Goal: Task Accomplishment & Management: Manage account settings

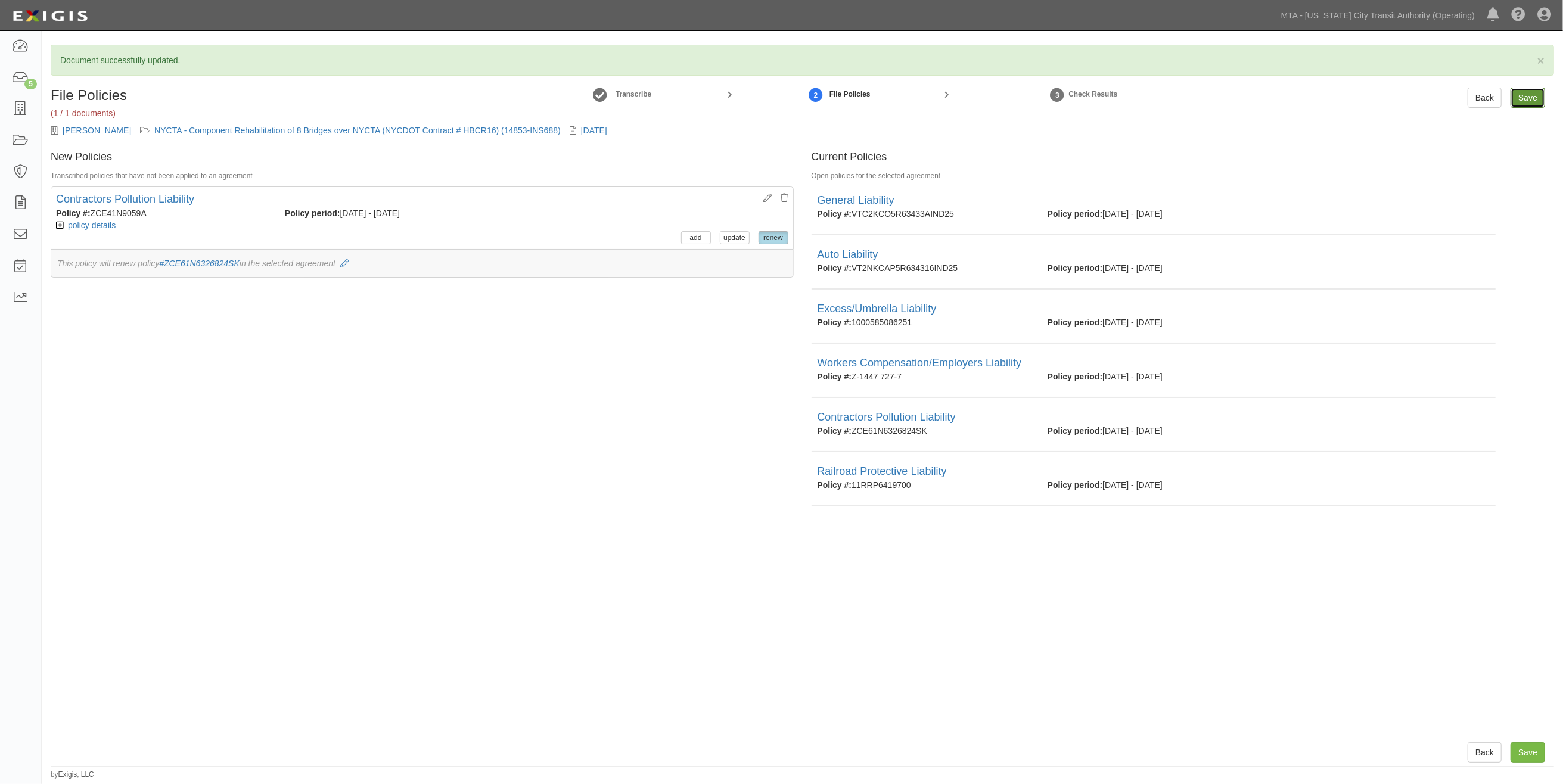
click at [1543, 100] on input "Save" at bounding box center [1528, 98] width 35 height 20
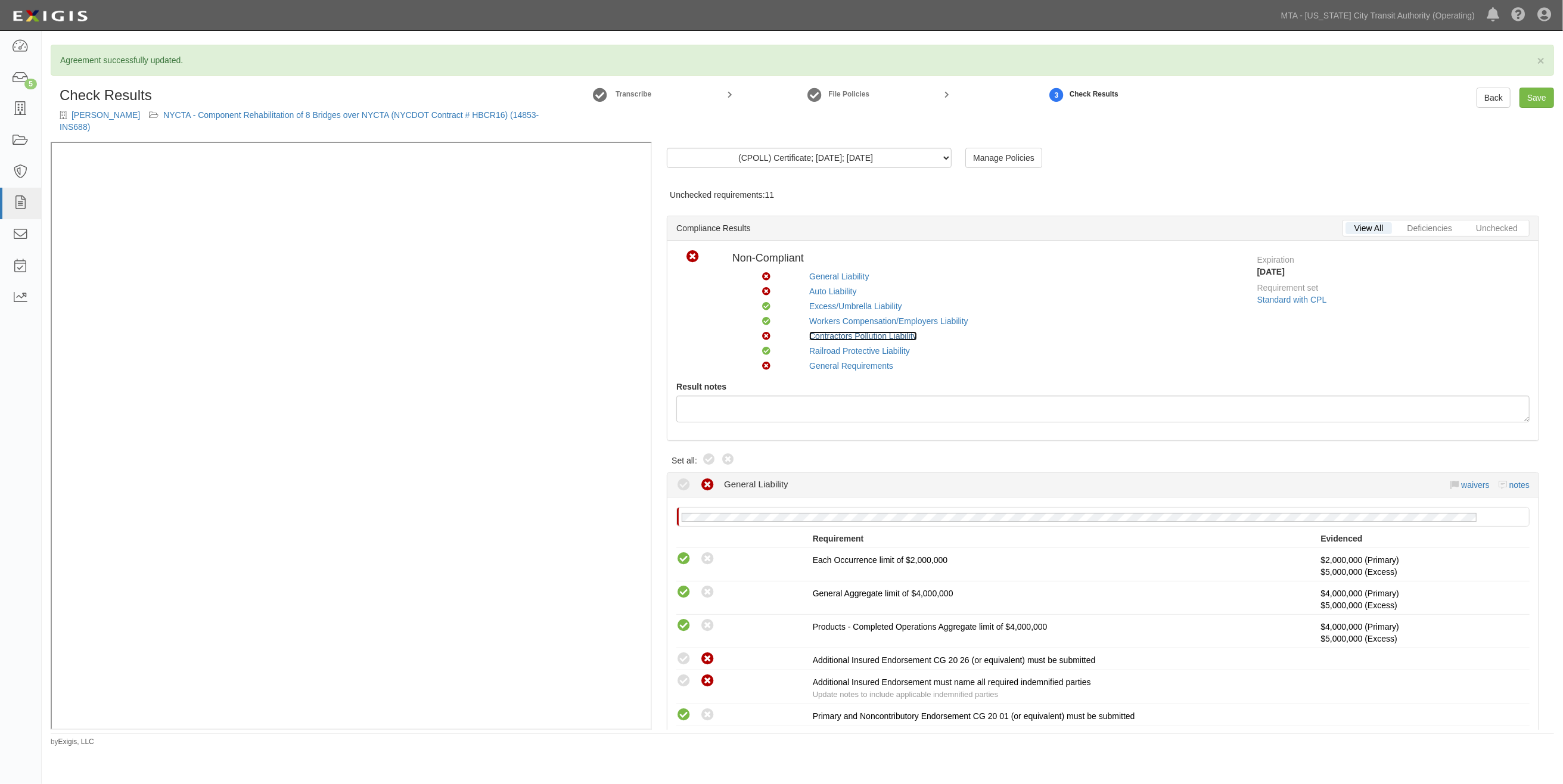
click at [840, 337] on link "Contractors Pollution Liability" at bounding box center [863, 335] width 107 height 9
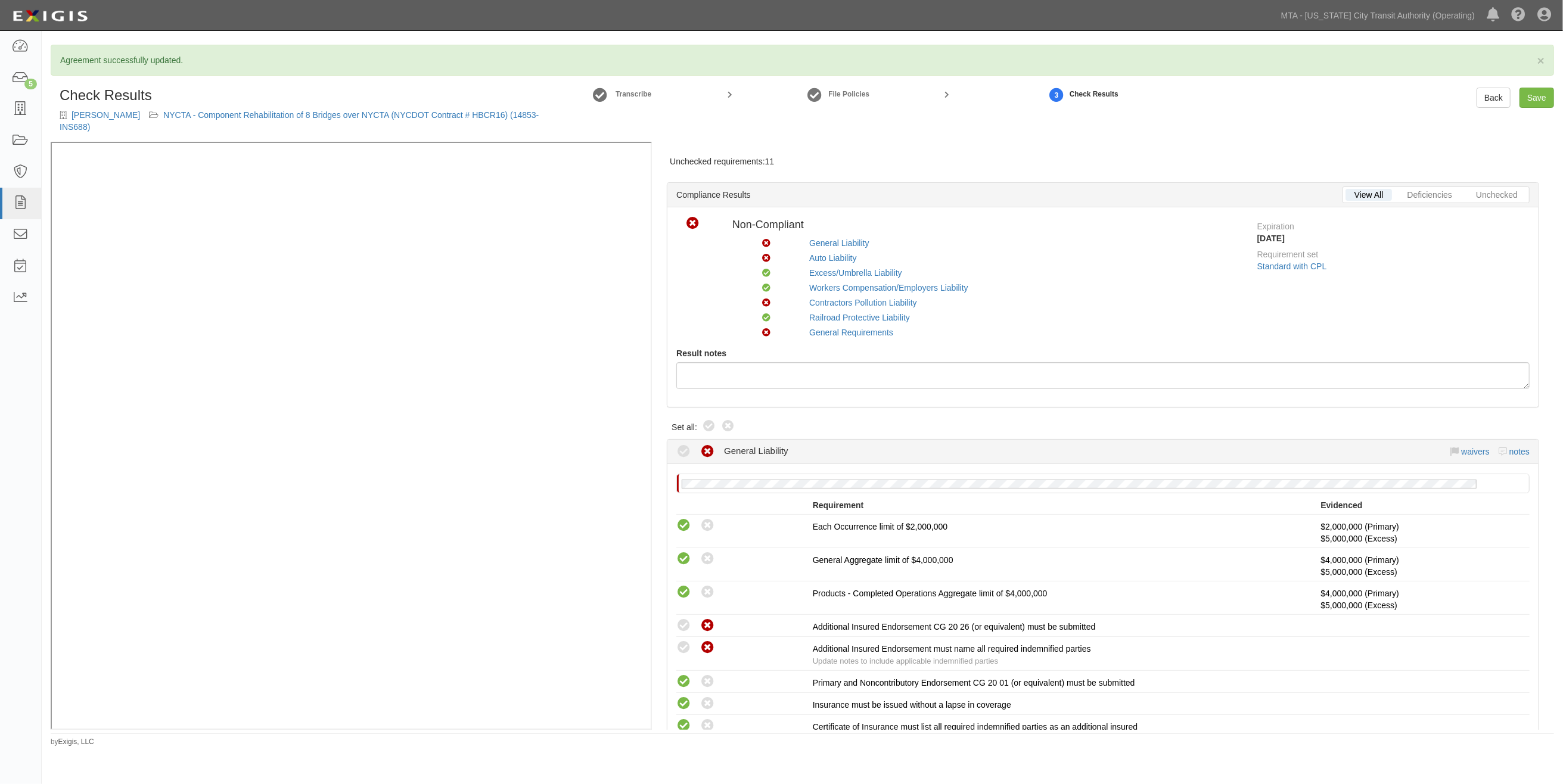
scroll to position [26, 0]
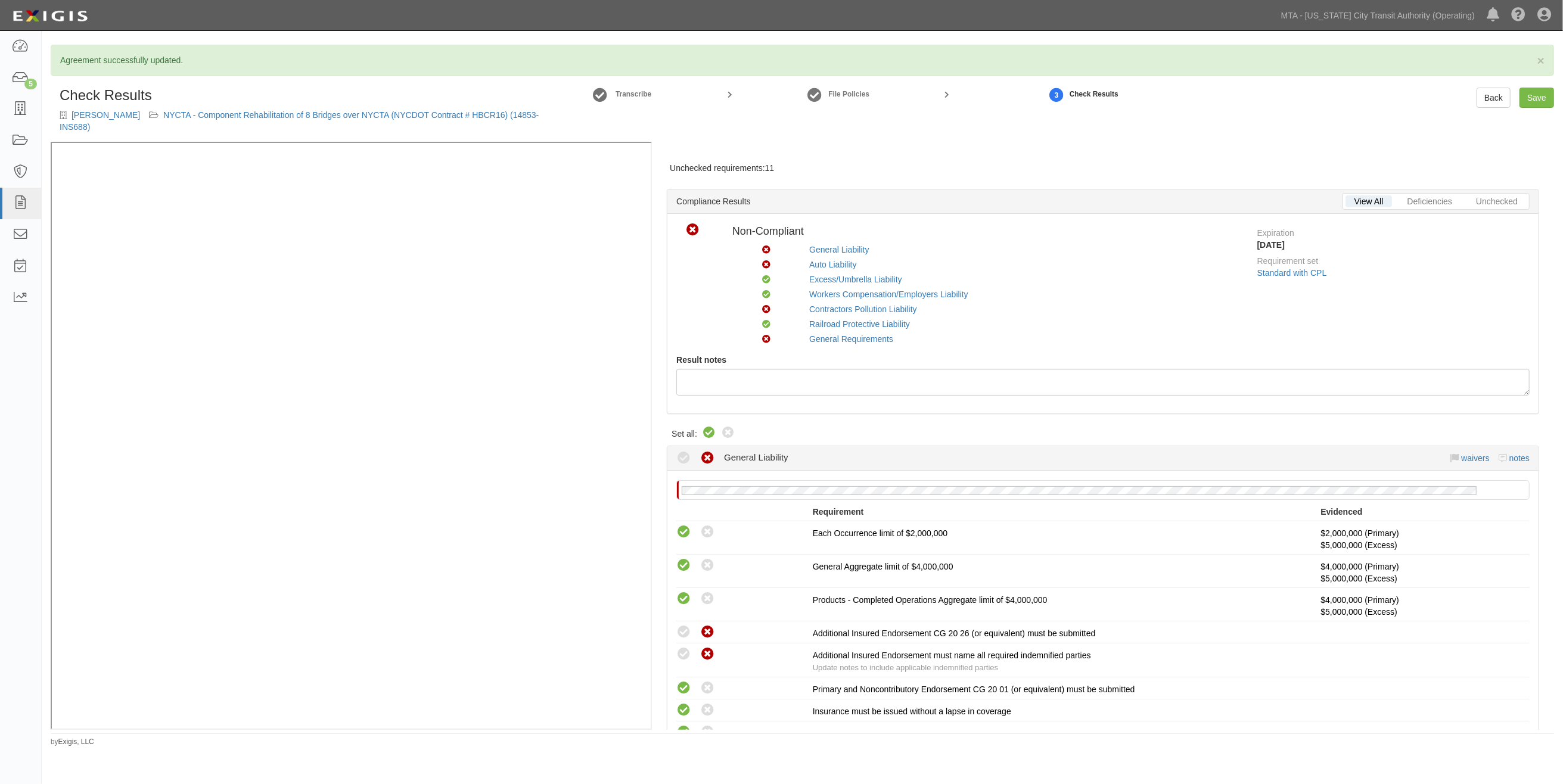
click at [707, 433] on icon at bounding box center [709, 433] width 15 height 15
radio input "true"
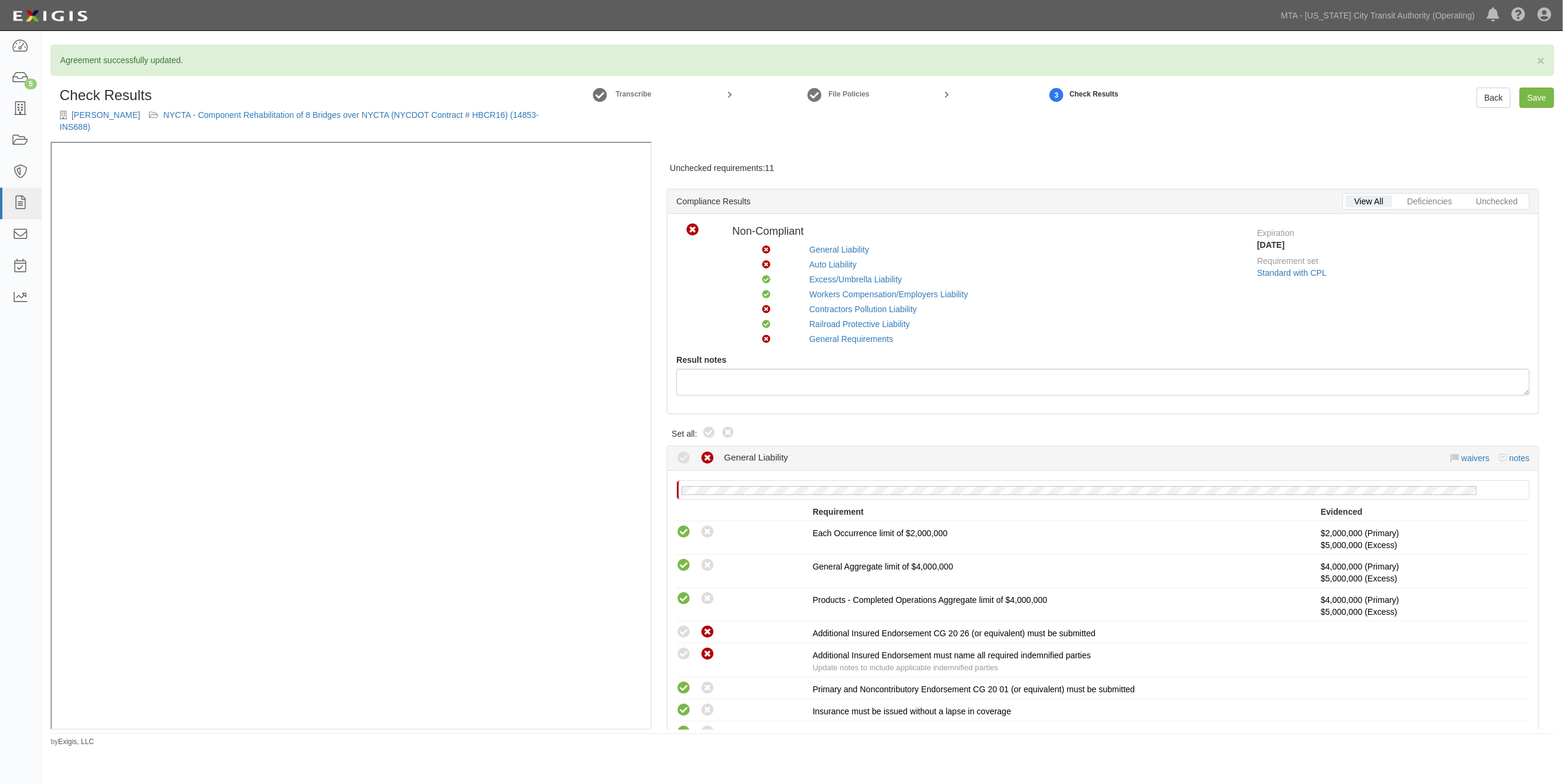
radio input "true"
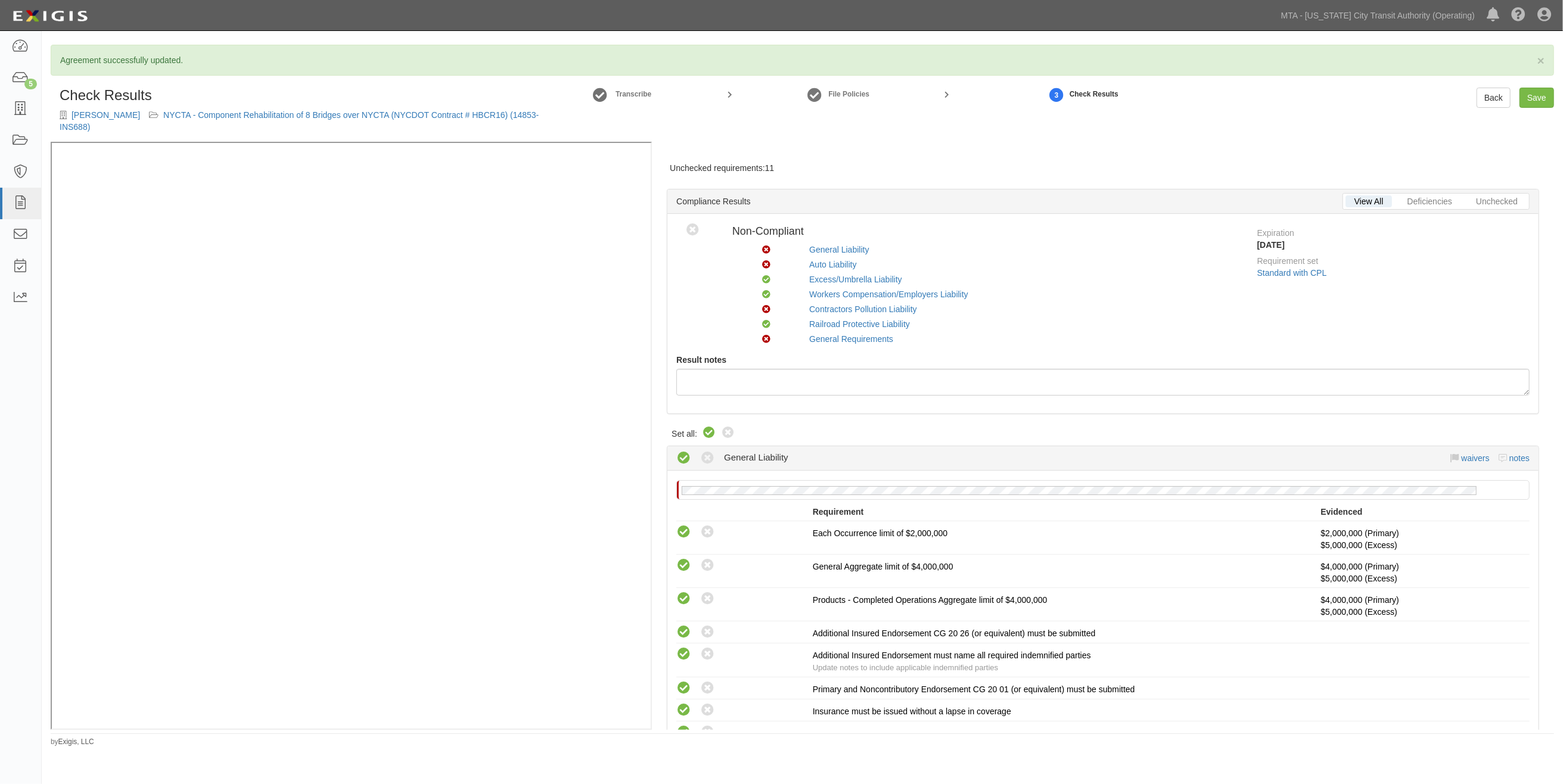
radio input "true"
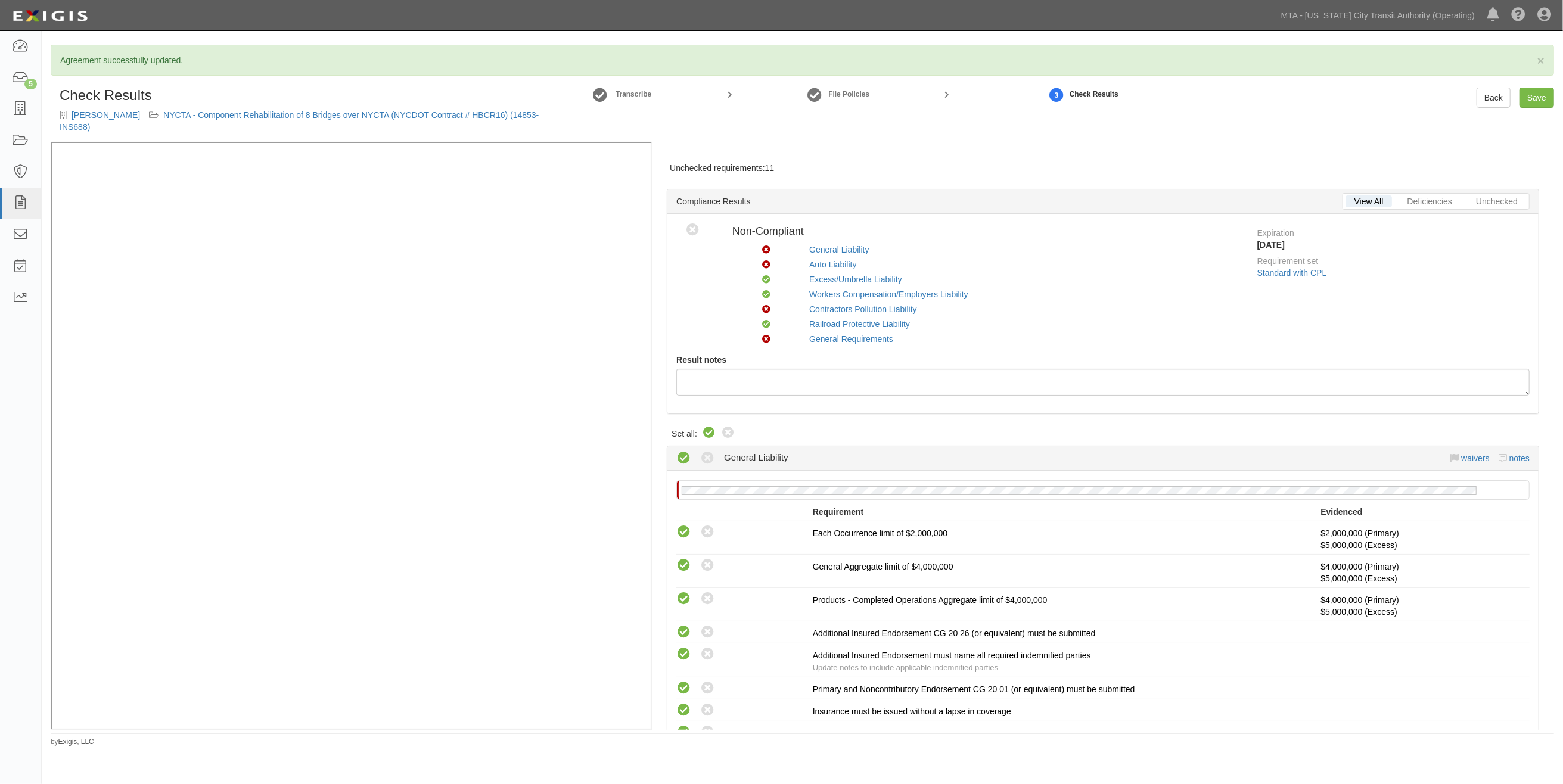
radio input "true"
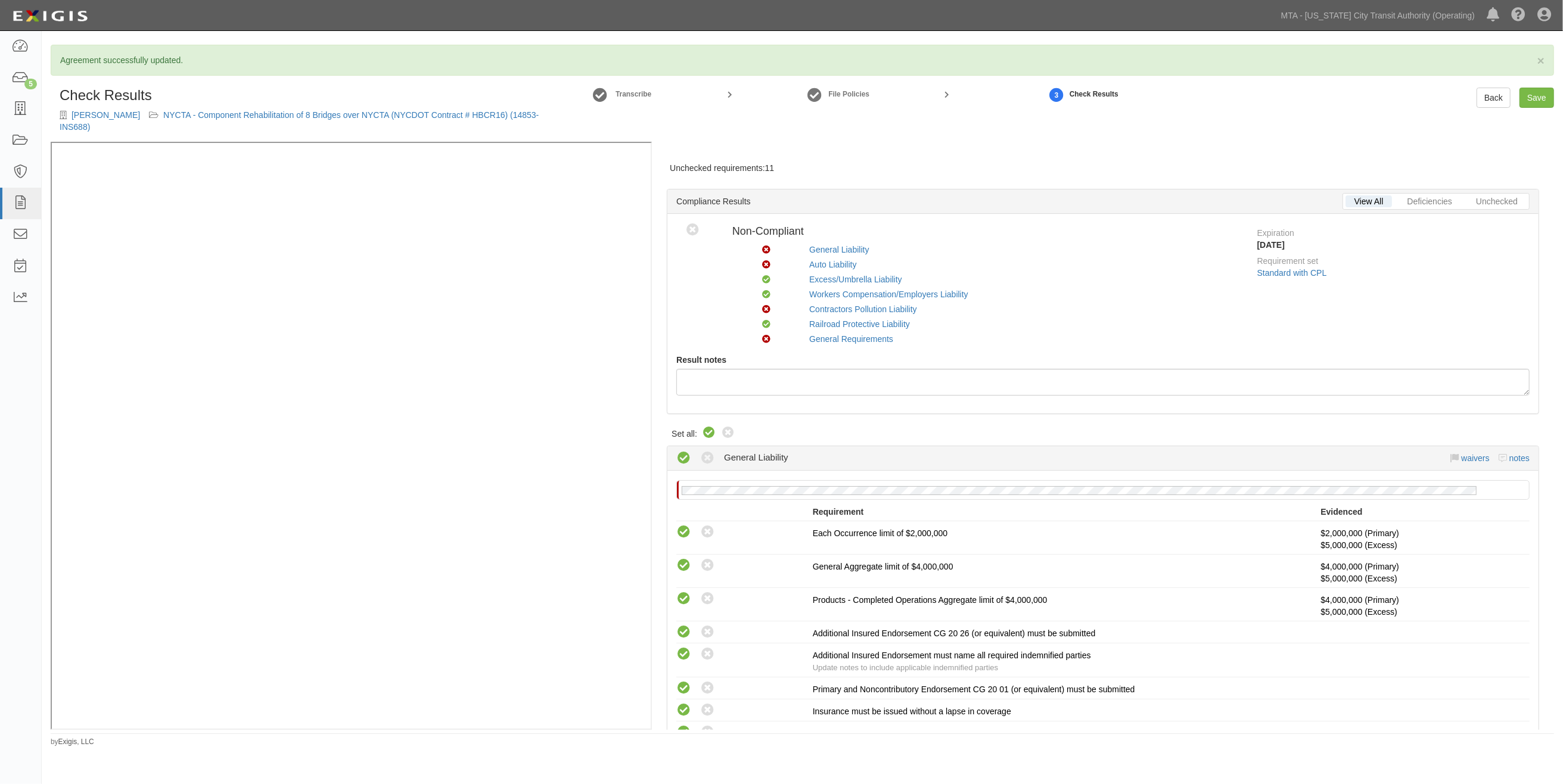
radio input "true"
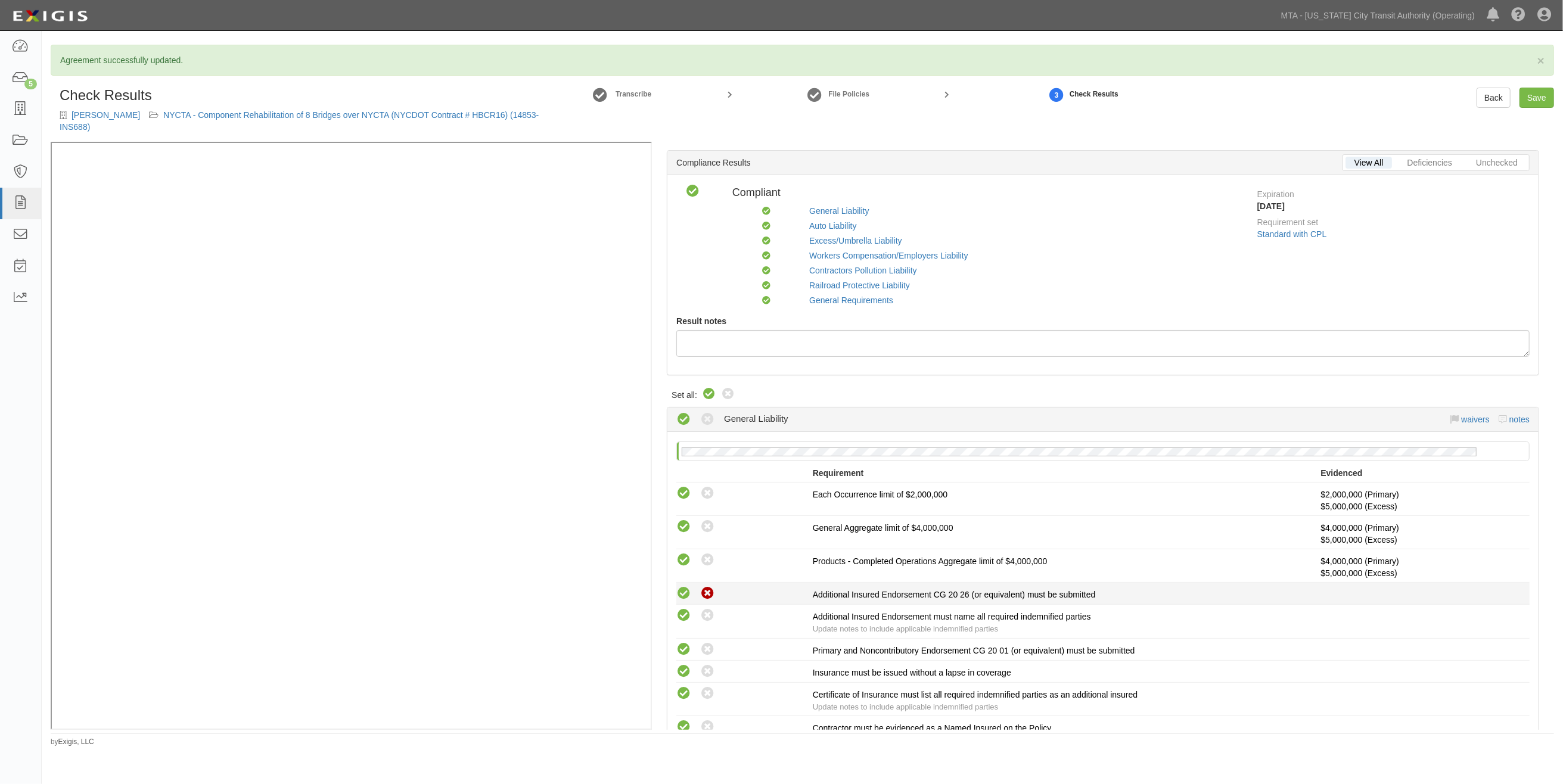
click at [706, 594] on icon at bounding box center [707, 593] width 15 height 15
radio input "true"
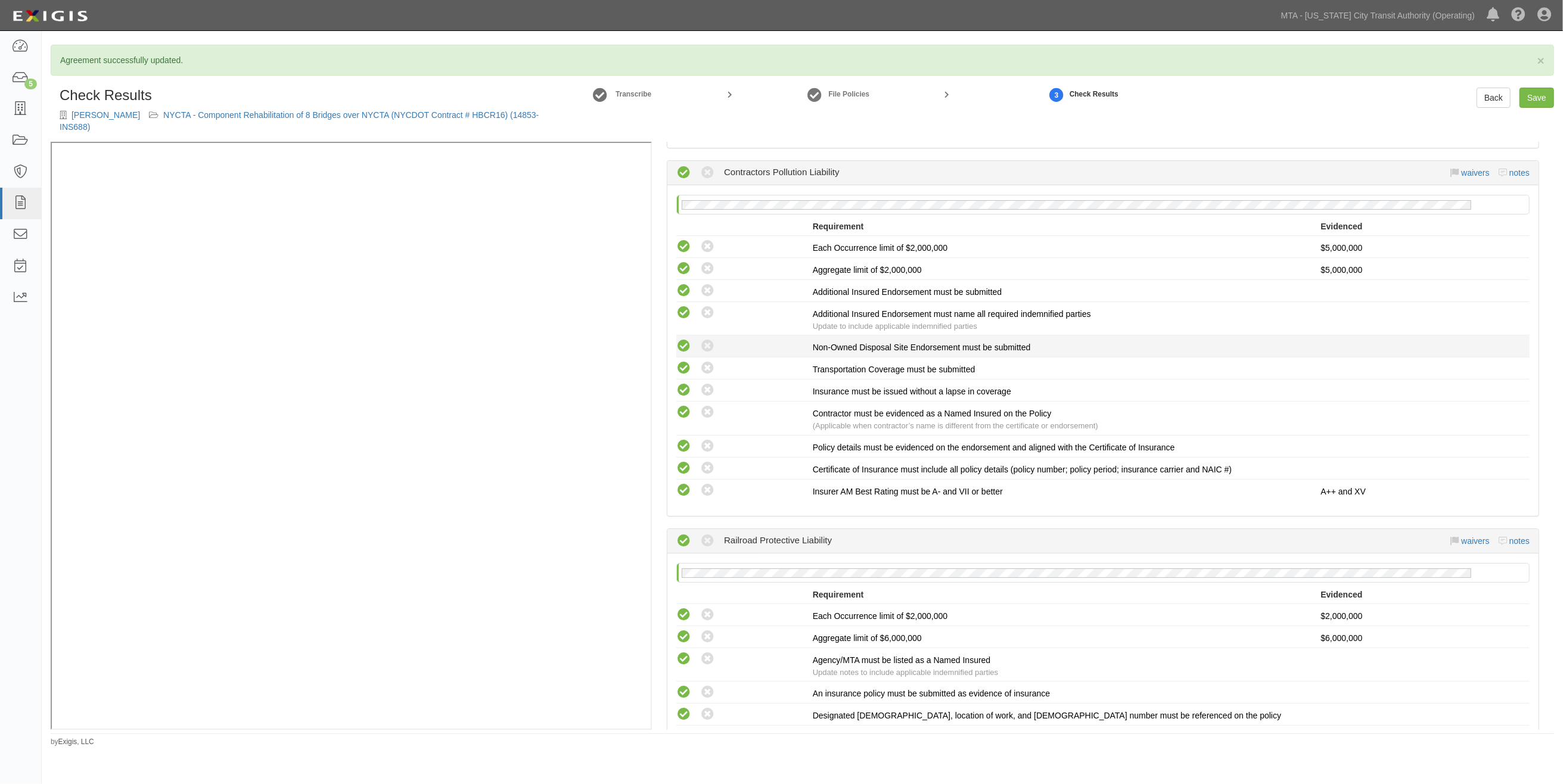
scroll to position [1588, 0]
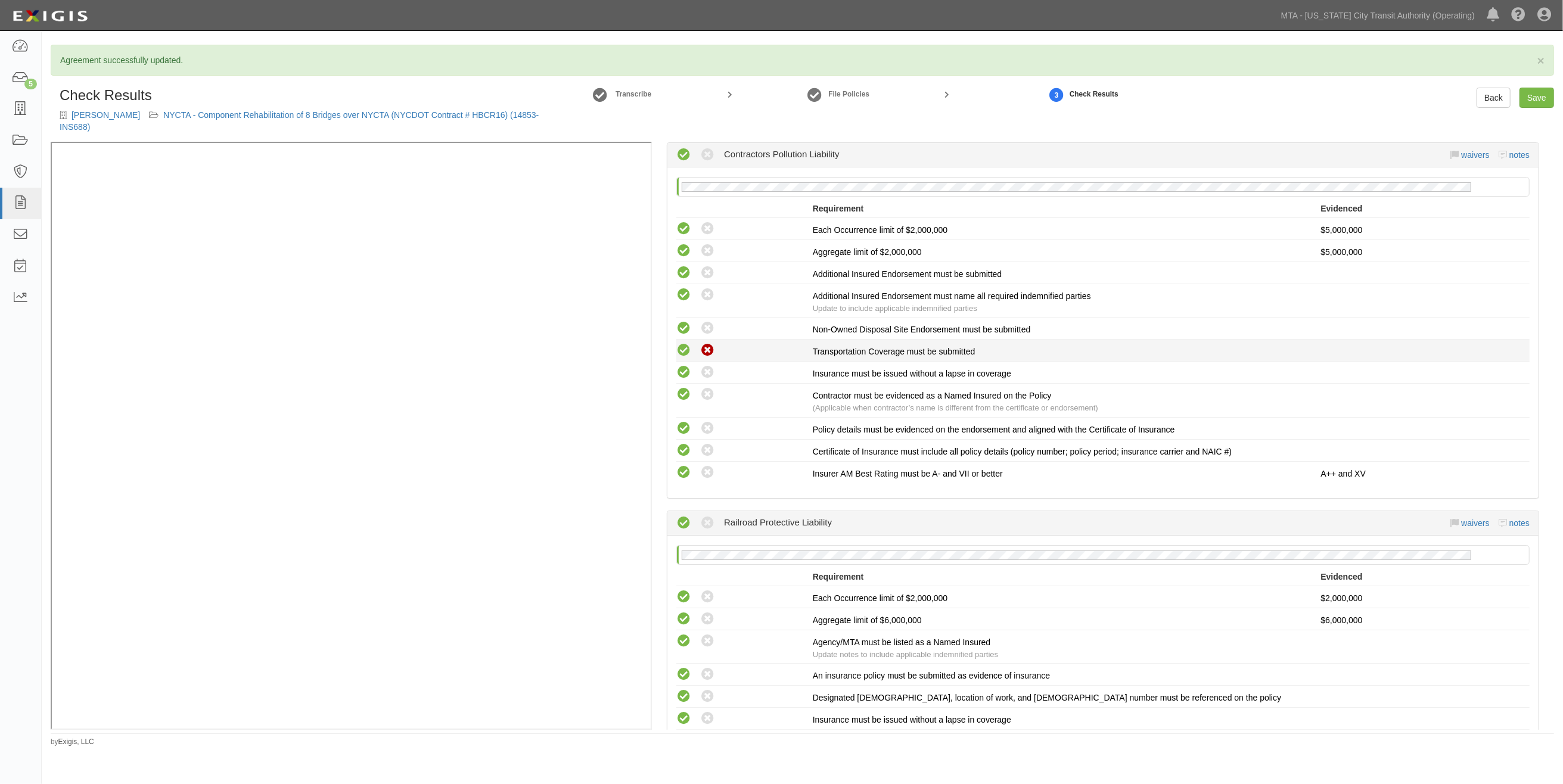
click at [706, 358] on icon at bounding box center [707, 350] width 15 height 15
radio input "true"
click at [707, 336] on icon at bounding box center [707, 328] width 15 height 15
radio input "true"
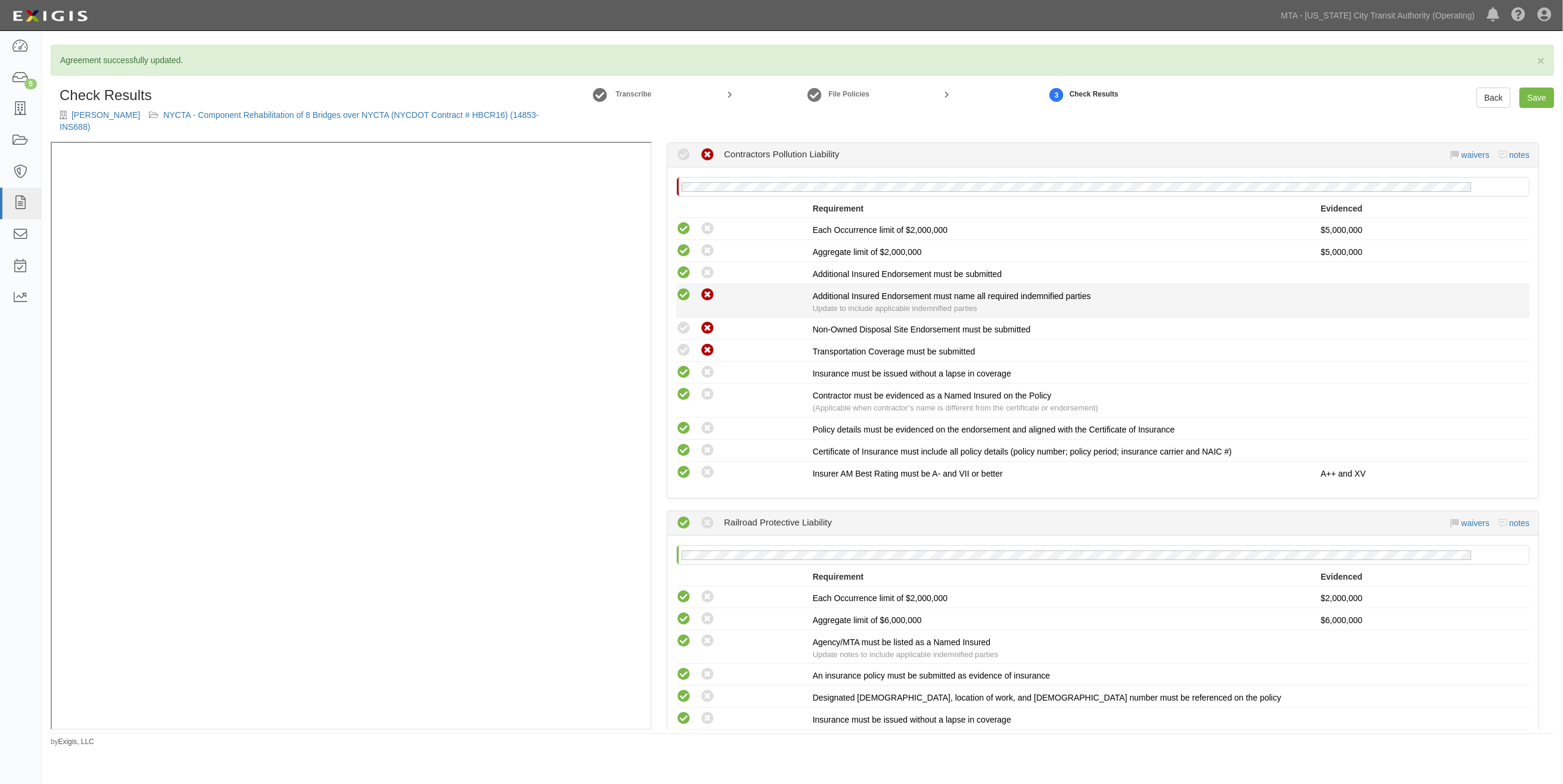
click at [703, 303] on icon at bounding box center [707, 294] width 15 height 15
radio input "true"
click at [705, 284] on li "Compliant Waived: Non-Compliant Additional Insured Endorsement must be submitted" at bounding box center [1103, 273] width 853 height 22
click at [708, 281] on icon at bounding box center [707, 273] width 15 height 15
radio input "true"
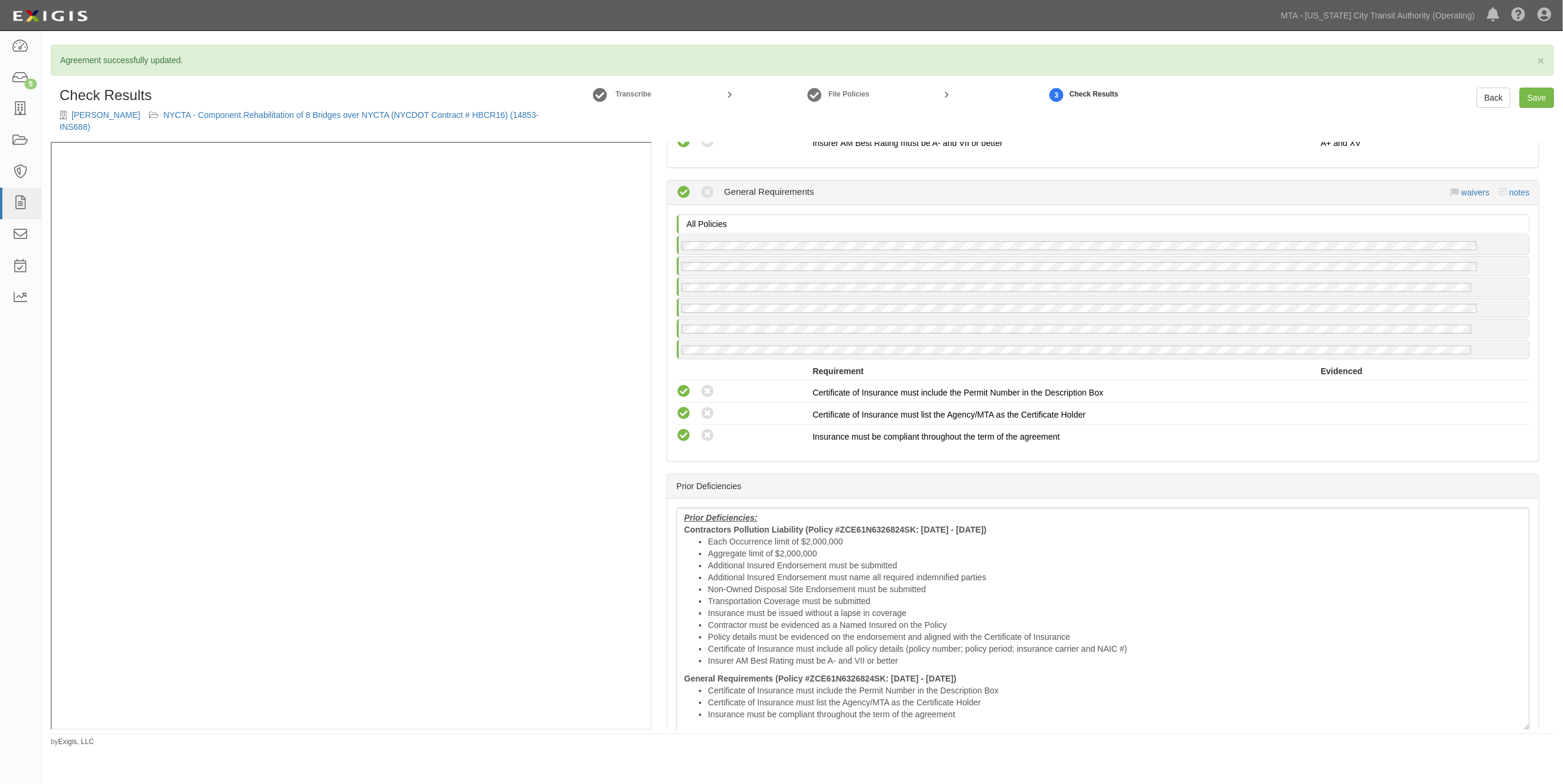
scroll to position [2250, 0]
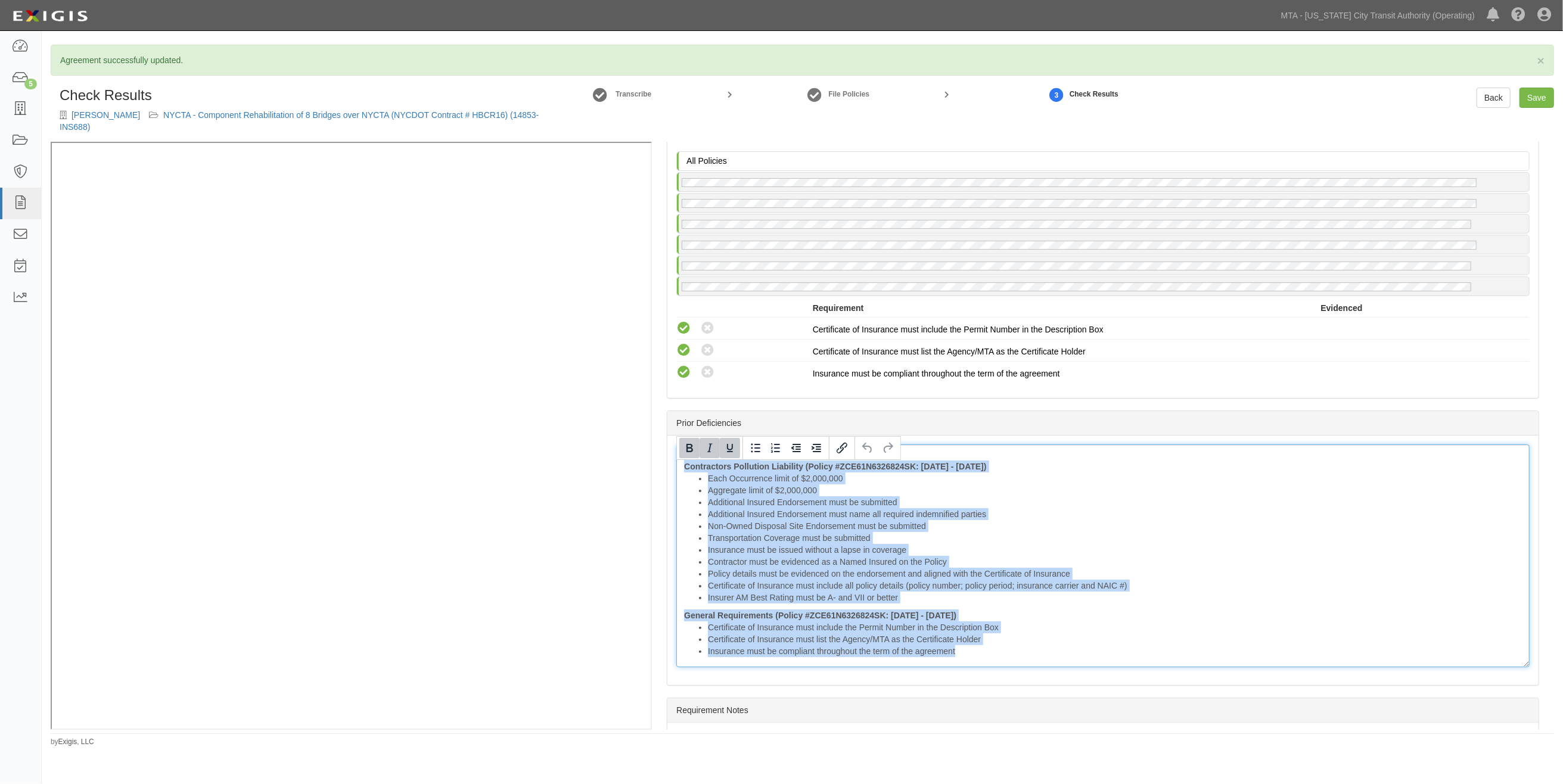
drag, startPoint x: 683, startPoint y: 467, endPoint x: 1037, endPoint y: 695, distance: 421.1
click at [1037, 685] on div "Prior Deficiencies: Contractors Pollution Liability (Policy #ZCE61N6326824SK: 0…" at bounding box center [1102, 560] width 871 height 250
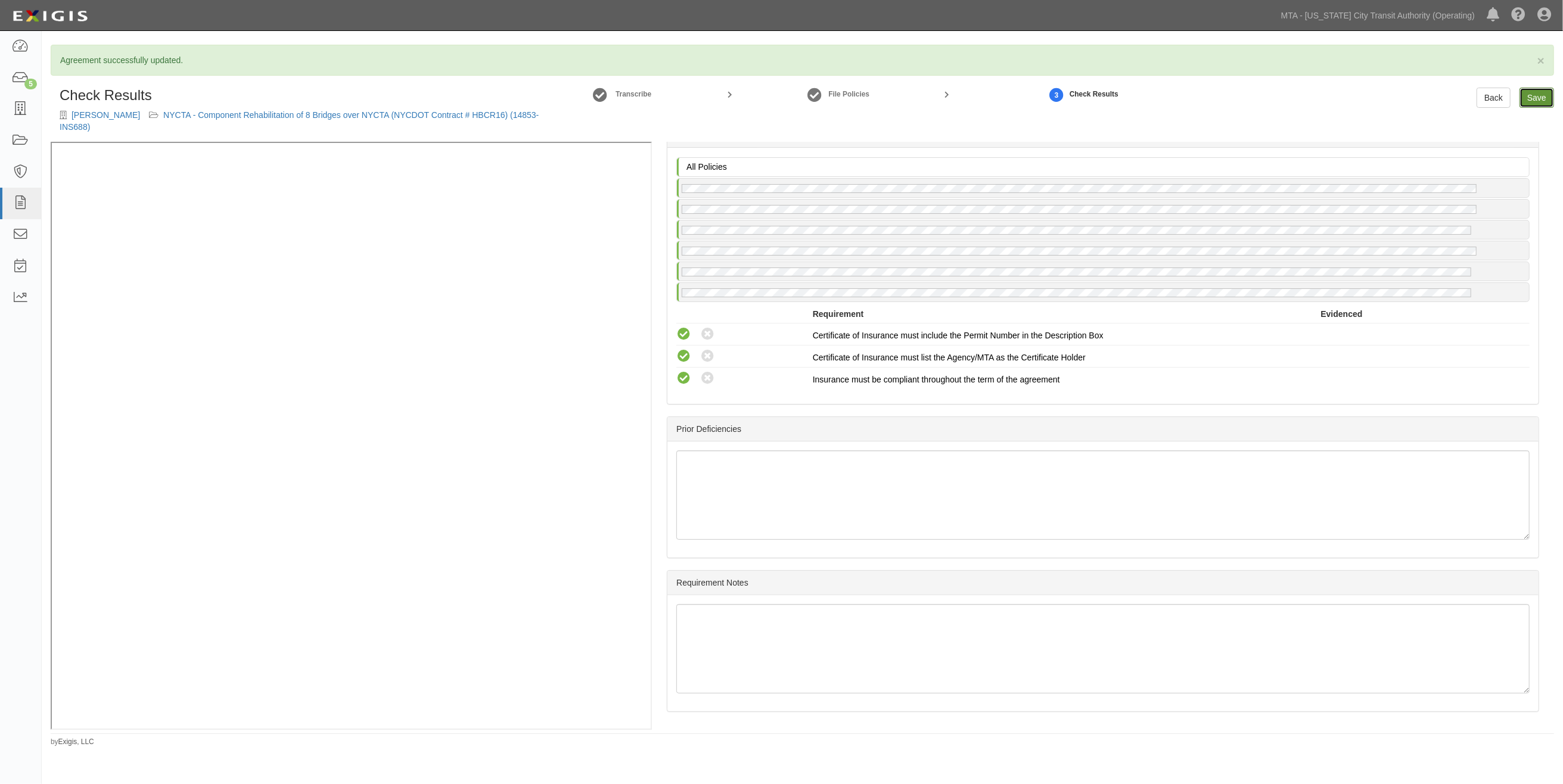
click at [1537, 94] on link "Save" at bounding box center [1537, 98] width 35 height 20
radio input "true"
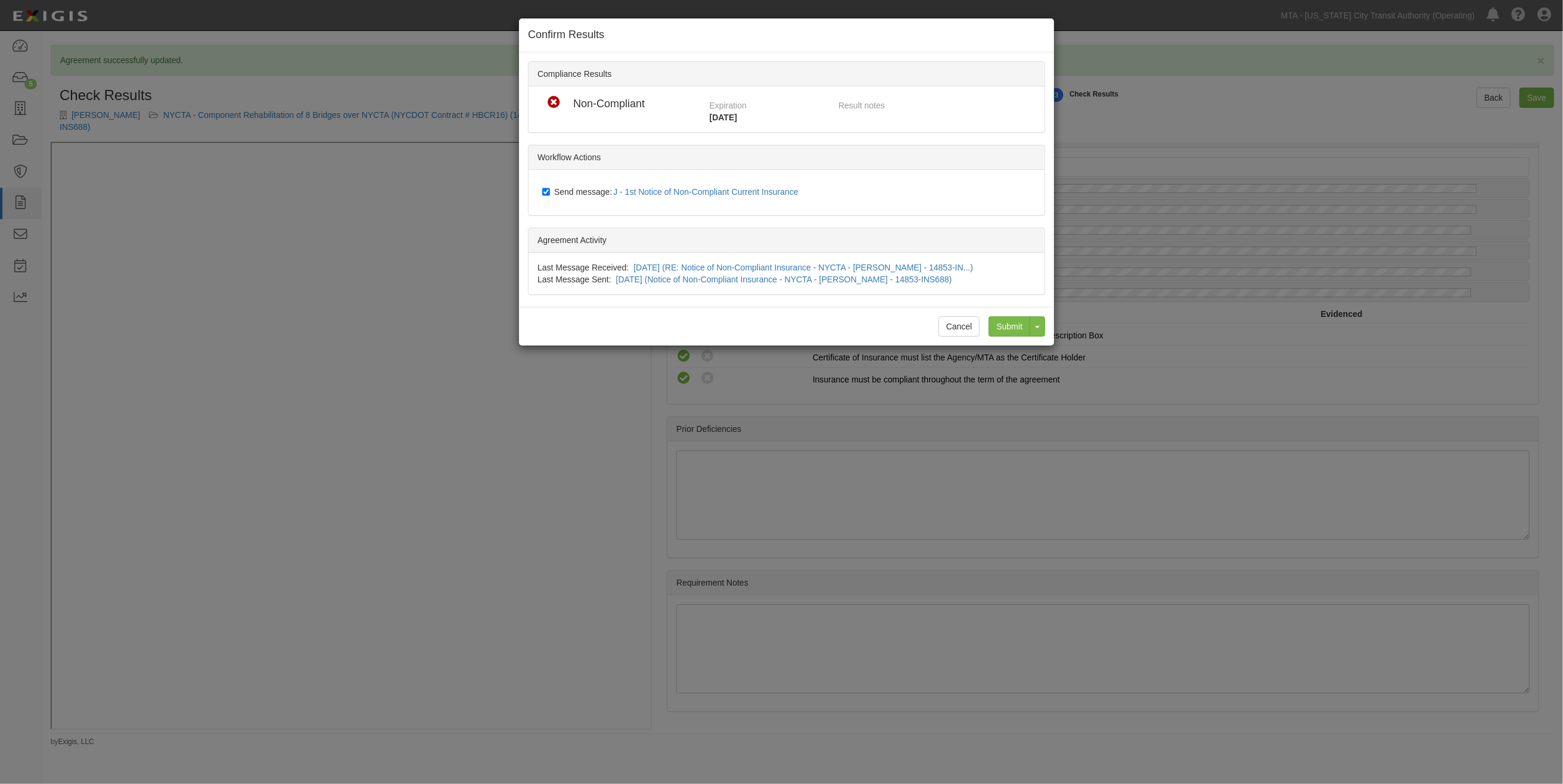
click at [562, 189] on span "Send message: J - 1st Notice of Non-Compliant Current Insurance" at bounding box center [679, 191] width 249 height 9
click at [550, 189] on input "Send message: J - 1st Notice of Non-Compliant Current Insurance" at bounding box center [546, 191] width 8 height 9
checkbox input "false"
click at [1005, 331] on input "Submit" at bounding box center [1009, 327] width 42 height 20
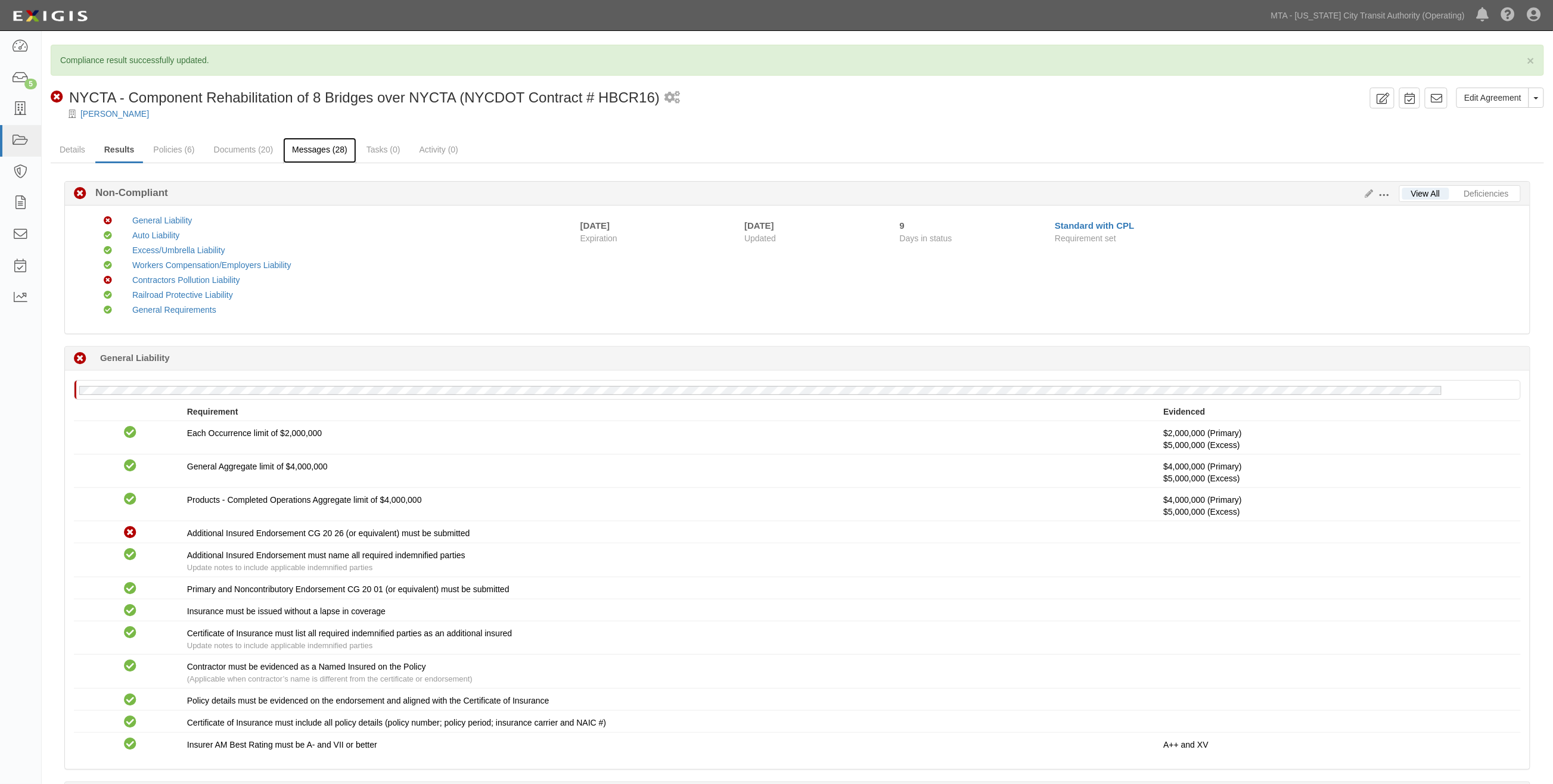
click at [303, 141] on link "Messages (28)" at bounding box center [320, 150] width 73 height 26
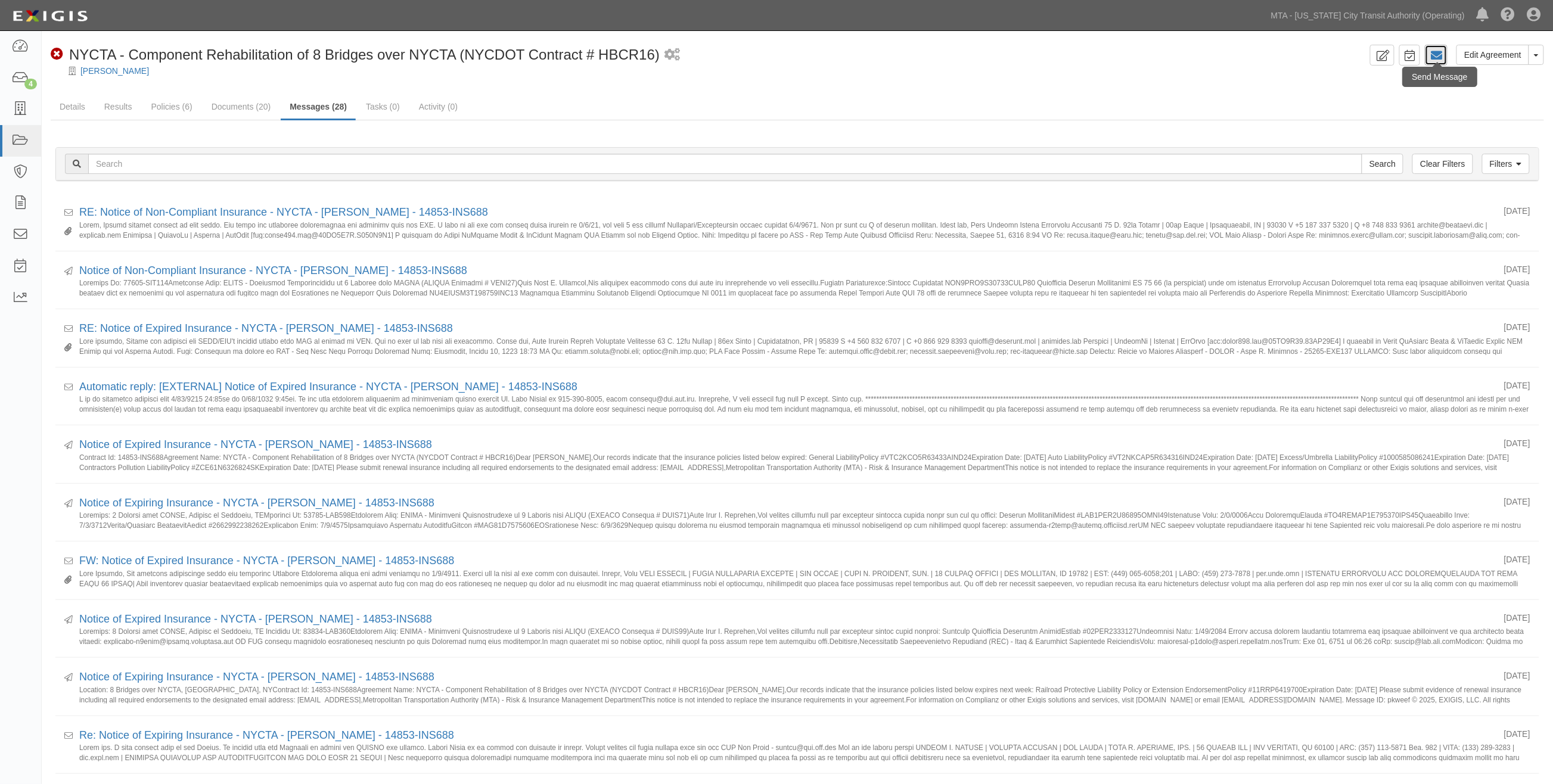
click at [1431, 52] on icon at bounding box center [1436, 55] width 12 height 12
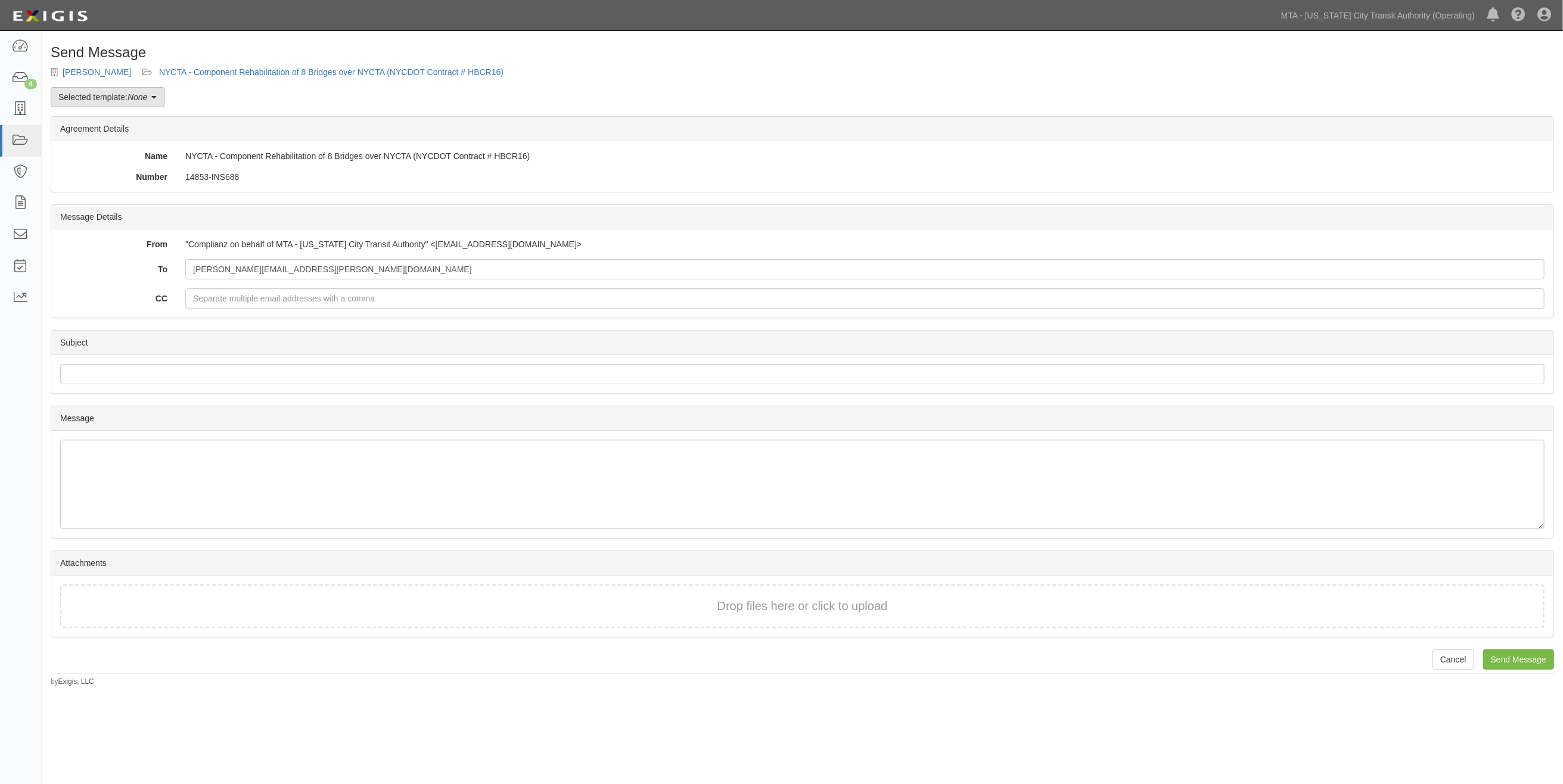
click at [137, 94] on em "None" at bounding box center [137, 96] width 20 height 9
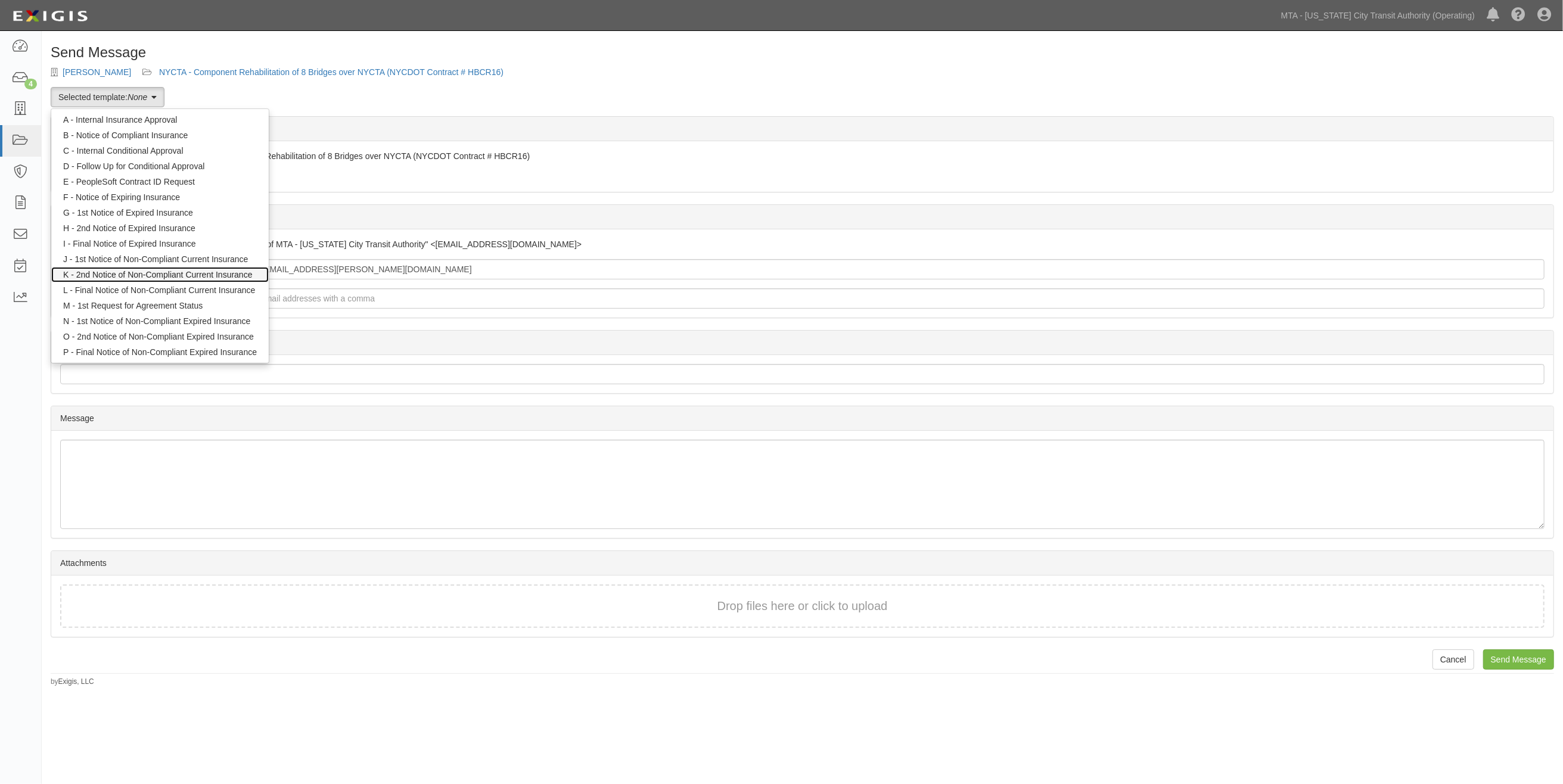
click at [149, 270] on link "K - 2nd Notice of Non-Compliant Current Insurance" at bounding box center [160, 275] width 218 height 15
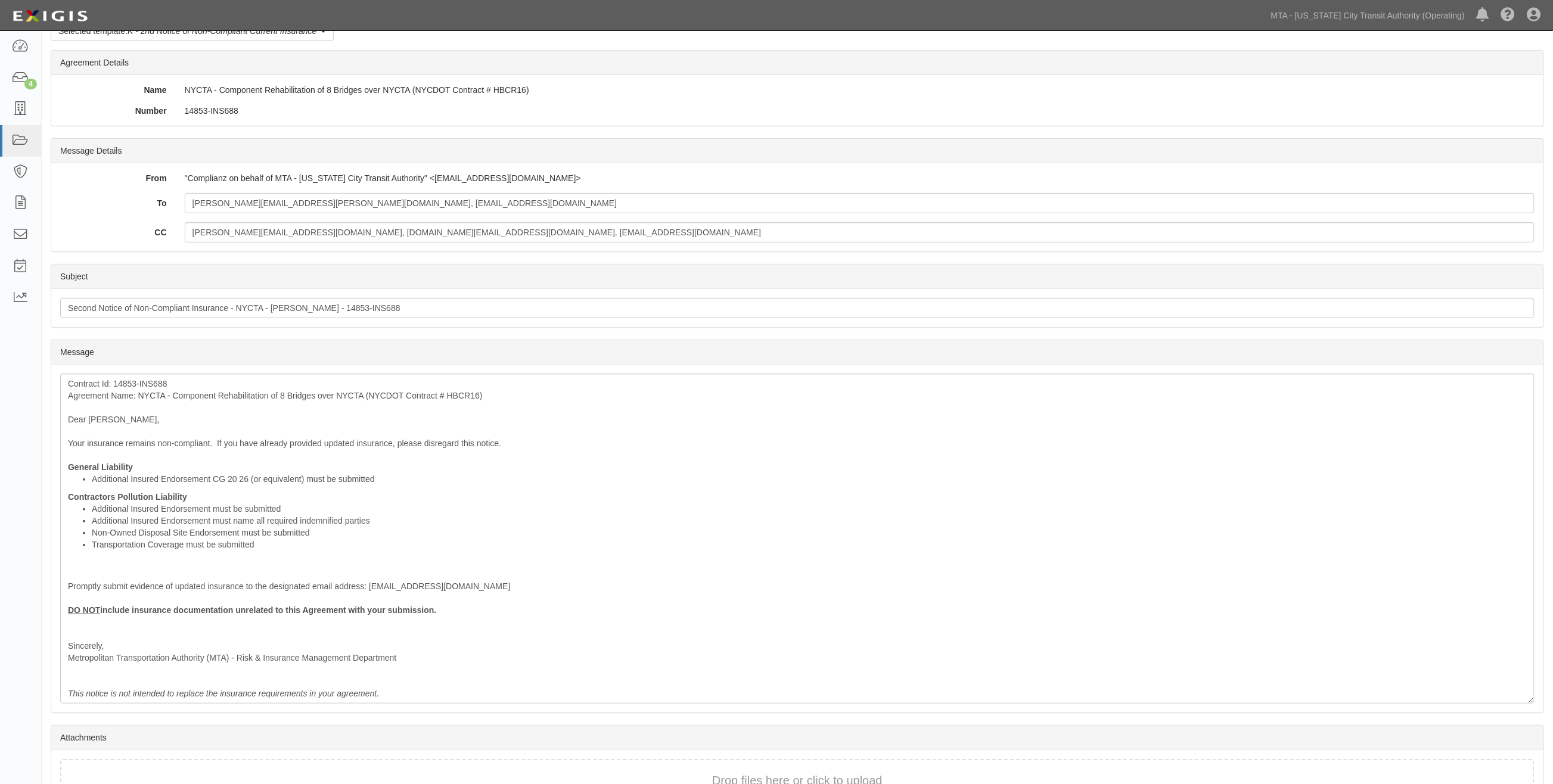
scroll to position [143, 0]
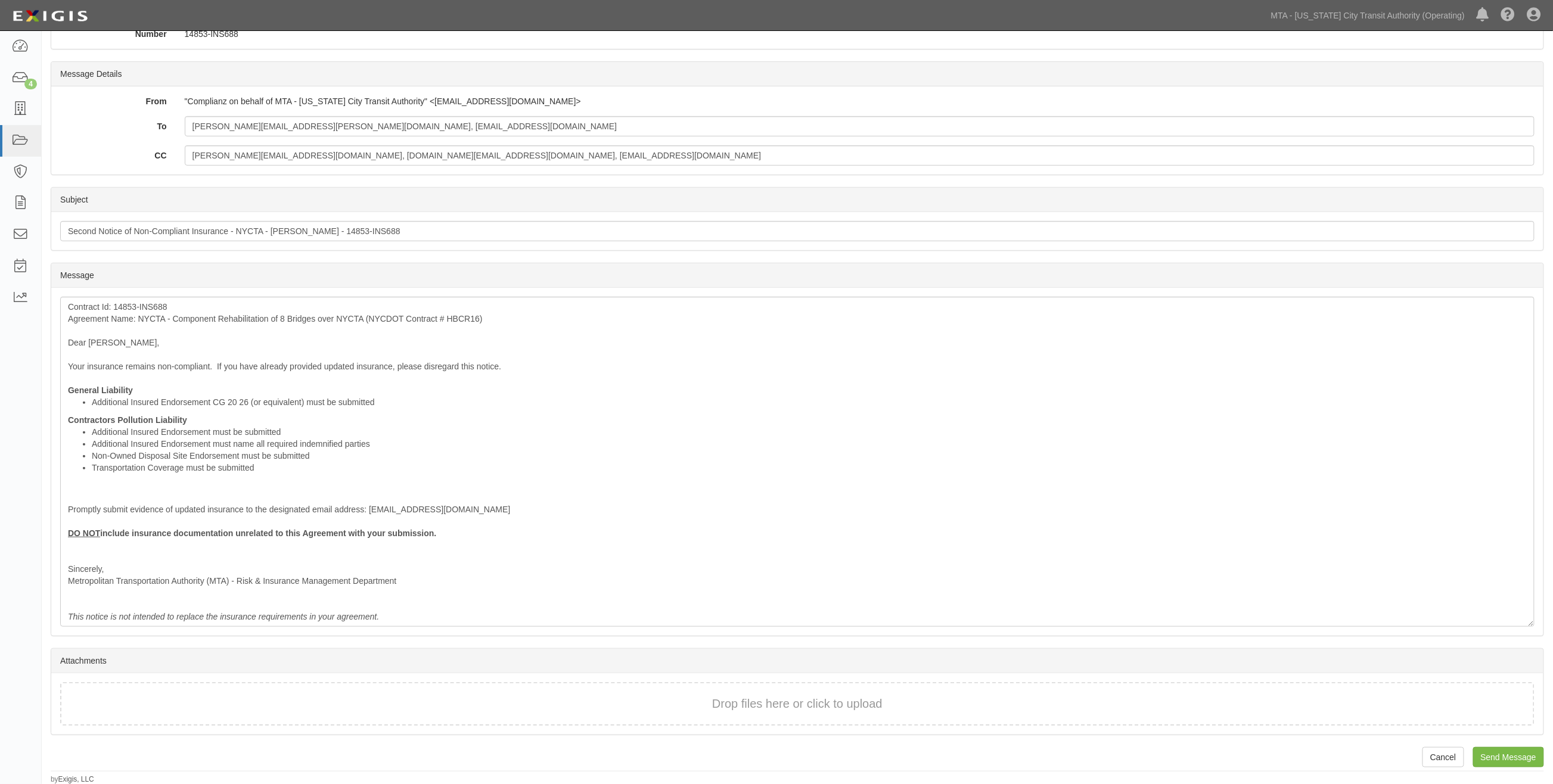
click at [1527, 769] on div "Send Message Paul J. Scariano NYCTA - Component Rehabilitation of 8 Bridges ove…" at bounding box center [797, 343] width 1511 height 883
click at [1523, 761] on input "Send Message" at bounding box center [1509, 758] width 71 height 20
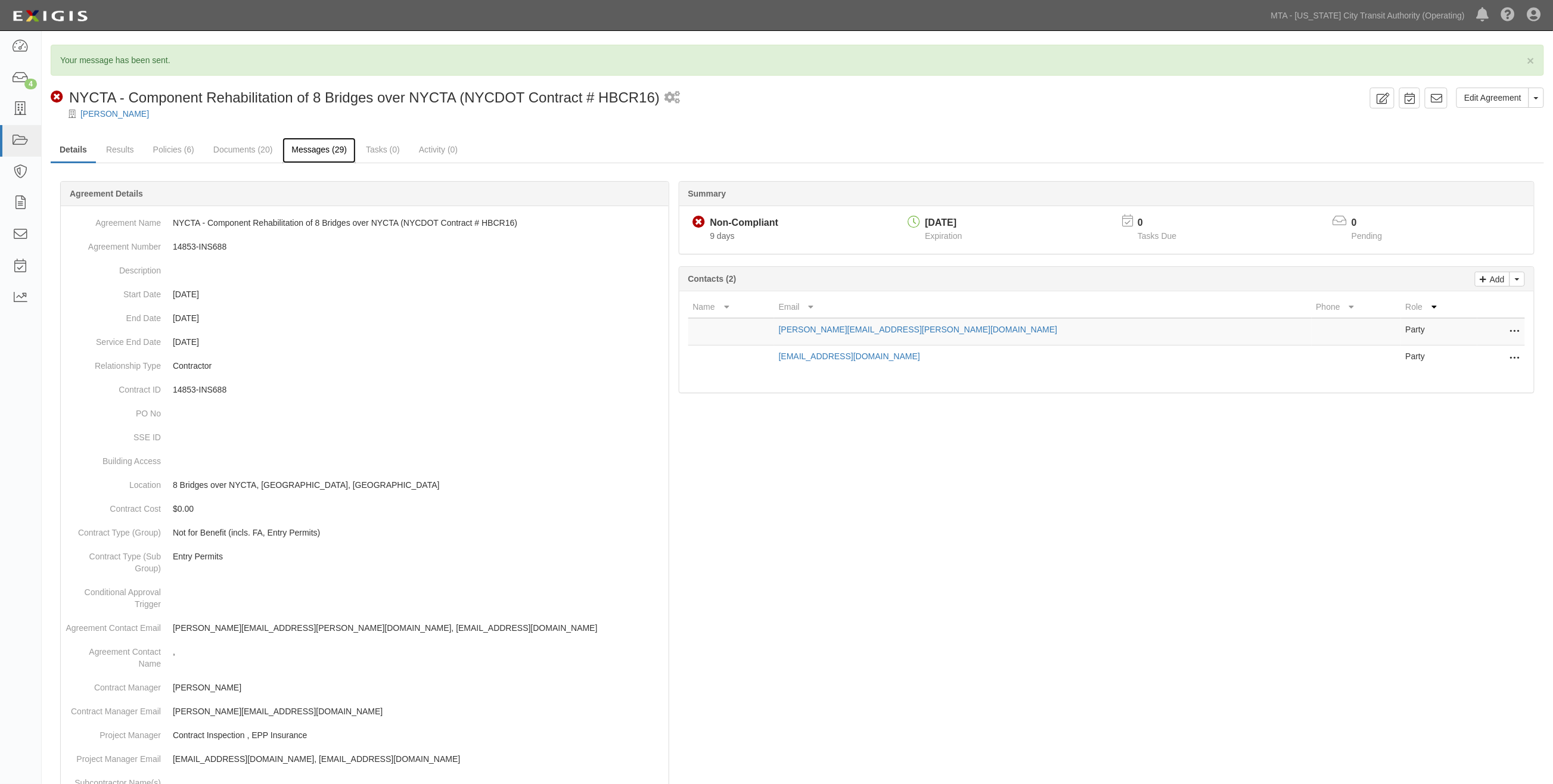
click at [325, 149] on link "Messages (29)" at bounding box center [319, 150] width 73 height 26
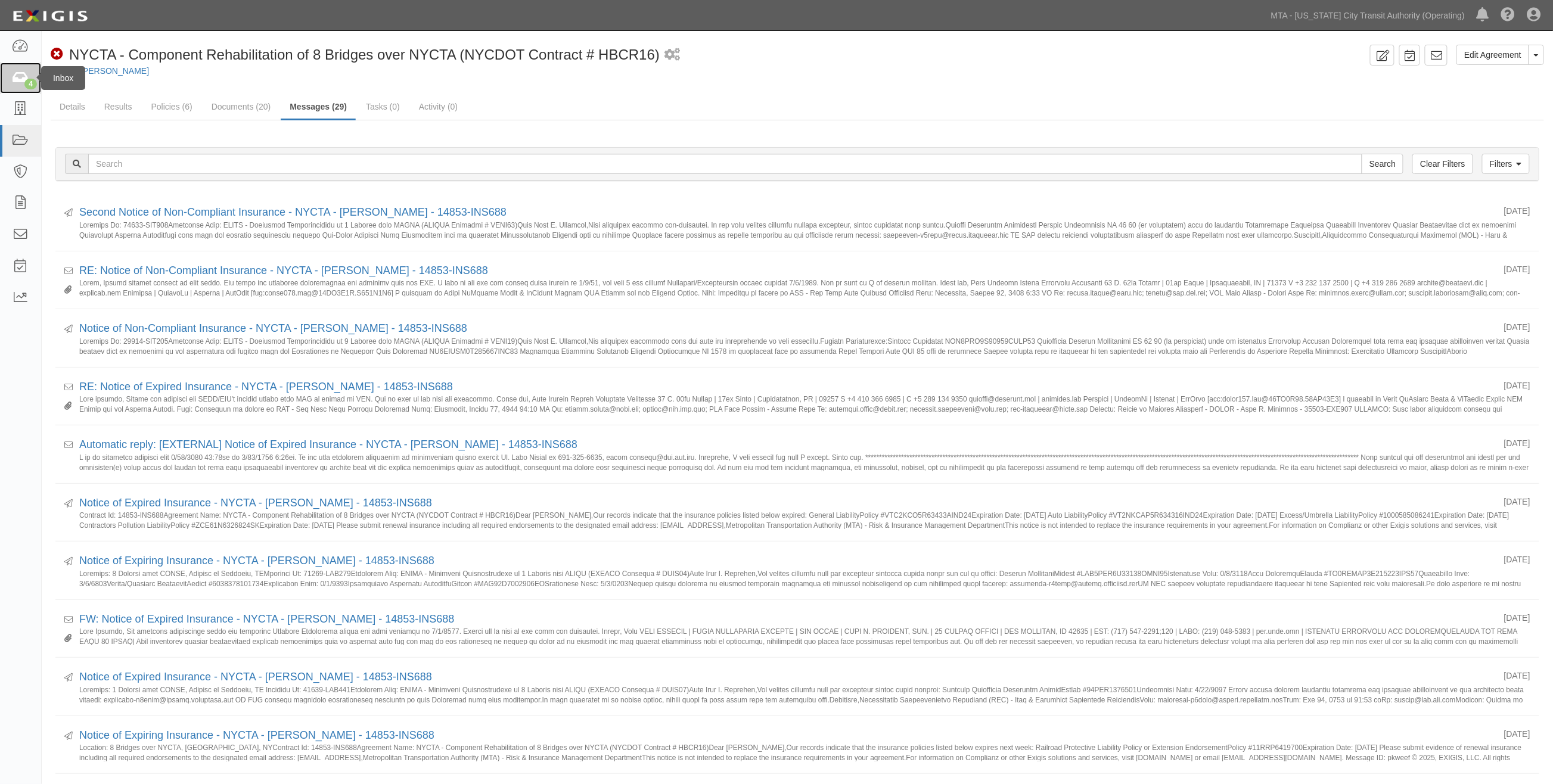
click at [18, 76] on icon at bounding box center [20, 78] width 17 height 14
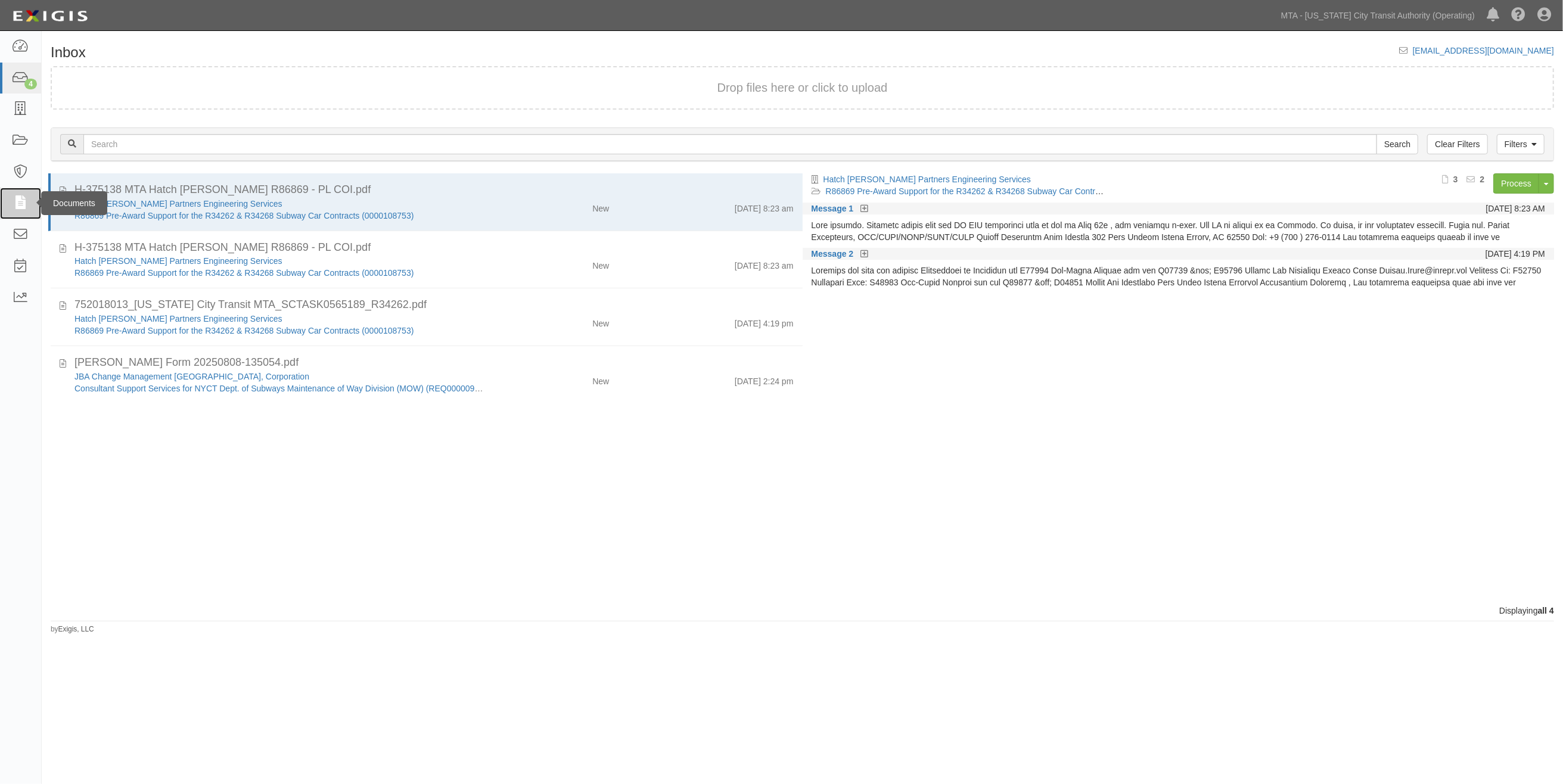
click at [24, 200] on icon at bounding box center [20, 203] width 17 height 14
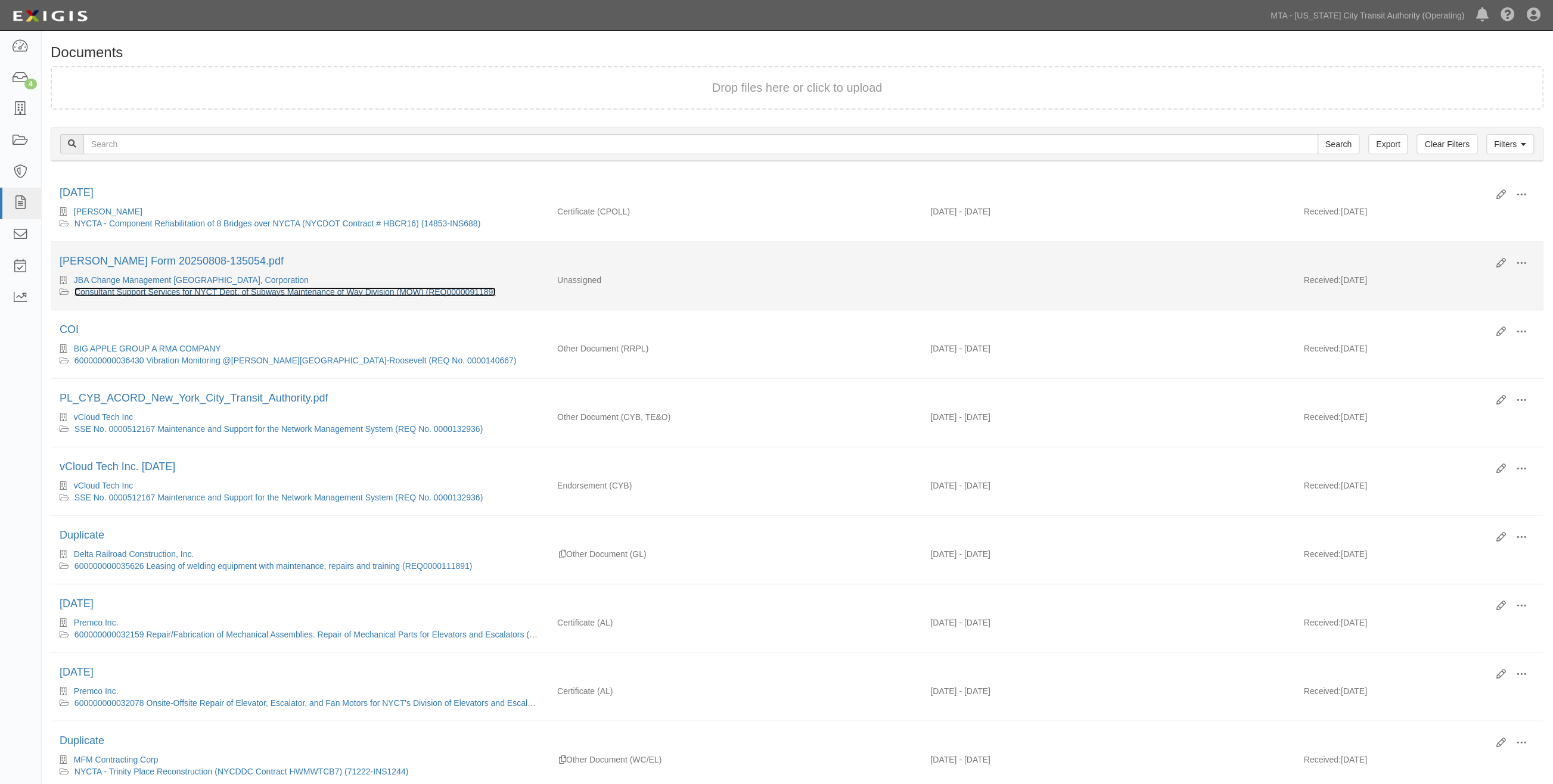
click at [275, 292] on link "Consultant Support Services for NYCT Dept. of Subways Maintenance of Way Divisi…" at bounding box center [285, 292] width 422 height 9
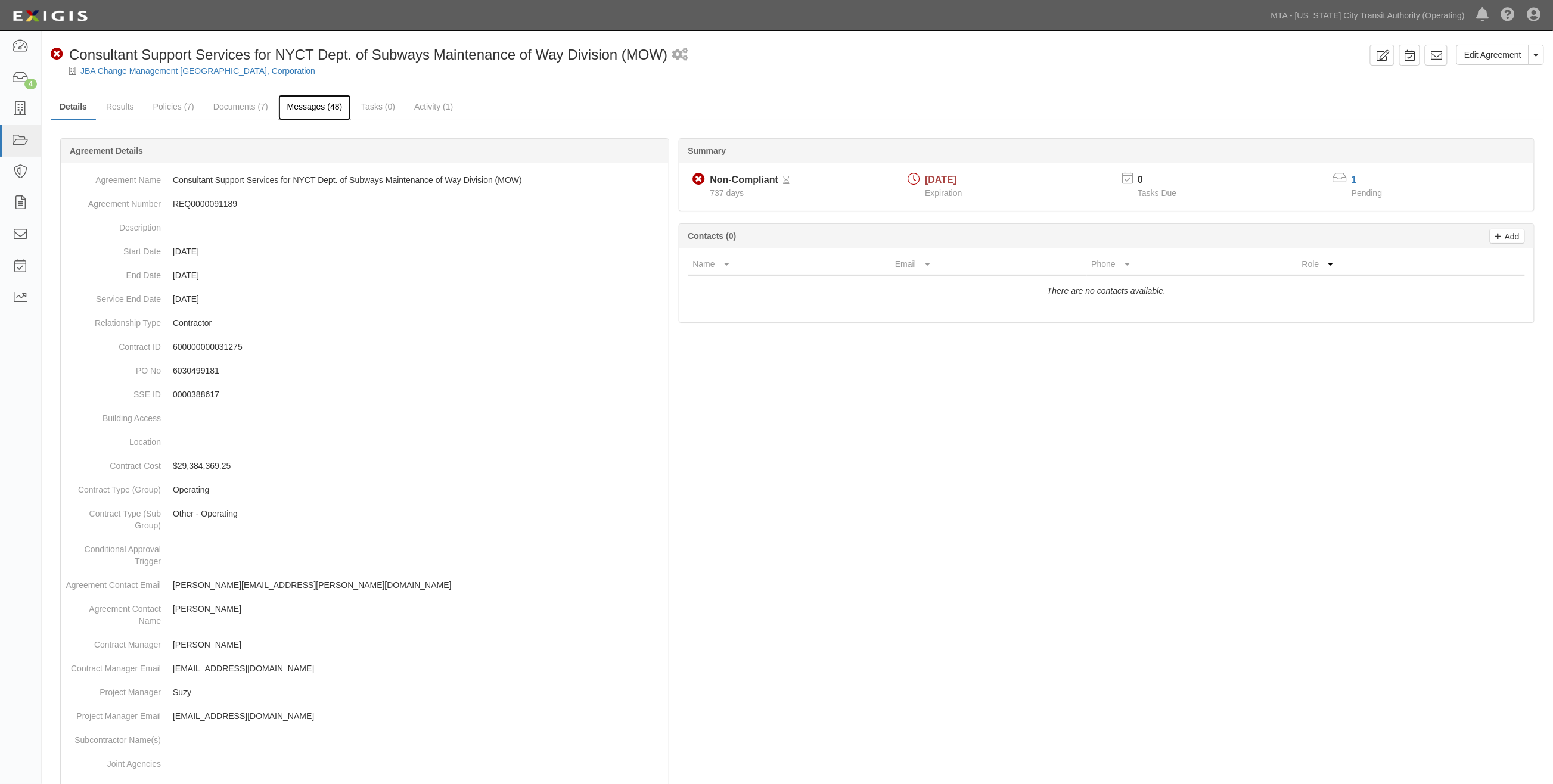
click at [296, 103] on link "Messages (48)" at bounding box center [315, 107] width 73 height 26
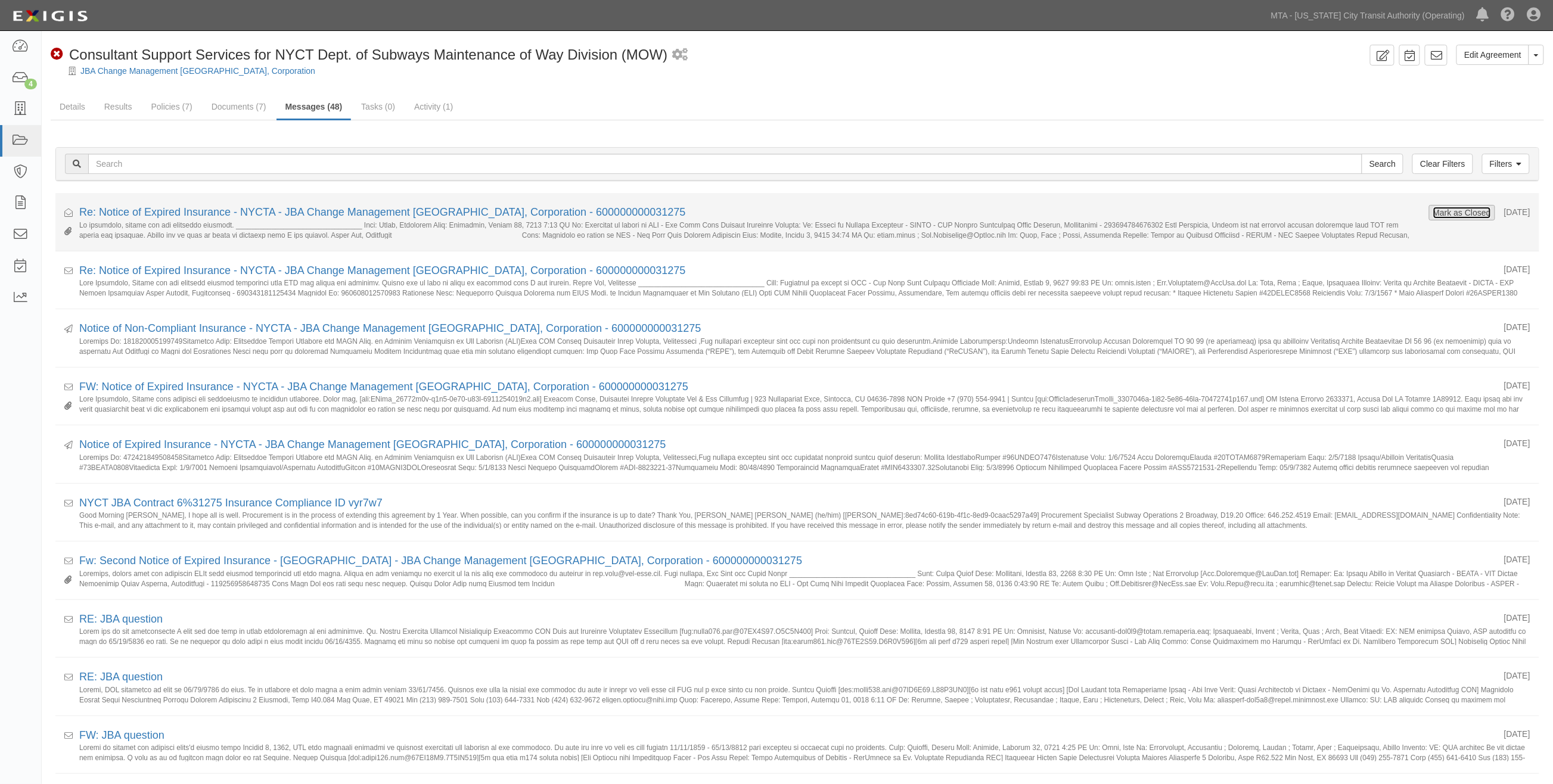
click at [1439, 213] on button "Mark as Closed" at bounding box center [1462, 212] width 59 height 13
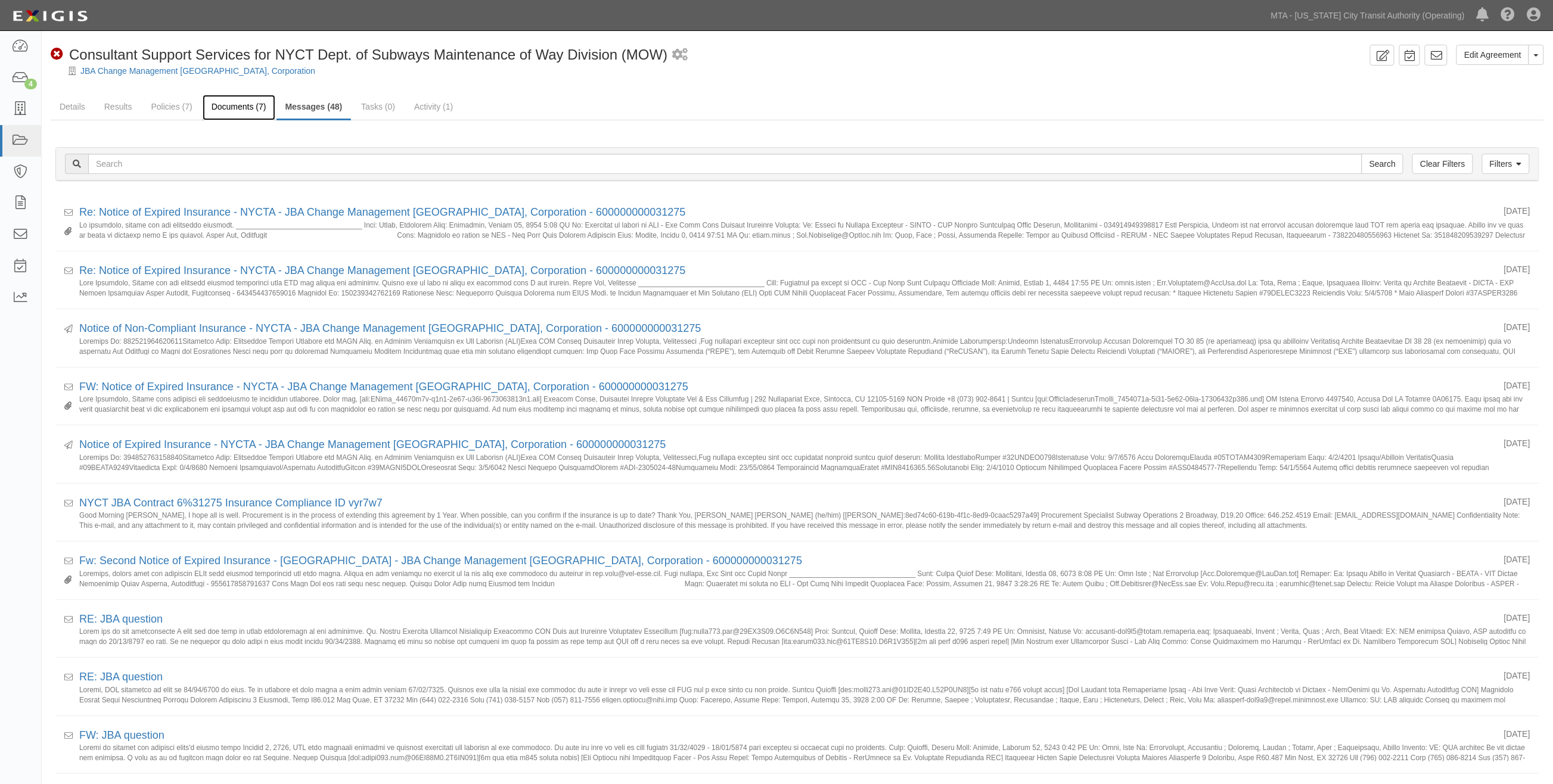
click at [247, 100] on link "Documents (7)" at bounding box center [238, 107] width 73 height 26
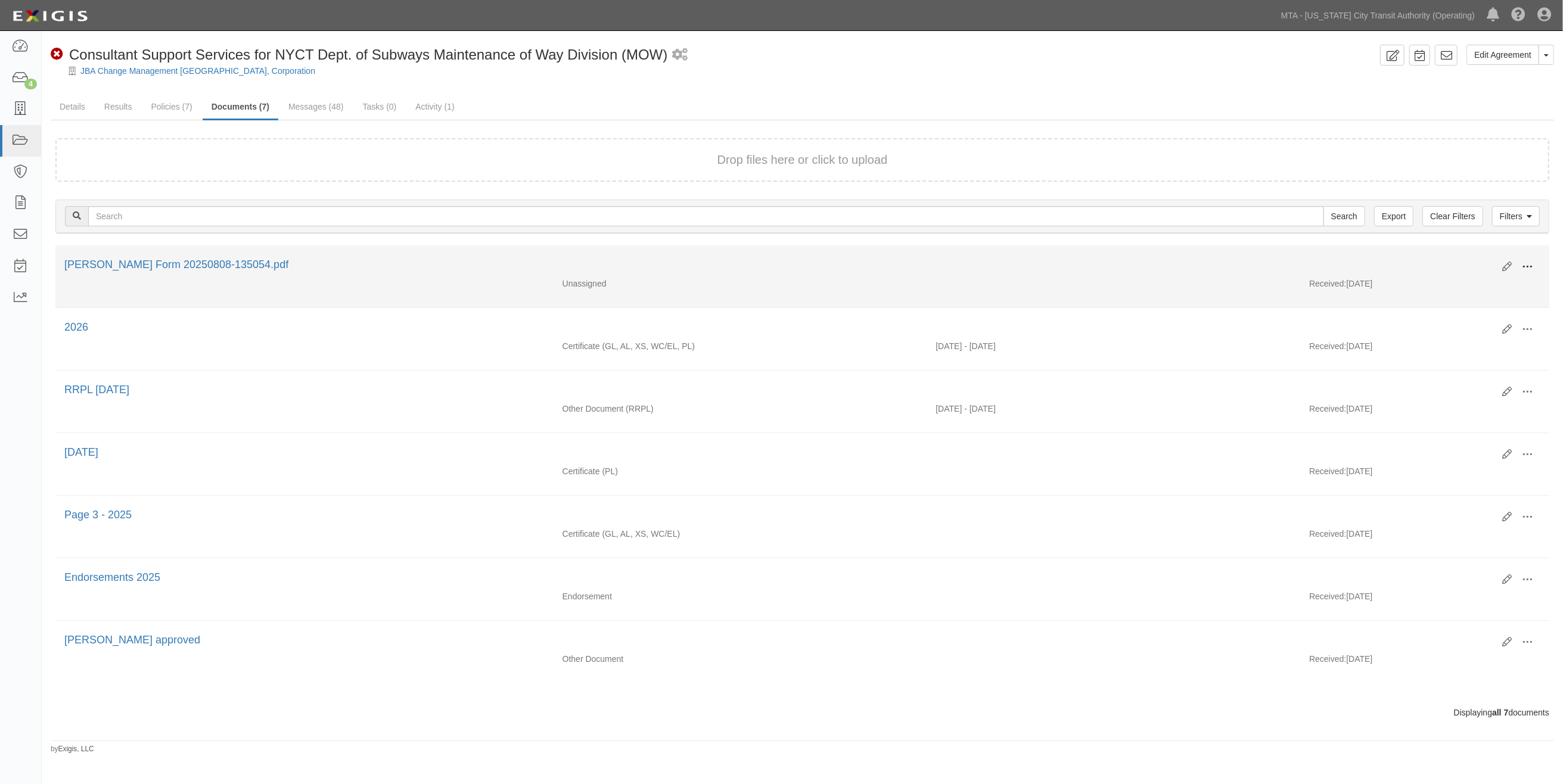
click at [1528, 266] on span at bounding box center [1527, 267] width 11 height 11
click at [1450, 280] on link "View" at bounding box center [1469, 284] width 94 height 21
click at [1543, 266] on div "Edit View View details Archive Delete ACORD Form 20250808-135054.pdf" at bounding box center [802, 268] width 1494 height 20
click at [1525, 264] on span at bounding box center [1527, 267] width 11 height 11
click at [1435, 255] on link "Edit" at bounding box center [1469, 262] width 94 height 21
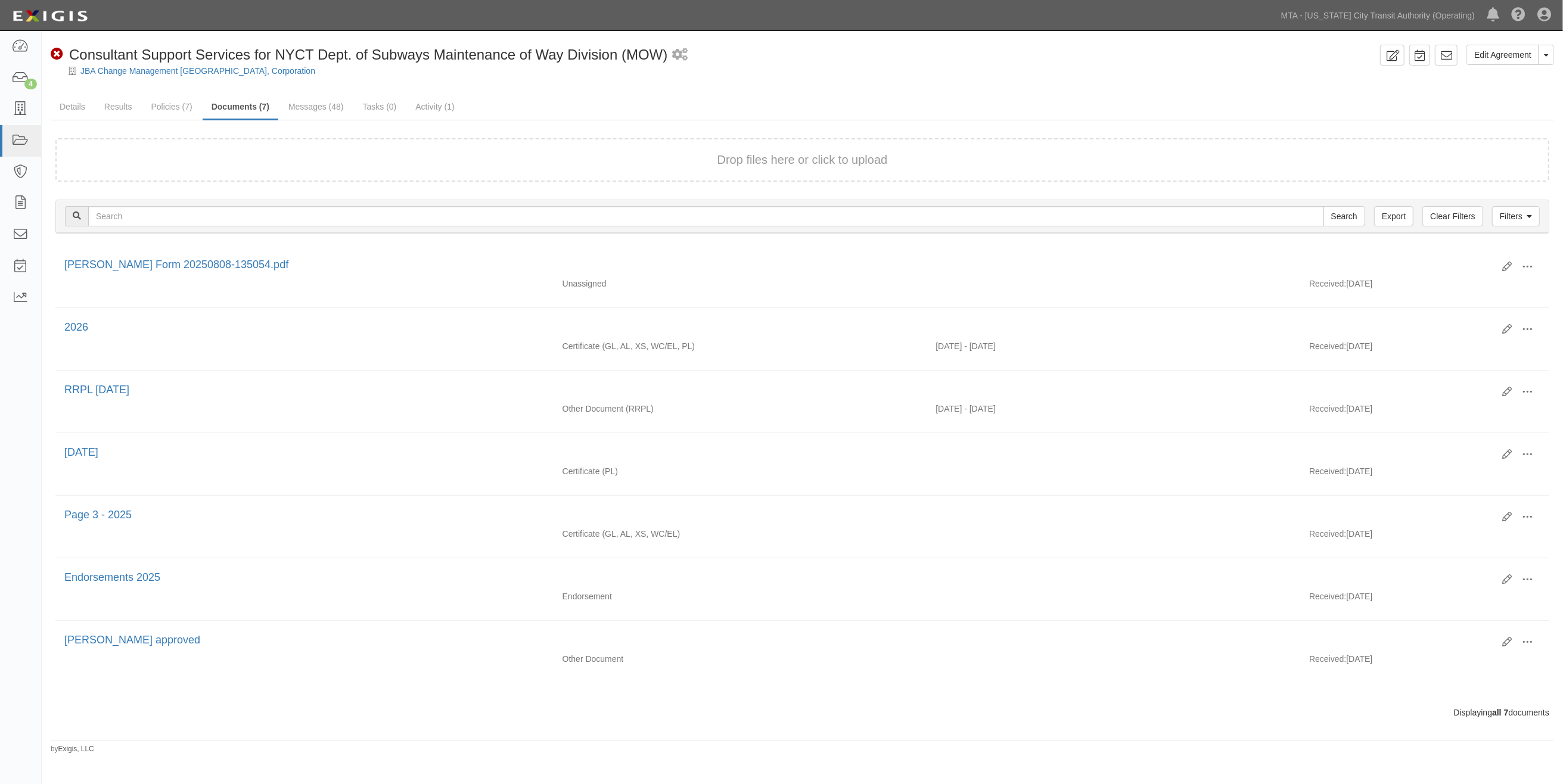
click at [1, 438] on div "Dashboard 4 Inbox Parties Agreements Coverages Documents Messages Tasks Reports" at bounding box center [20, 407] width 42 height 753
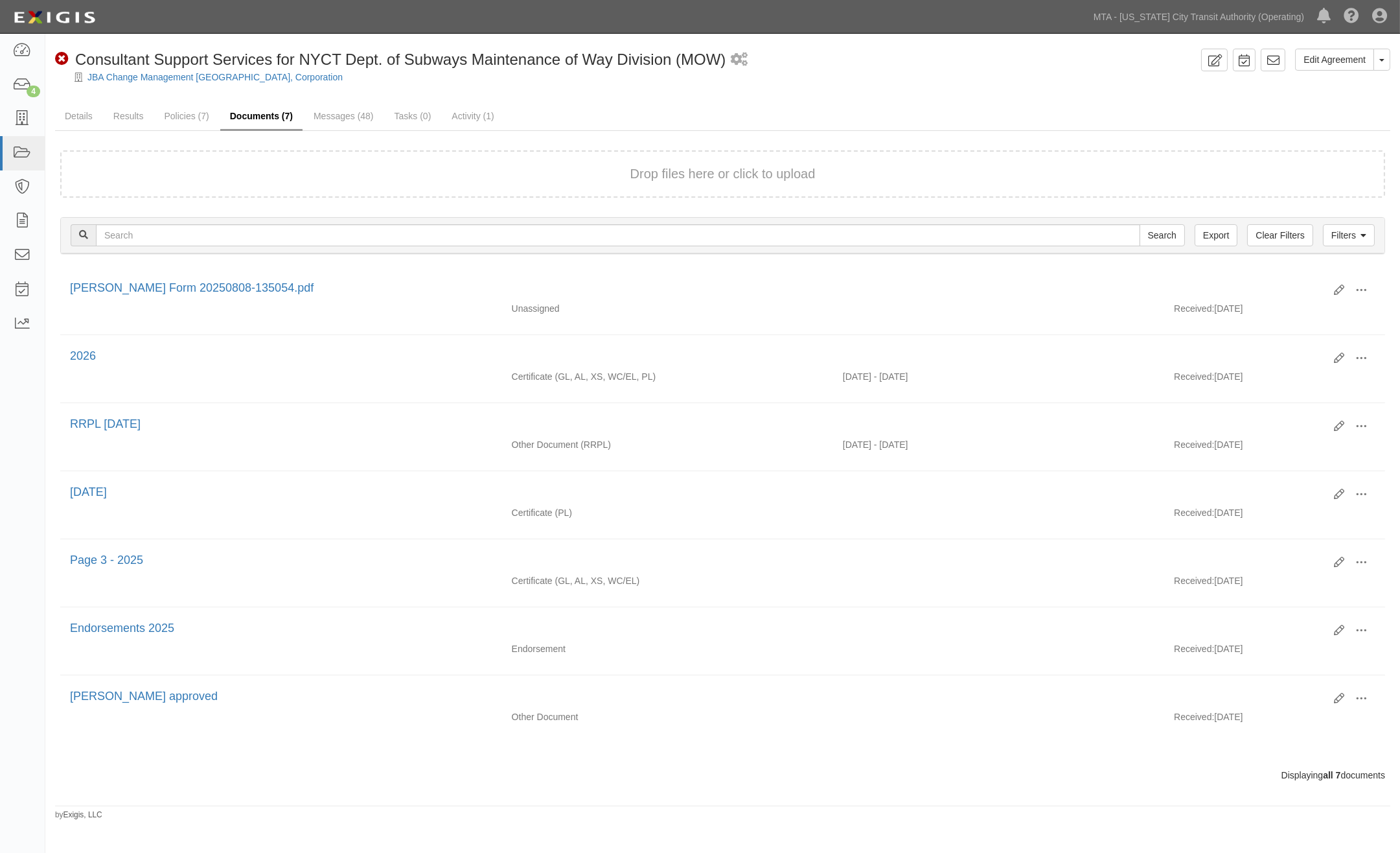
click at [270, 114] on link "Documents (7)" at bounding box center [261, 117] width 83 height 28
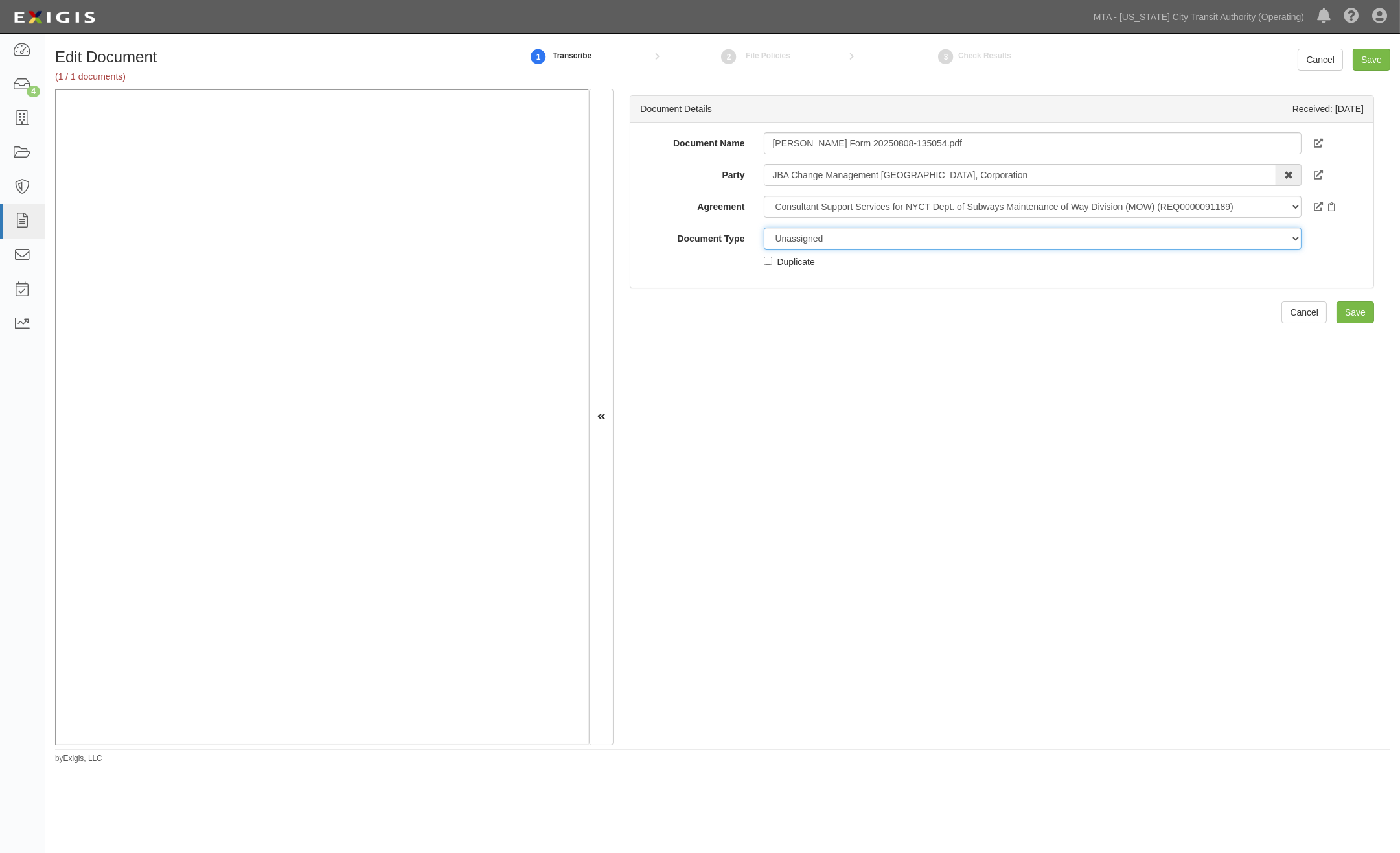
click at [839, 236] on select "Unassigned Binder Cancellation Notice Certificate Contract Endorsement Insuranc…" at bounding box center [1033, 239] width 538 height 22
select select "OtherDetail"
click at [764, 227] on select "Unassigned Binder Cancellation Notice Certificate Contract Endorsement Insuranc…" at bounding box center [1033, 239] width 538 height 22
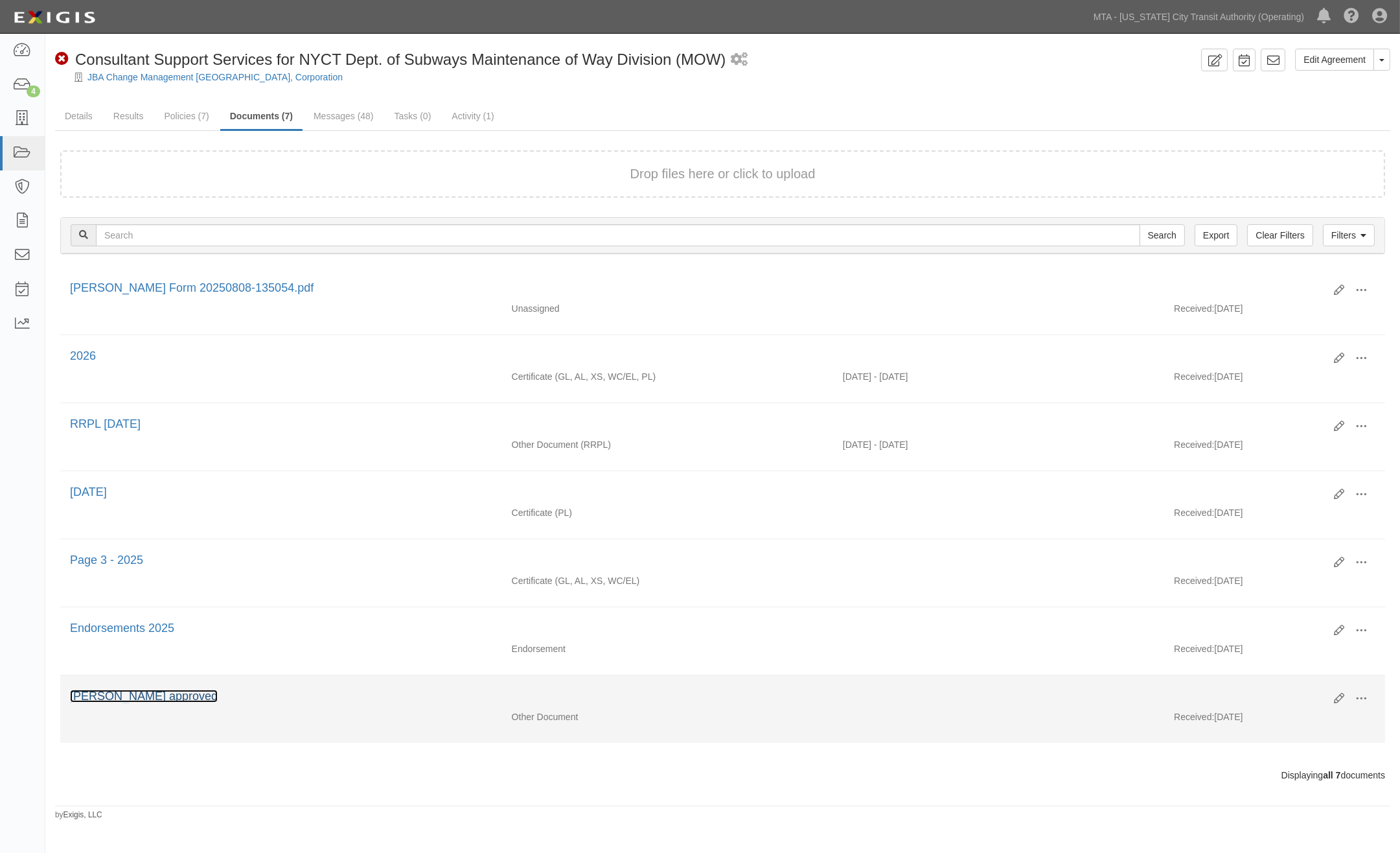
click at [128, 703] on link "Claudia approved" at bounding box center [143, 696] width 148 height 13
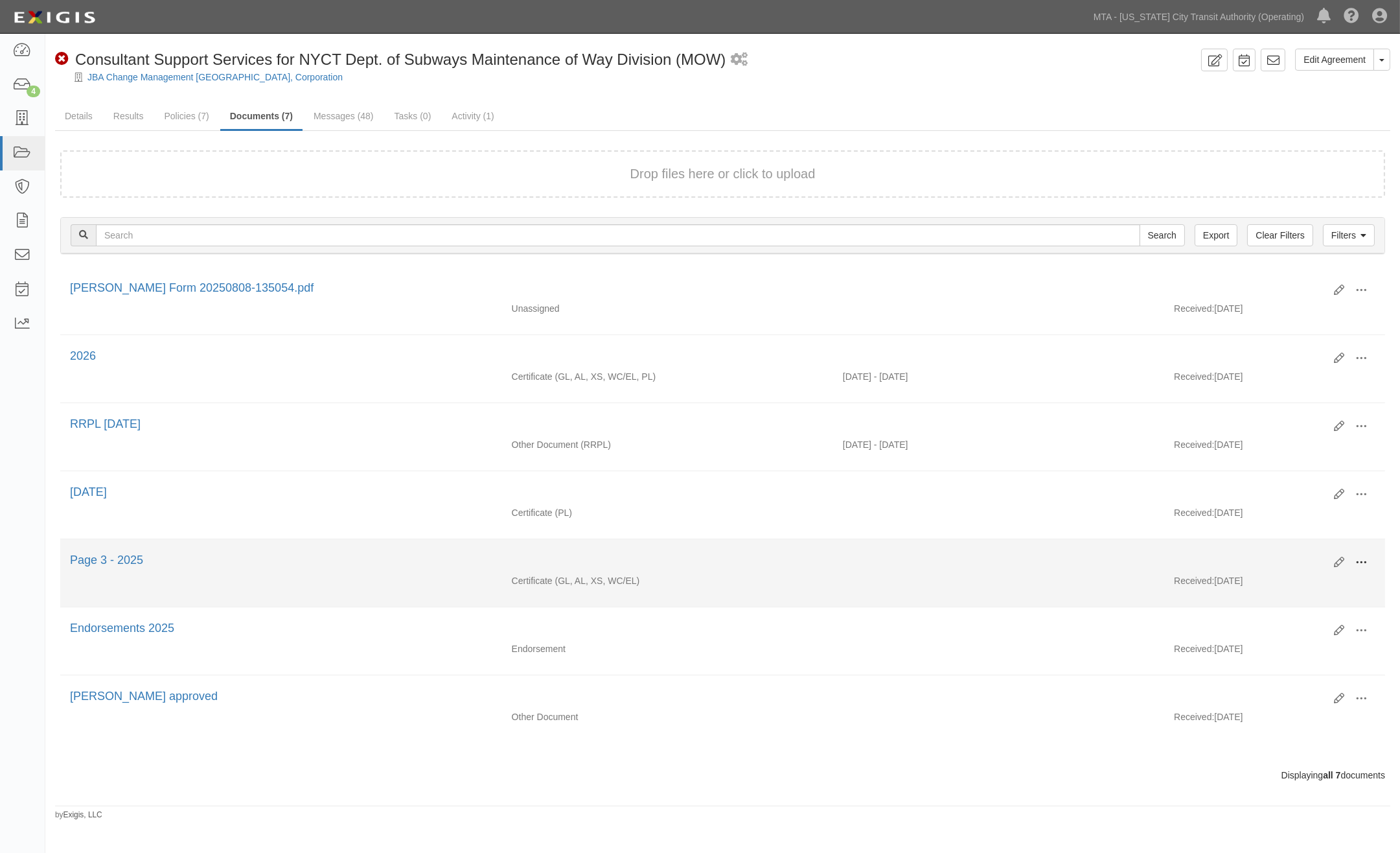
click at [1358, 567] on span at bounding box center [1361, 562] width 12 height 12
click at [1254, 586] on link "View" at bounding box center [1299, 581] width 102 height 23
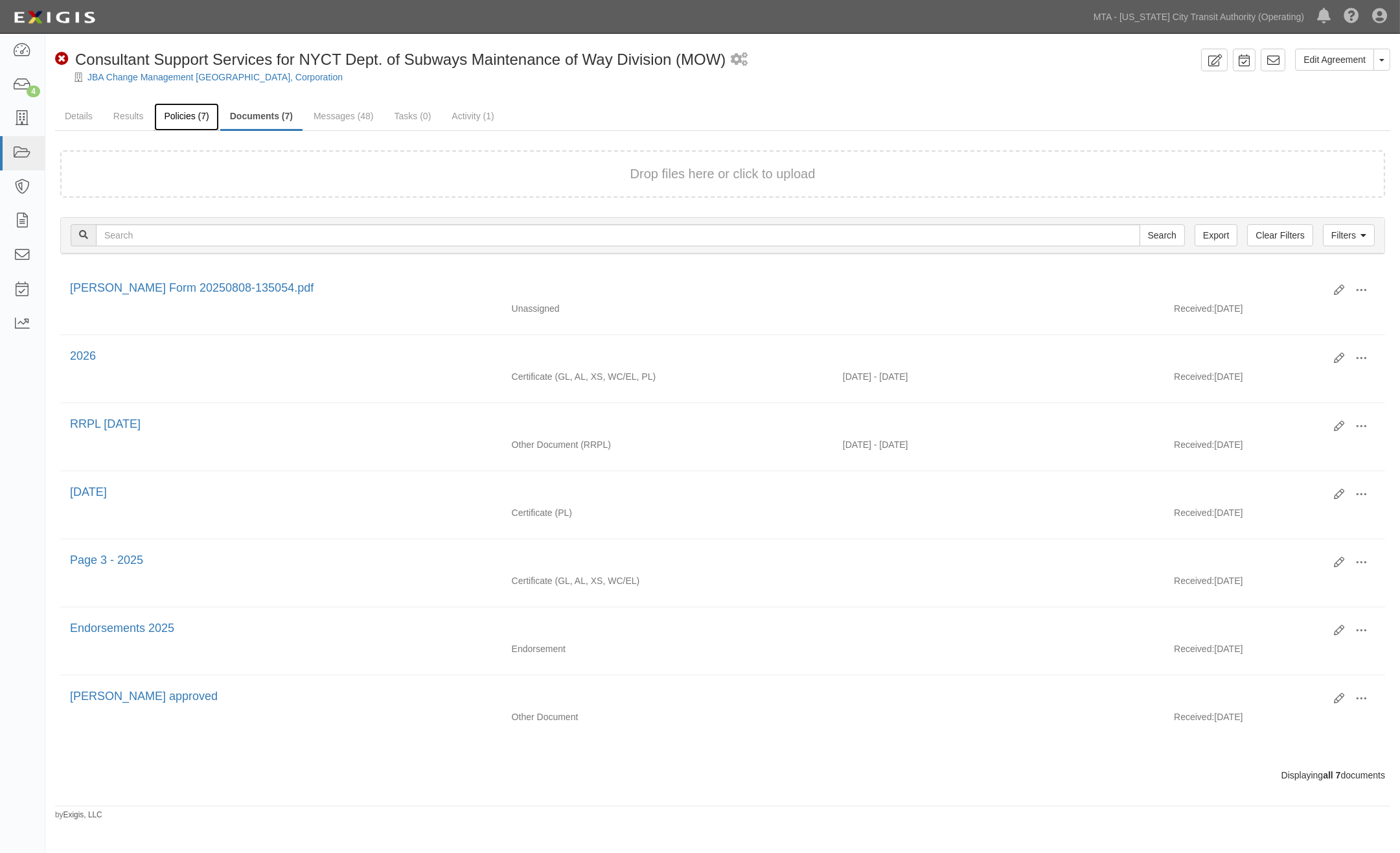
click at [195, 115] on link "Policies (7)" at bounding box center [186, 117] width 64 height 28
click at [345, 118] on link "Messages (48)" at bounding box center [344, 117] width 80 height 28
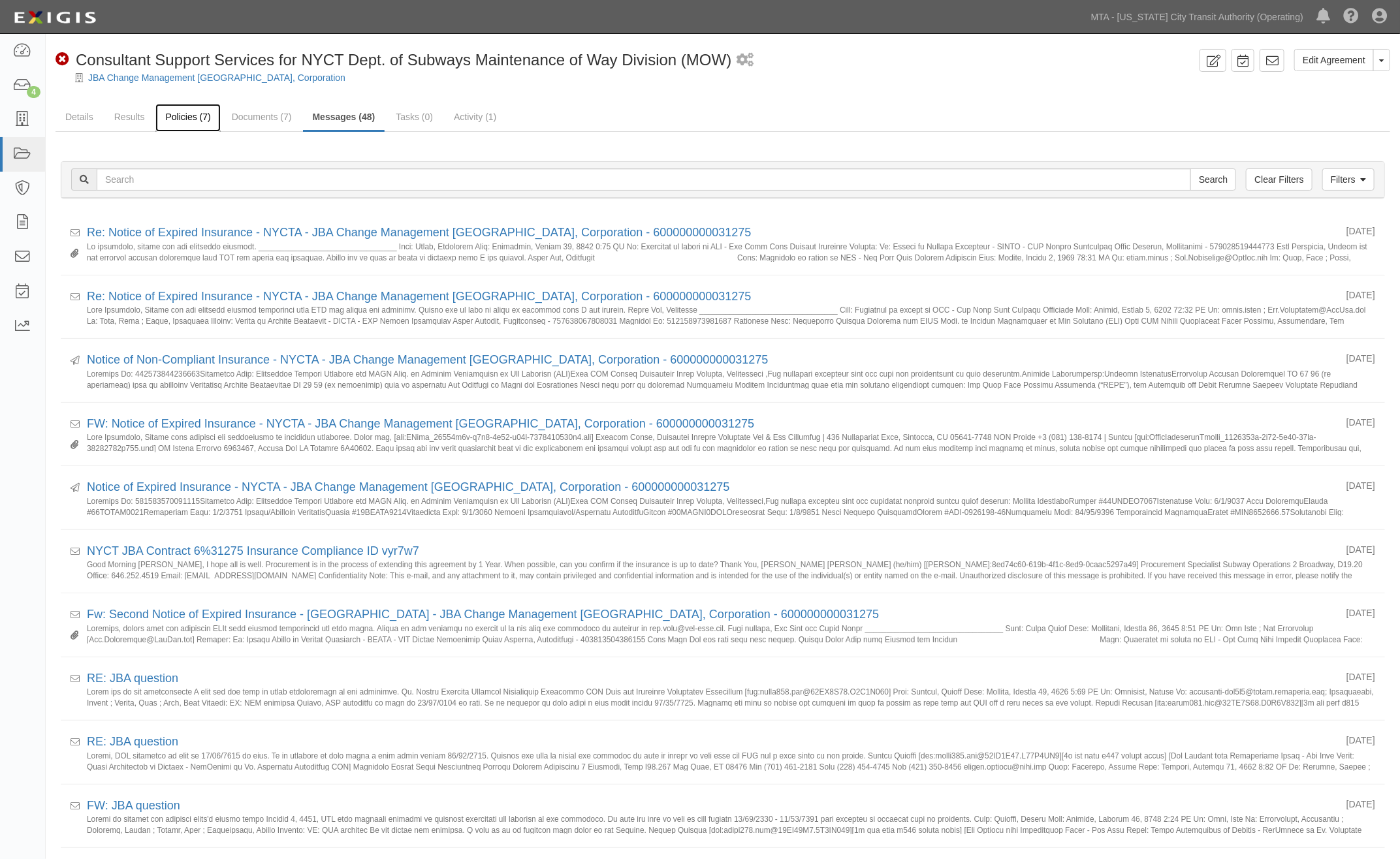
click at [187, 116] on link "Policies (7)" at bounding box center [187, 118] width 64 height 28
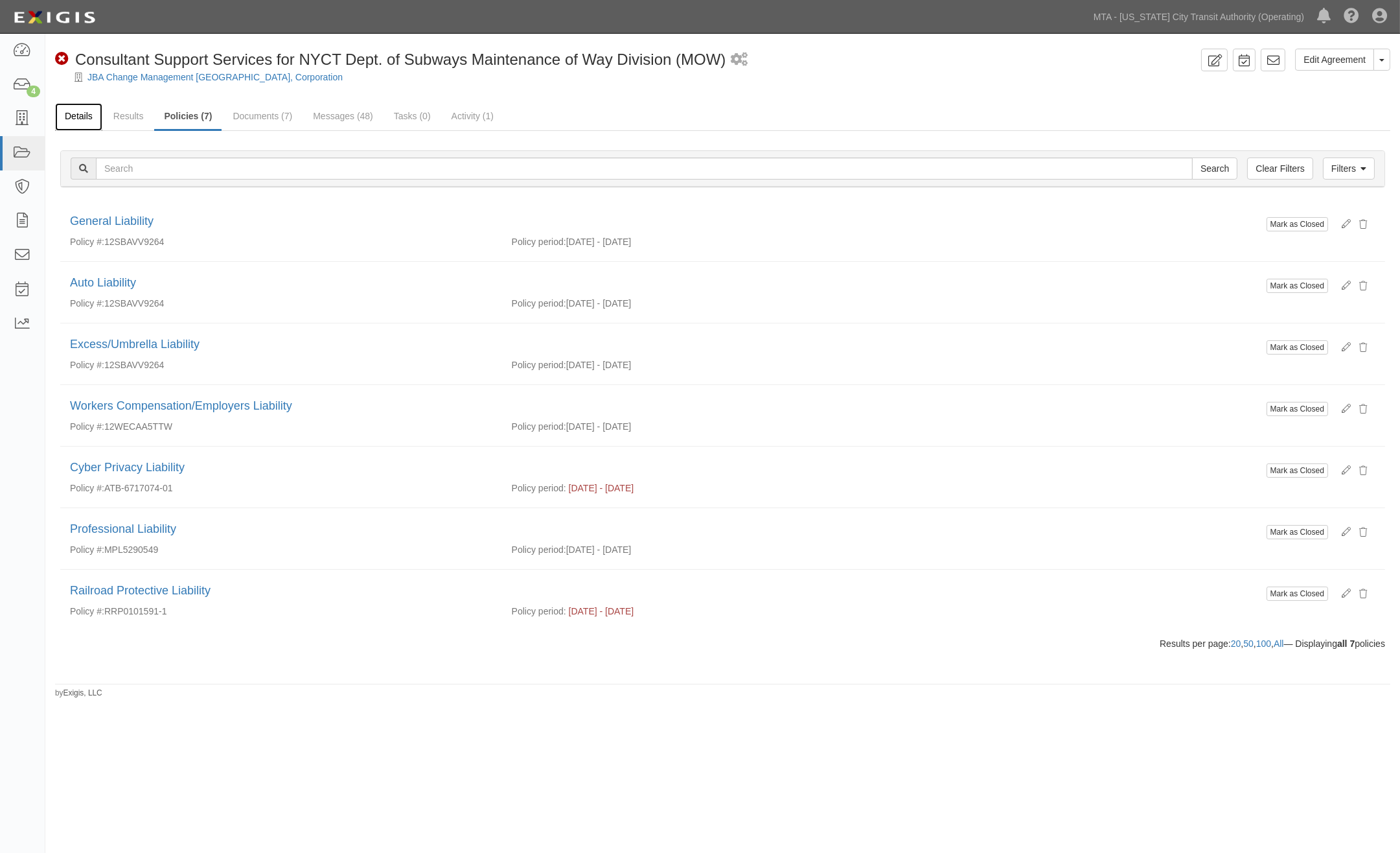
click at [84, 110] on link "Details" at bounding box center [78, 117] width 47 height 28
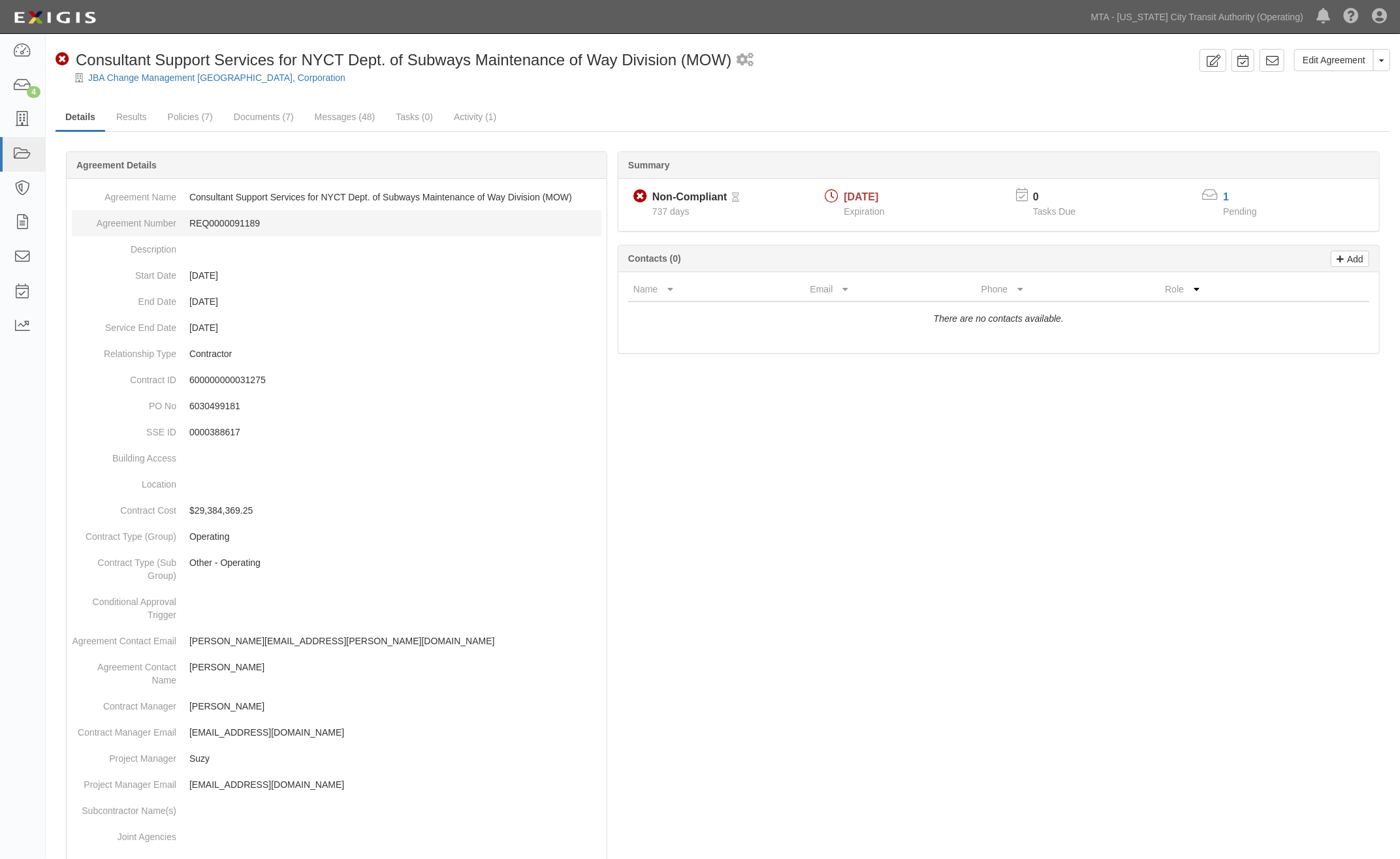
click at [218, 220] on dd "REQ0000091189" at bounding box center [336, 223] width 529 height 26
copy dd "REQ0000091189"
click at [222, 433] on p "0000388617" at bounding box center [395, 432] width 412 height 13
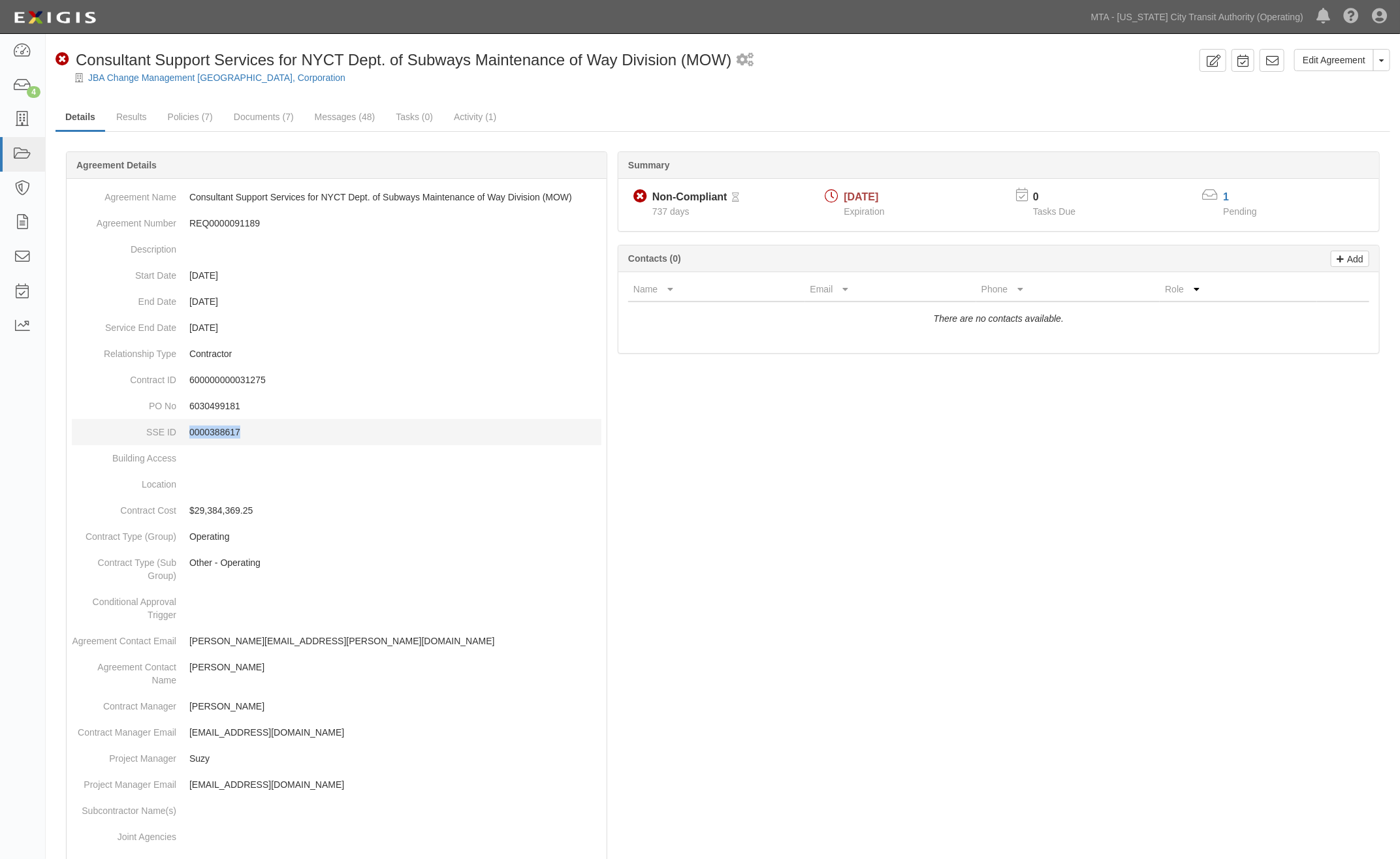
copy p "0000388617"
click at [1078, 655] on div at bounding box center [722, 709] width 1335 height 1075
click at [246, 114] on link "Documents (7)" at bounding box center [264, 118] width 79 height 28
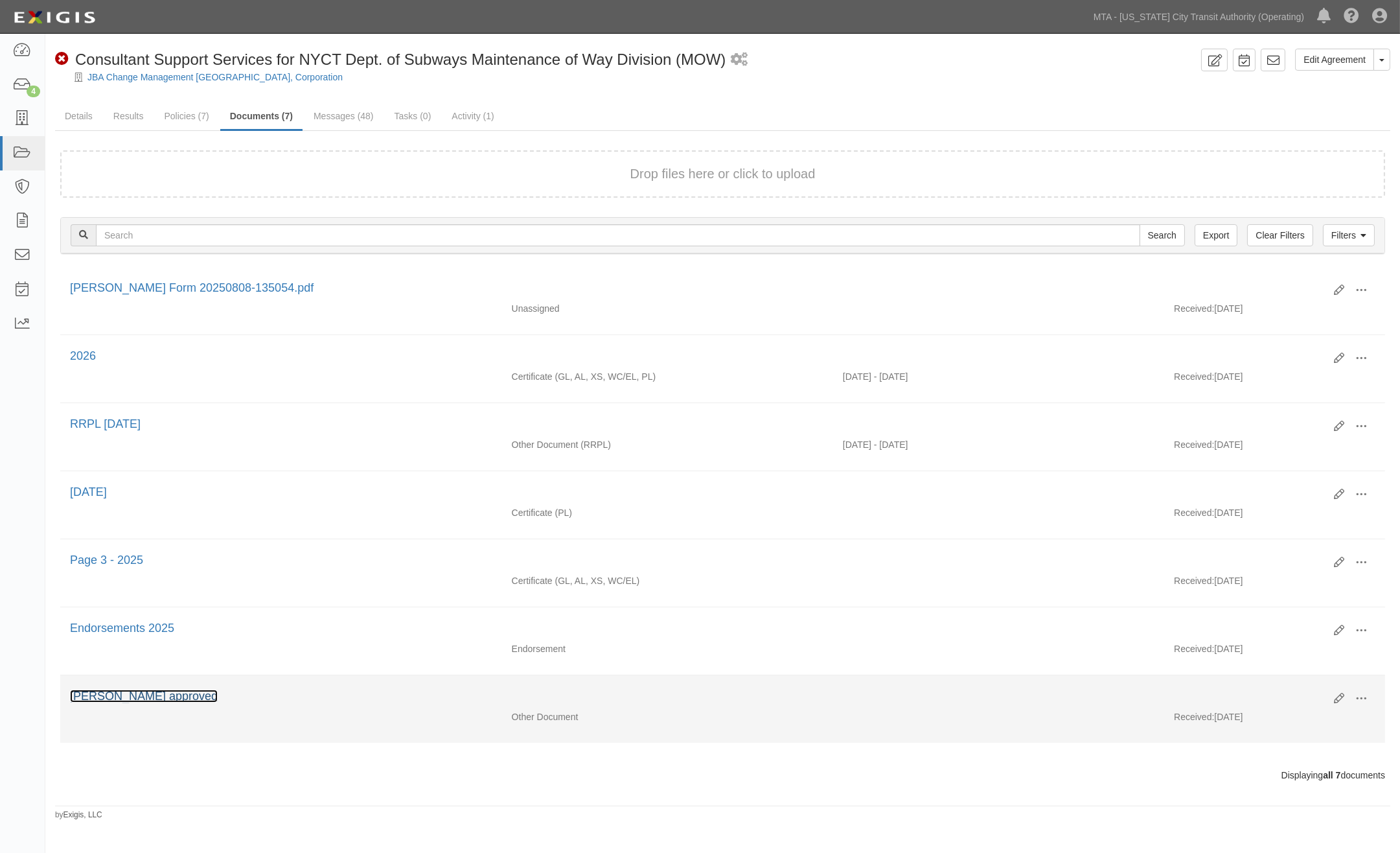
click at [144, 703] on link "[PERSON_NAME] approved" at bounding box center [143, 696] width 148 height 13
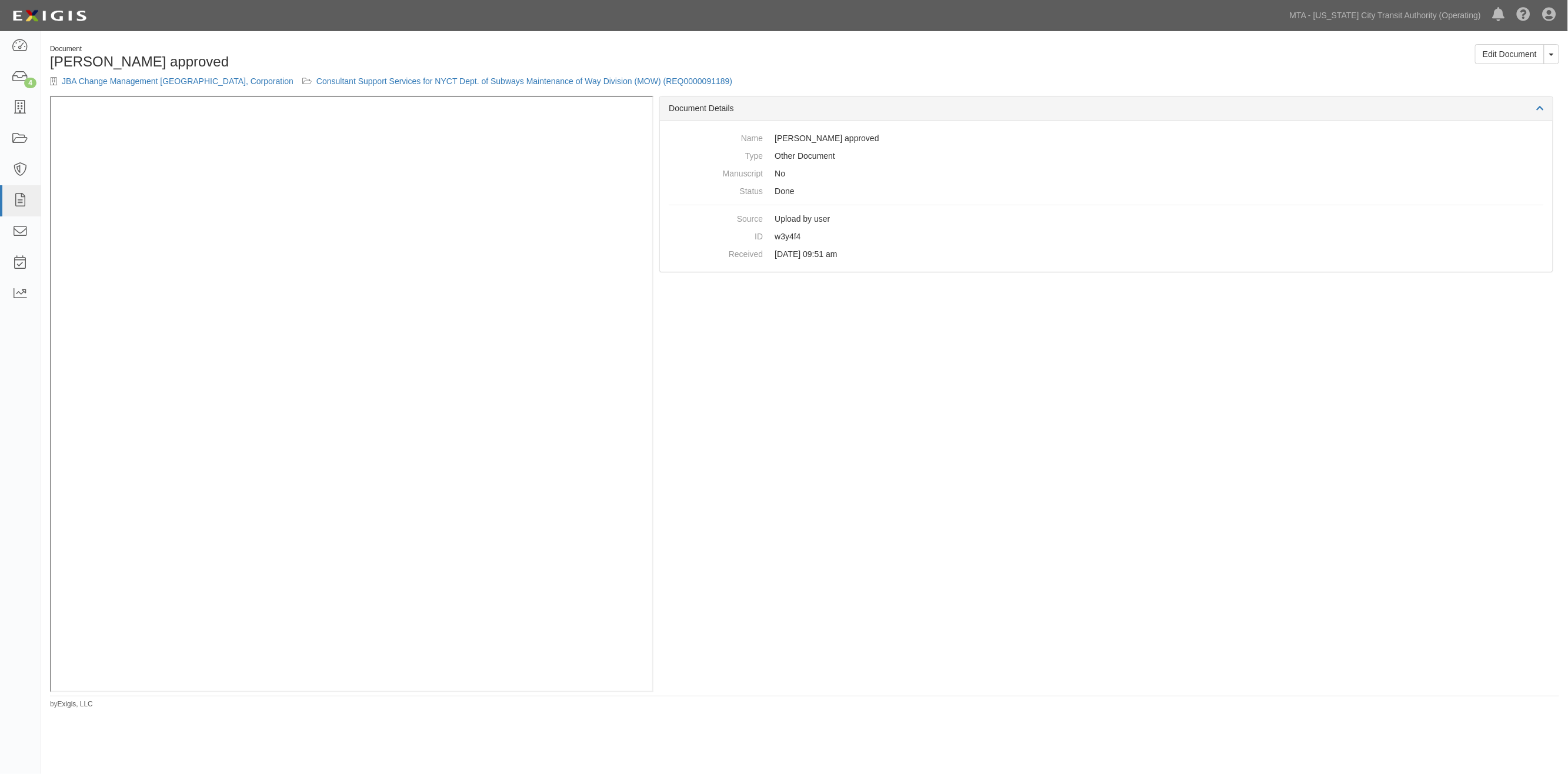
click at [1229, 44] on div "Edit Document Toggle Document Dropdown View Document View Audit Trail Archive D…" at bounding box center [1186, 58] width 764 height 29
click at [460, 80] on link "Consultant Support Services for NYCT Dept. of Subways Maintenance of Way Divisi…" at bounding box center [525, 81] width 416 height 9
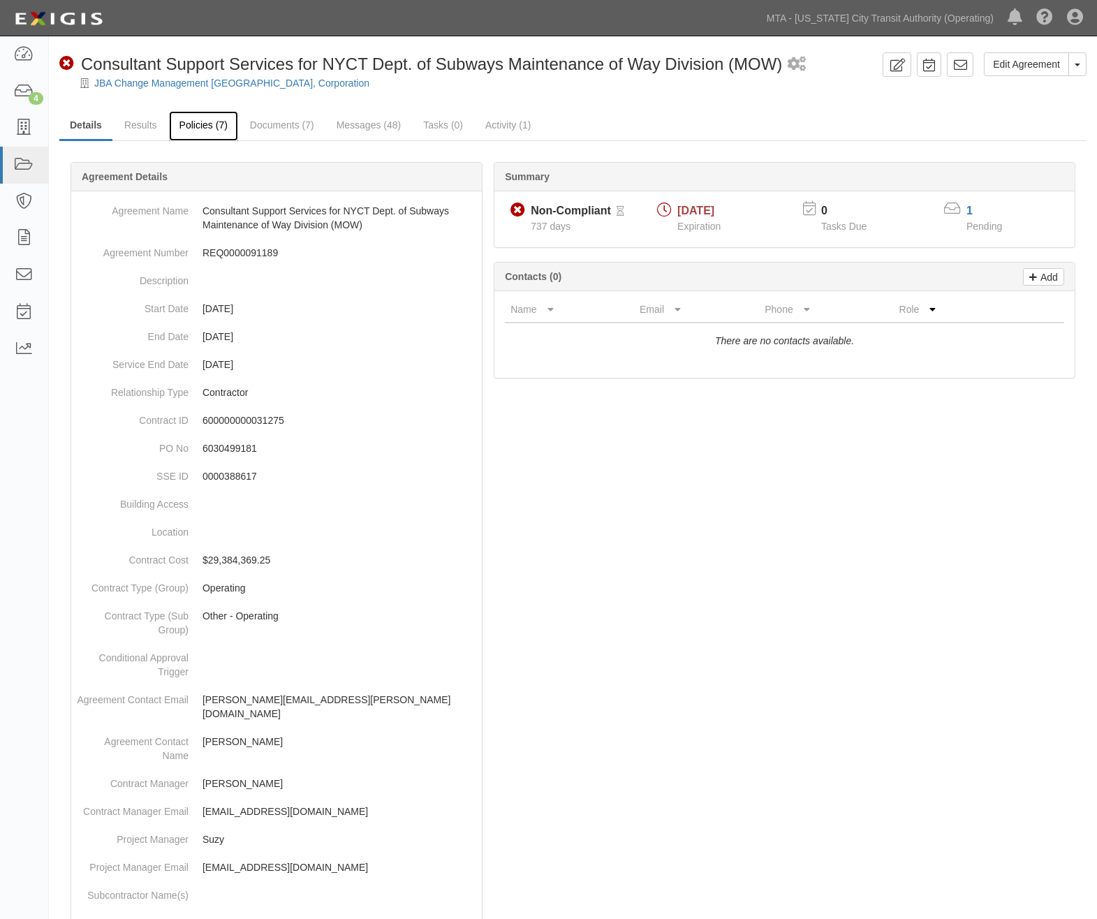
click at [210, 126] on link "Policies (7)" at bounding box center [203, 126] width 69 height 30
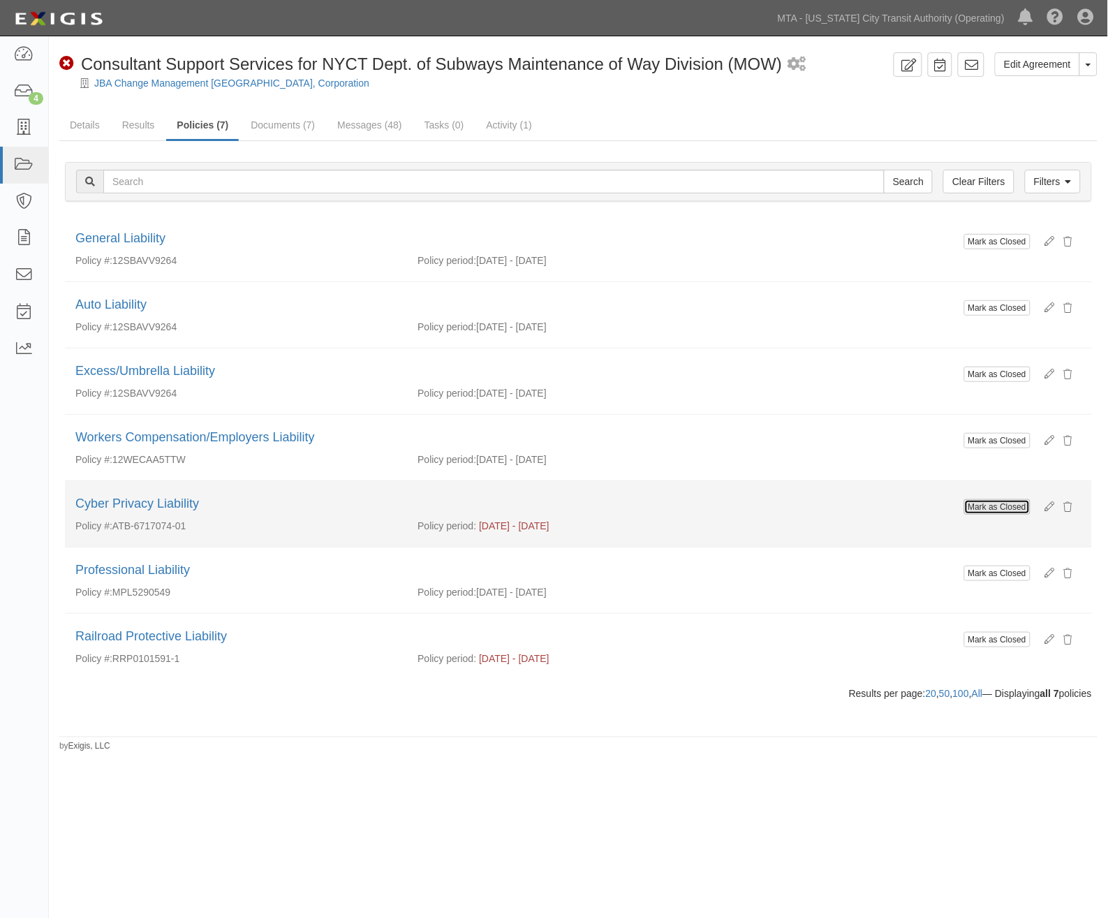
click at [1009, 501] on input "Mark as Closed" at bounding box center [998, 506] width 66 height 15
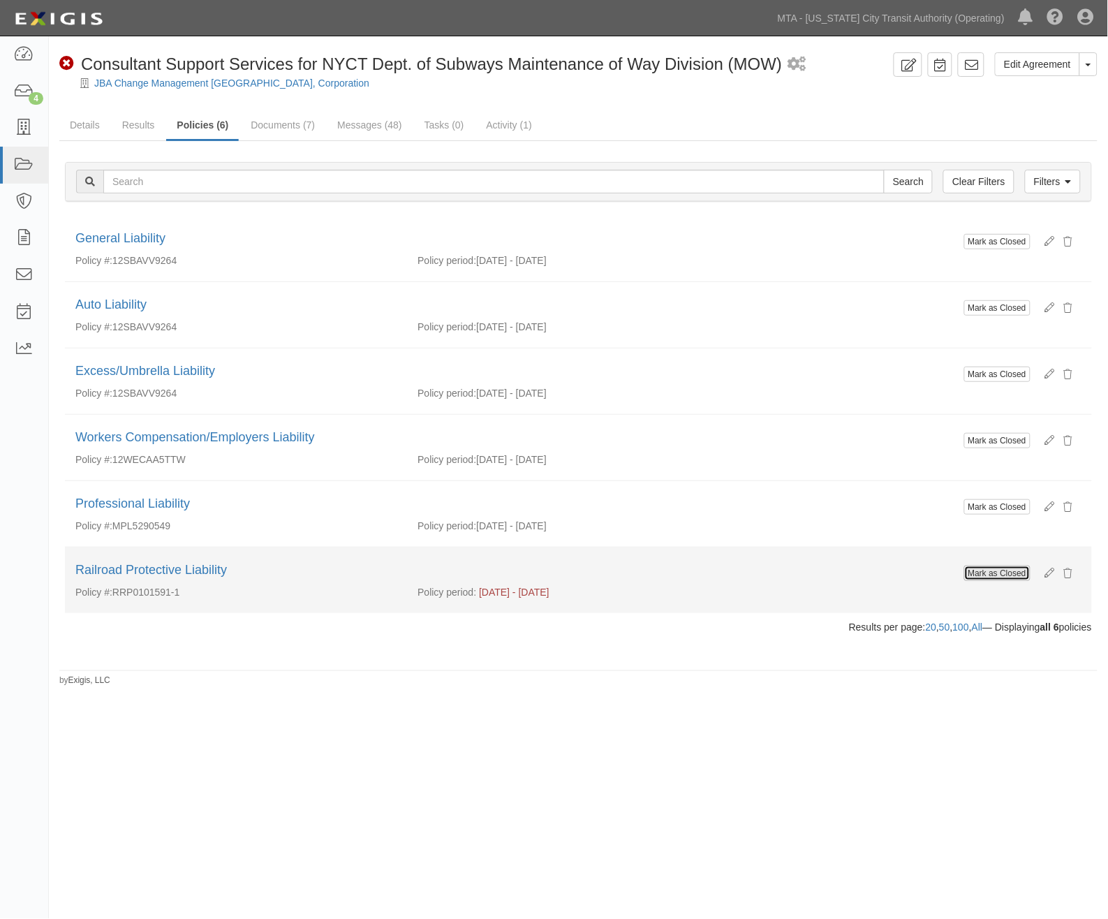
click at [979, 573] on input "Mark as Closed" at bounding box center [998, 573] width 66 height 15
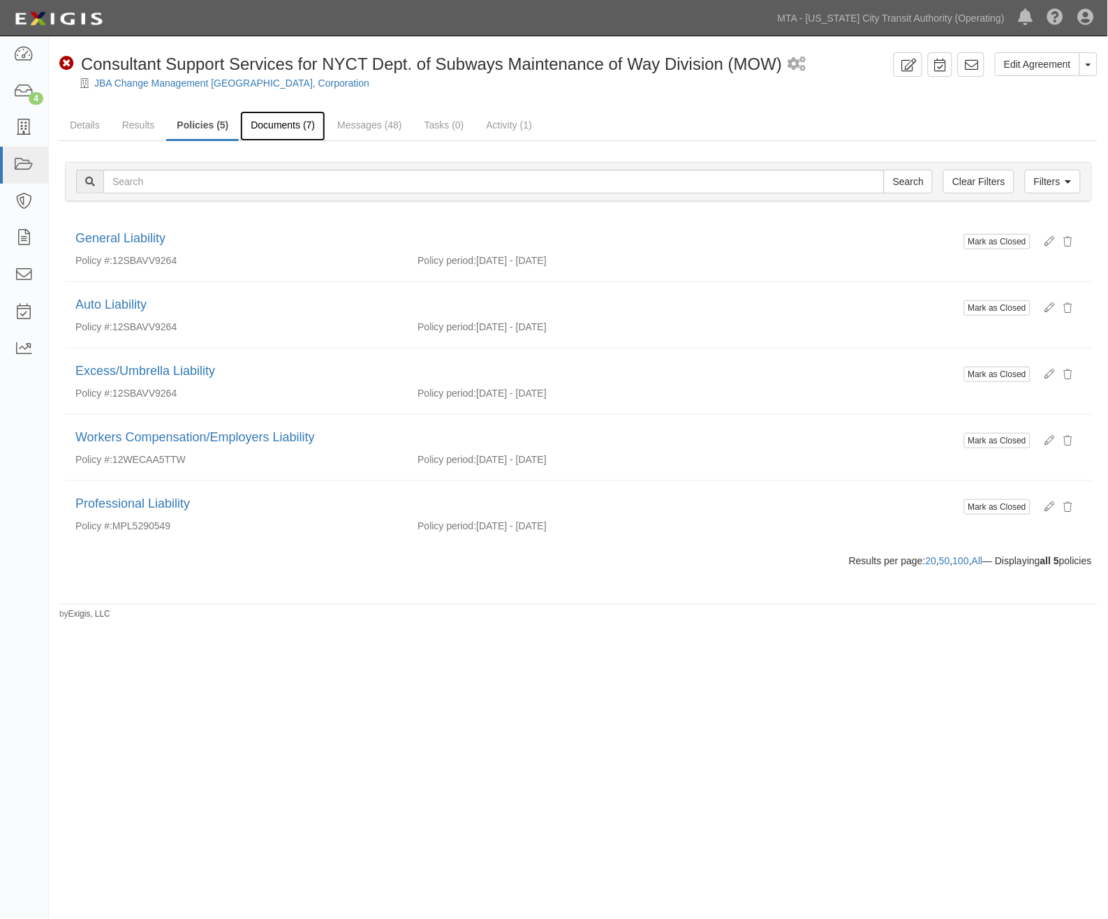
click at [277, 121] on link "Documents (7)" at bounding box center [282, 126] width 85 height 30
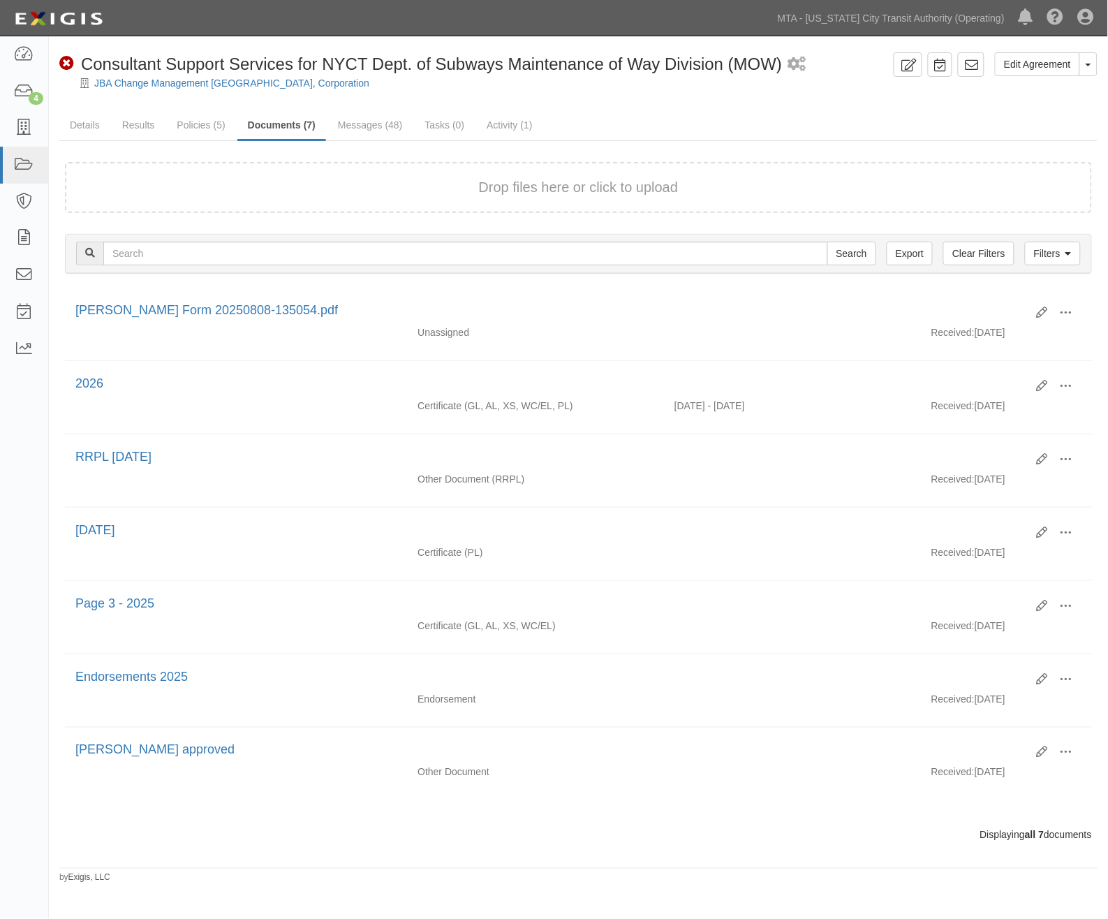
click at [1004, 115] on ul "Details Results Policies (5) Documents (7) Messages (48) Tasks (0) Activity (1)" at bounding box center [578, 126] width 1039 height 30
click at [144, 126] on link "Results" at bounding box center [139, 126] width 54 height 30
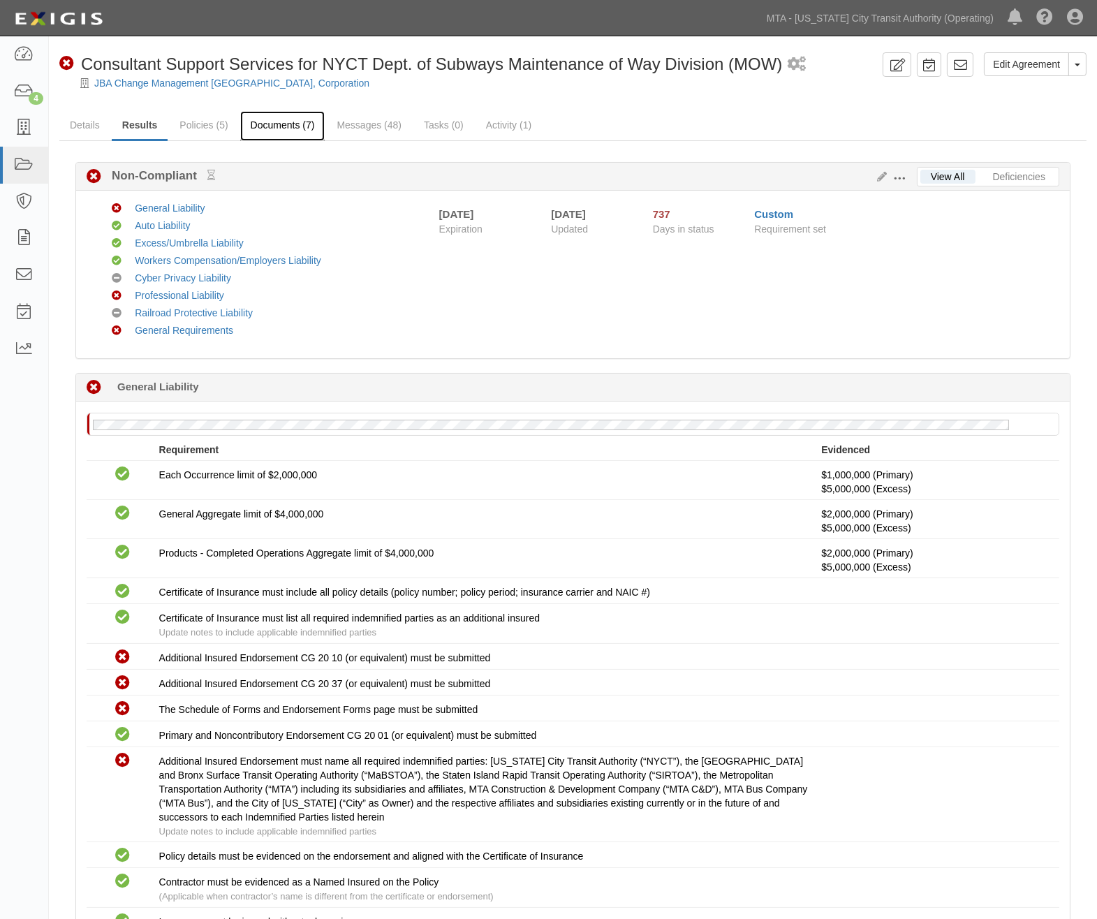
click at [299, 122] on link "Documents (7)" at bounding box center [282, 126] width 85 height 30
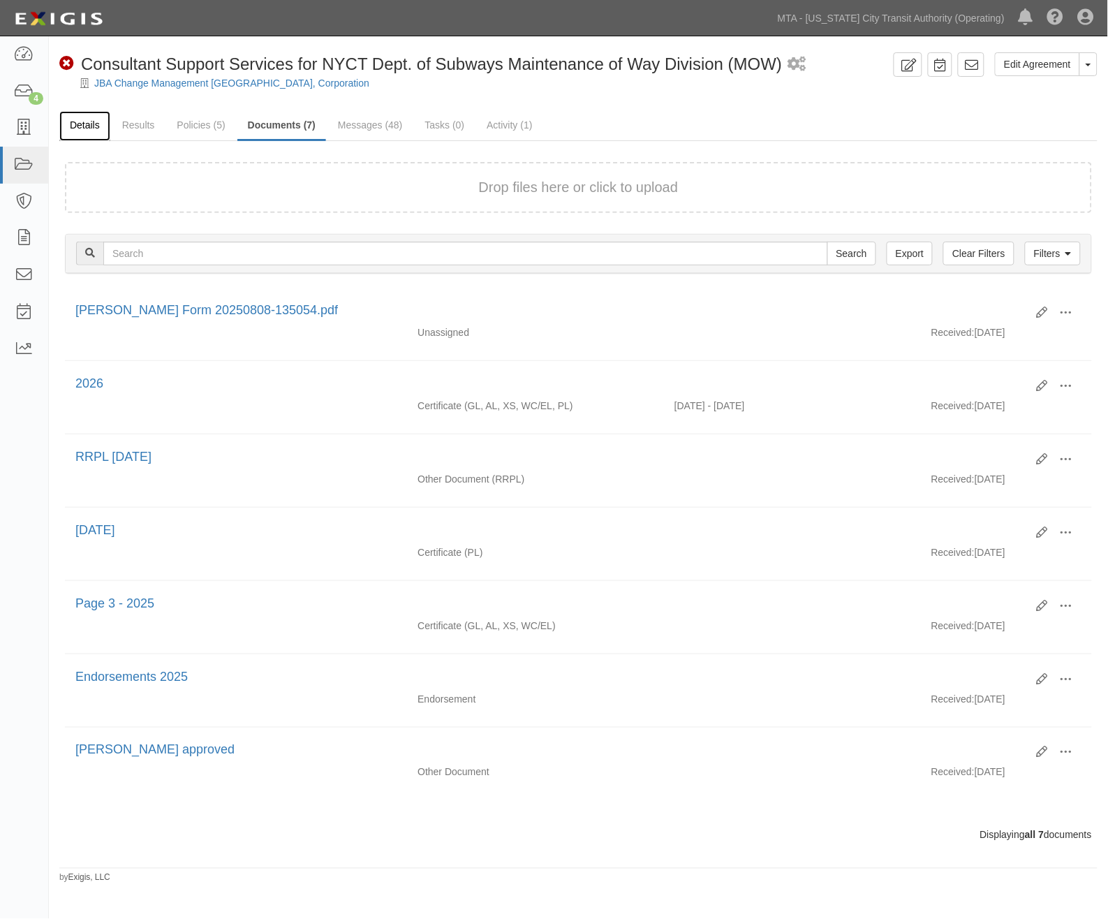
click at [89, 117] on link "Details" at bounding box center [84, 126] width 51 height 30
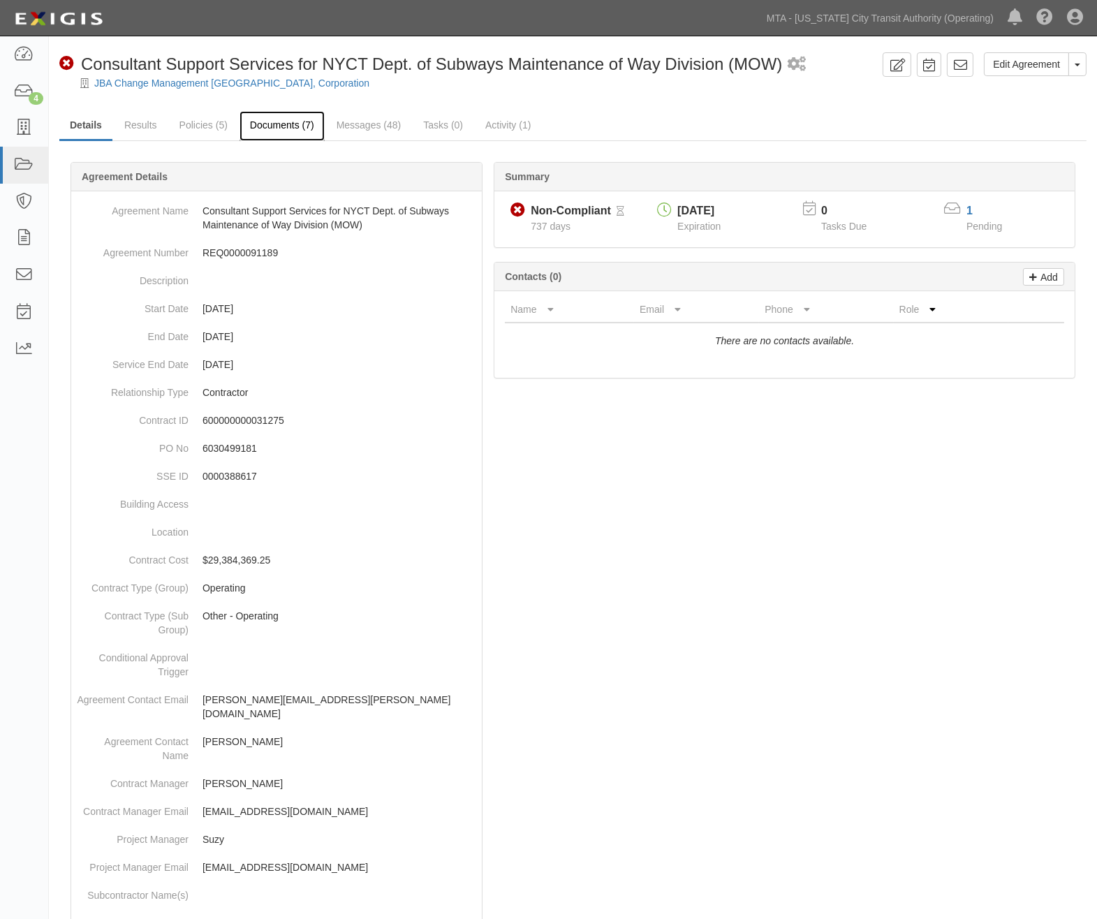
click at [298, 120] on link "Documents (7)" at bounding box center [282, 126] width 85 height 30
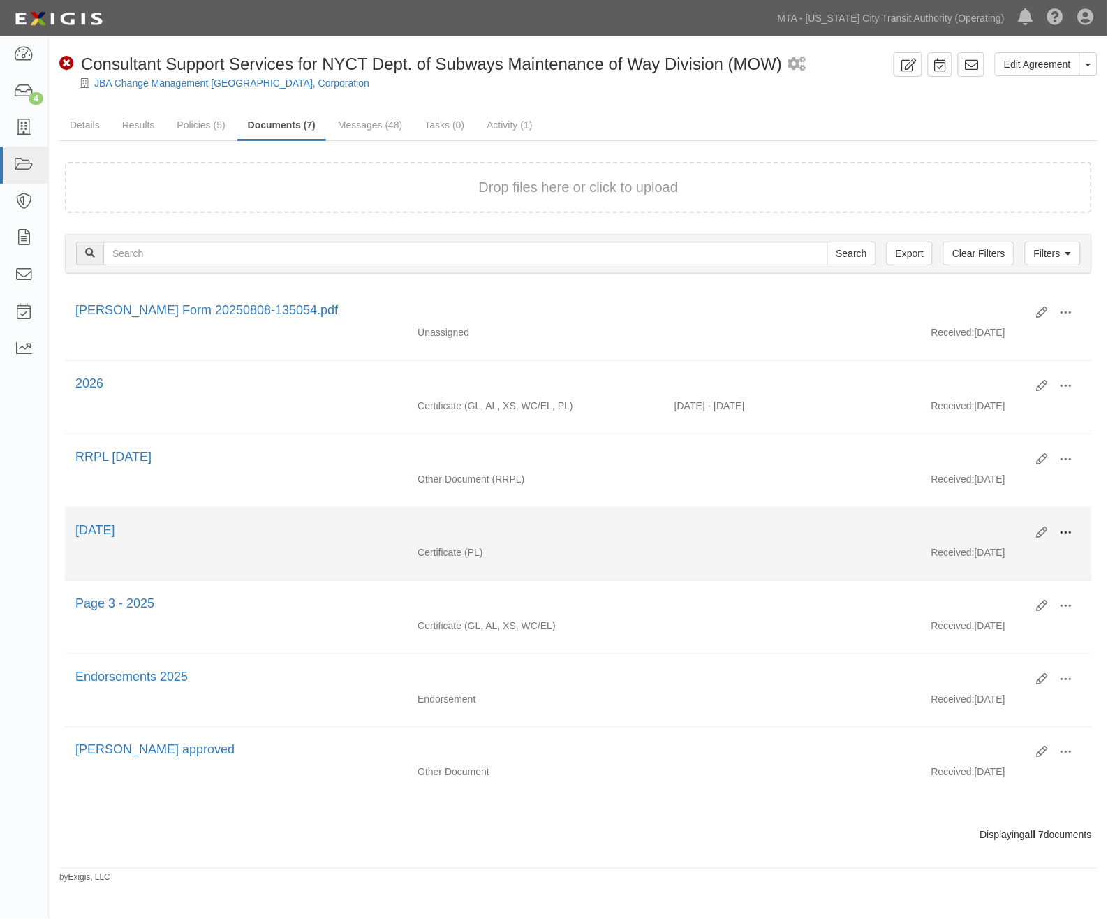
click at [1065, 536] on span at bounding box center [1066, 533] width 13 height 13
click at [975, 560] on link "View" at bounding box center [999, 553] width 110 height 25
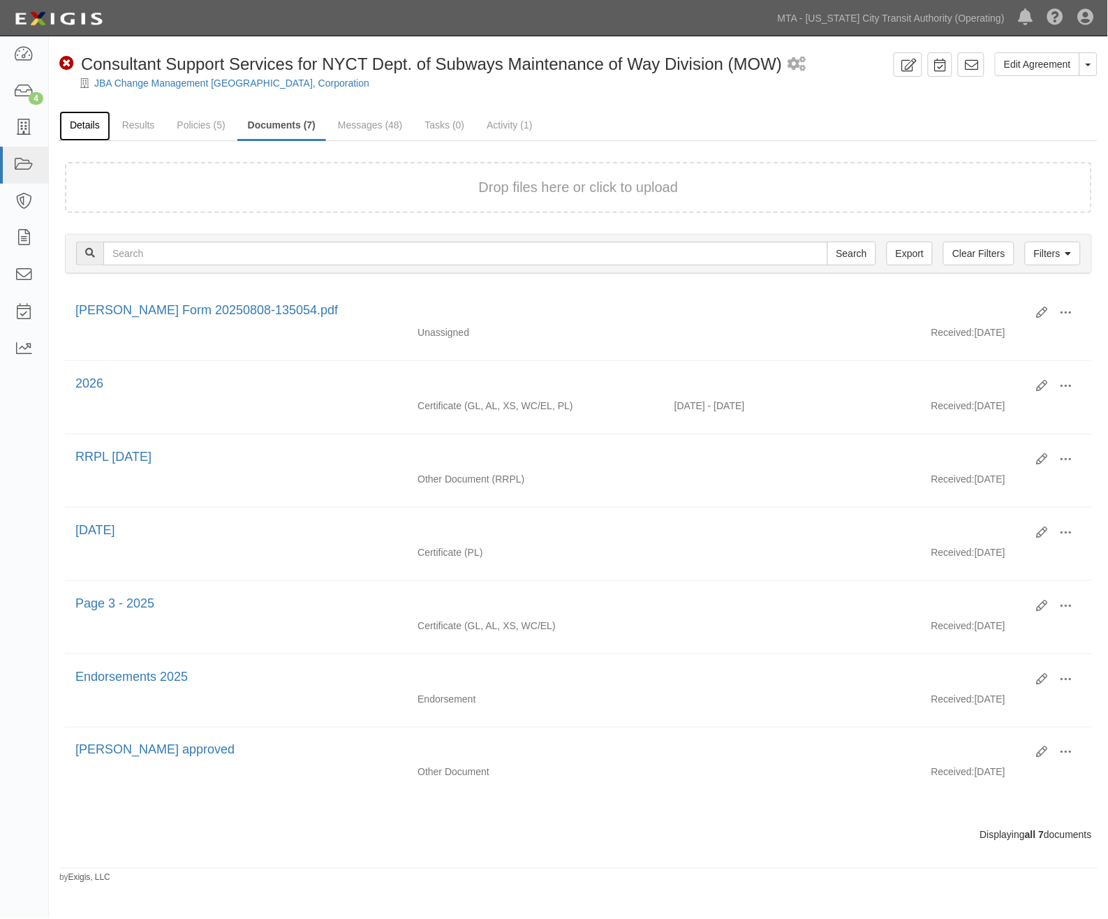
click at [77, 120] on link "Details" at bounding box center [84, 126] width 51 height 30
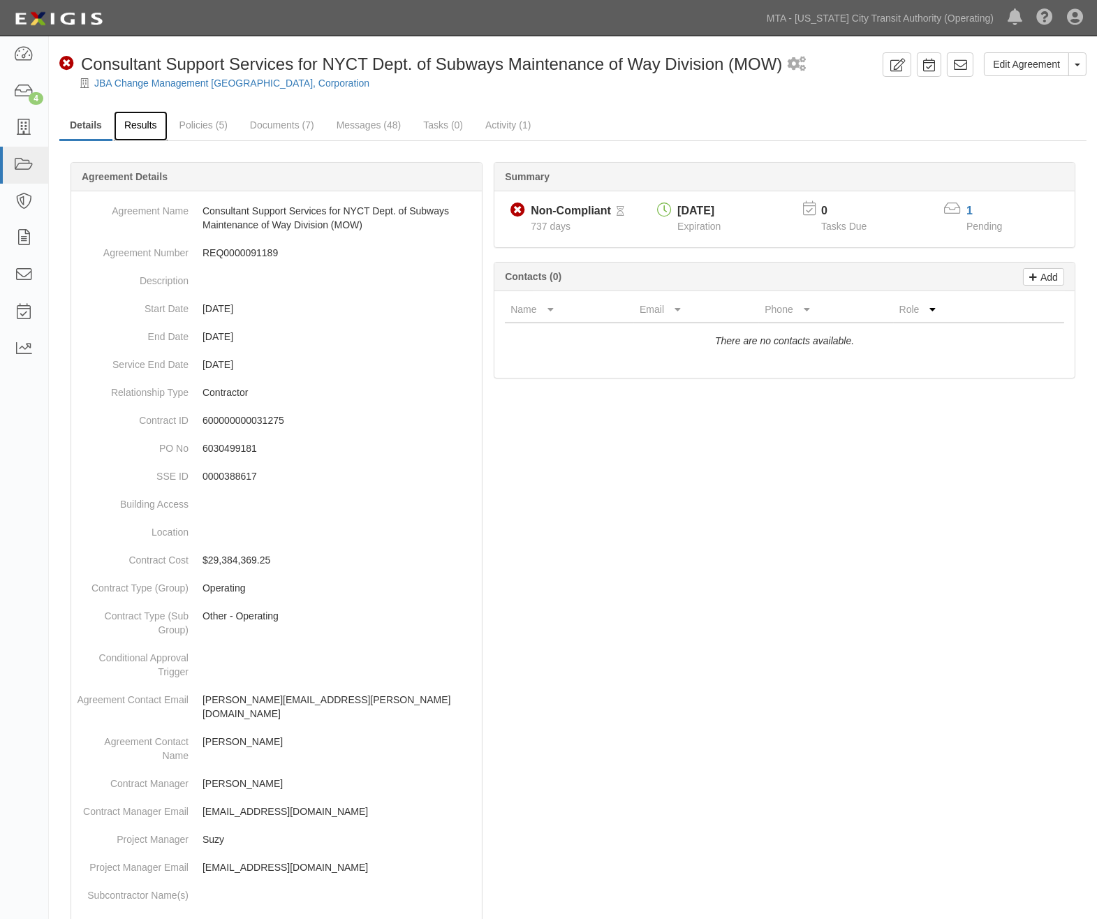
click at [142, 119] on link "Results" at bounding box center [141, 126] width 54 height 30
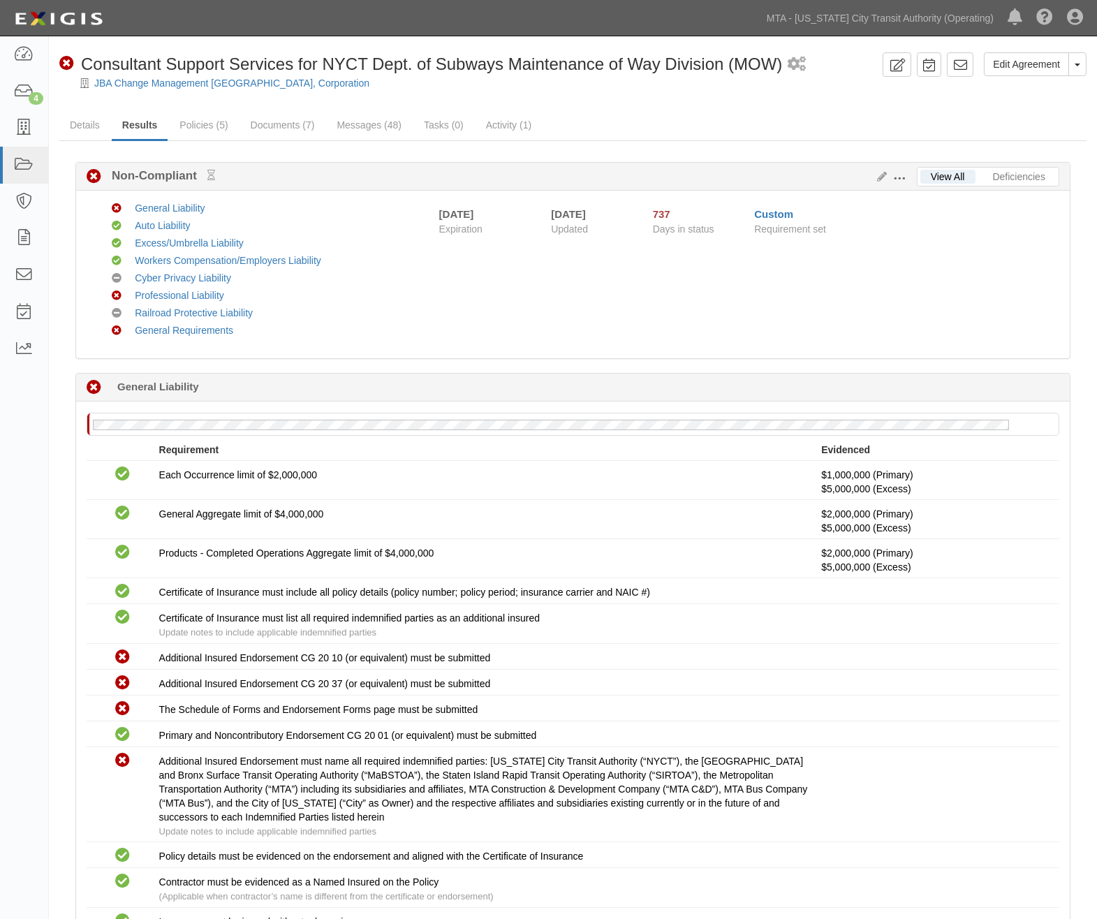
click at [894, 173] on span at bounding box center [899, 179] width 13 height 13
click at [933, 176] on link "Edit Requirements" at bounding box center [964, 175] width 110 height 25
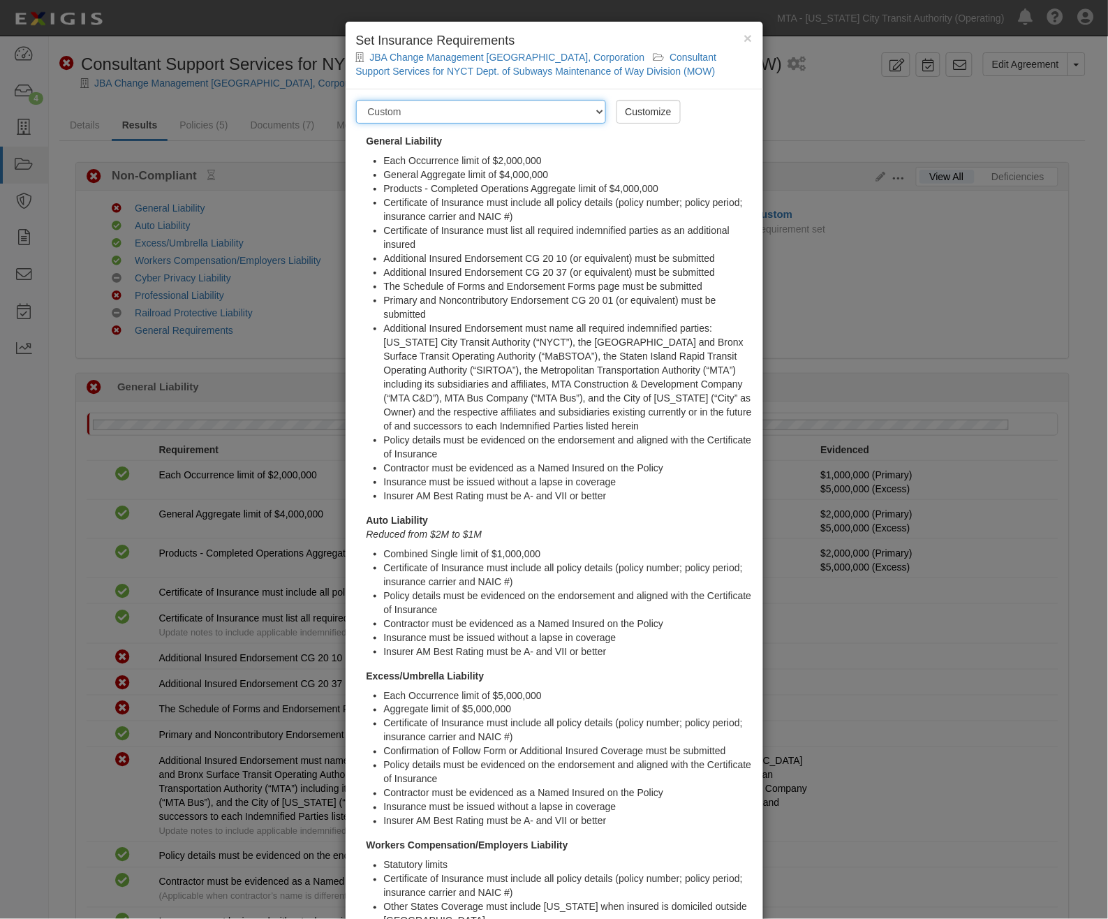
click at [595, 115] on select "-- Select requirement set -- Basic Basic Enhanced Option for Operating Agreemen…" at bounding box center [481, 112] width 250 height 24
select select "7455"
click at [356, 100] on select "-- Select requirement set -- Basic Basic Enhanced Option for Operating Agreemen…" at bounding box center [481, 112] width 250 height 24
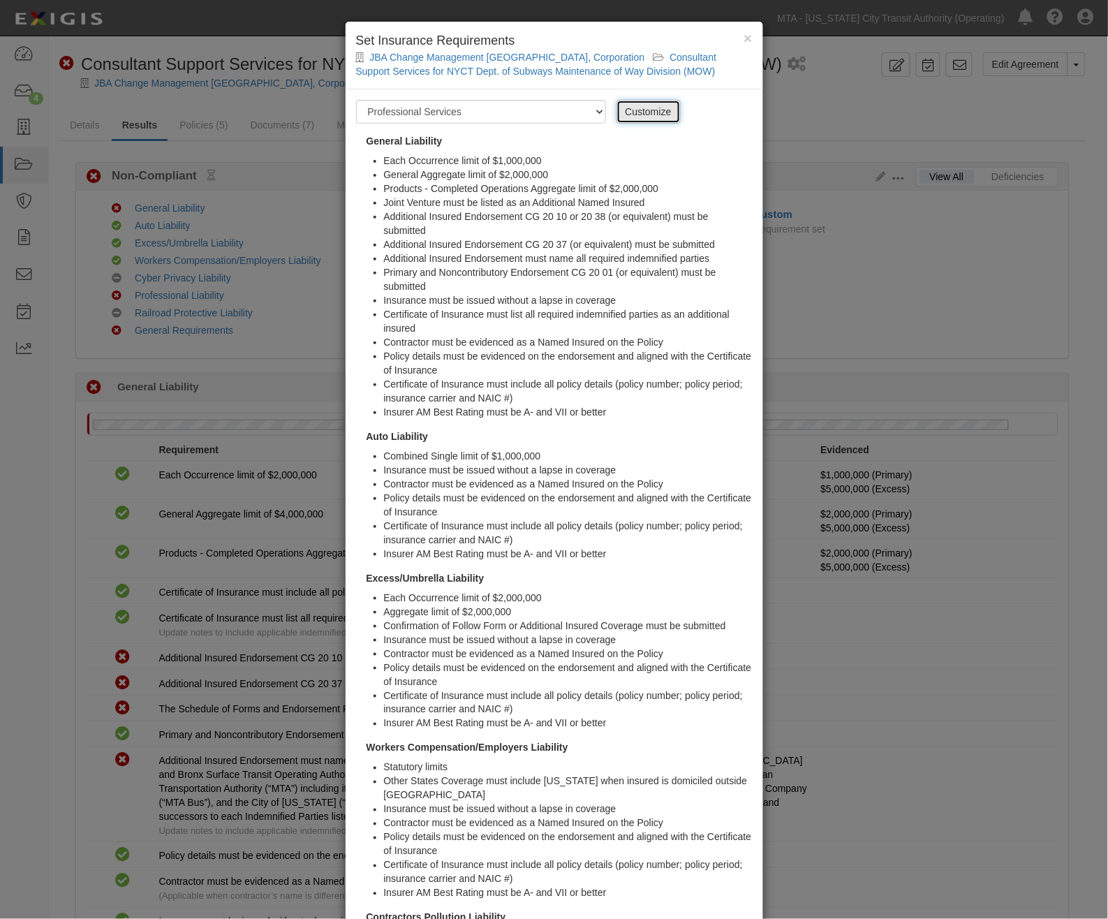
click at [638, 113] on link "Customize" at bounding box center [649, 112] width 64 height 24
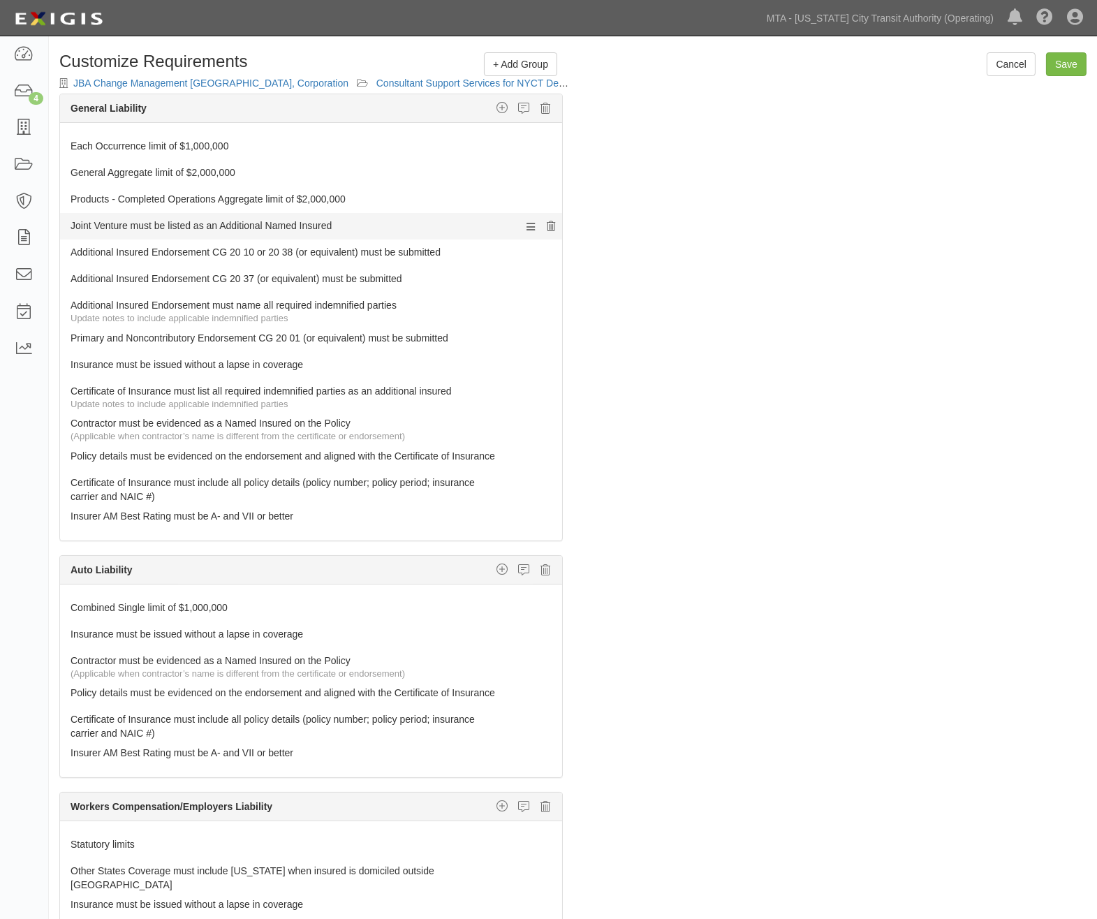
click at [548, 224] on icon at bounding box center [552, 227] width 8 height 10
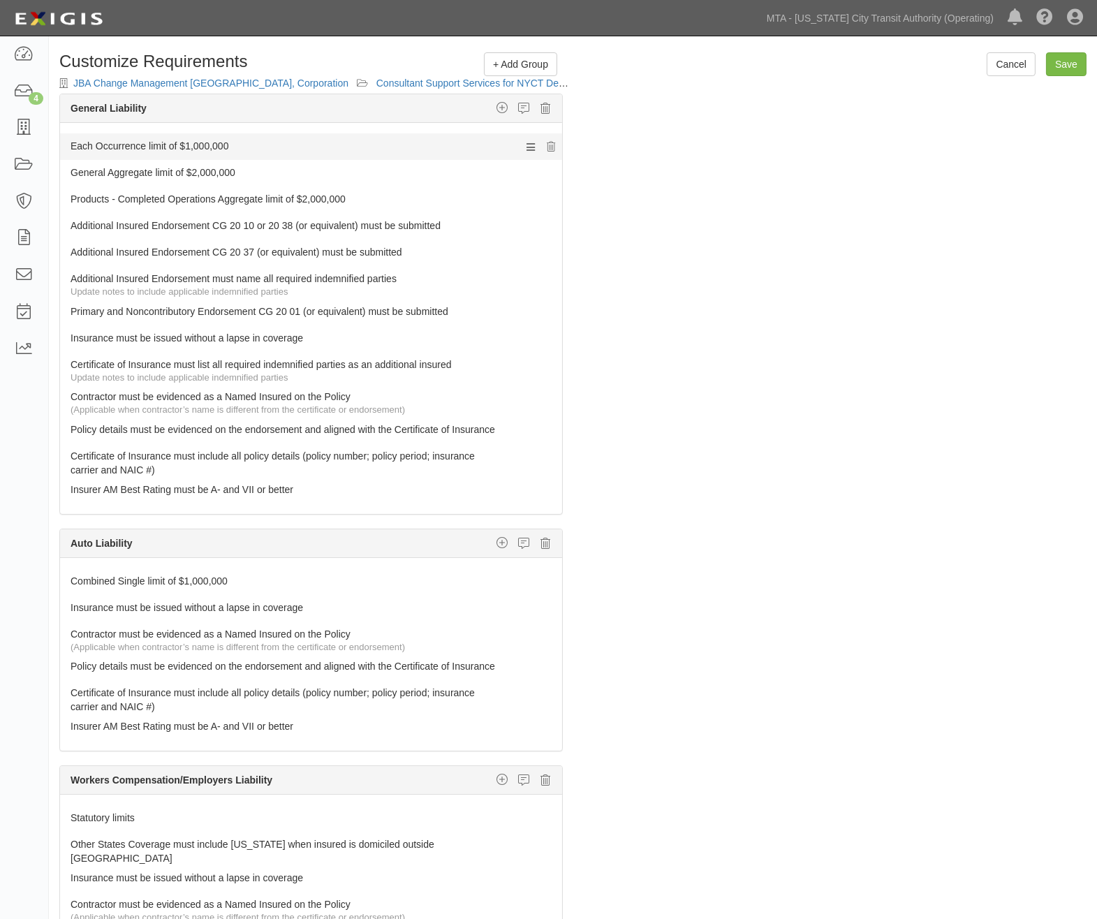
click at [133, 147] on link "Each Occurrence limit of $1,000,000" at bounding box center [285, 143] width 429 height 20
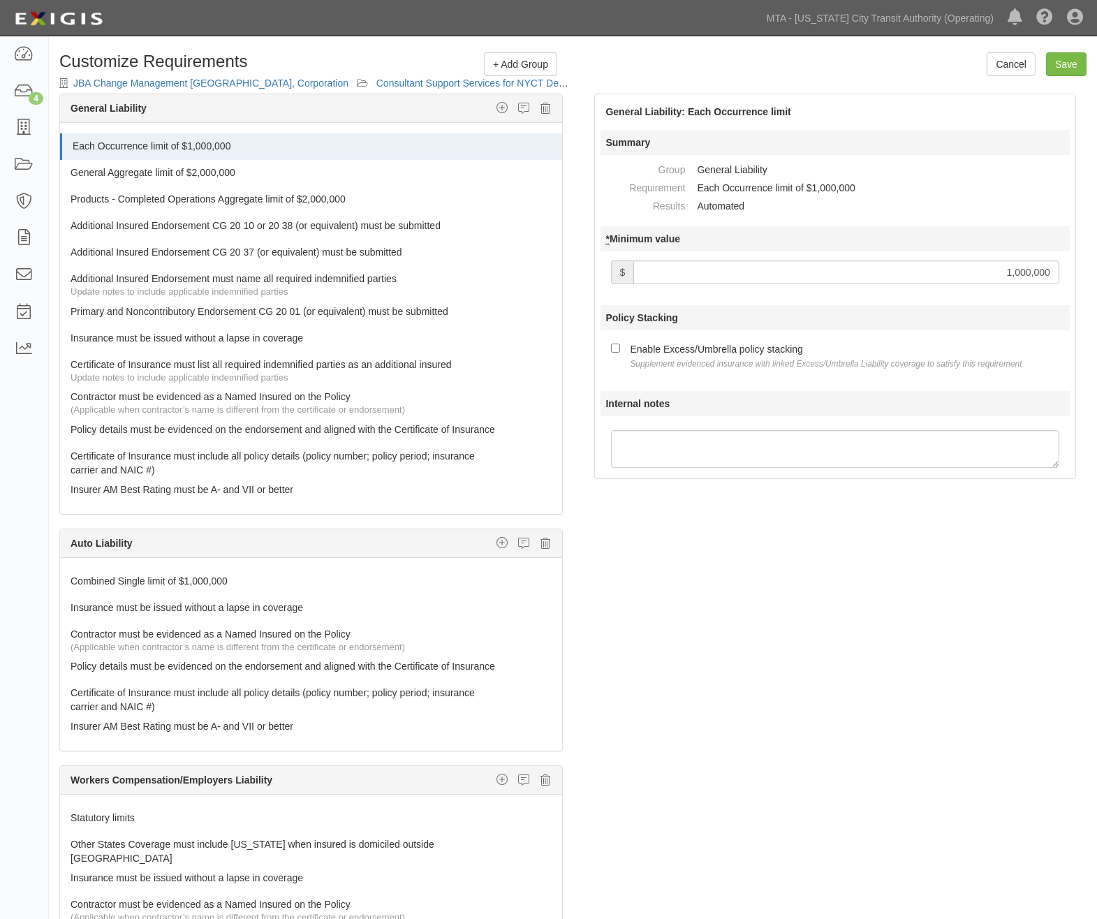
click at [877, 263] on input "1,000,000" at bounding box center [847, 273] width 426 height 24
type input "2,000,000"
click at [626, 347] on label "Enable Excess/Umbrella policy stacking Supplement evidenced insurance with link…" at bounding box center [816, 355] width 411 height 29
click at [620, 347] on input "Enable Excess/Umbrella policy stacking Supplement evidenced insurance with link…" at bounding box center [615, 348] width 9 height 9
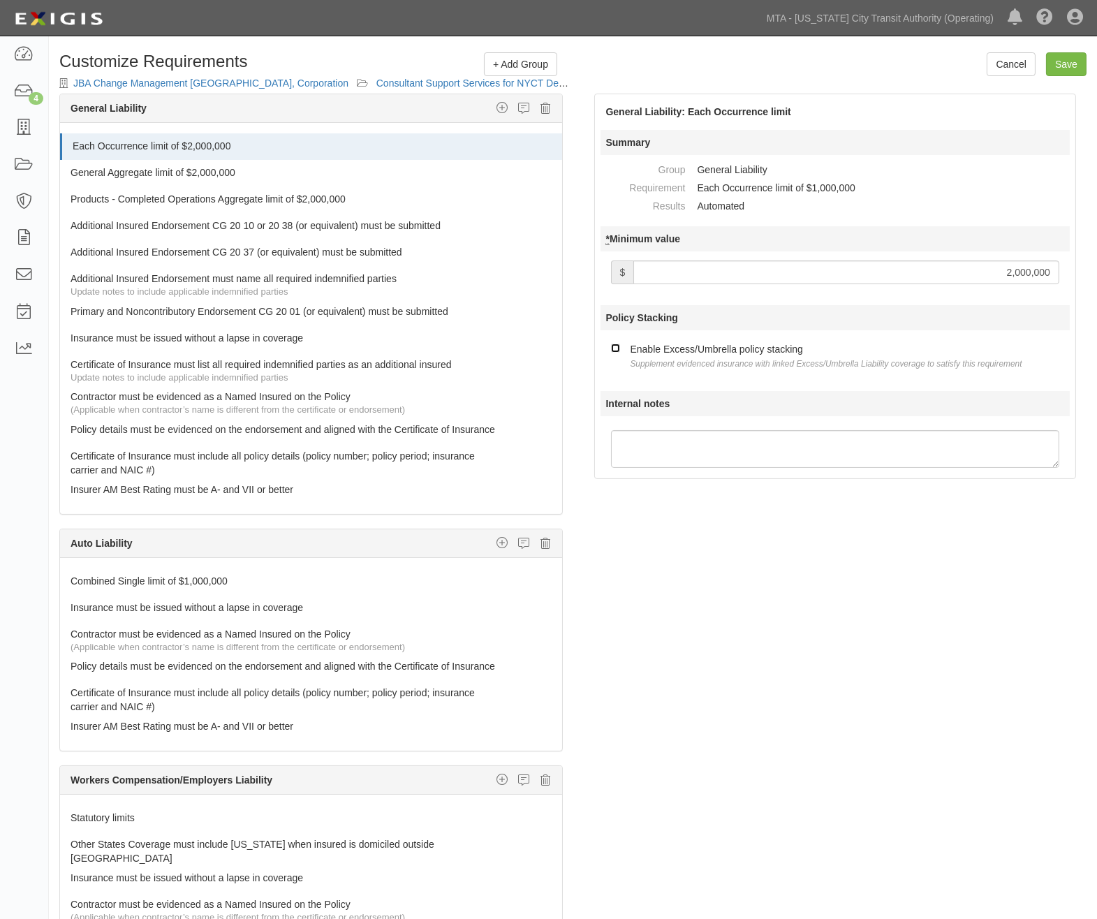
checkbox input "true"
click at [212, 175] on link "General Aggregate limit of $2,000,000" at bounding box center [285, 170] width 429 height 20
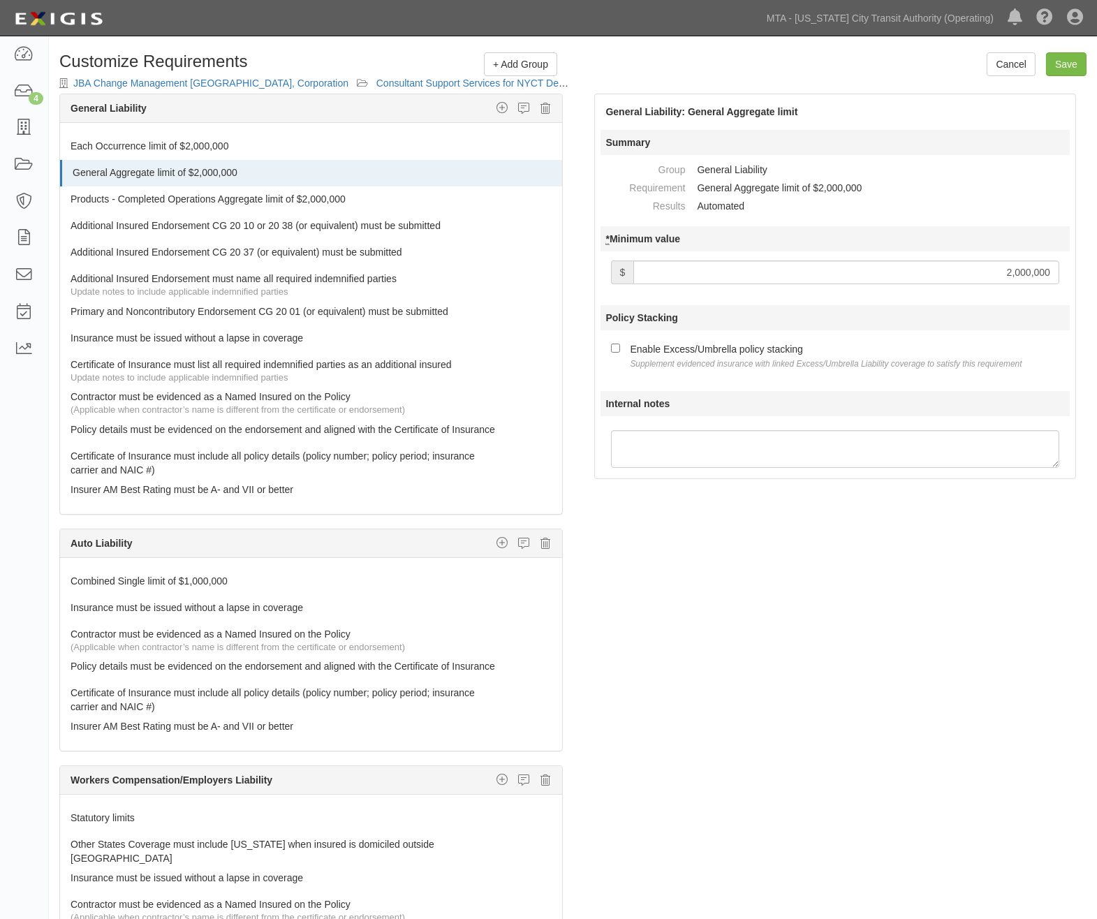
drag, startPoint x: 923, startPoint y: 272, endPoint x: 1107, endPoint y: 263, distance: 184.6
click at [1097, 274] on html "Toggle navigation Dashboard 4 Inbox Parties Agreements Coverages Documents Mess…" at bounding box center [548, 504] width 1097 height 1008
type input "4,000,000"
click at [735, 348] on div "Enable Excess/Umbrella policy stacking Supplement evidenced insurance with link…" at bounding box center [827, 355] width 392 height 29
click at [620, 348] on input "Enable Excess/Umbrella policy stacking Supplement evidenced insurance with link…" at bounding box center [615, 348] width 9 height 9
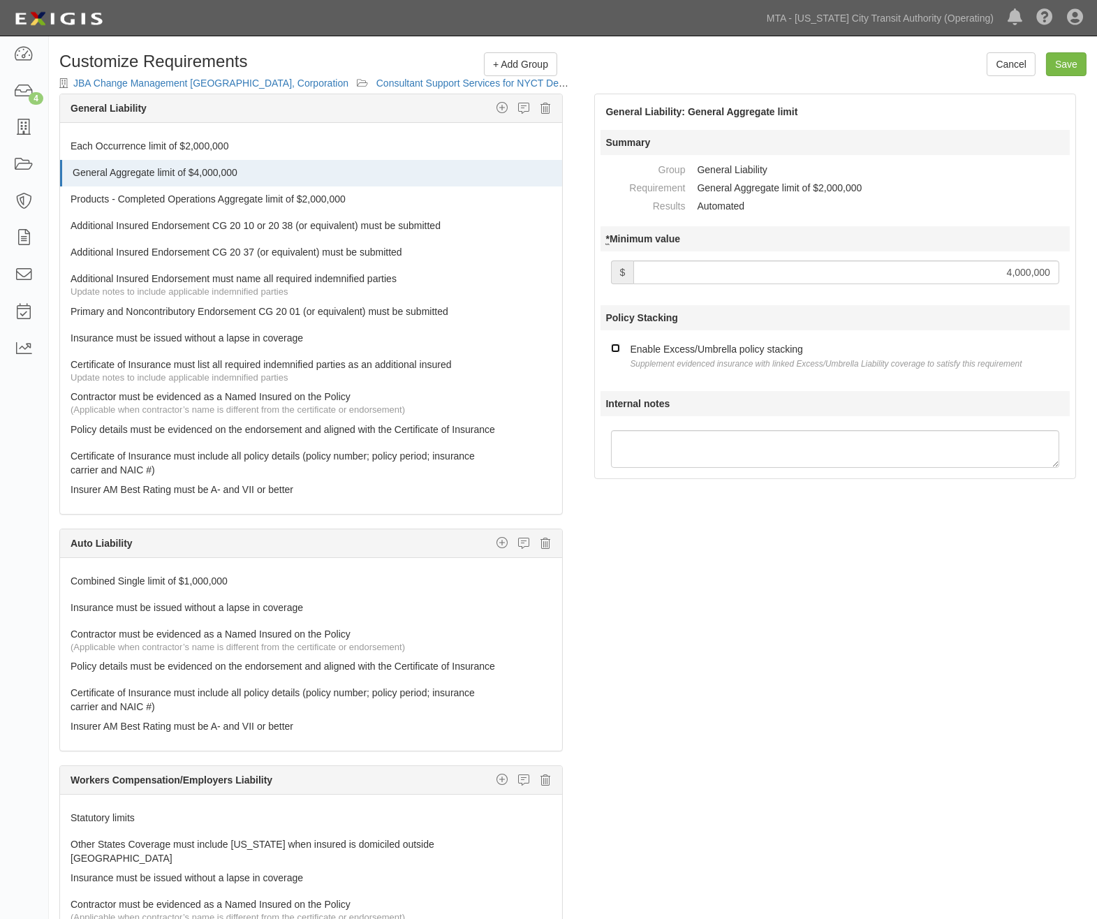
checkbox input "true"
click at [166, 201] on link "Products - Completed Operations Aggregate limit of $2,000,000" at bounding box center [285, 196] width 429 height 20
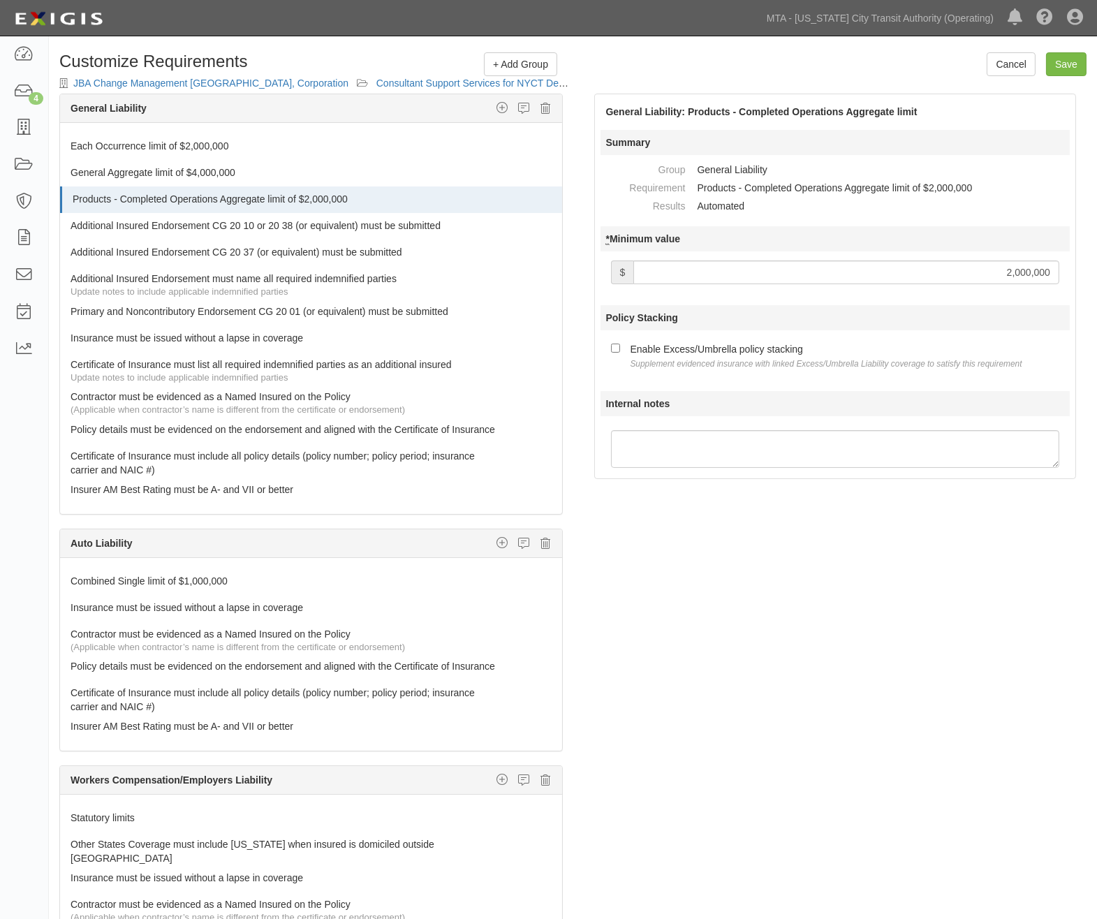
click at [666, 353] on div "Enable Excess/Umbrella policy stacking Supplement evidenced insurance with link…" at bounding box center [827, 355] width 392 height 29
click at [620, 353] on input "Enable Excess/Umbrella policy stacking Supplement evidenced insurance with link…" at bounding box center [615, 348] width 9 height 9
checkbox input "true"
drag, startPoint x: 856, startPoint y: 268, endPoint x: 1238, endPoint y: 252, distance: 382.4
click at [1097, 252] on html "Toggle navigation Dashboard 4 Inbox Parties Agreements Coverages Documents Mess…" at bounding box center [548, 504] width 1097 height 1008
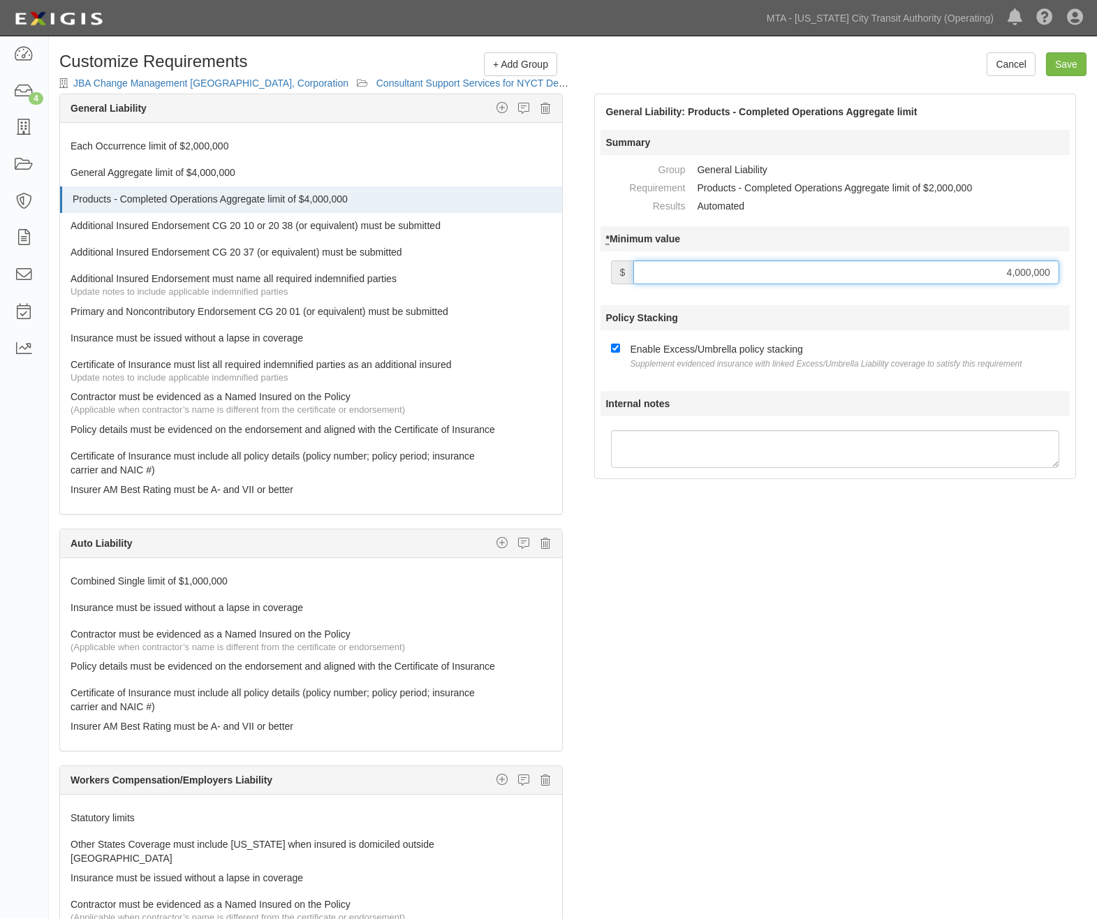
type input "4,000,000"
drag, startPoint x: 776, startPoint y: 657, endPoint x: 638, endPoint y: 521, distance: 194.1
click at [776, 658] on div "The requirements in red require changes in order to save. General Liability Add…" at bounding box center [573, 541] width 1048 height 894
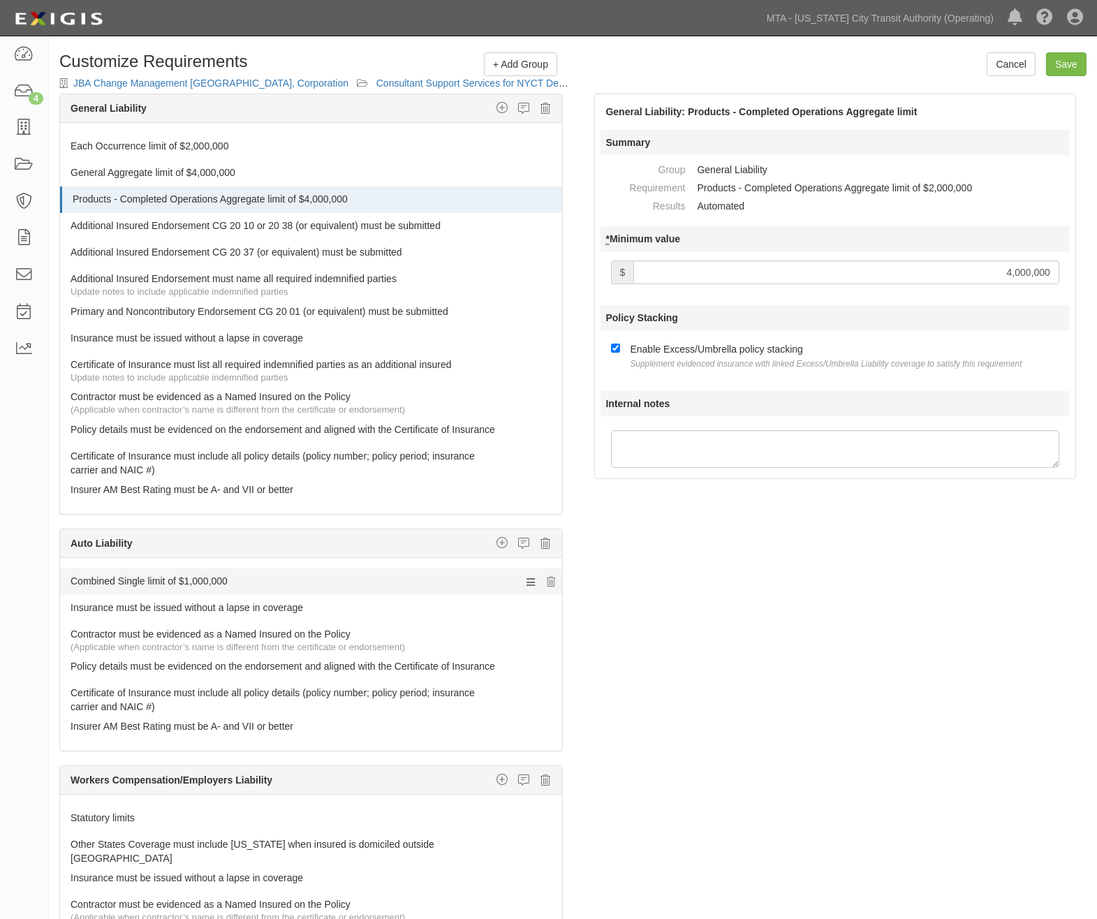
click at [131, 588] on link "Combined Single limit of $1,000,000" at bounding box center [285, 579] width 429 height 20
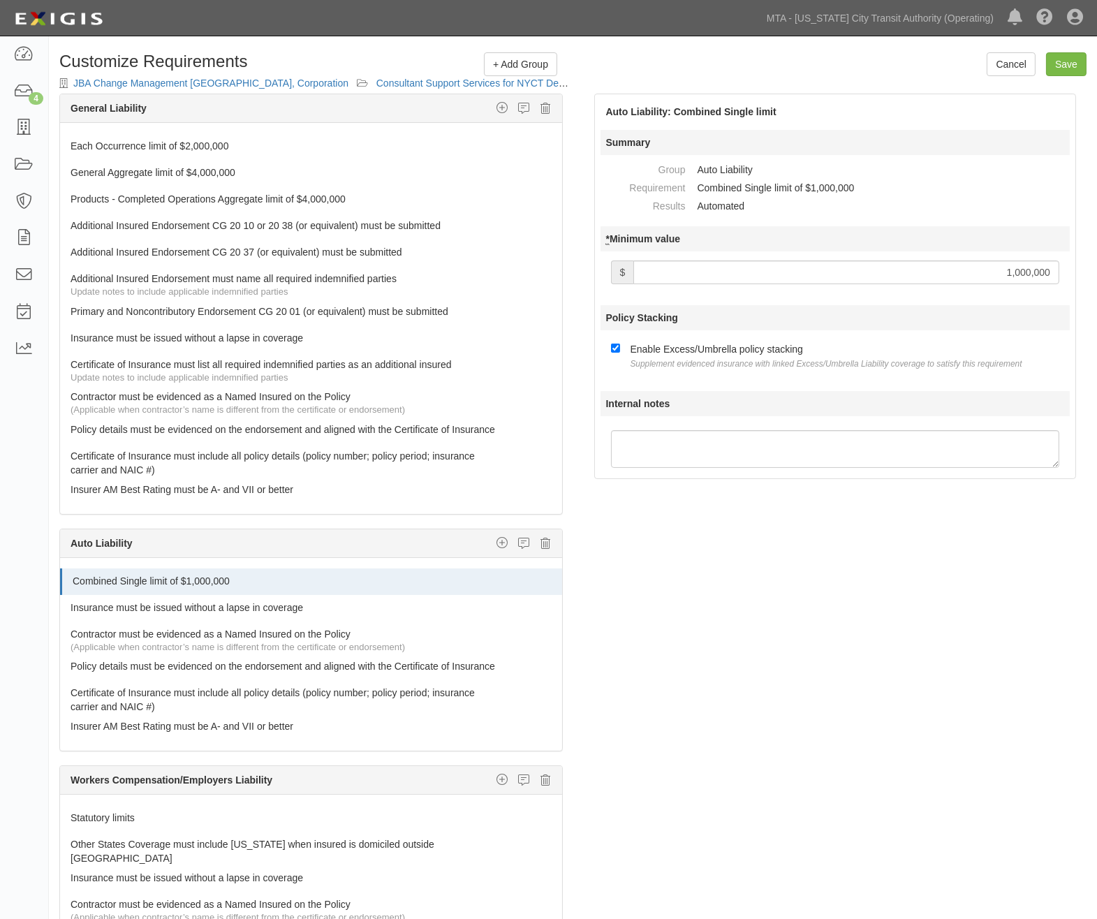
drag, startPoint x: 773, startPoint y: 280, endPoint x: 1092, endPoint y: 256, distance: 320.1
click at [1088, 265] on div "Auto Liability: Combined Single limit Summary Group Auto Liability Requirement …" at bounding box center [835, 287] width 525 height 386
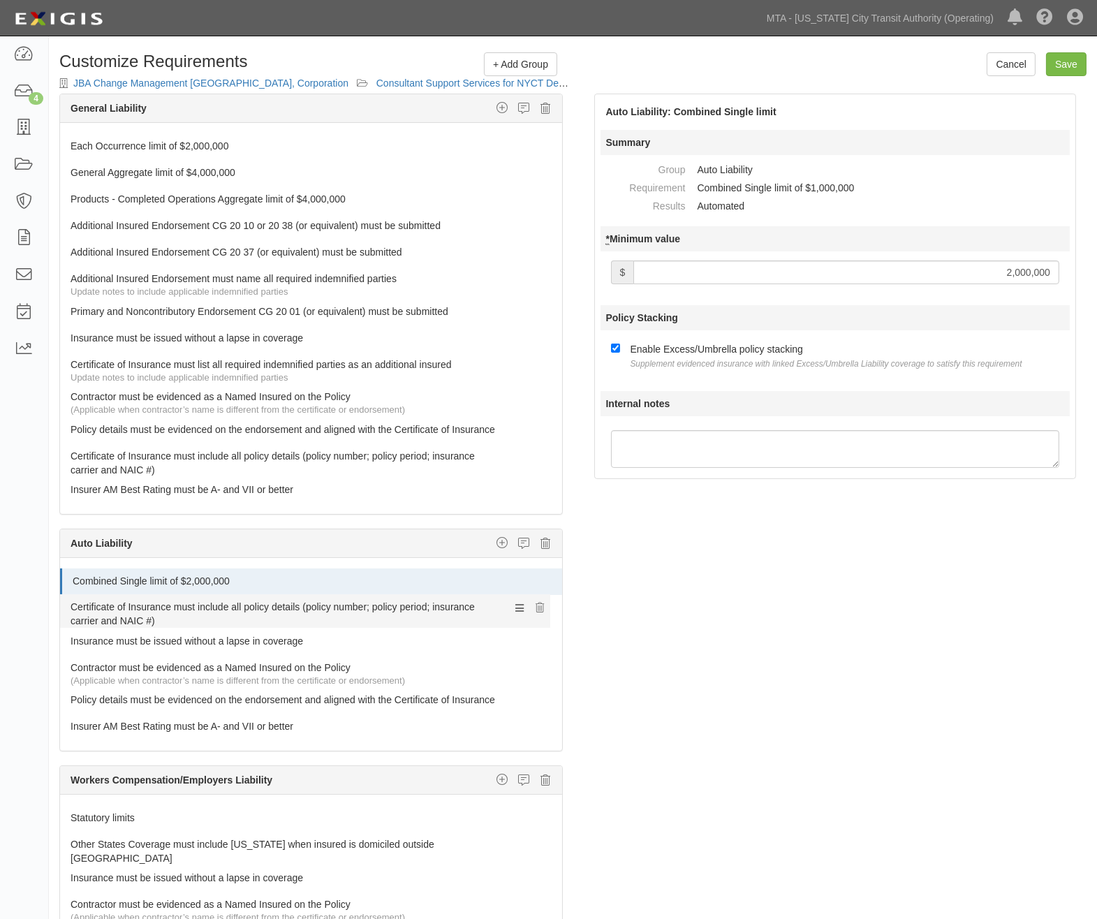
drag, startPoint x: 138, startPoint y: 710, endPoint x: 135, endPoint y: 610, distance: 99.9
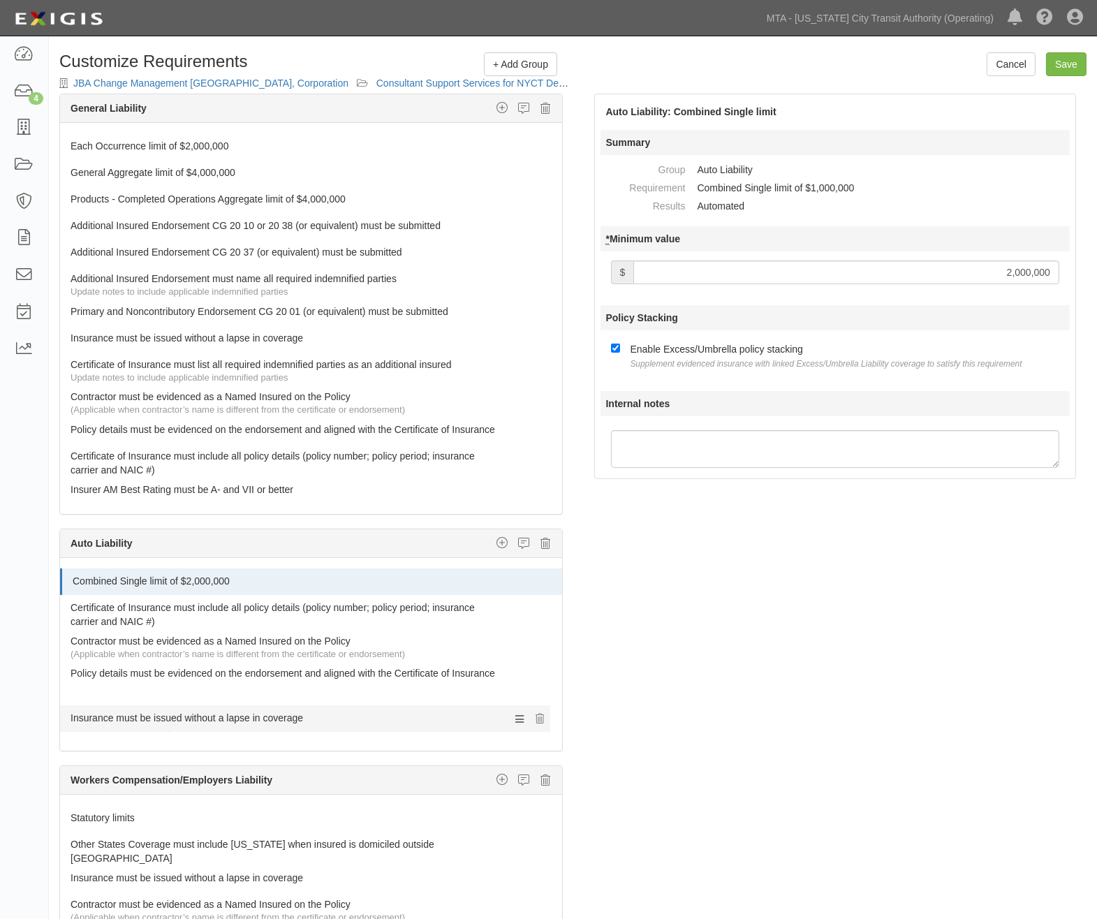
drag, startPoint x: 124, startPoint y: 651, endPoint x: 128, endPoint y: 711, distance: 60.2
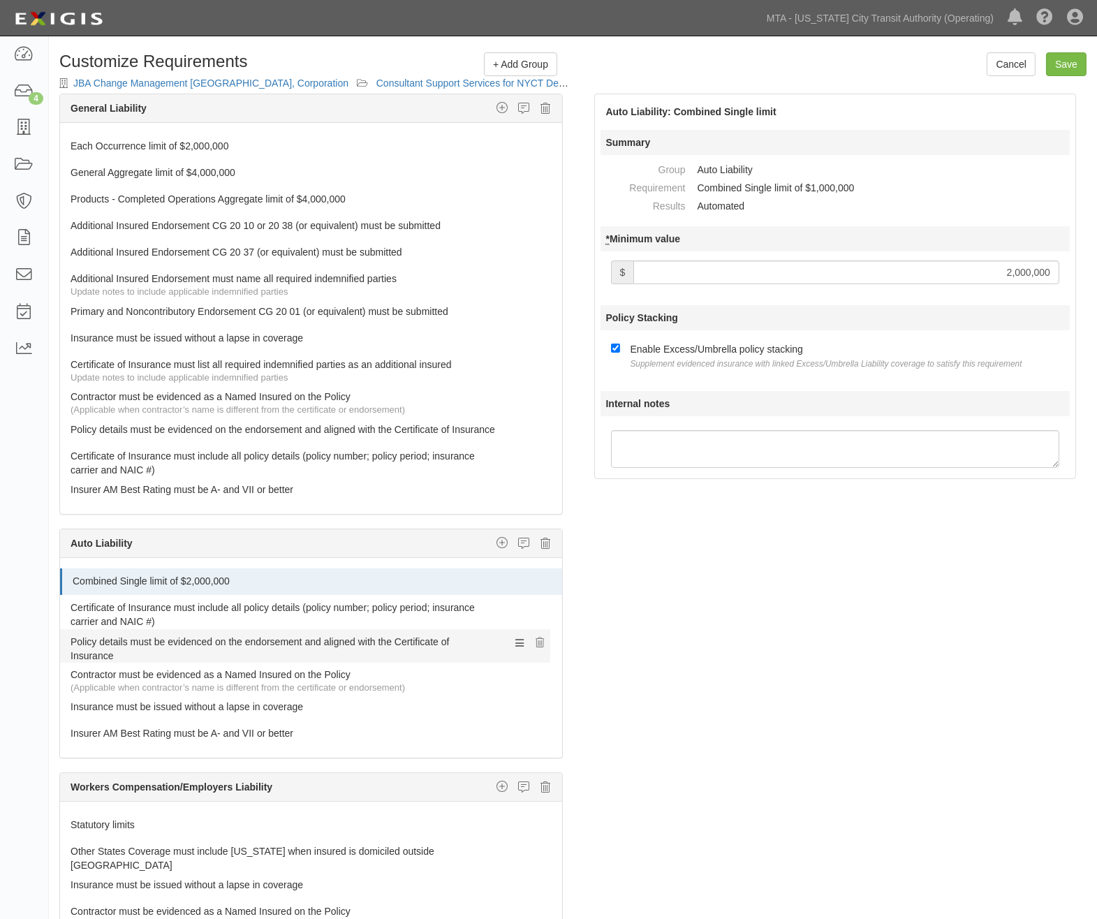
drag, startPoint x: 128, startPoint y: 689, endPoint x: 128, endPoint y: 647, distance: 41.9
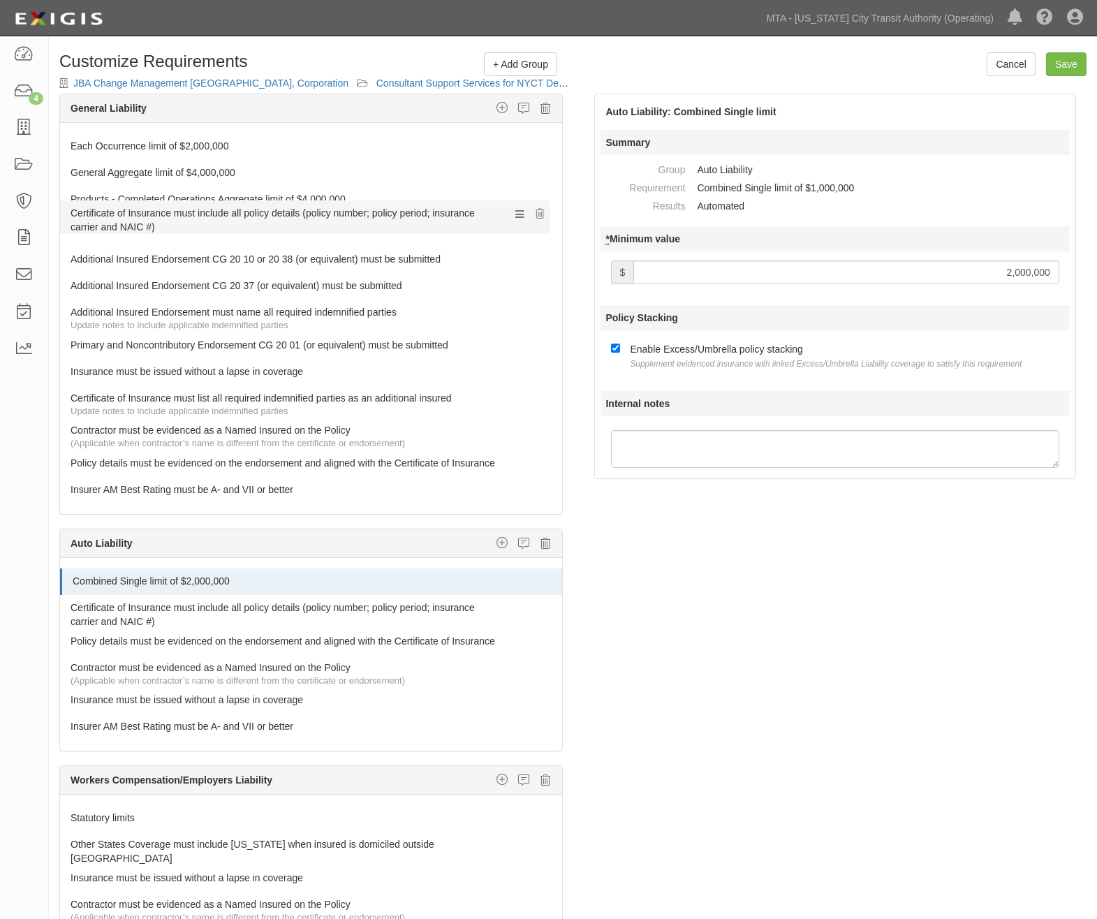
drag, startPoint x: 103, startPoint y: 475, endPoint x: 65, endPoint y: 222, distance: 255.7
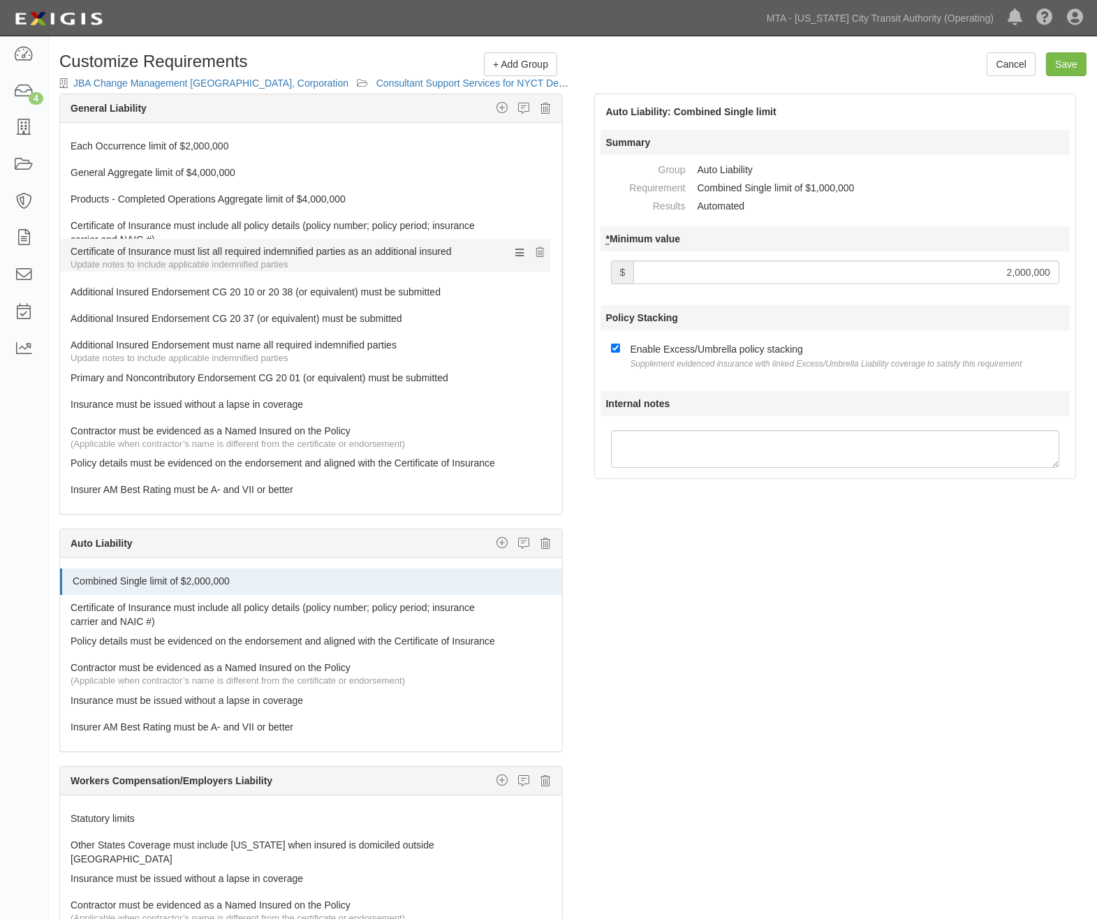
drag, startPoint x: 75, startPoint y: 399, endPoint x: 66, endPoint y: 251, distance: 147.7
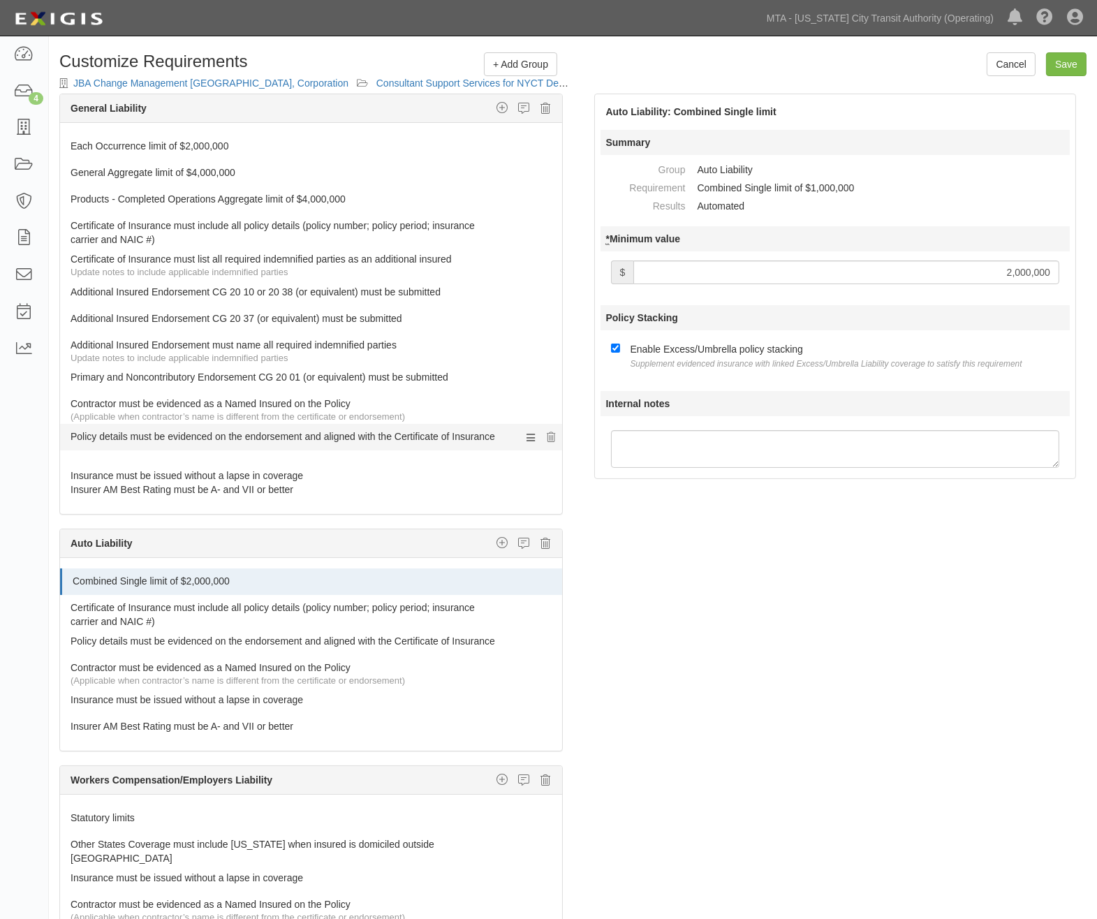
drag, startPoint x: 86, startPoint y: 400, endPoint x: 94, endPoint y: 444, distance: 44.8
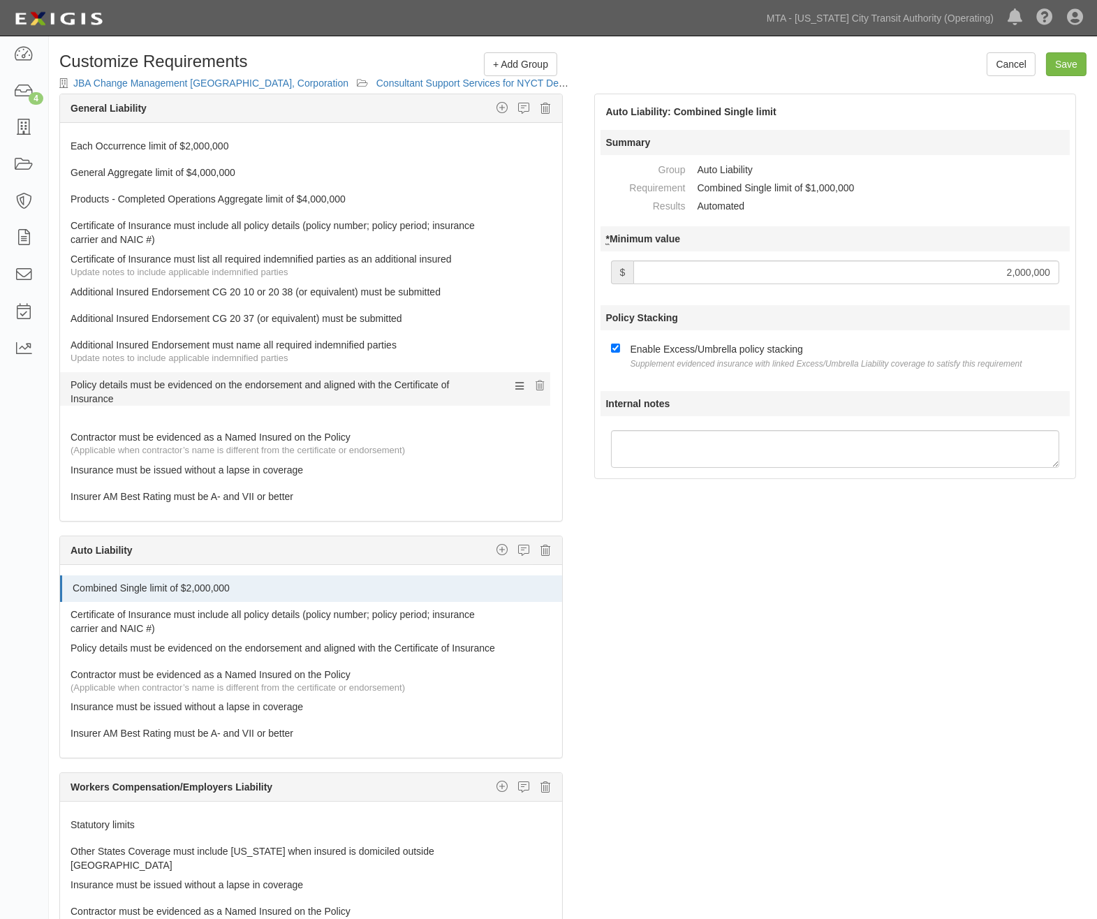
drag, startPoint x: 94, startPoint y: 444, endPoint x: 98, endPoint y: 391, distance: 52.5
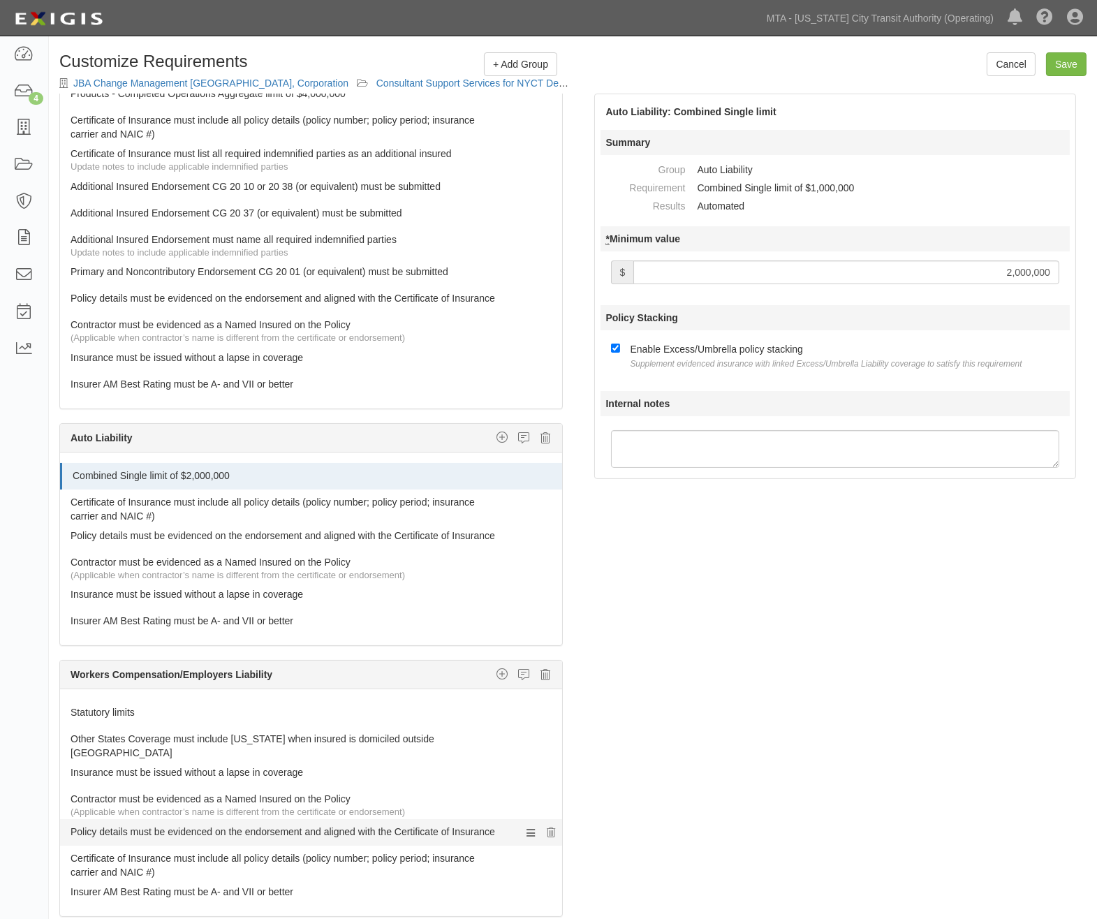
scroll to position [310, 0]
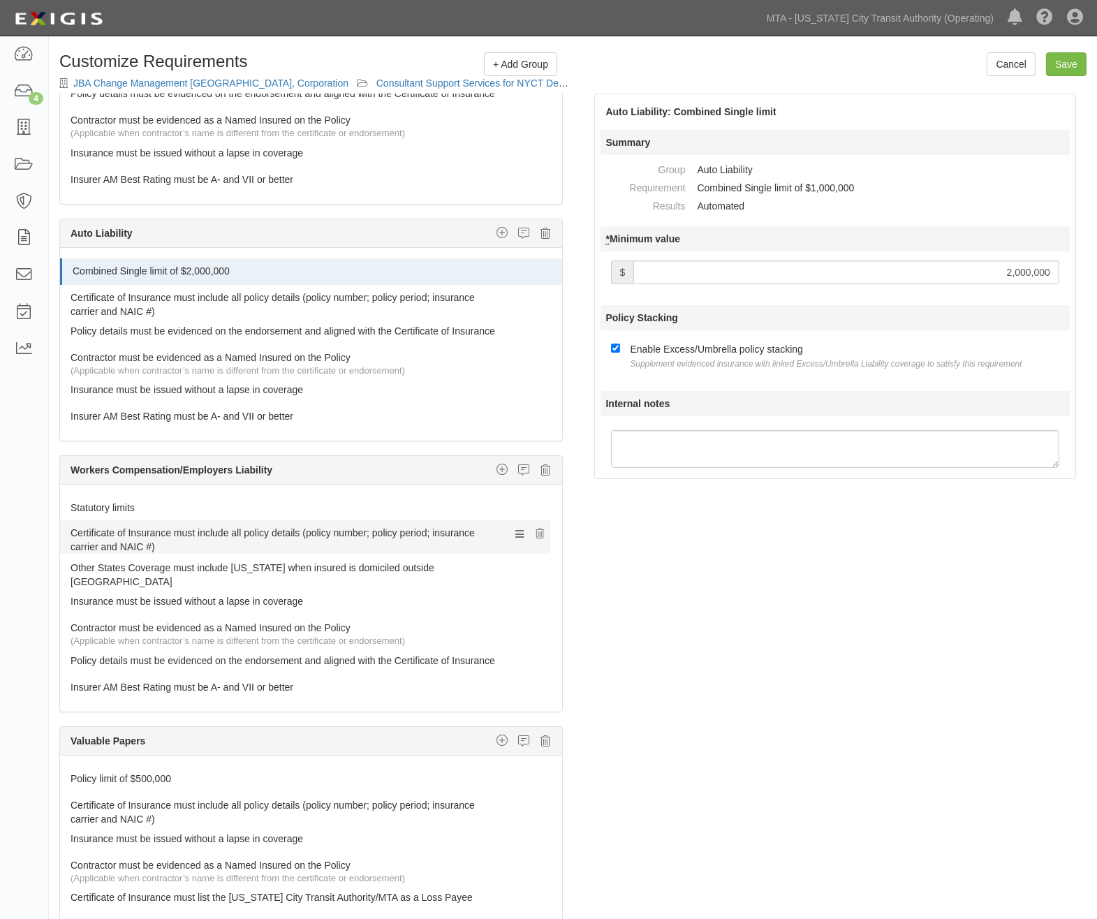
drag, startPoint x: 91, startPoint y: 665, endPoint x: 93, endPoint y: 543, distance: 122.2
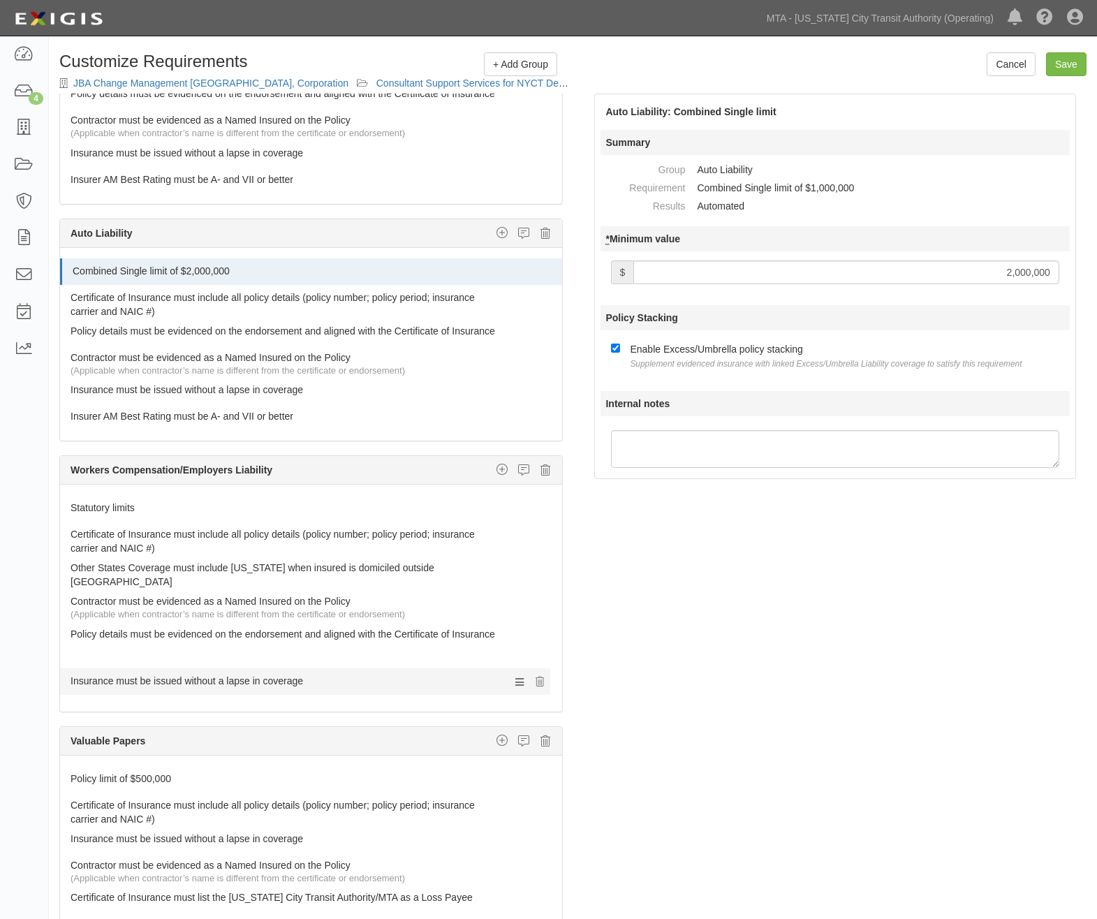
drag, startPoint x: 94, startPoint y: 603, endPoint x: 98, endPoint y: 673, distance: 70.7
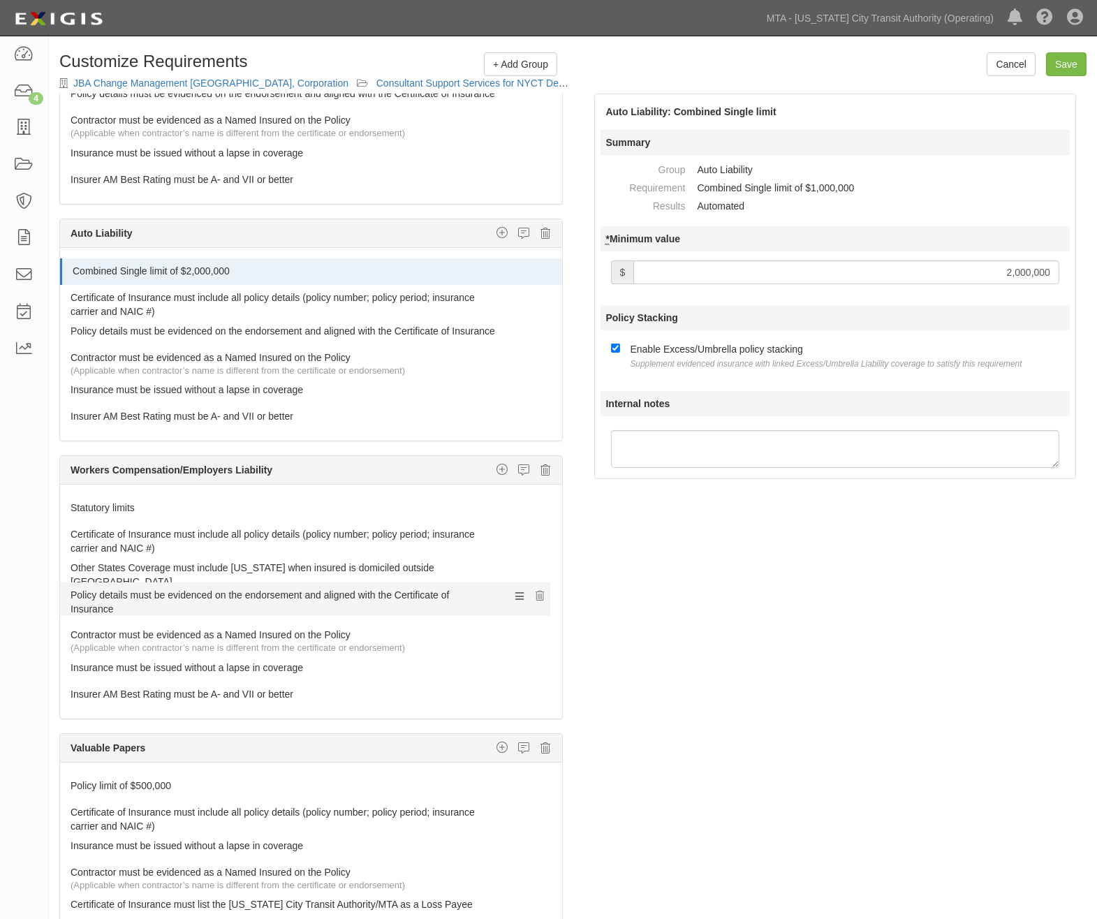
drag, startPoint x: 94, startPoint y: 651, endPoint x: 101, endPoint y: 603, distance: 48.0
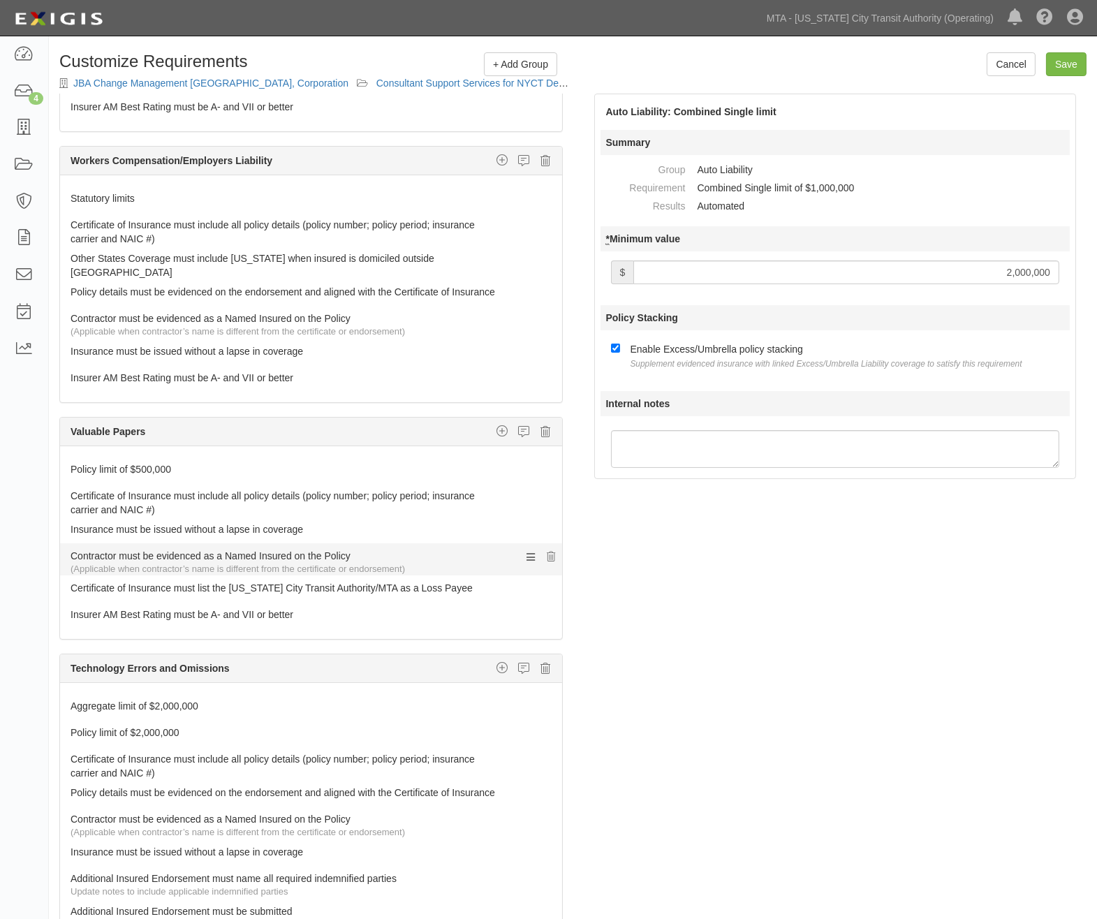
scroll to position [620, 0]
type input "2,000,000"
click at [541, 437] on icon at bounding box center [546, 431] width 10 height 13
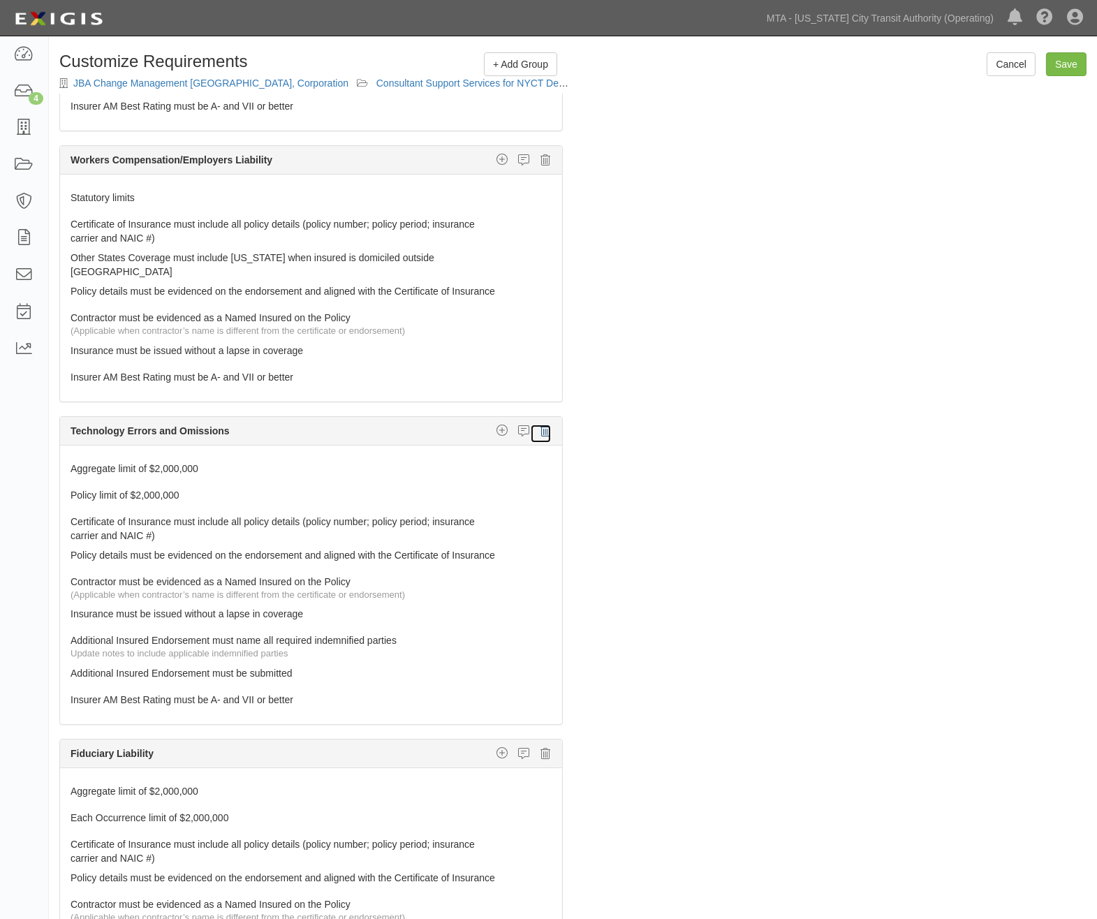
click at [541, 437] on icon at bounding box center [546, 431] width 10 height 13
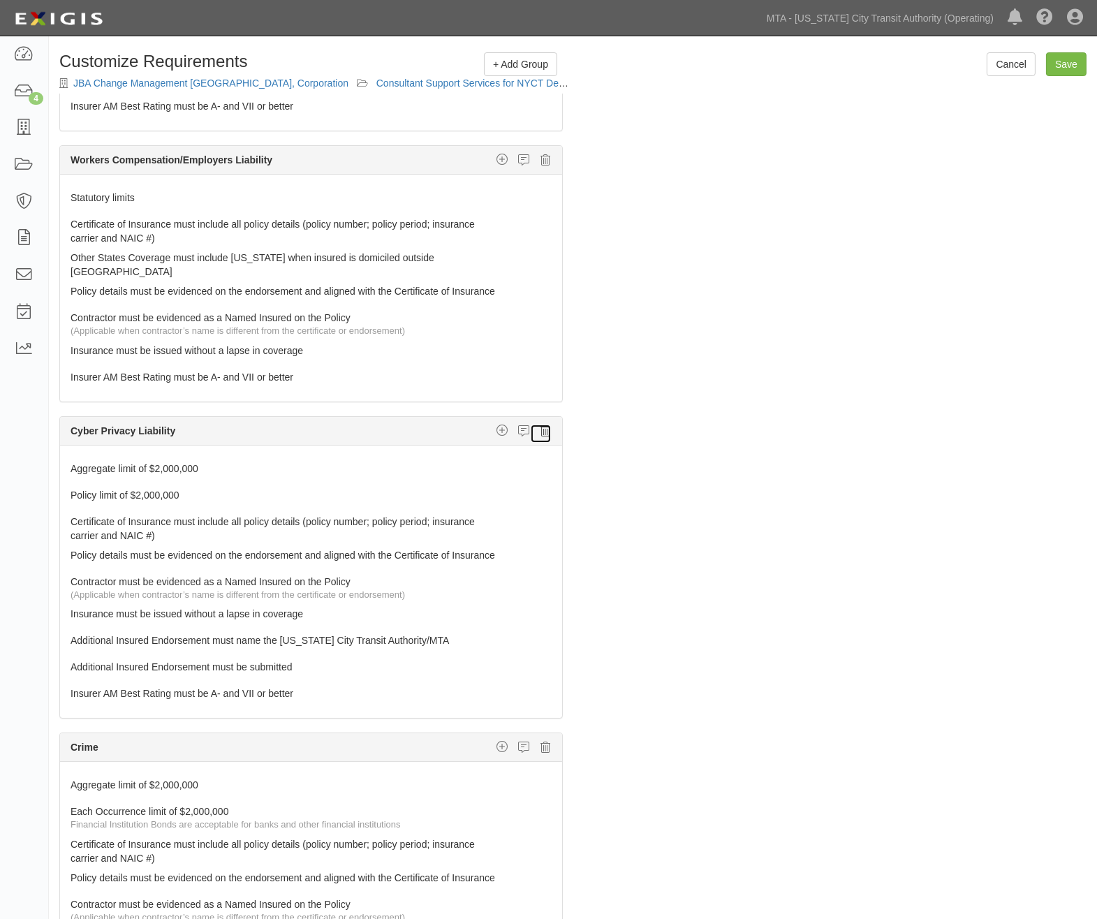
click at [541, 437] on icon at bounding box center [546, 431] width 10 height 13
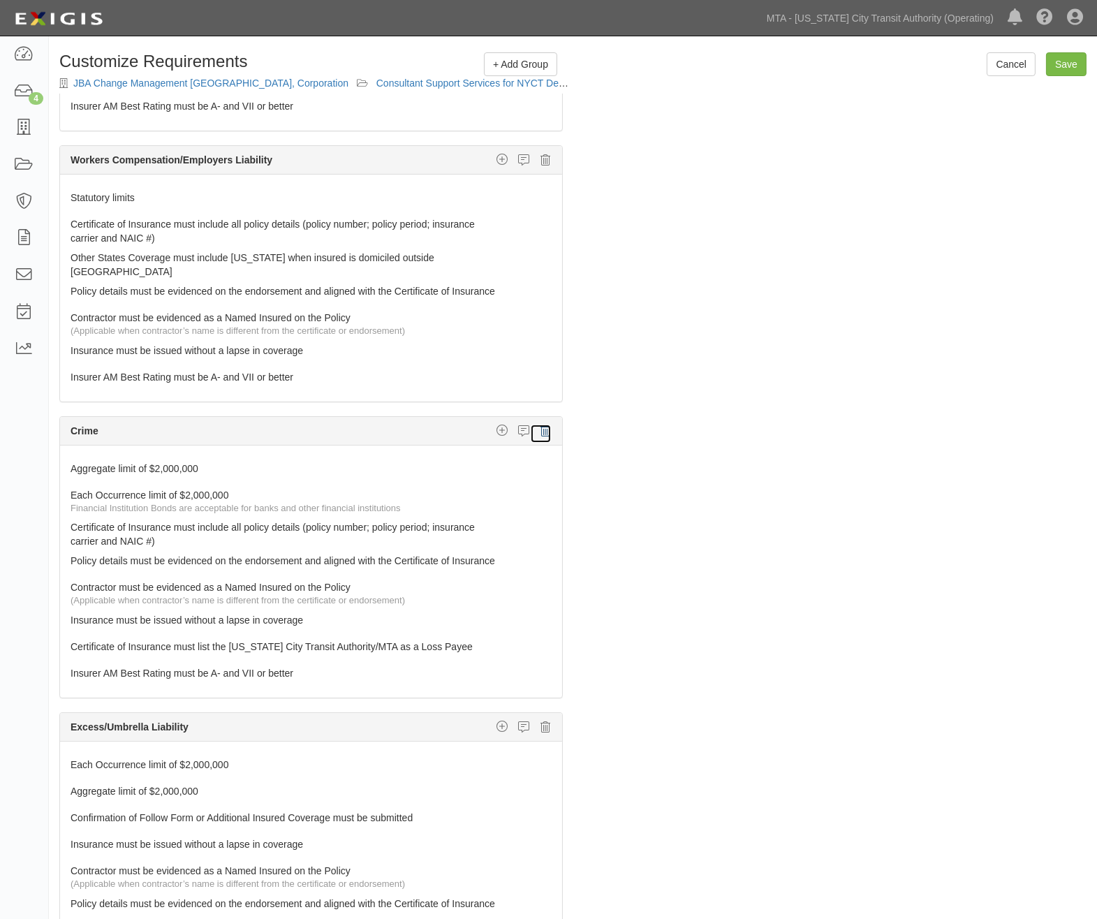
click at [541, 437] on icon at bounding box center [546, 431] width 10 height 13
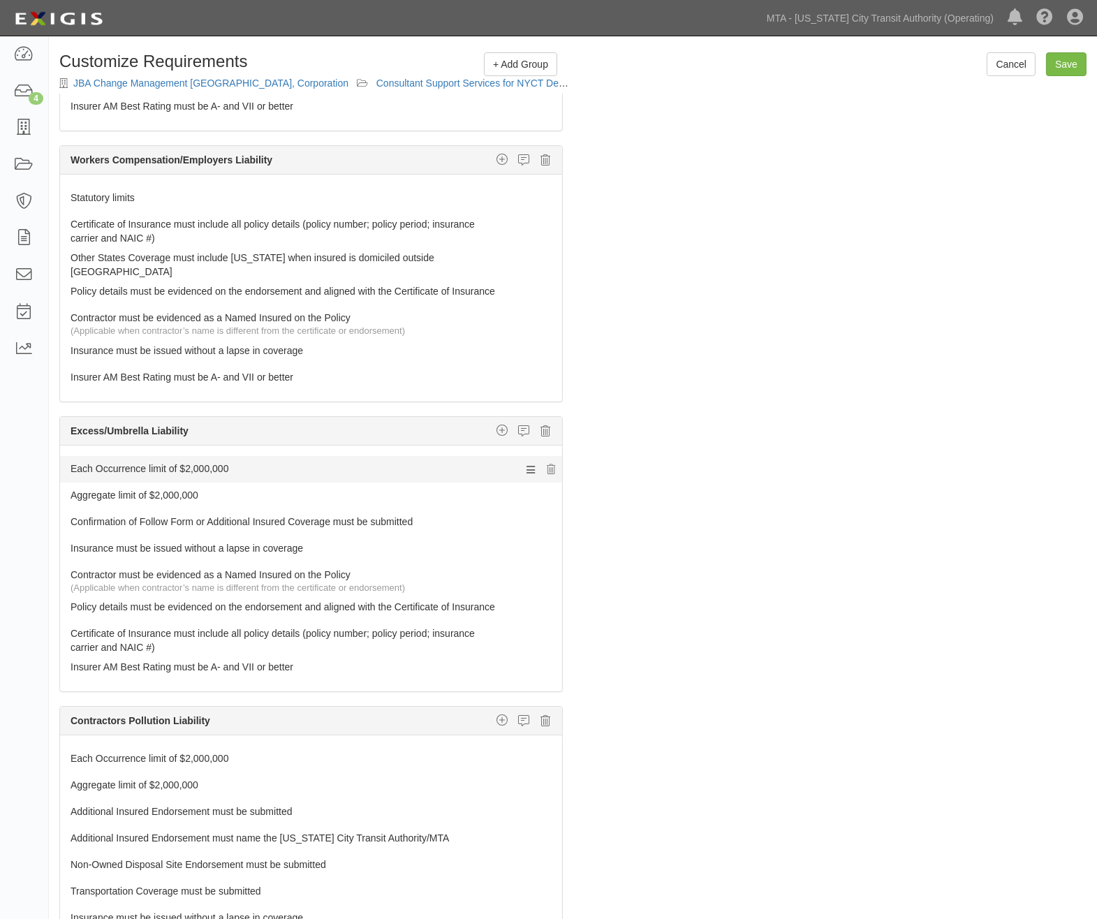
click at [170, 476] on link "Each Occurrence limit of $2,000,000" at bounding box center [285, 466] width 429 height 20
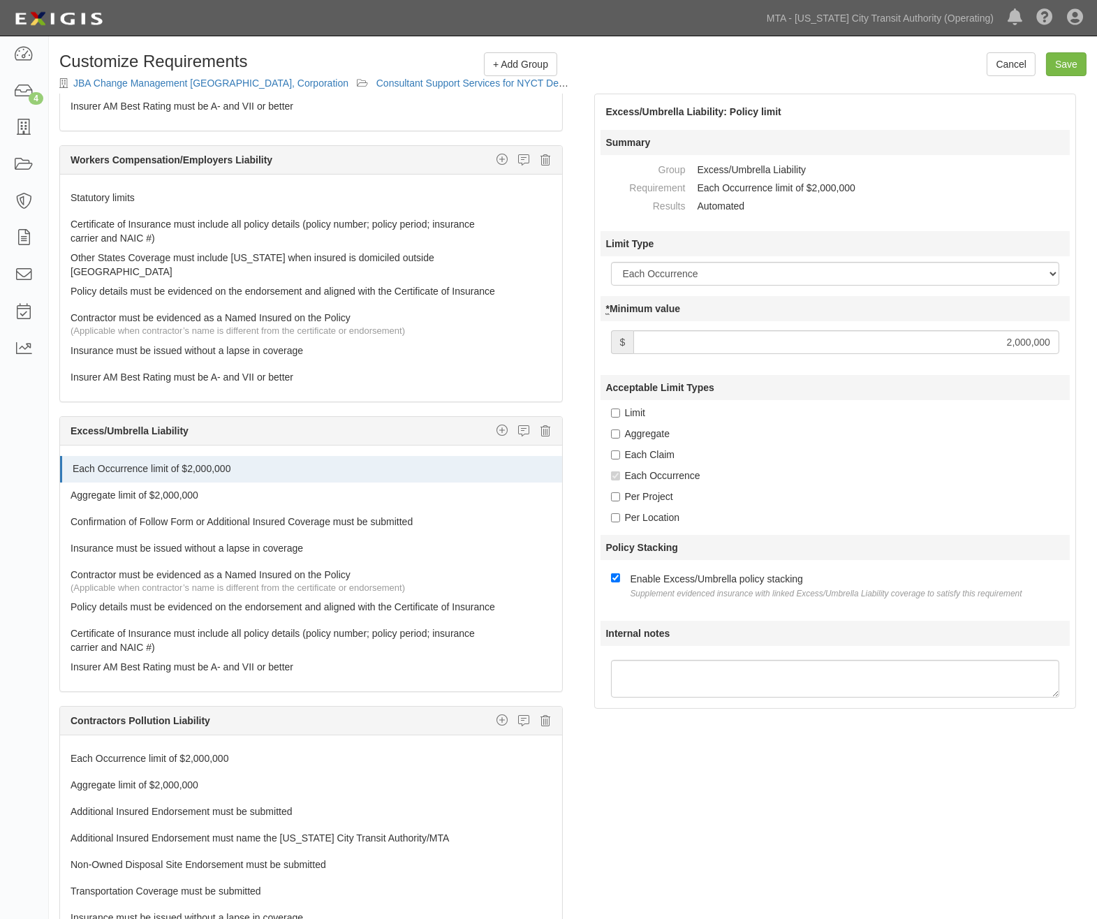
drag, startPoint x: 905, startPoint y: 345, endPoint x: 1102, endPoint y: 335, distance: 197.2
click at [1097, 337] on html "Toggle navigation Dashboard 4 Inbox Parties Agreements Coverages Documents Mess…" at bounding box center [548, 504] width 1097 height 1008
type input "5,000,000"
click at [173, 502] on link "Aggregate limit of $2,000,000" at bounding box center [285, 493] width 429 height 20
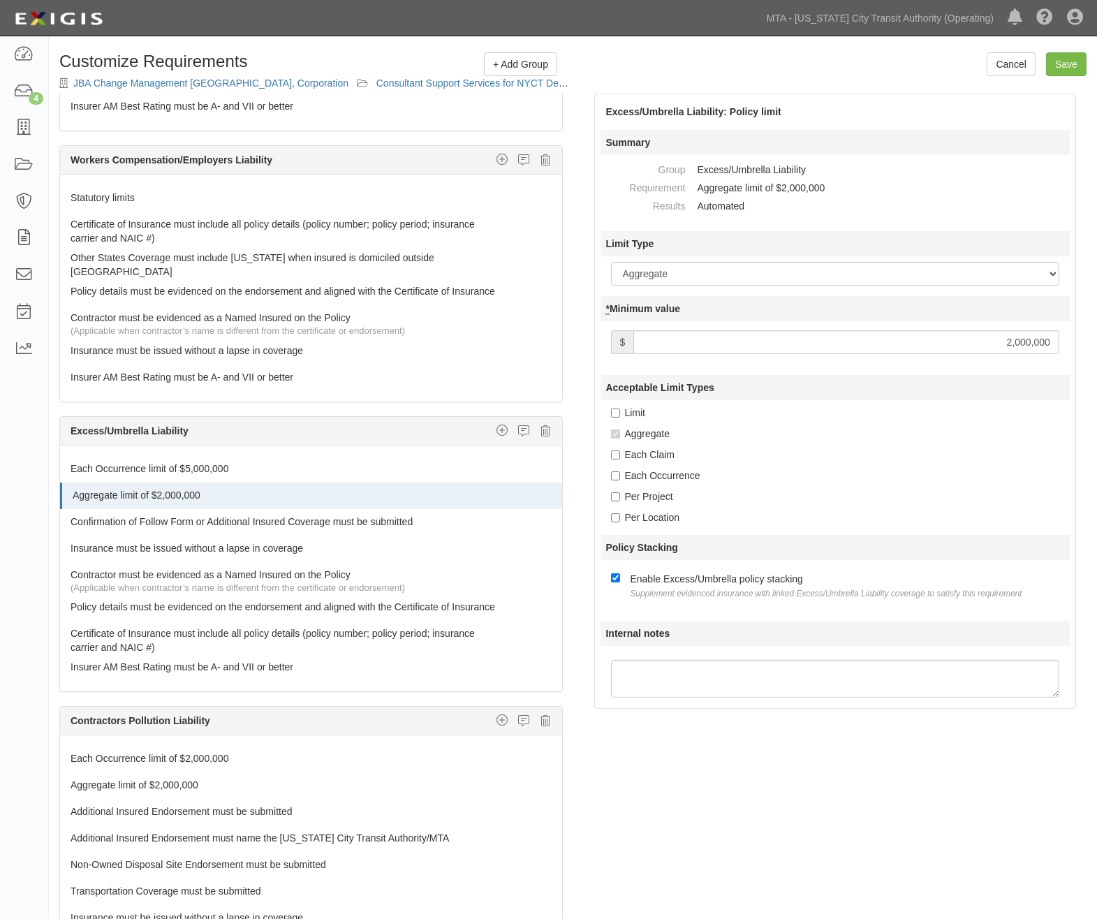
drag, startPoint x: 958, startPoint y: 351, endPoint x: 1176, endPoint y: 340, distance: 218.2
click at [1097, 340] on html "Toggle navigation Dashboard 4 Inbox Parties Agreements Coverages Documents Mess…" at bounding box center [548, 504] width 1097 height 1008
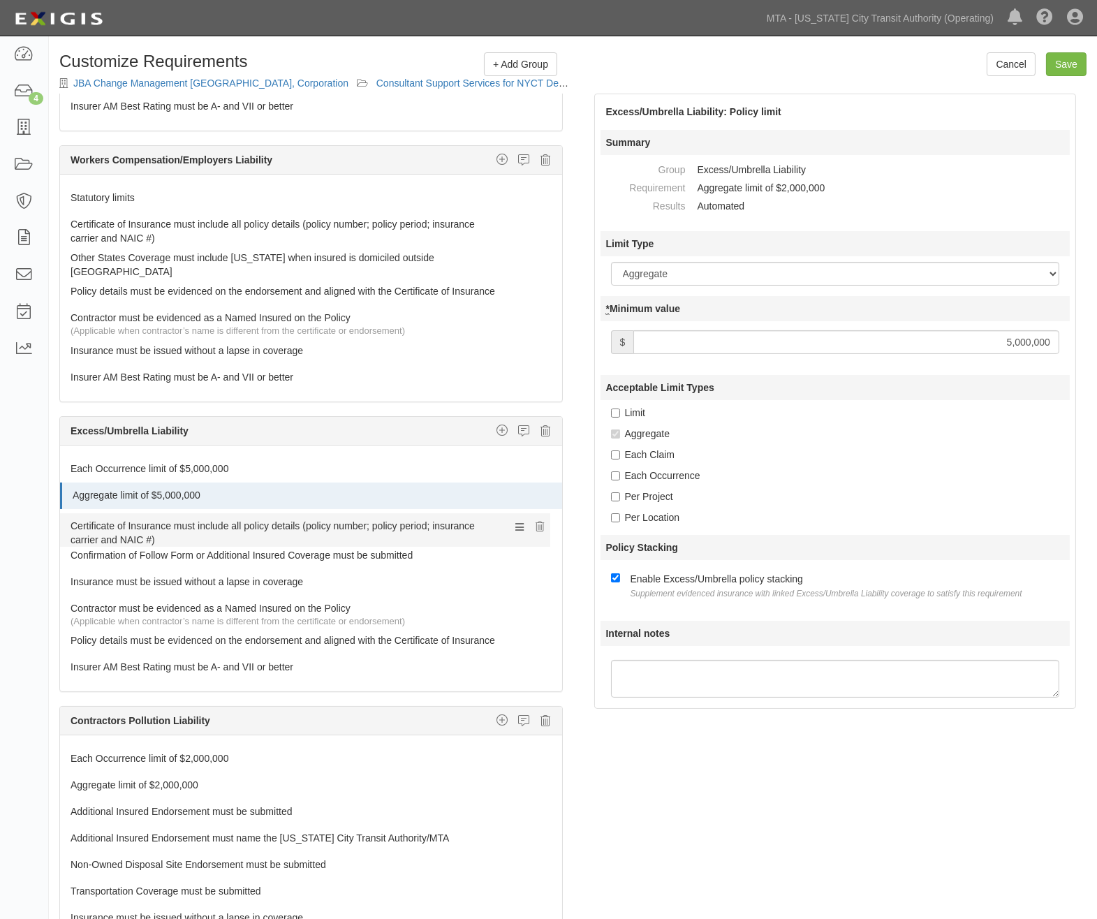
drag, startPoint x: 152, startPoint y: 666, endPoint x: 147, endPoint y: 552, distance: 114.0
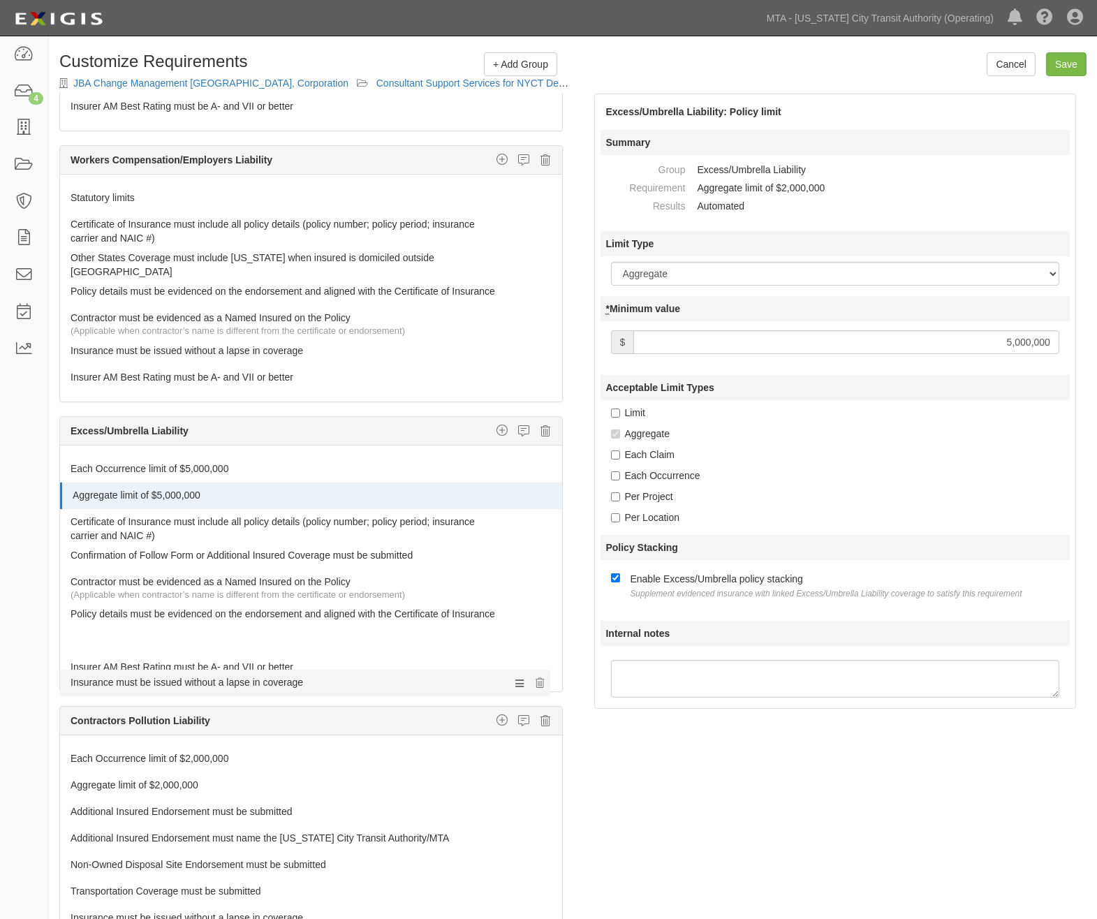
drag, startPoint x: 142, startPoint y: 595, endPoint x: 142, endPoint y: 667, distance: 71.9
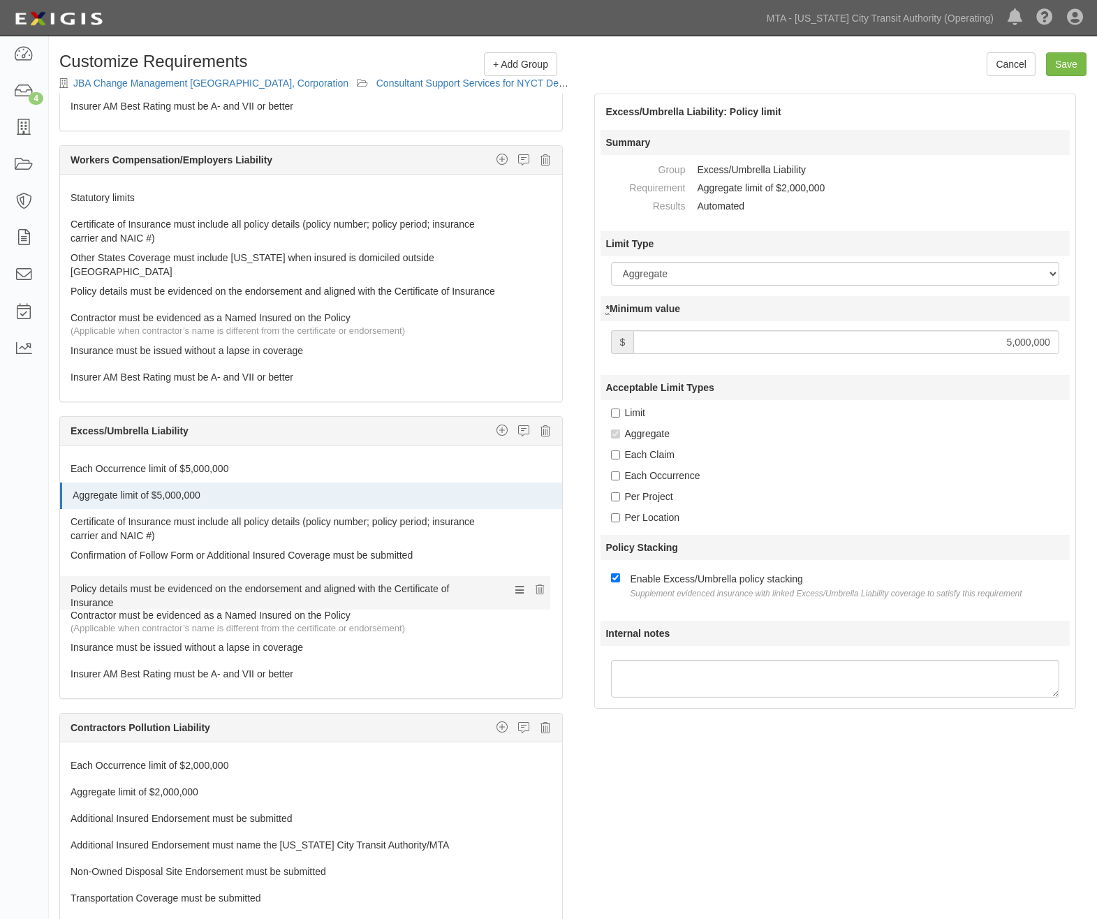
drag, startPoint x: 142, startPoint y: 637, endPoint x: 149, endPoint y: 590, distance: 47.2
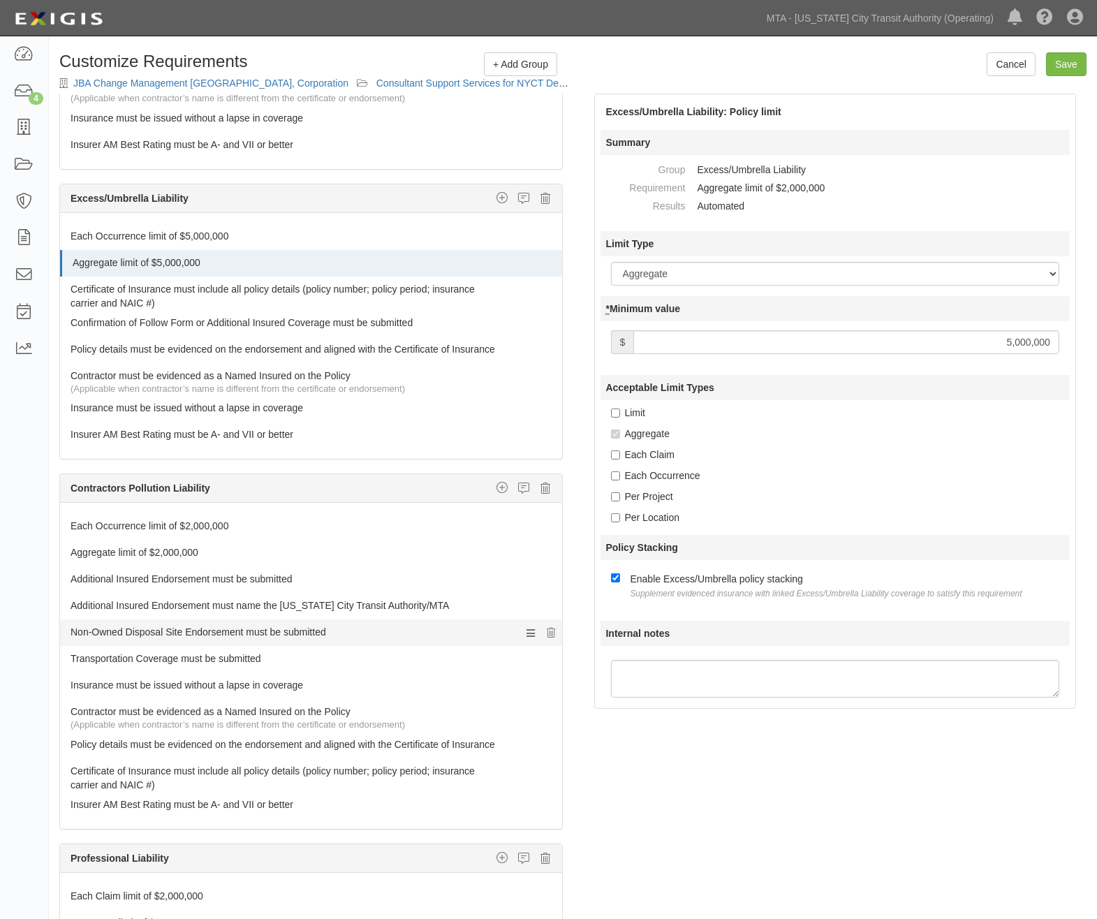
scroll to position [854, 0]
type input "5,000,000"
click at [541, 494] on icon at bounding box center [546, 487] width 10 height 13
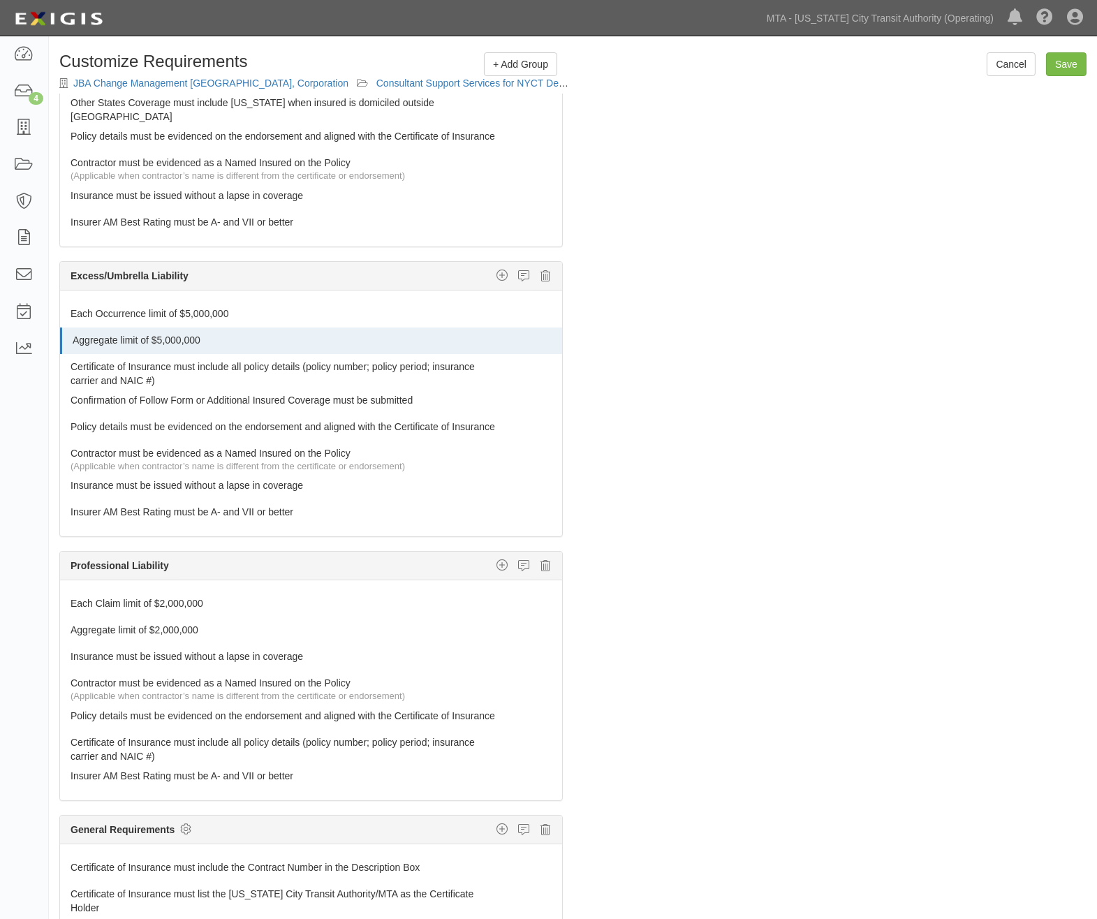
scroll to position [807, 0]
click at [130, 594] on link "Each Claim limit of $2,000,000" at bounding box center [285, 601] width 429 height 20
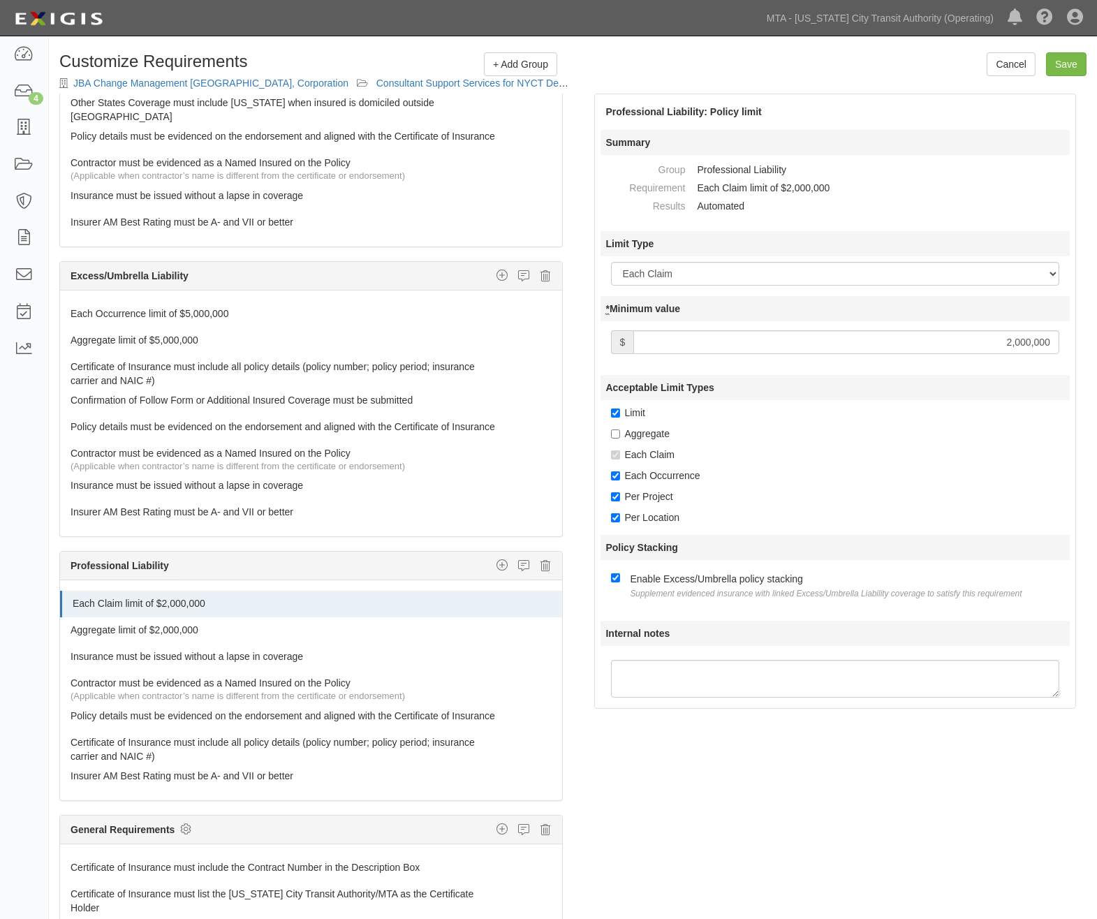
drag, startPoint x: 805, startPoint y: 342, endPoint x: 1186, endPoint y: 328, distance: 381.6
click at [1097, 328] on html "Toggle navigation Dashboard 4 Inbox Parties Agreements Coverages Documents Mess…" at bounding box center [548, 504] width 1097 height 1008
type input "5,000,000"
click at [660, 785] on div "The requirements in red require changes in order to save. General Liability Add…" at bounding box center [573, 541] width 1048 height 894
click at [113, 622] on link "Aggregate limit of $2,000,000" at bounding box center [285, 627] width 429 height 20
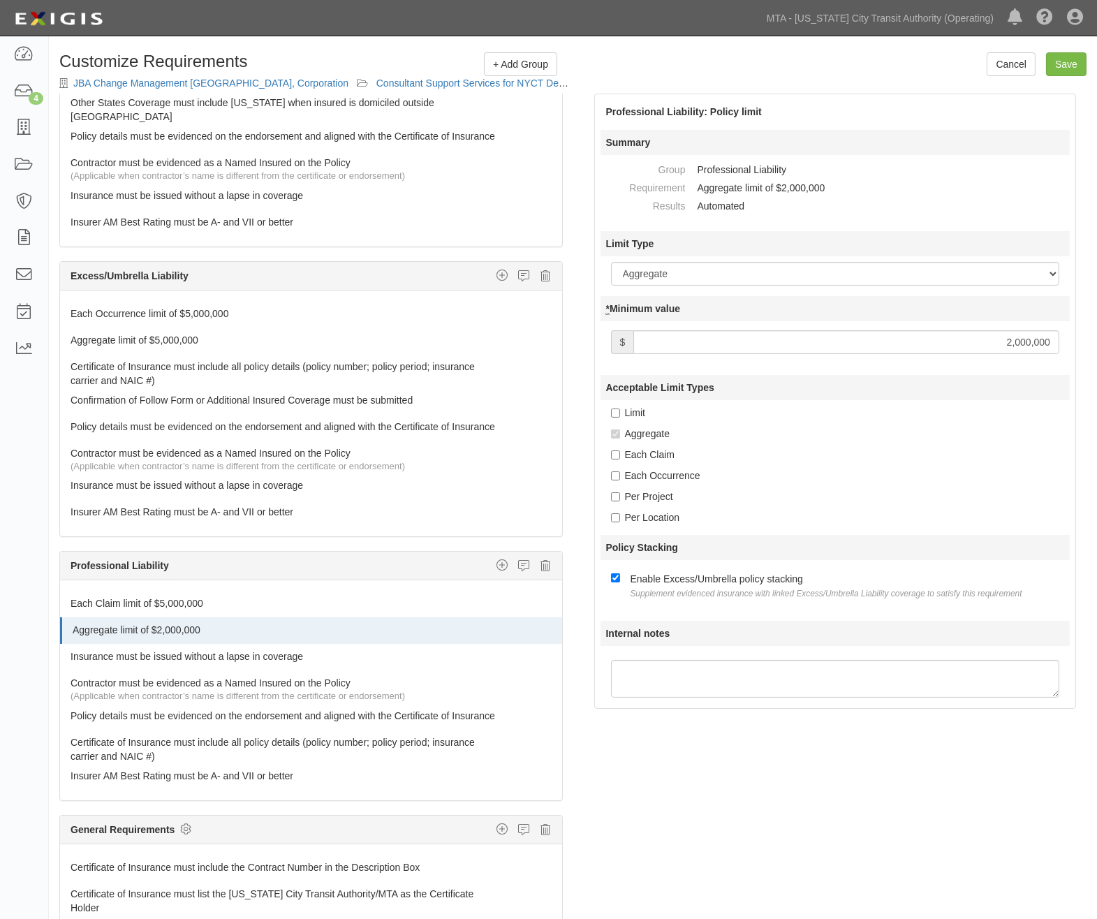
drag, startPoint x: 943, startPoint y: 350, endPoint x: 1120, endPoint y: 336, distance: 177.3
click at [1097, 336] on html "Toggle navigation Dashboard 4 Inbox Parties Agreements Coverages Documents Mess…" at bounding box center [548, 504] width 1097 height 1008
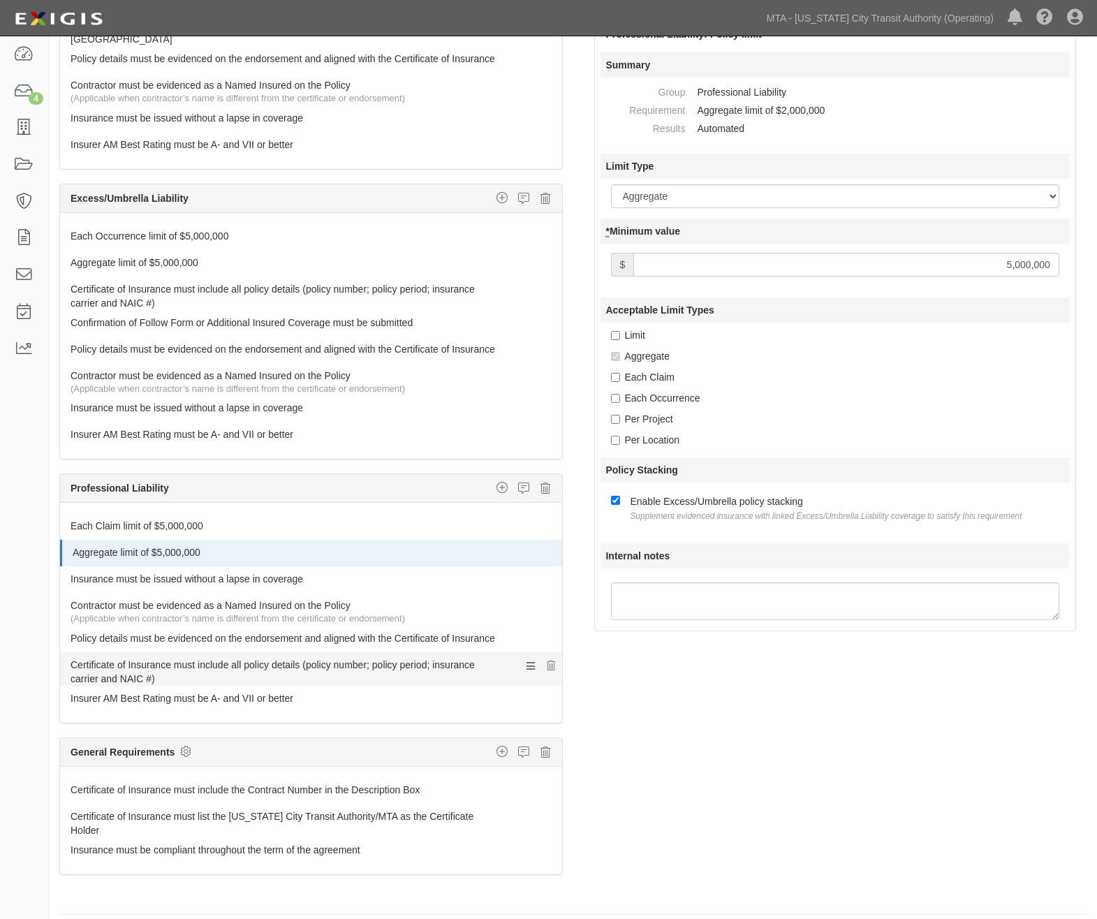
scroll to position [774, 0]
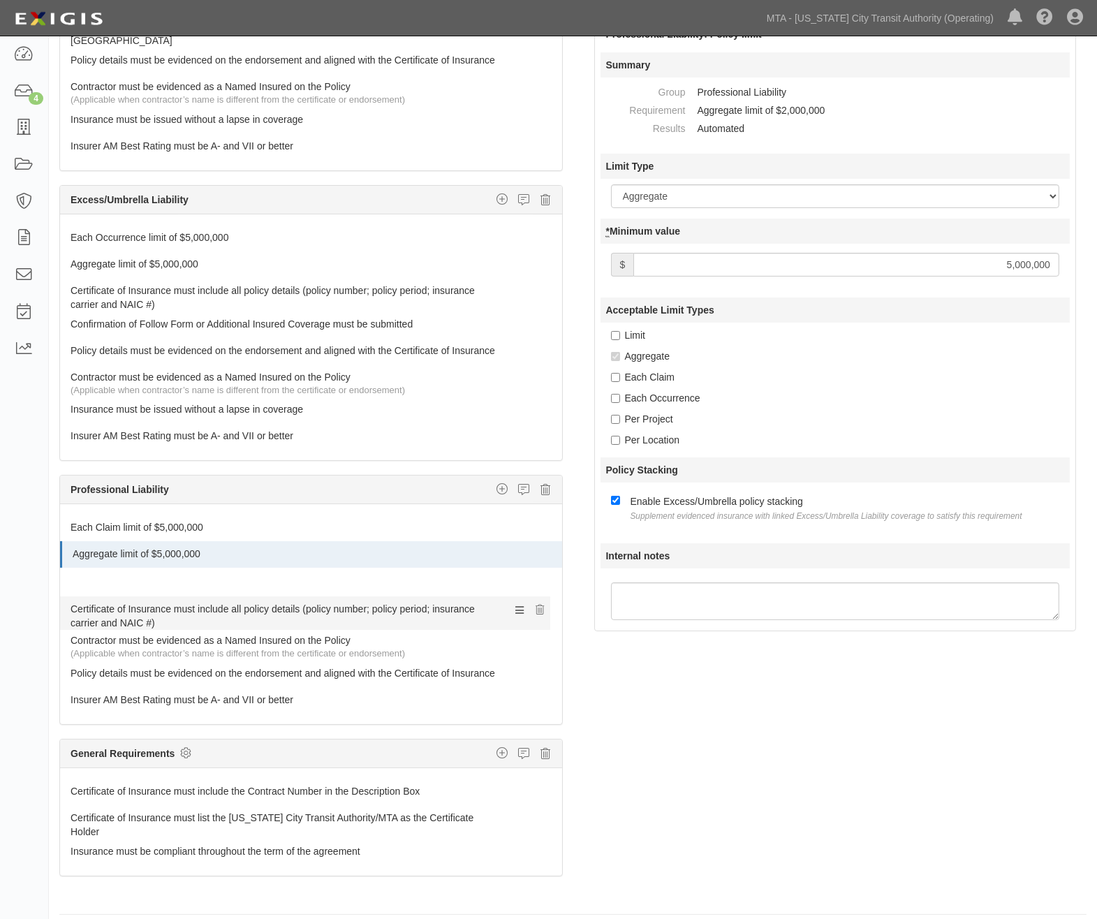
drag, startPoint x: 105, startPoint y: 669, endPoint x: 107, endPoint y: 615, distance: 53.8
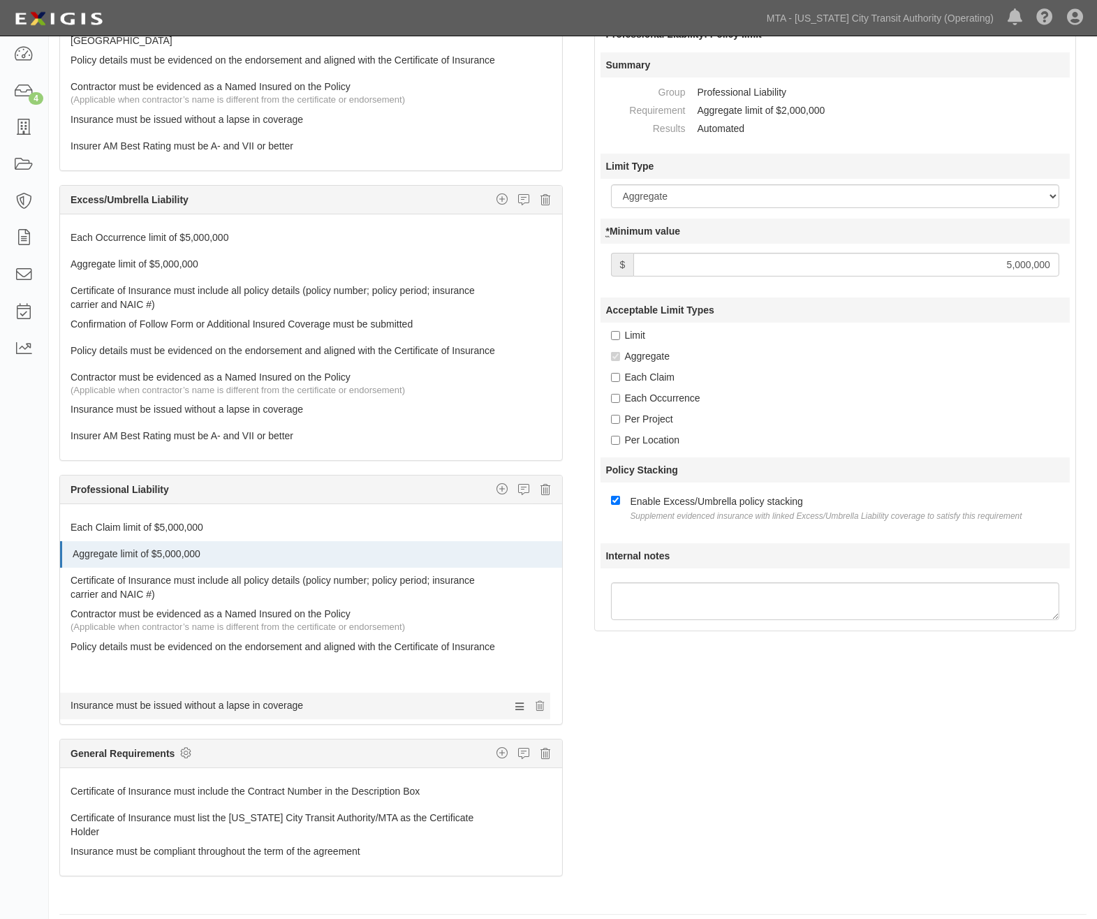
drag, startPoint x: 114, startPoint y: 636, endPoint x: 114, endPoint y: 701, distance: 65.0
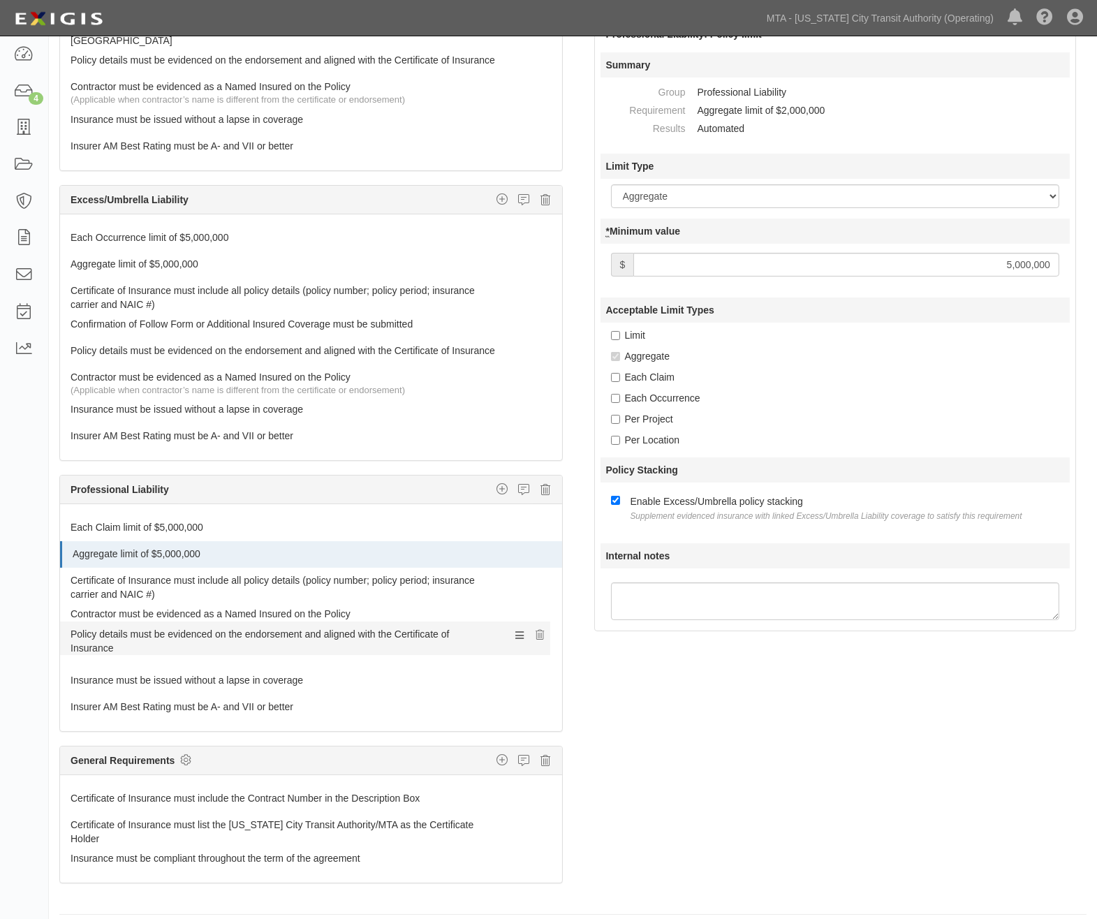
drag, startPoint x: 113, startPoint y: 678, endPoint x: 116, endPoint y: 640, distance: 37.8
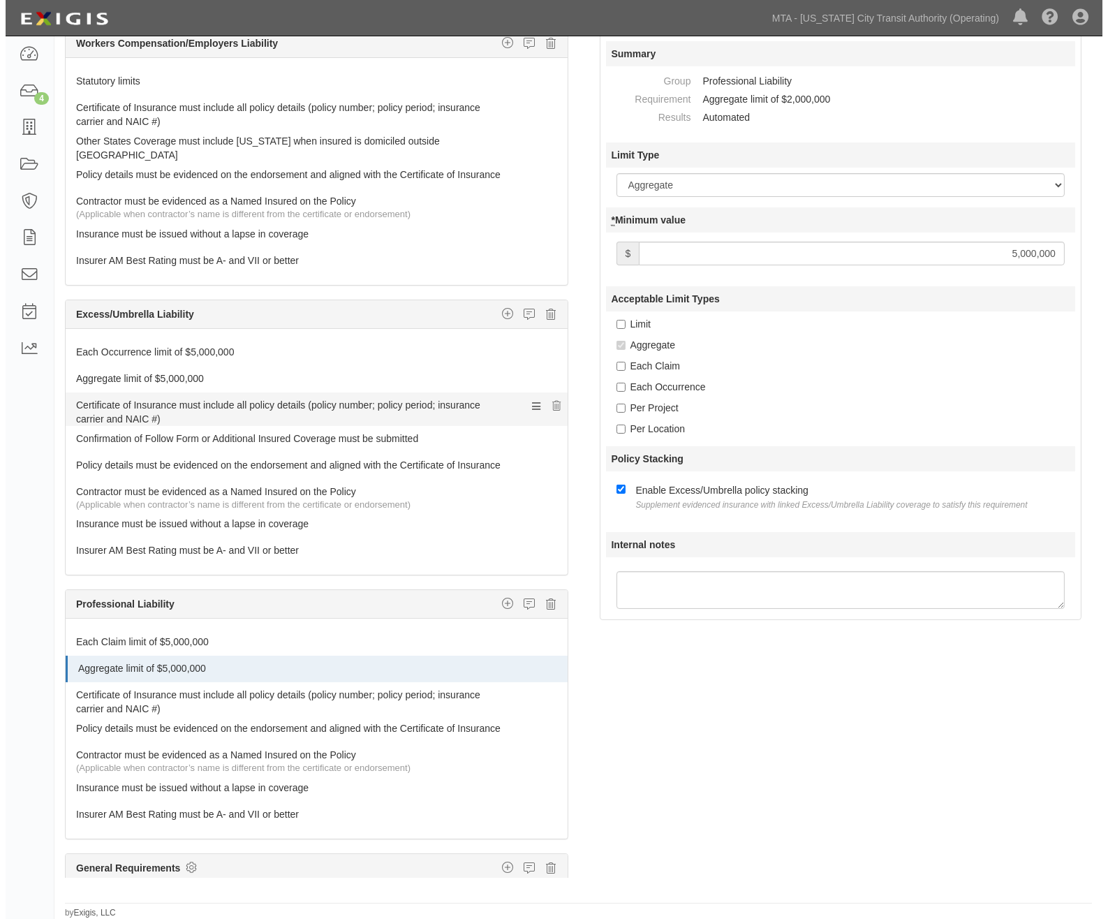
scroll to position [807, 0]
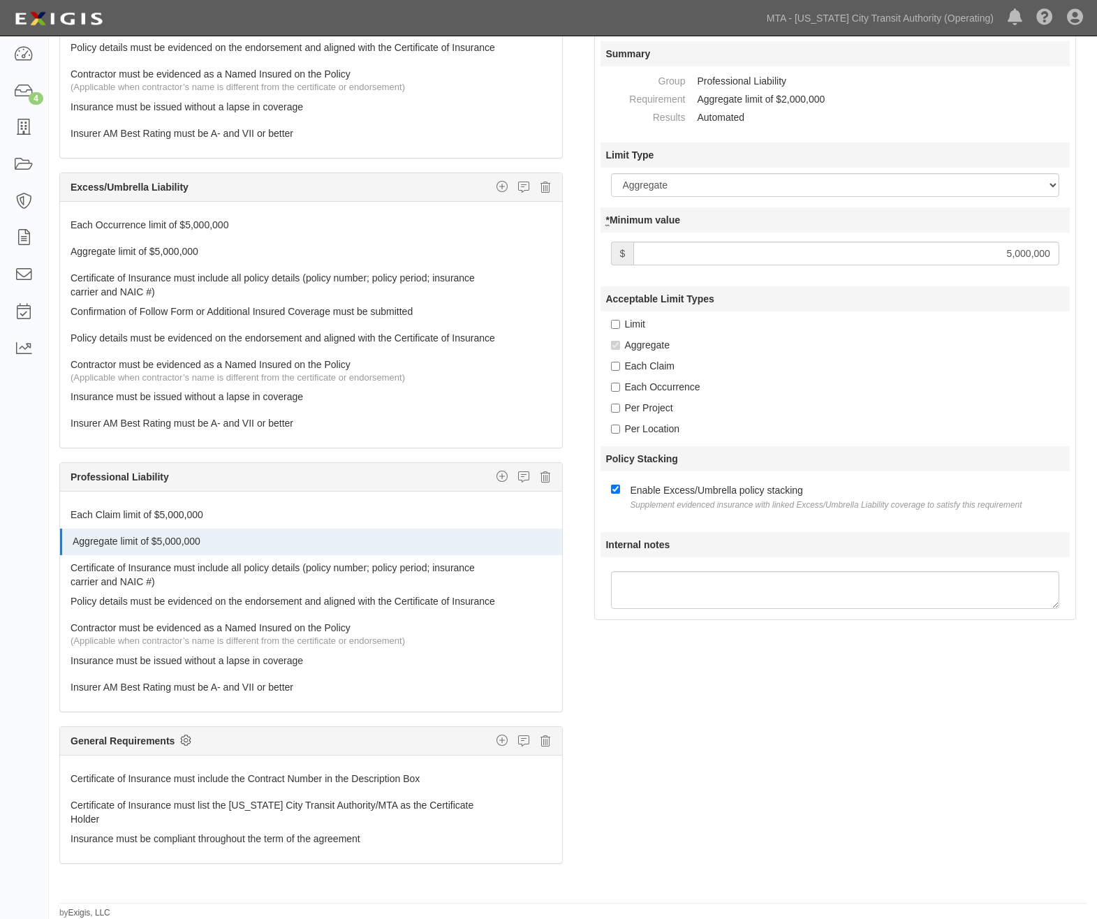
type input "5,000,000"
click at [186, 737] on icon at bounding box center [185, 740] width 11 height 13
checkbox input "true"
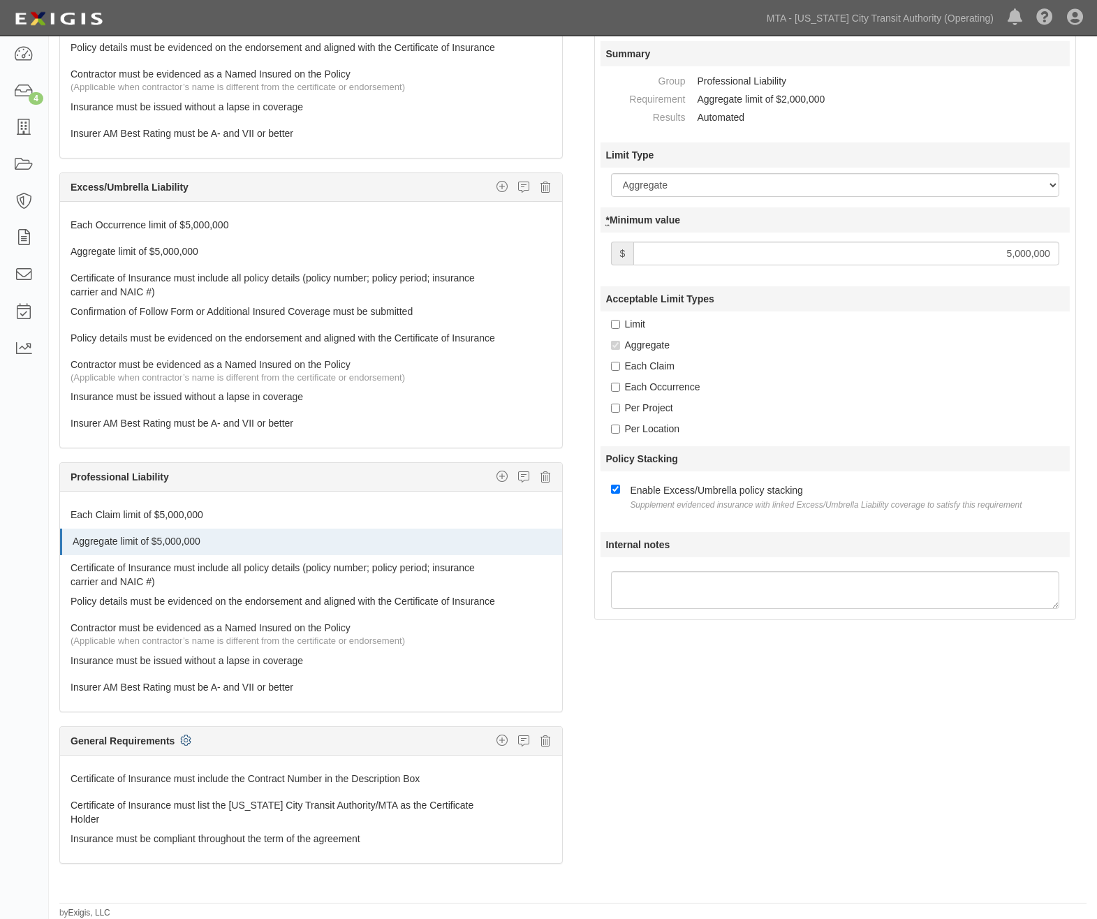
checkbox input "true"
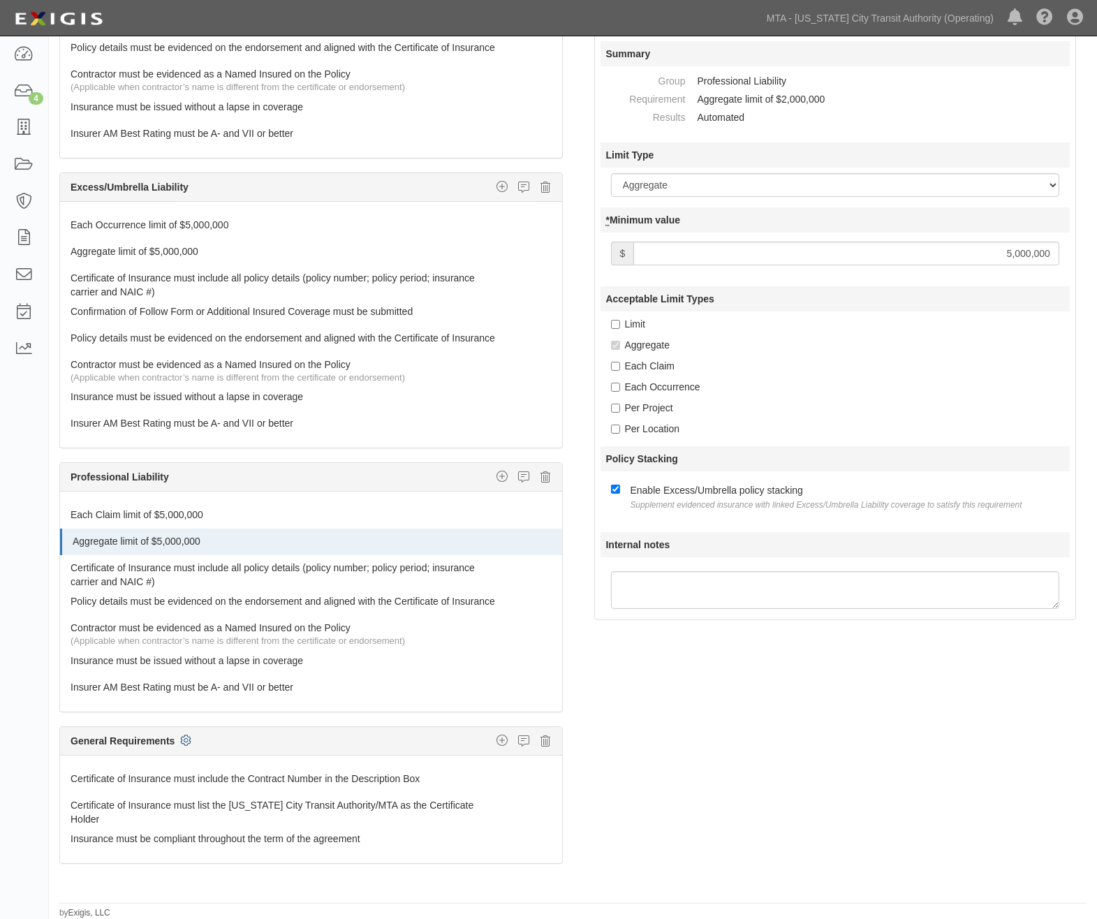
checkbox input "true"
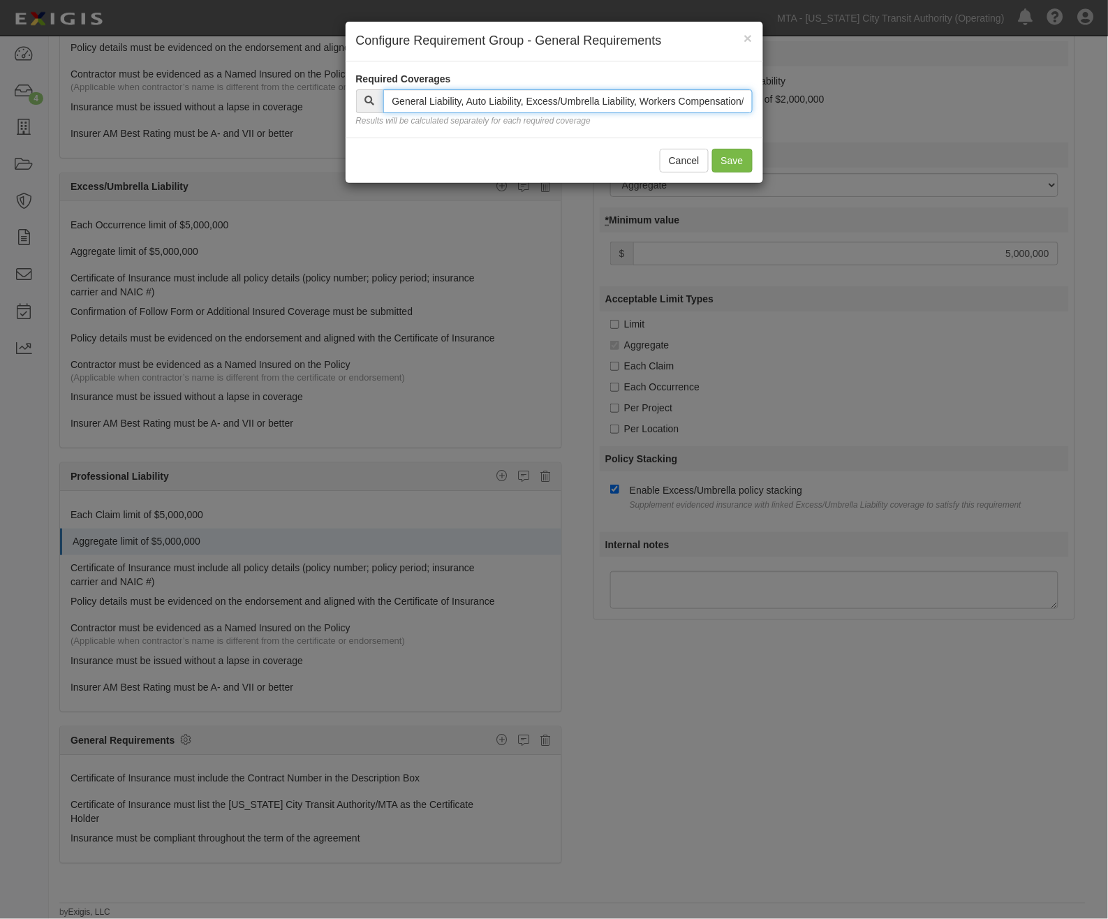
click at [479, 100] on input "text" at bounding box center [567, 101] width 369 height 24
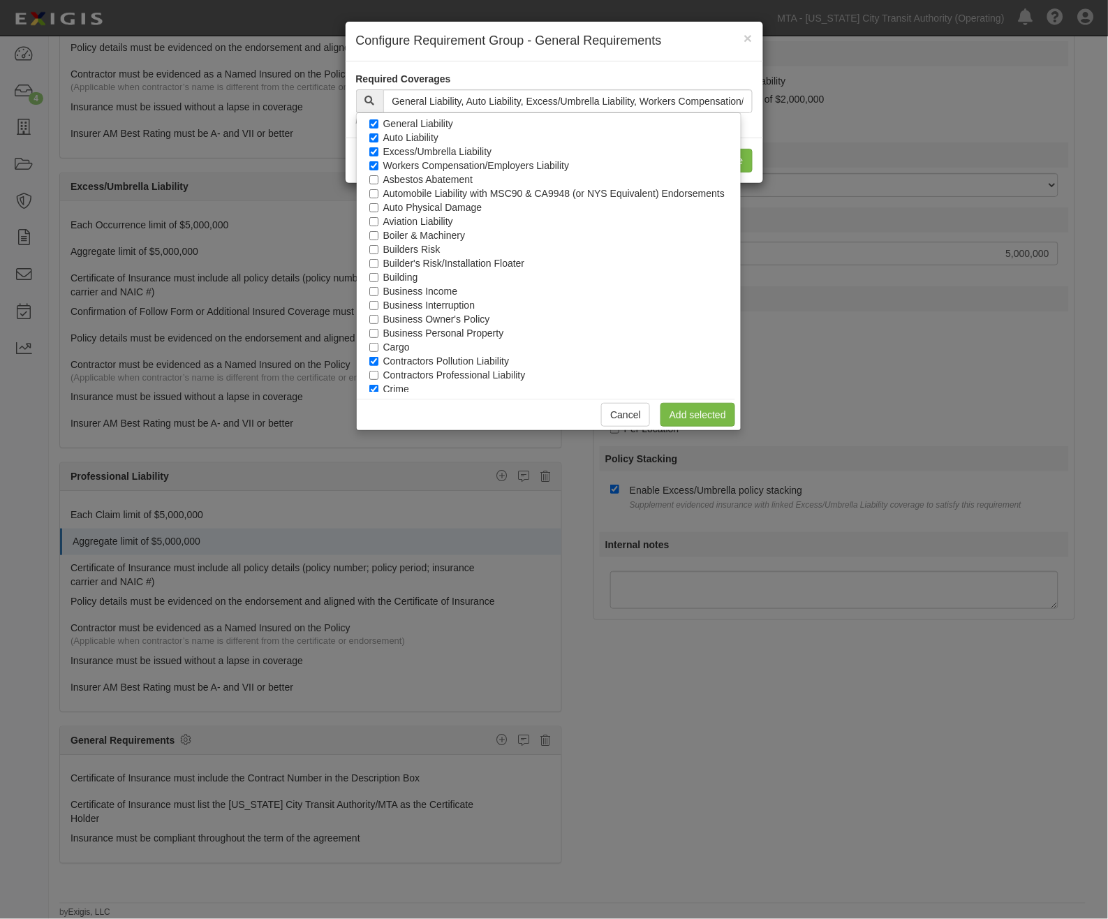
click at [396, 357] on label "Contractors Pollution Liability" at bounding box center [446, 361] width 126 height 14
click at [379, 357] on input "Contractors Pollution Liability" at bounding box center [373, 361] width 9 height 9
checkbox input "false"
click at [391, 384] on label "Crime" at bounding box center [396, 389] width 26 height 14
click at [379, 385] on input "Crime" at bounding box center [373, 389] width 9 height 9
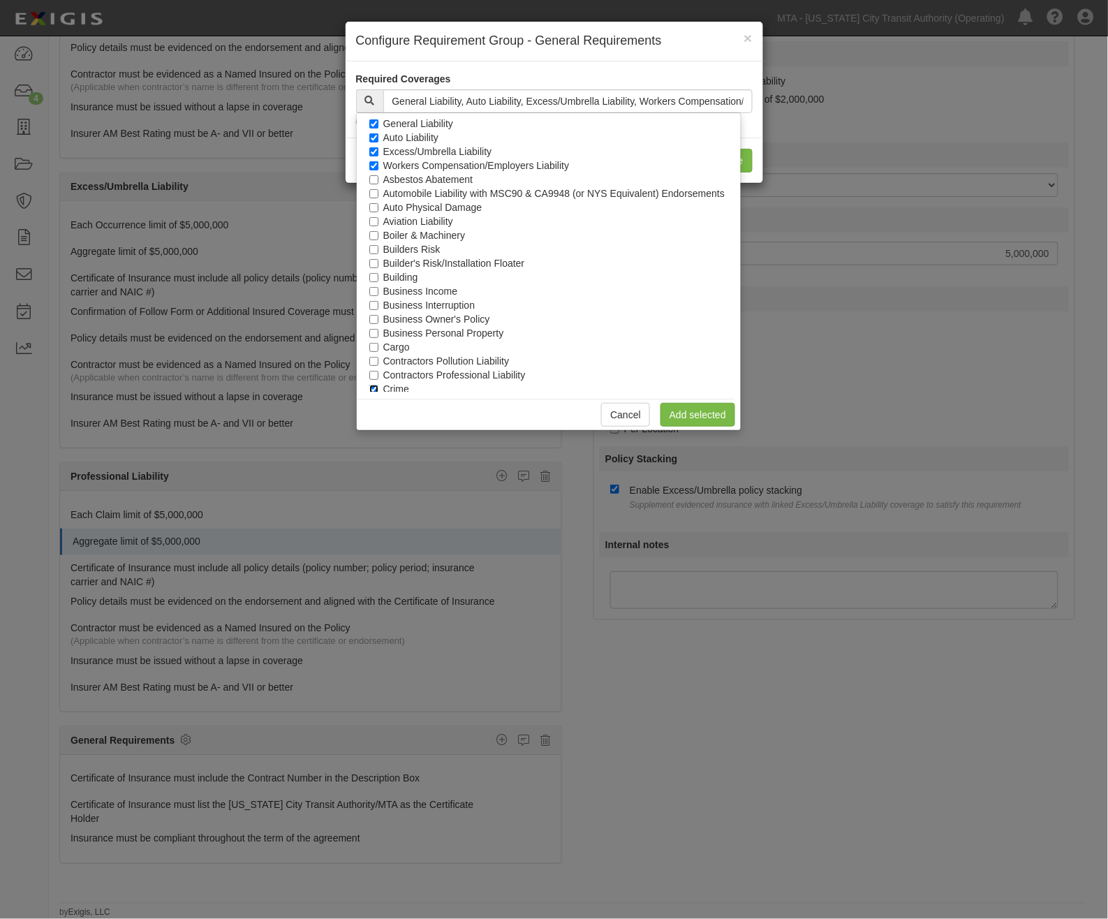
checkbox input "false"
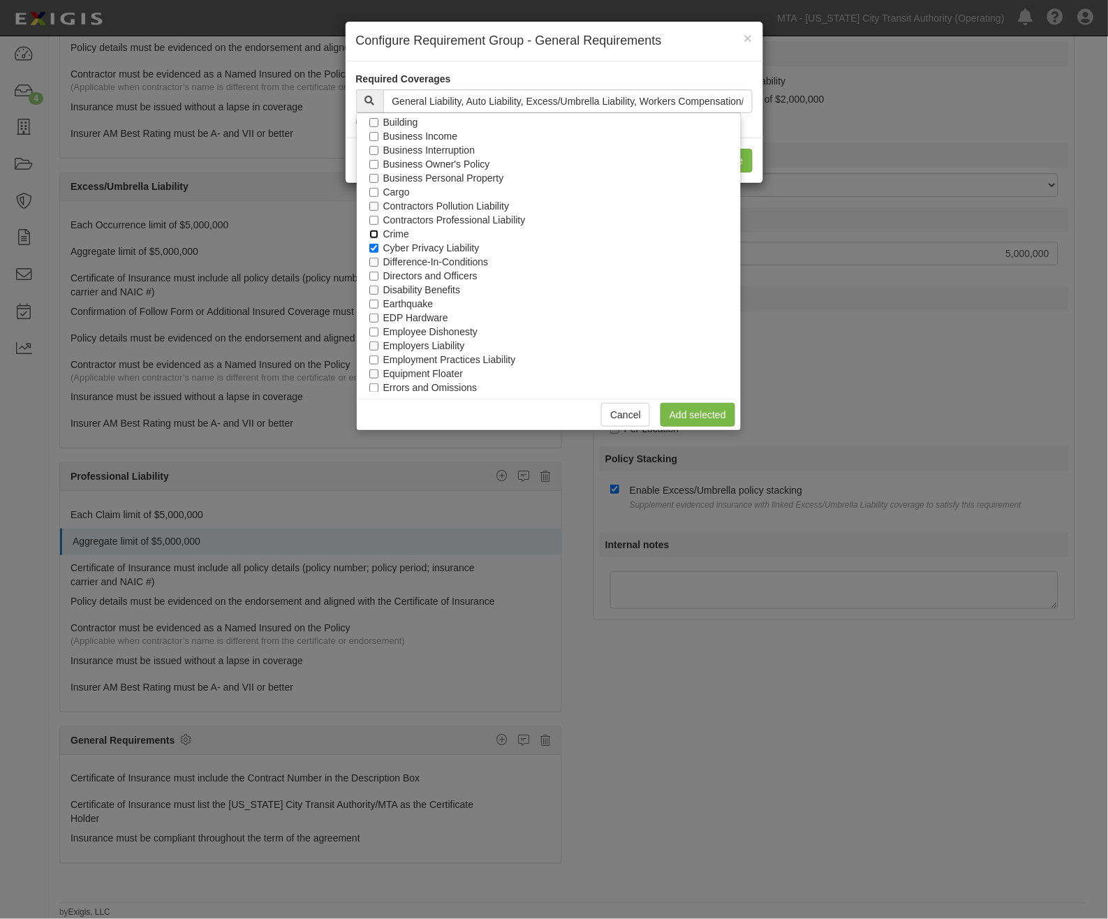
scroll to position [156, 0]
click at [395, 242] on label "Cyber Privacy Liability" at bounding box center [431, 247] width 96 height 14
click at [379, 242] on input "Cyber Privacy Liability" at bounding box center [373, 246] width 9 height 9
checkbox input "false"
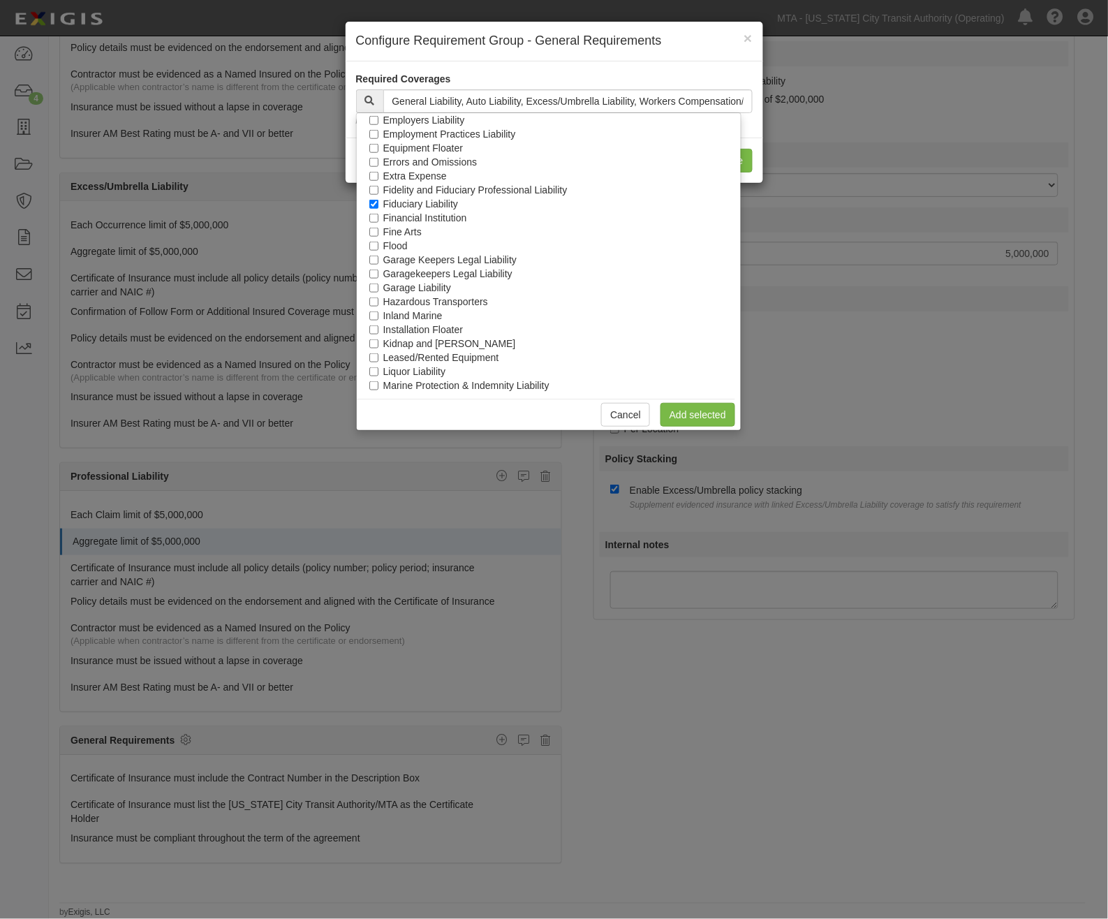
scroll to position [389, 0]
click at [393, 191] on label "Fiduciary Liability" at bounding box center [420, 196] width 75 height 14
click at [379, 191] on input "Fiduciary Liability" at bounding box center [373, 195] width 9 height 9
checkbox input "false"
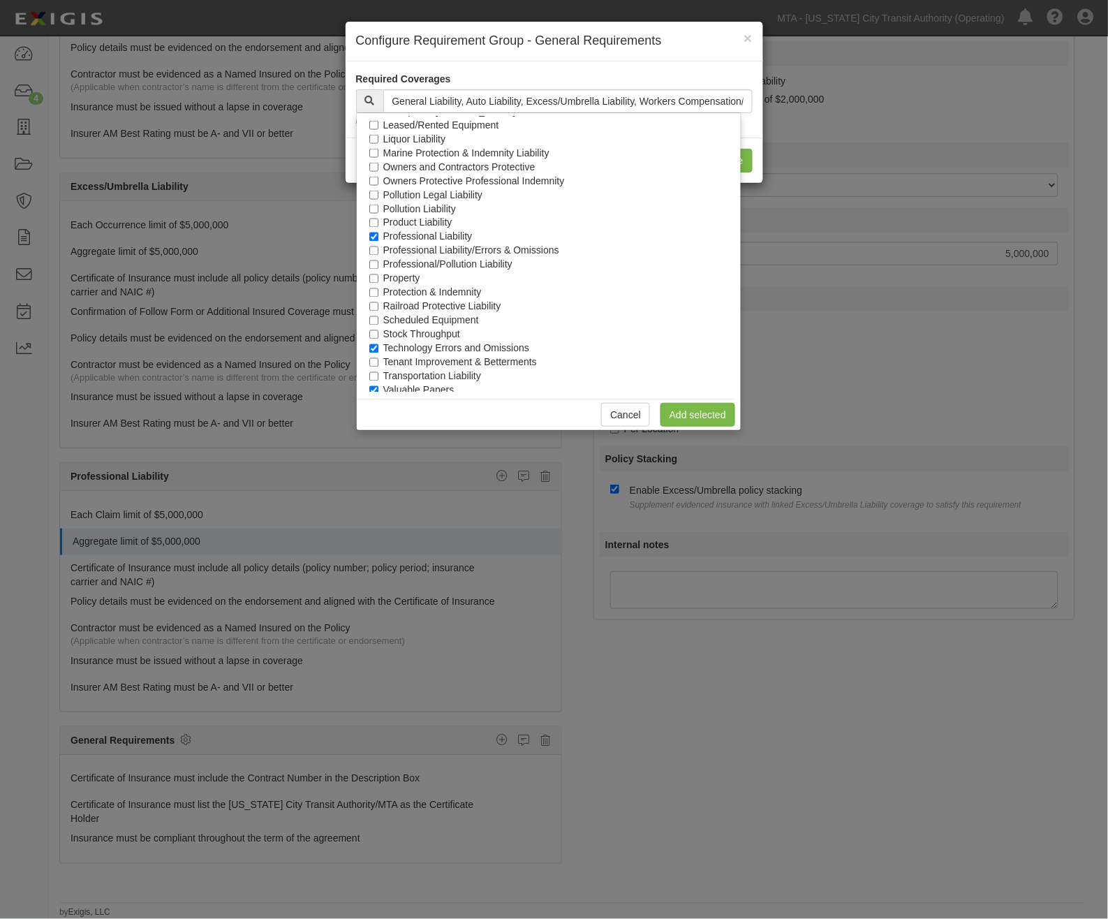
scroll to position [622, 0]
click at [396, 337] on label "Technology Errors and Omissions" at bounding box center [456, 339] width 146 height 14
click at [379, 337] on input "Technology Errors and Omissions" at bounding box center [373, 339] width 9 height 9
checkbox input "false"
click at [399, 374] on label "Valuable Papers" at bounding box center [418, 381] width 71 height 14
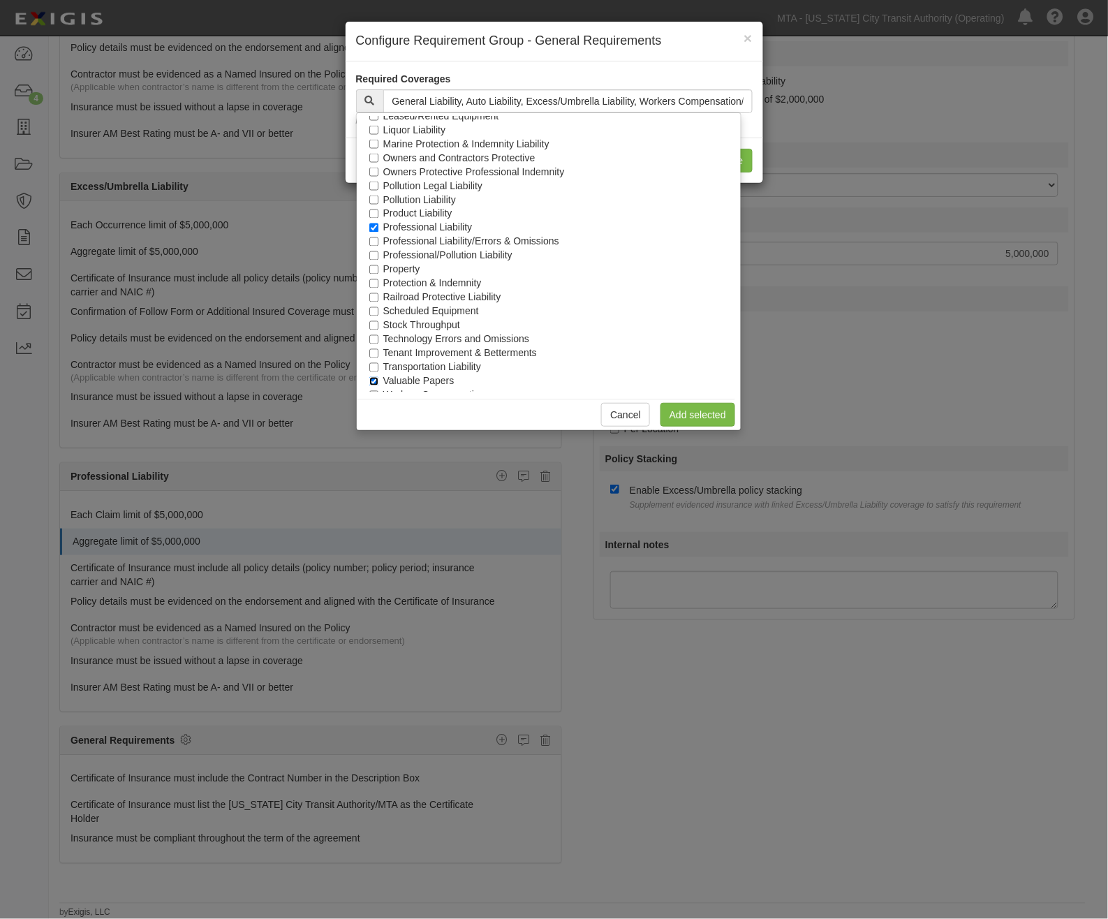
click at [379, 377] on input "Valuable Papers" at bounding box center [373, 381] width 9 height 9
checkbox input "false"
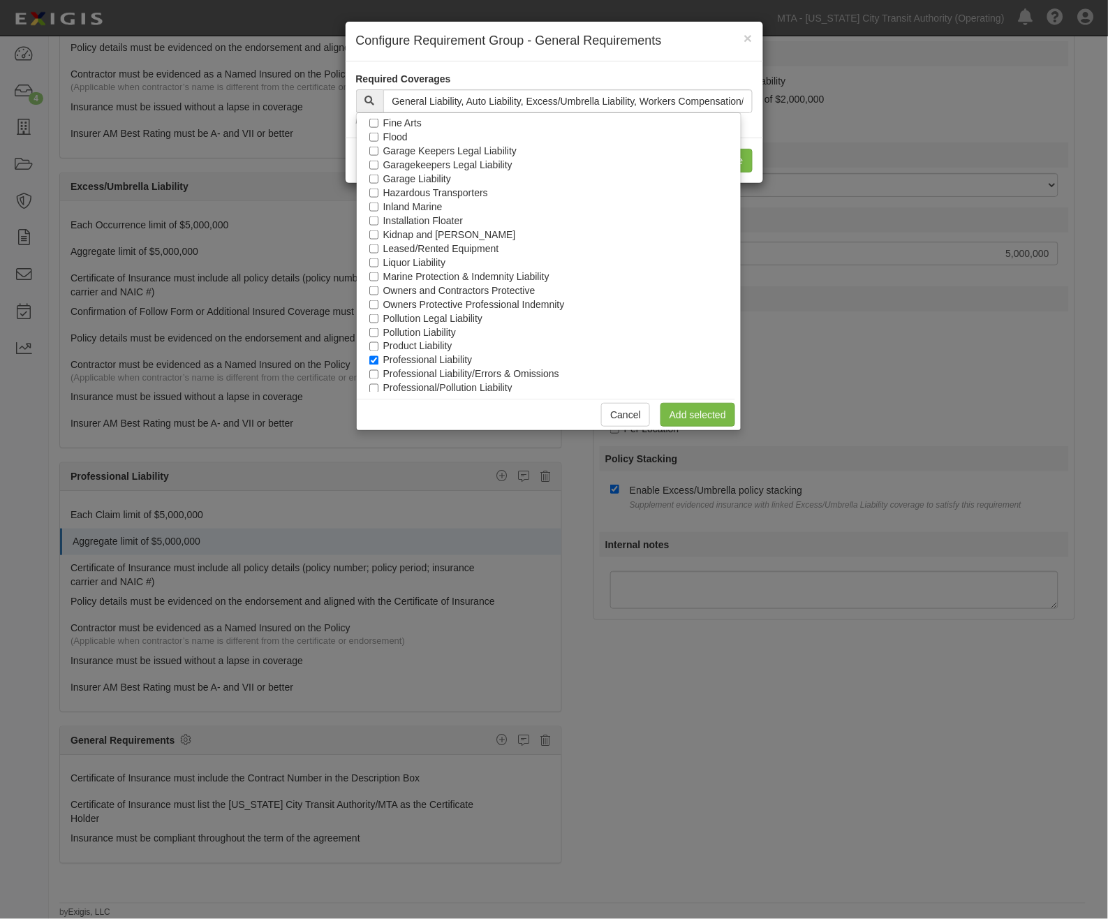
scroll to position [631, 0]
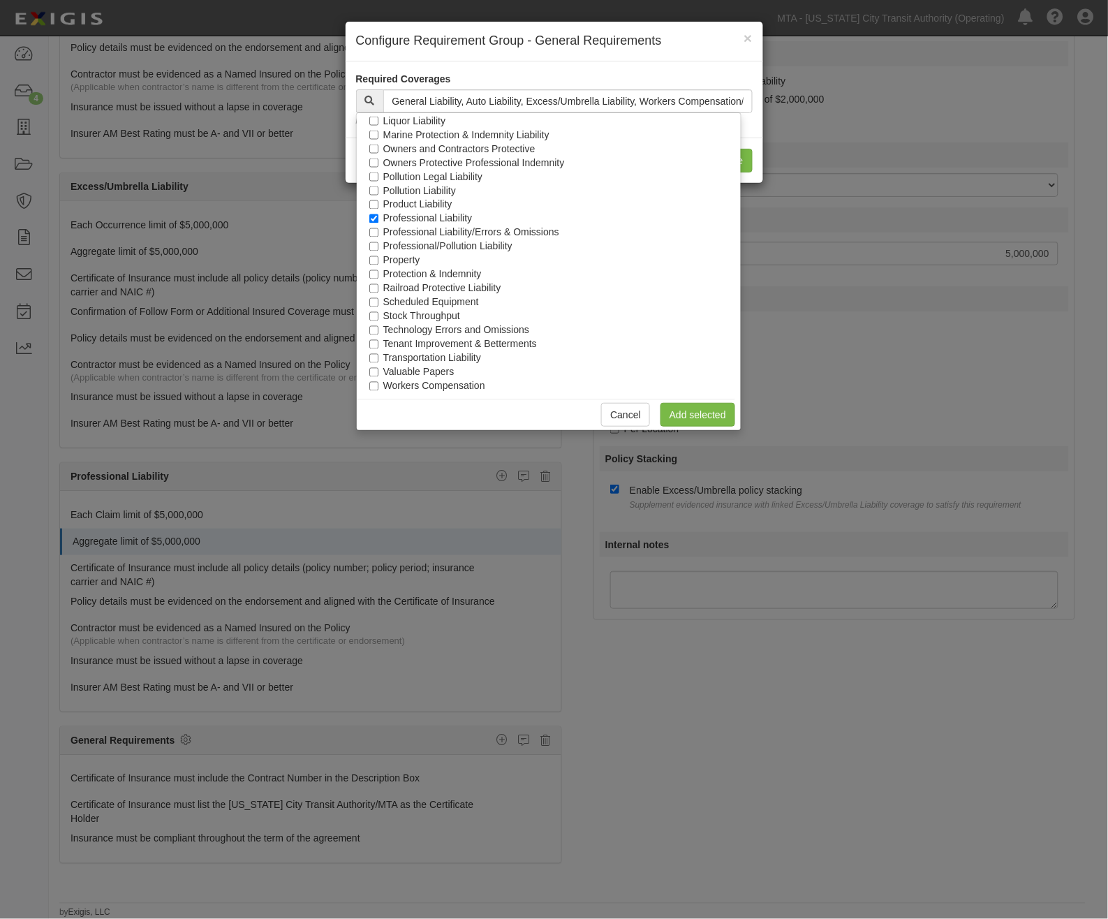
click at [411, 284] on label "Railroad Protective Liability" at bounding box center [442, 288] width 118 height 14
click at [379, 284] on input "Railroad Protective Liability" at bounding box center [373, 288] width 9 height 9
checkbox input "true"
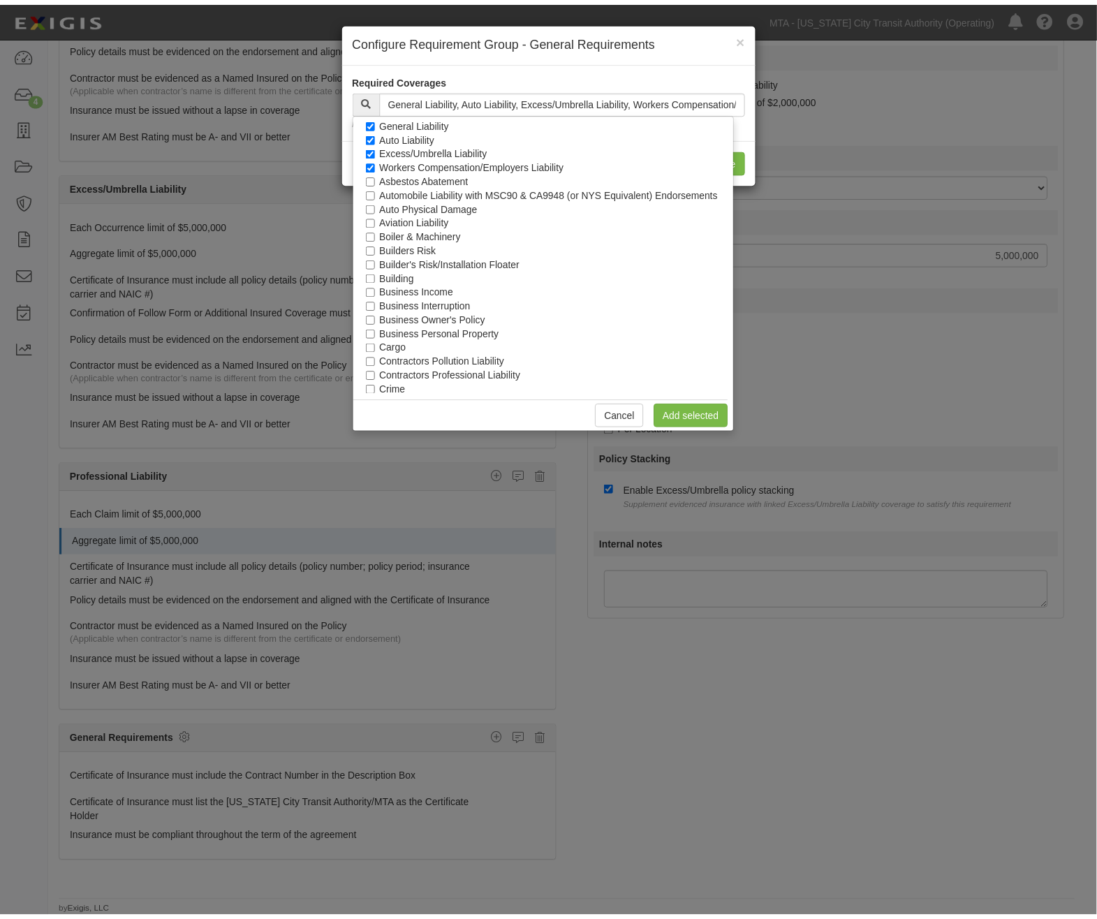
scroll to position [0, 0]
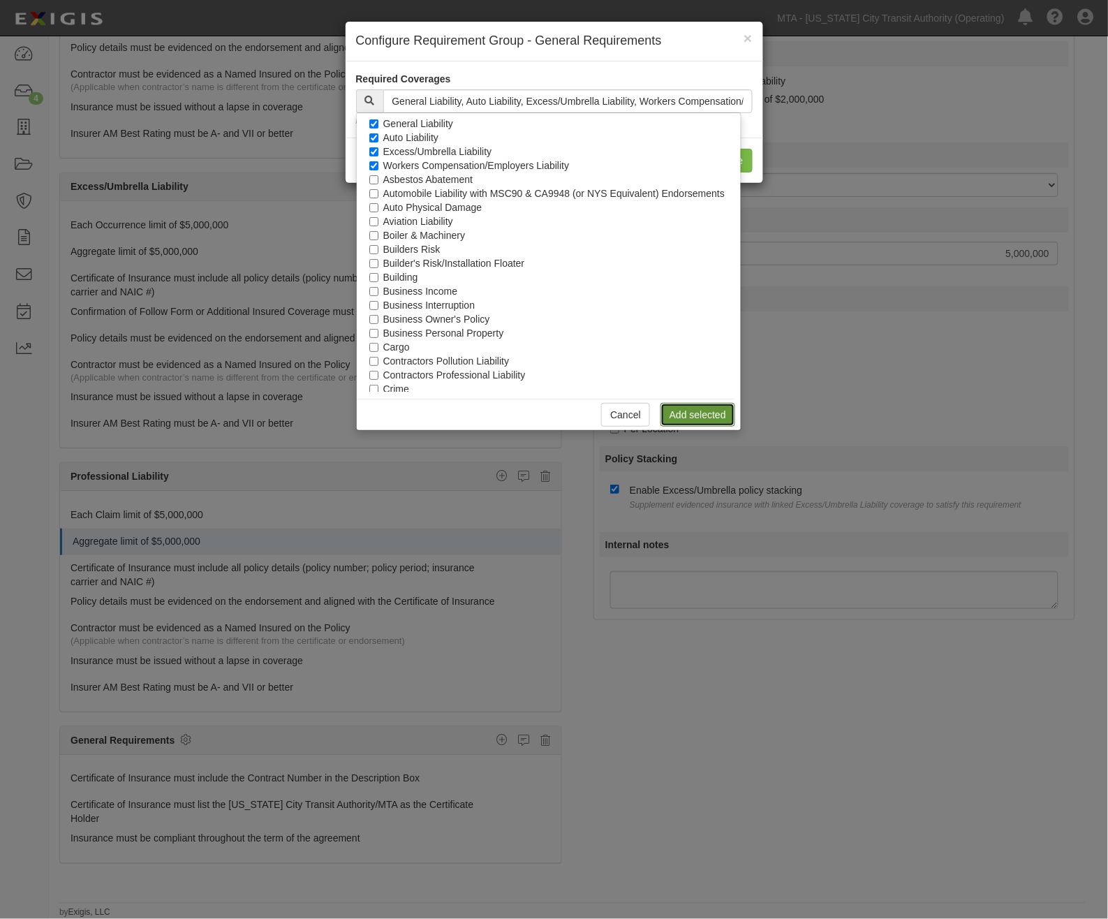
click at [701, 416] on link "Add selected" at bounding box center [698, 415] width 75 height 24
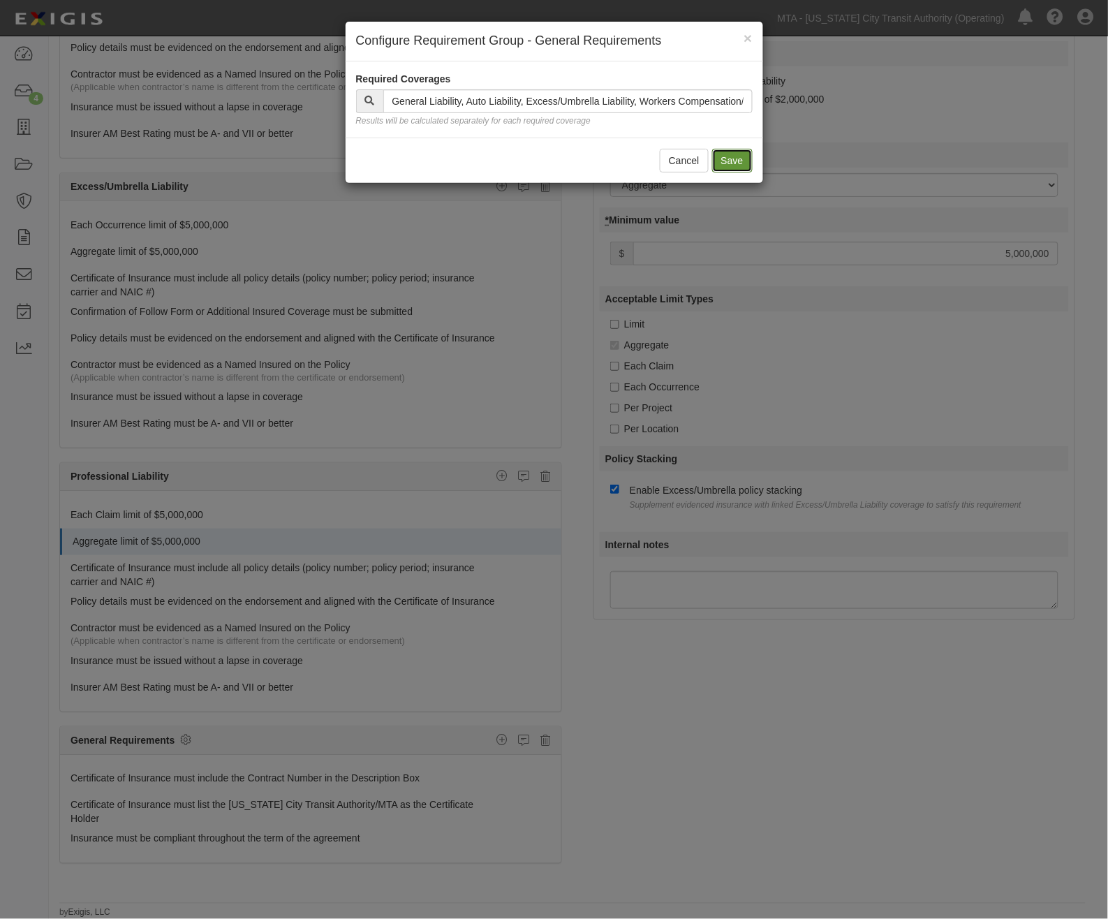
click at [718, 159] on button "Save" at bounding box center [732, 161] width 41 height 24
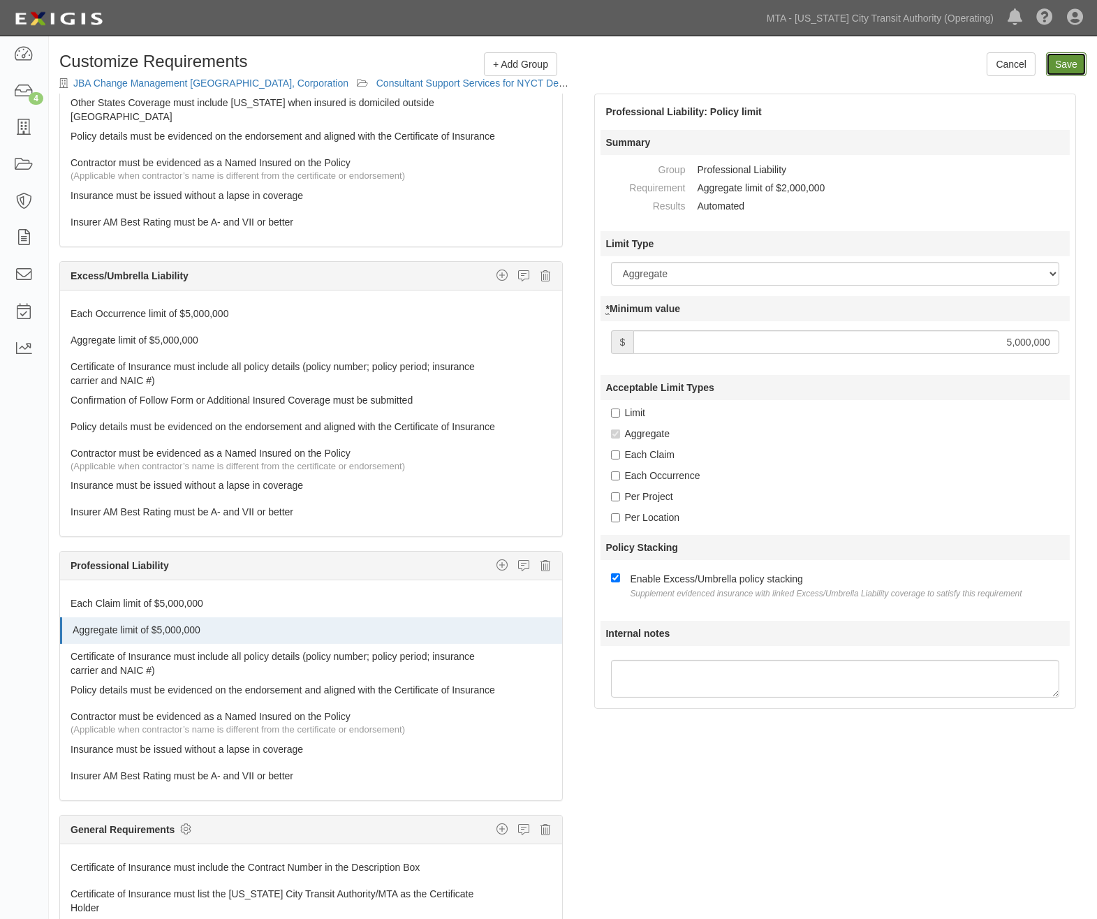
drag, startPoint x: 1062, startPoint y: 65, endPoint x: 1069, endPoint y: 64, distance: 7.1
click at [1069, 64] on input "Save" at bounding box center [1066, 64] width 41 height 24
type input "5000000"
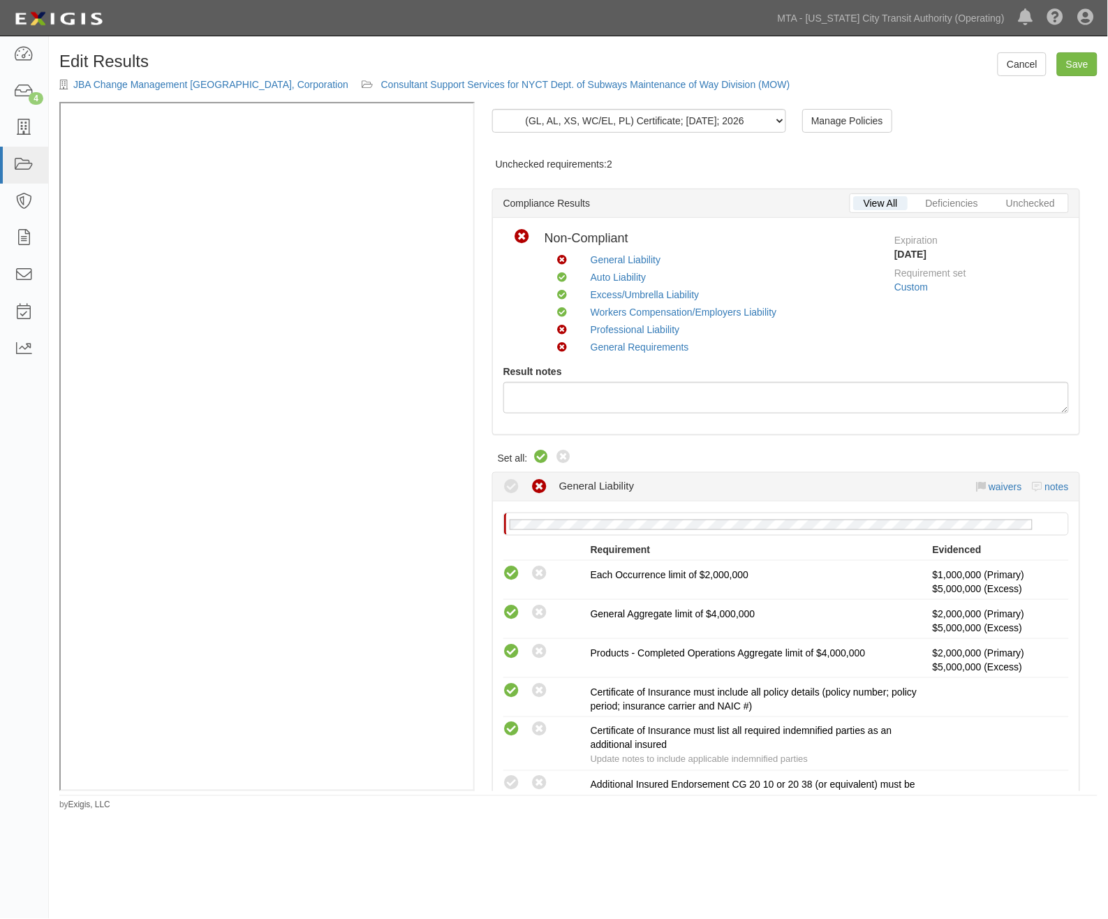
click at [541, 451] on icon at bounding box center [542, 457] width 17 height 17
radio input "true"
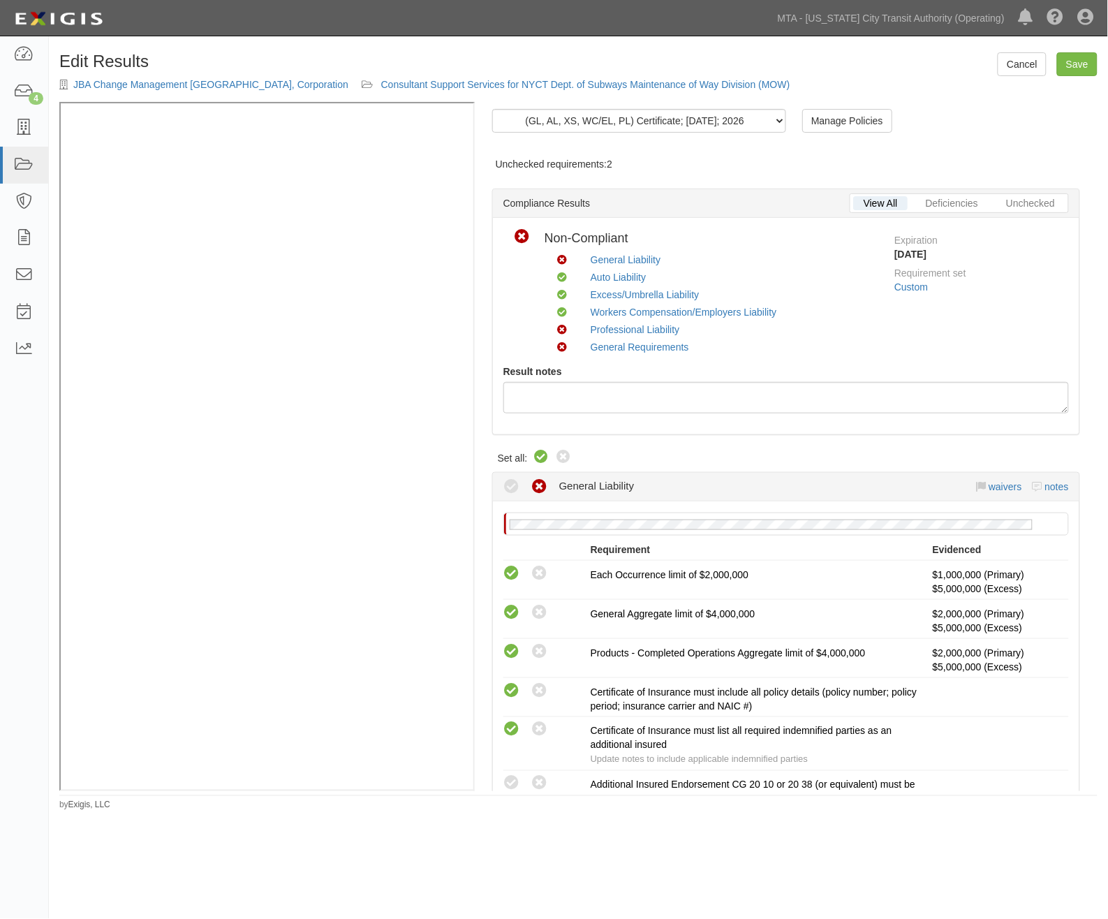
radio input "true"
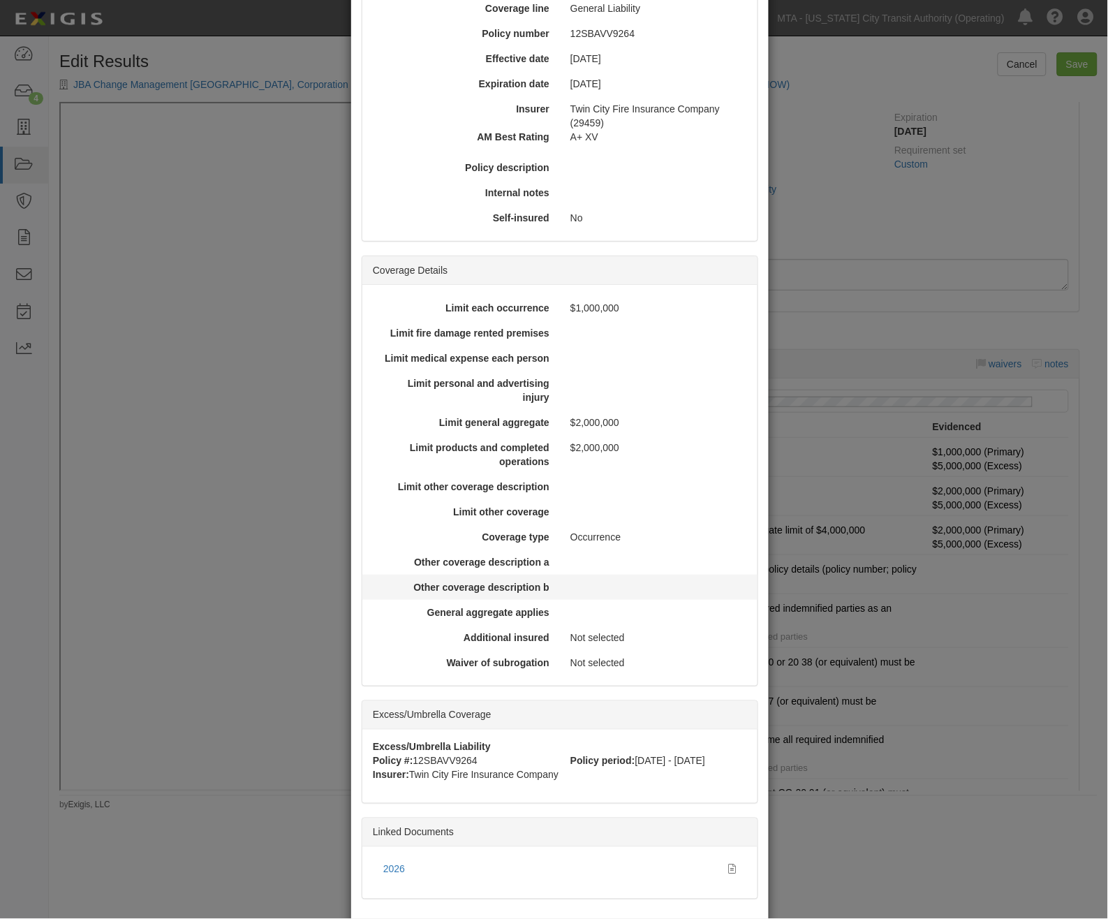
scroll to position [198, 0]
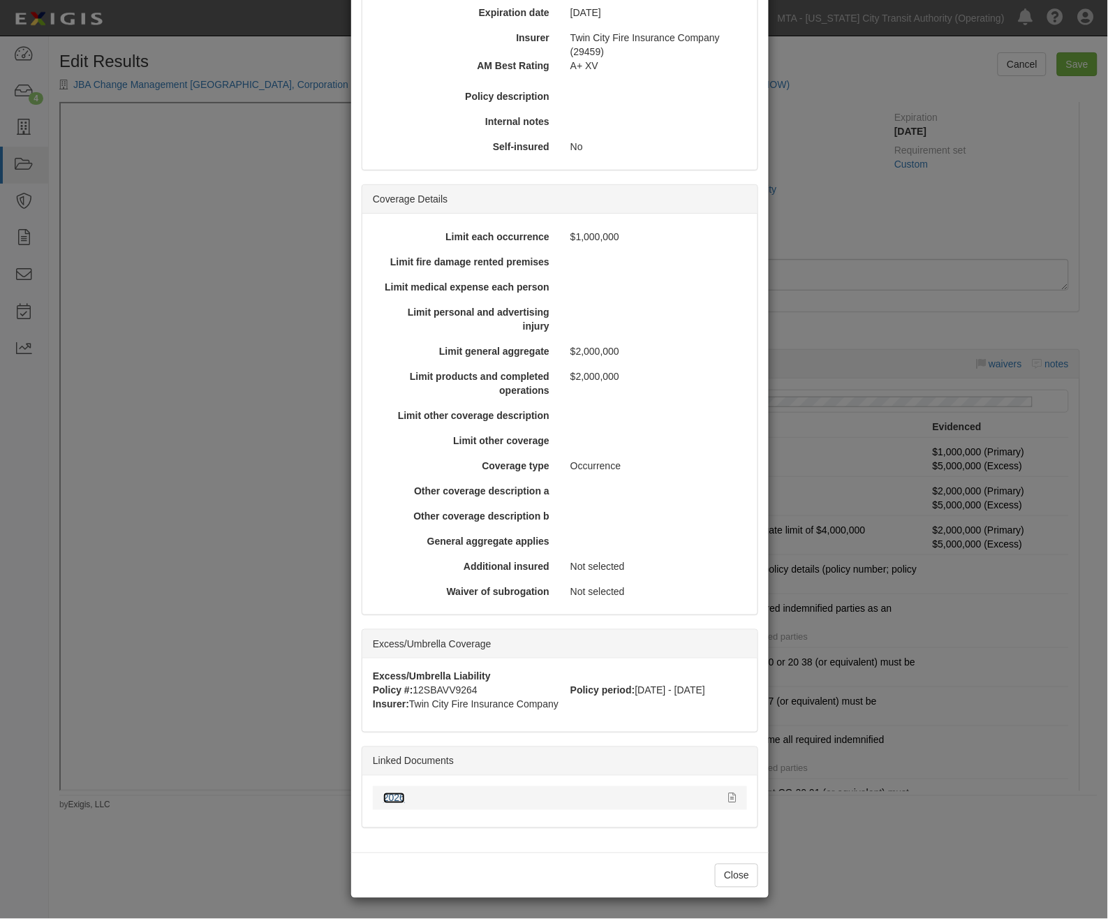
click at [388, 796] on link "2026" at bounding box center [394, 798] width 22 height 11
click at [738, 878] on button "Close" at bounding box center [736, 876] width 43 height 24
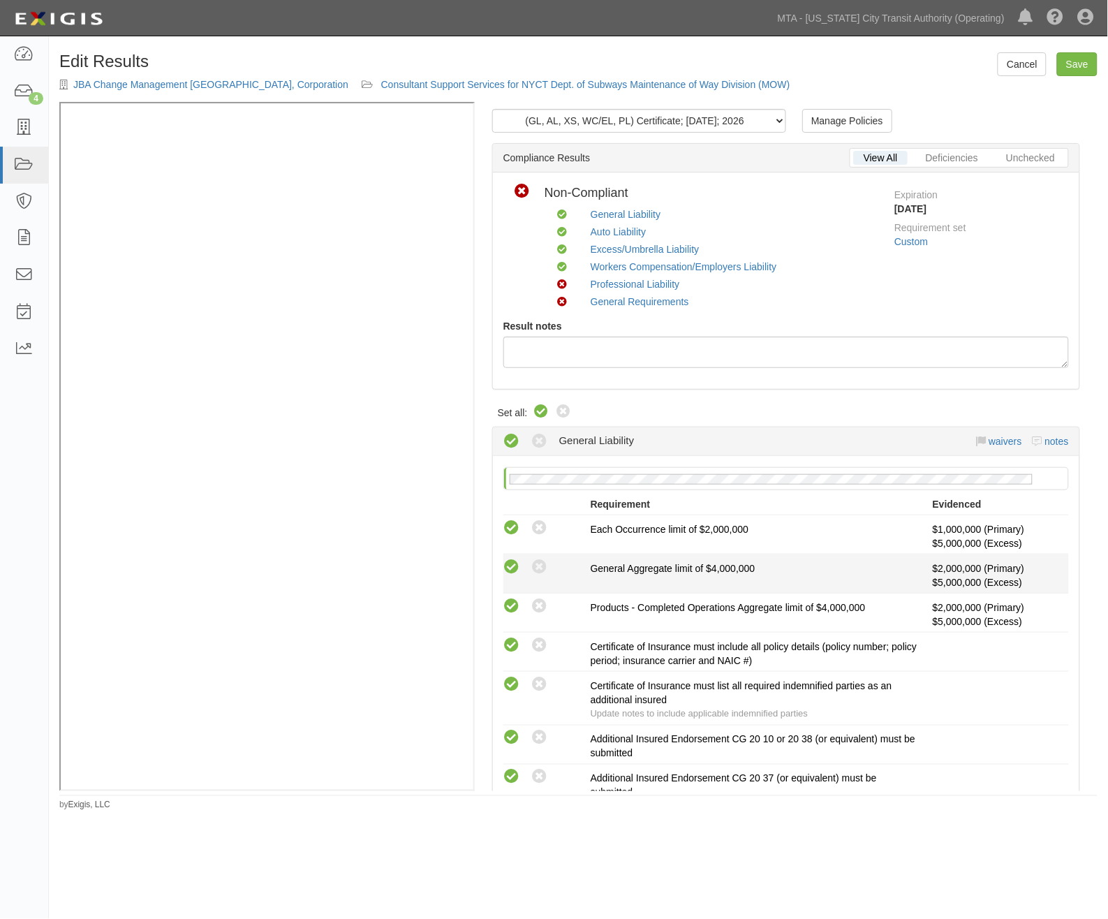
scroll to position [78, 0]
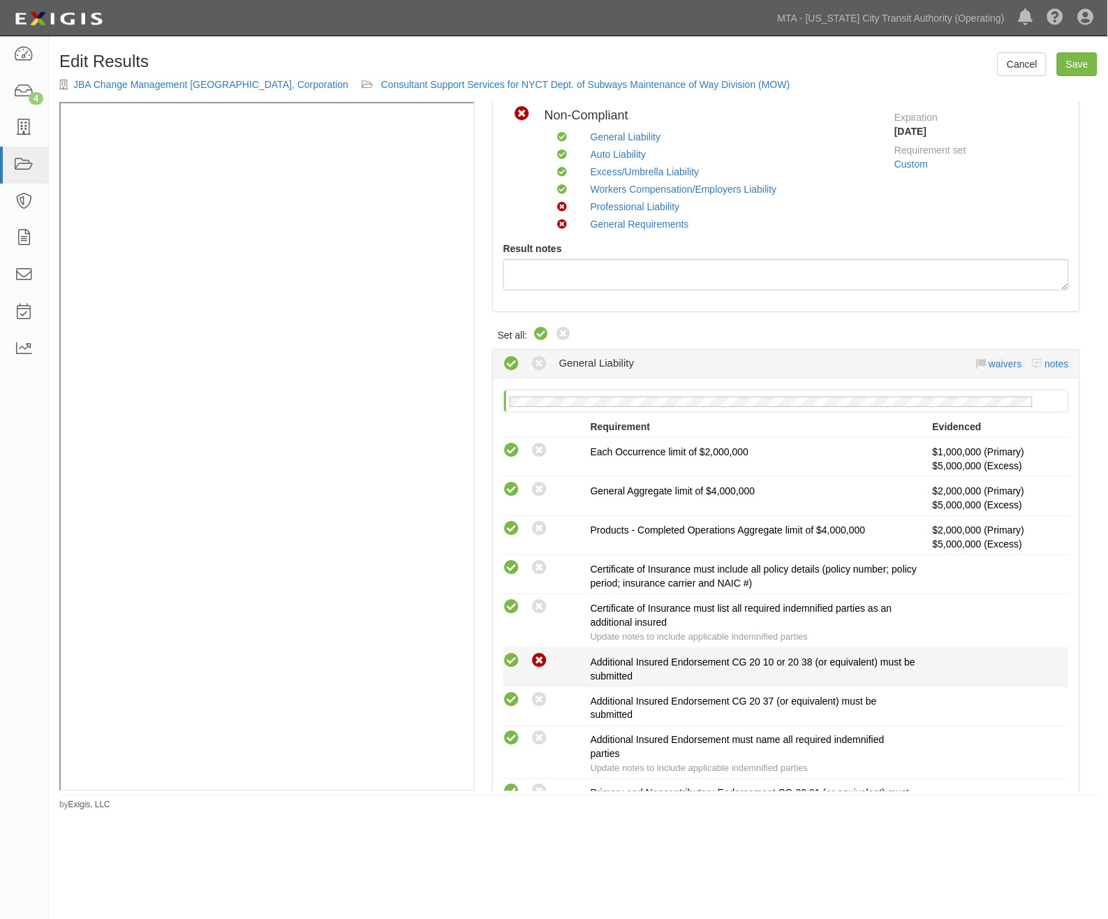
click at [541, 659] on icon at bounding box center [540, 660] width 17 height 17
radio input "true"
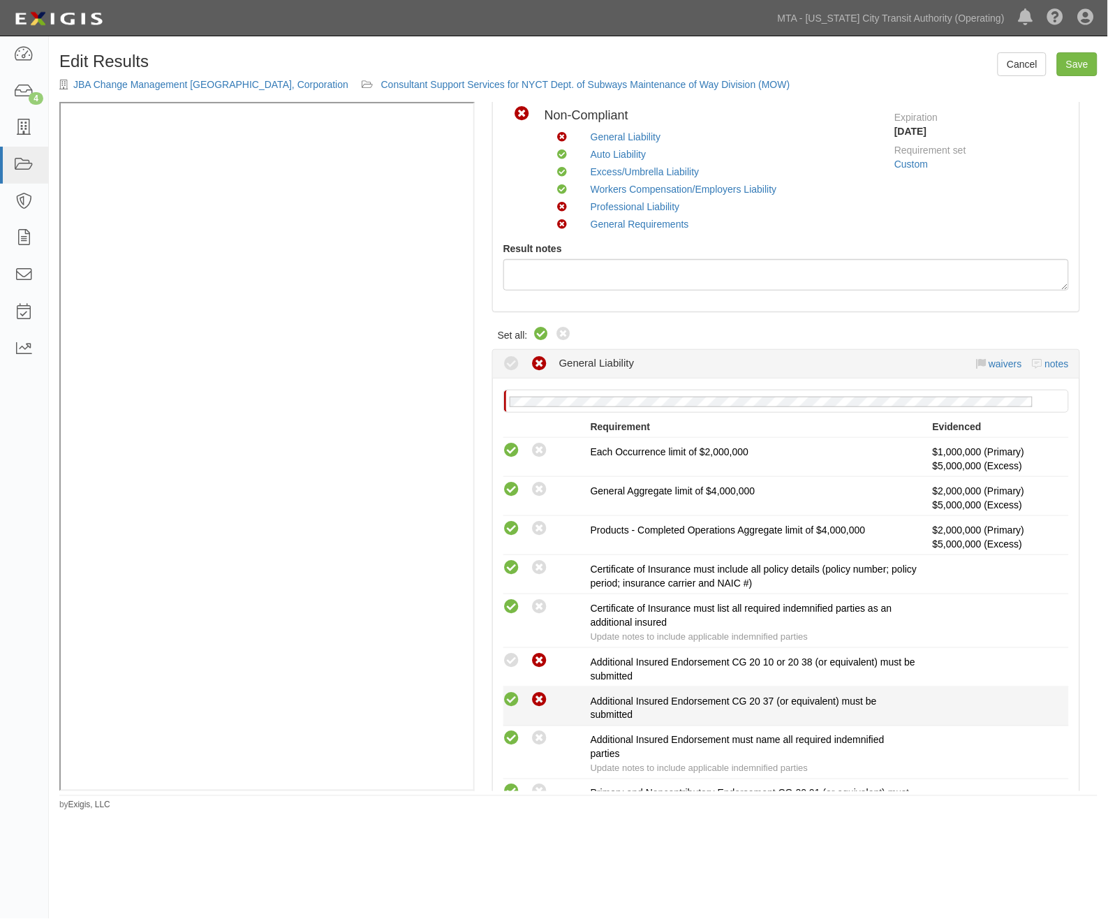
click at [541, 699] on icon at bounding box center [540, 699] width 17 height 17
radio input "true"
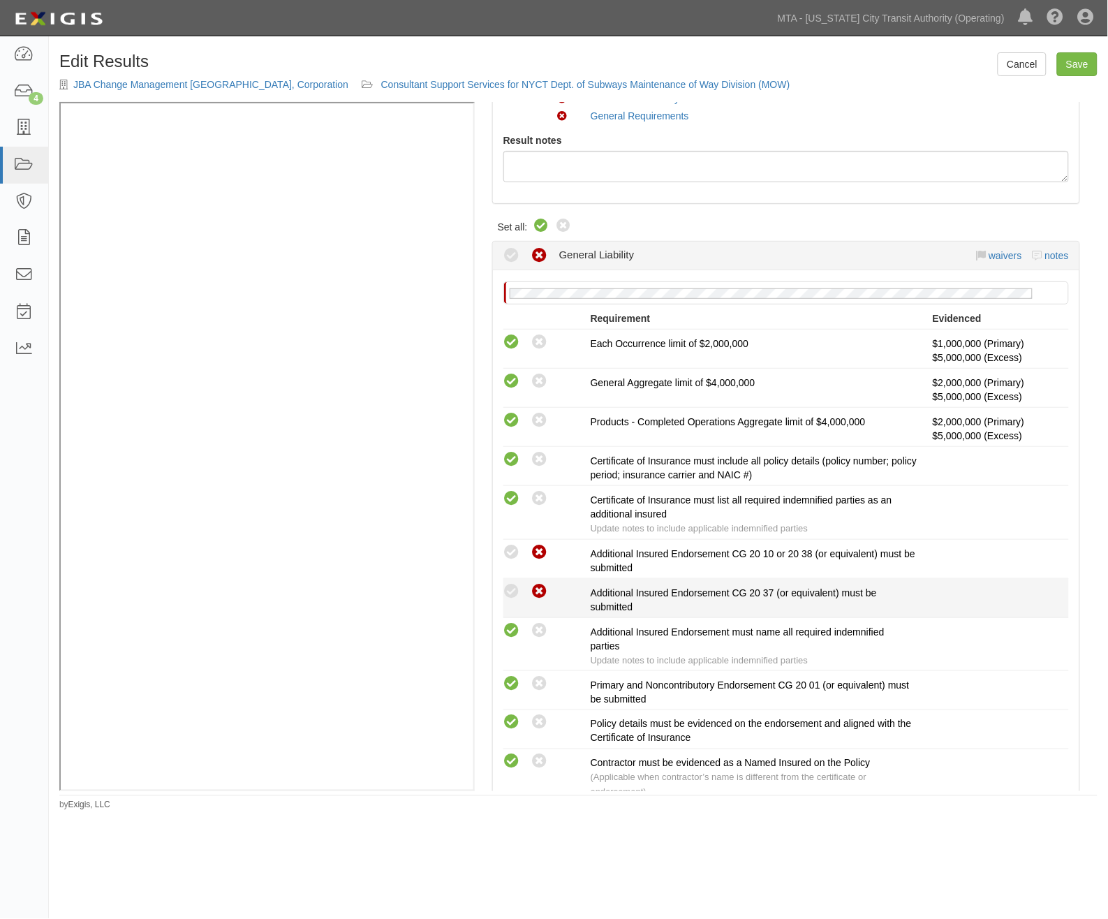
scroll to position [233, 0]
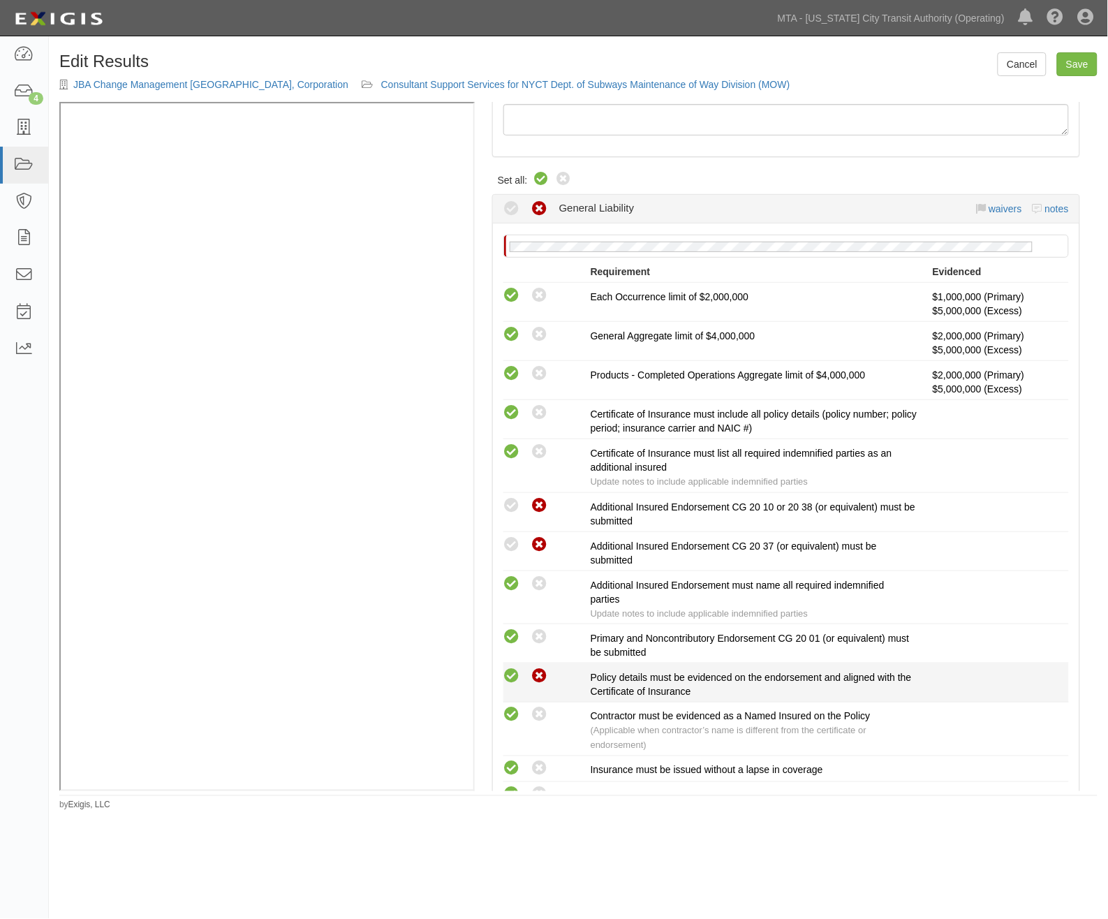
click at [540, 675] on icon at bounding box center [540, 676] width 17 height 17
radio input "true"
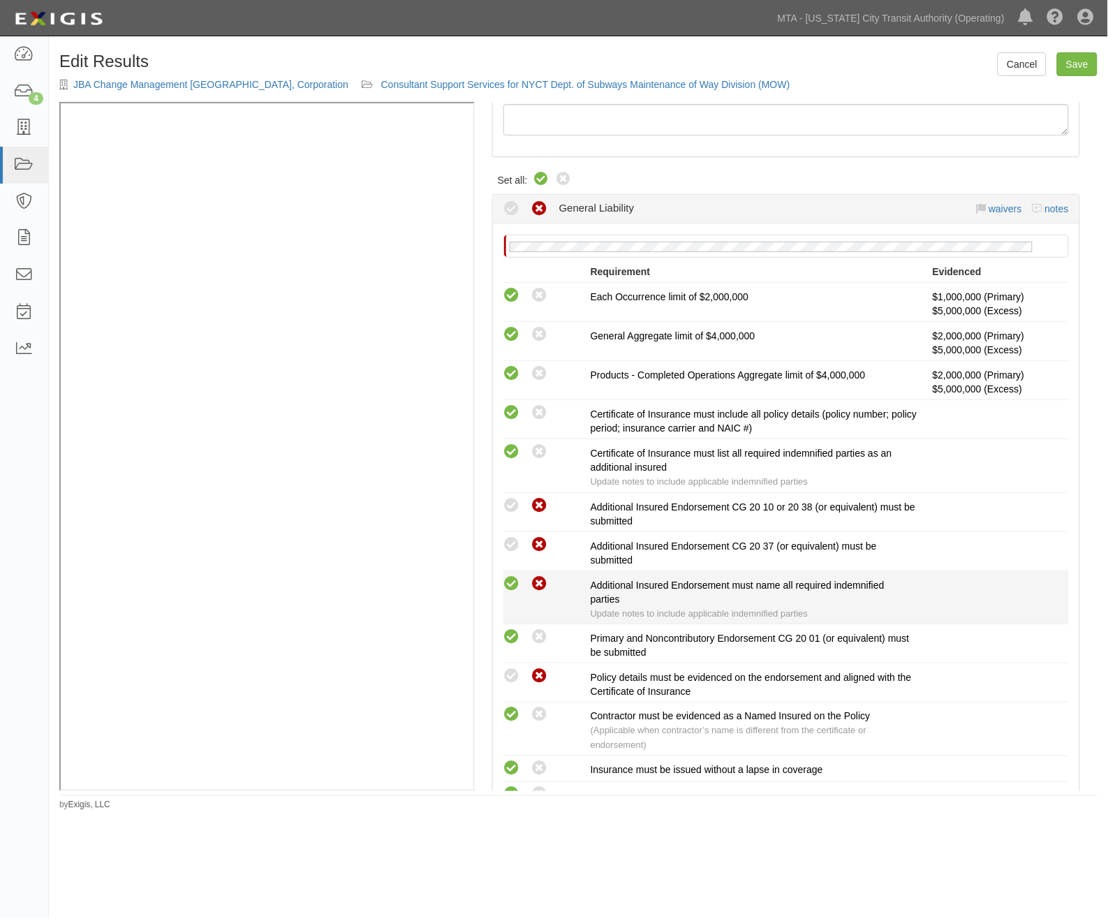
click at [543, 582] on icon at bounding box center [540, 584] width 17 height 17
radio input "true"
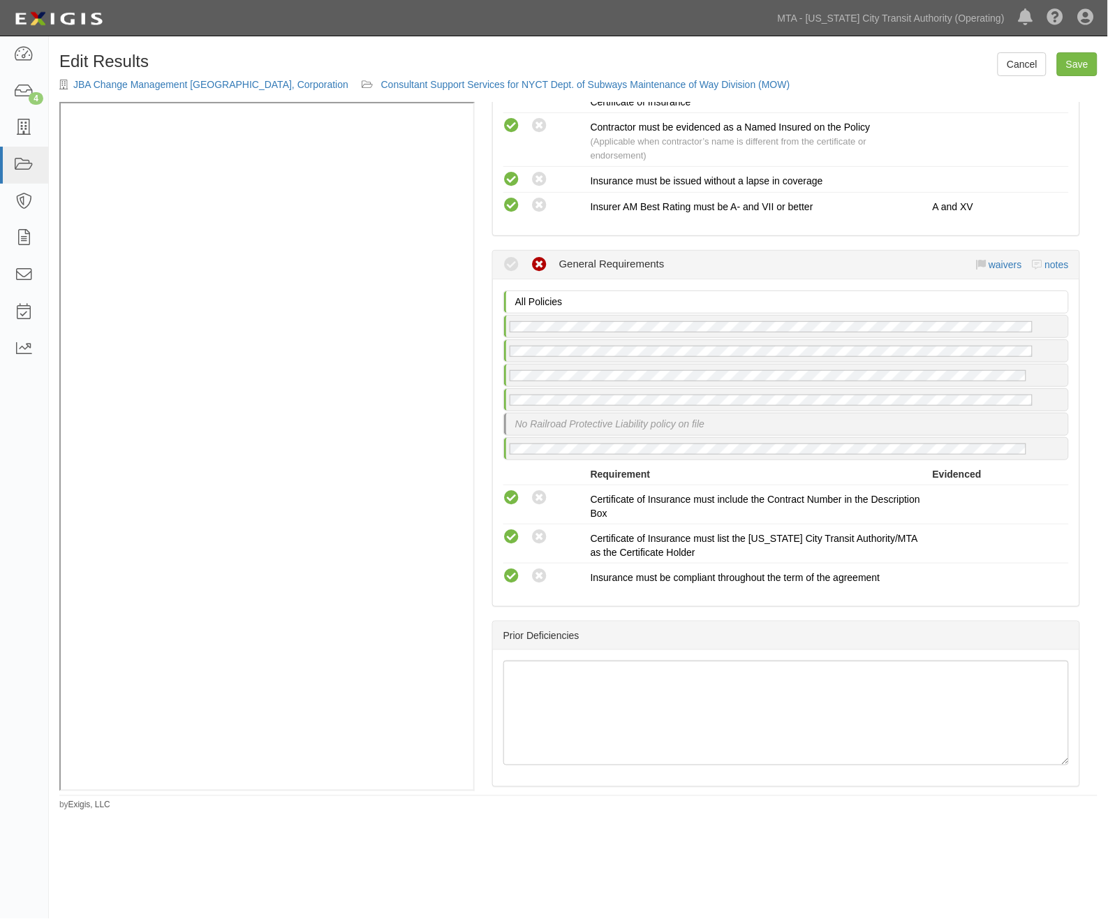
scroll to position [2483, 0]
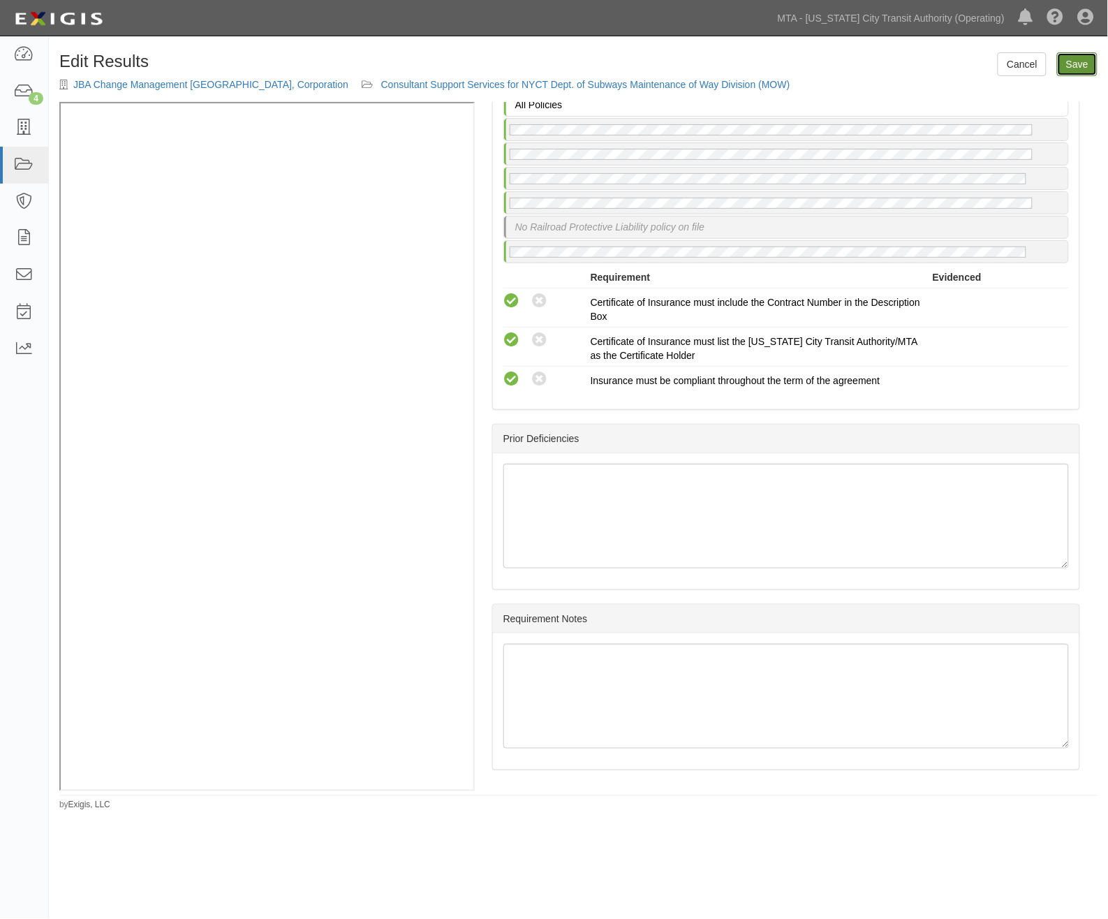
click at [1071, 57] on link "Save" at bounding box center [1077, 64] width 41 height 24
radio input "true"
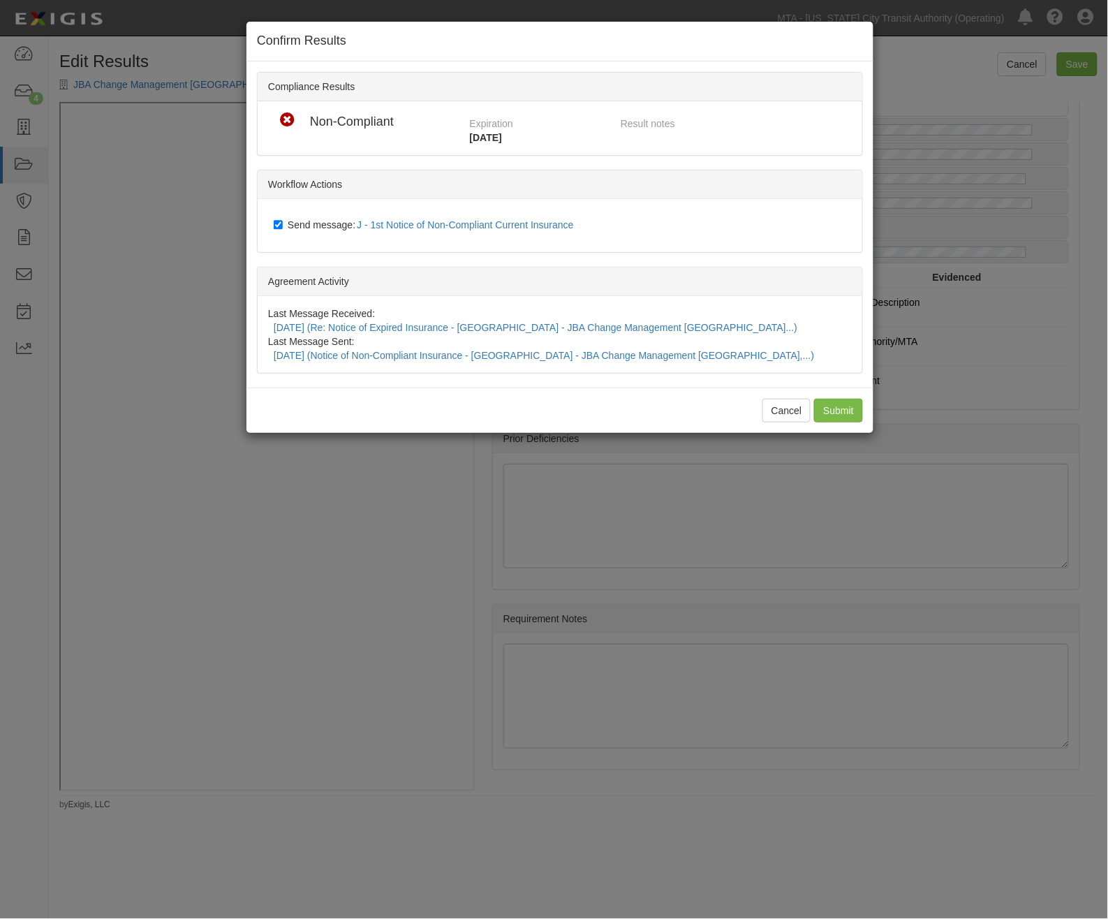
click at [315, 224] on span "Send message: J - 1st Notice of Non-Compliant Current Insurance" at bounding box center [434, 224] width 292 height 11
click at [283, 224] on input "Send message: J - 1st Notice of Non-Compliant Current Insurance" at bounding box center [278, 224] width 9 height 11
checkbox input "false"
click at [840, 399] on input "Submit" at bounding box center [838, 411] width 49 height 24
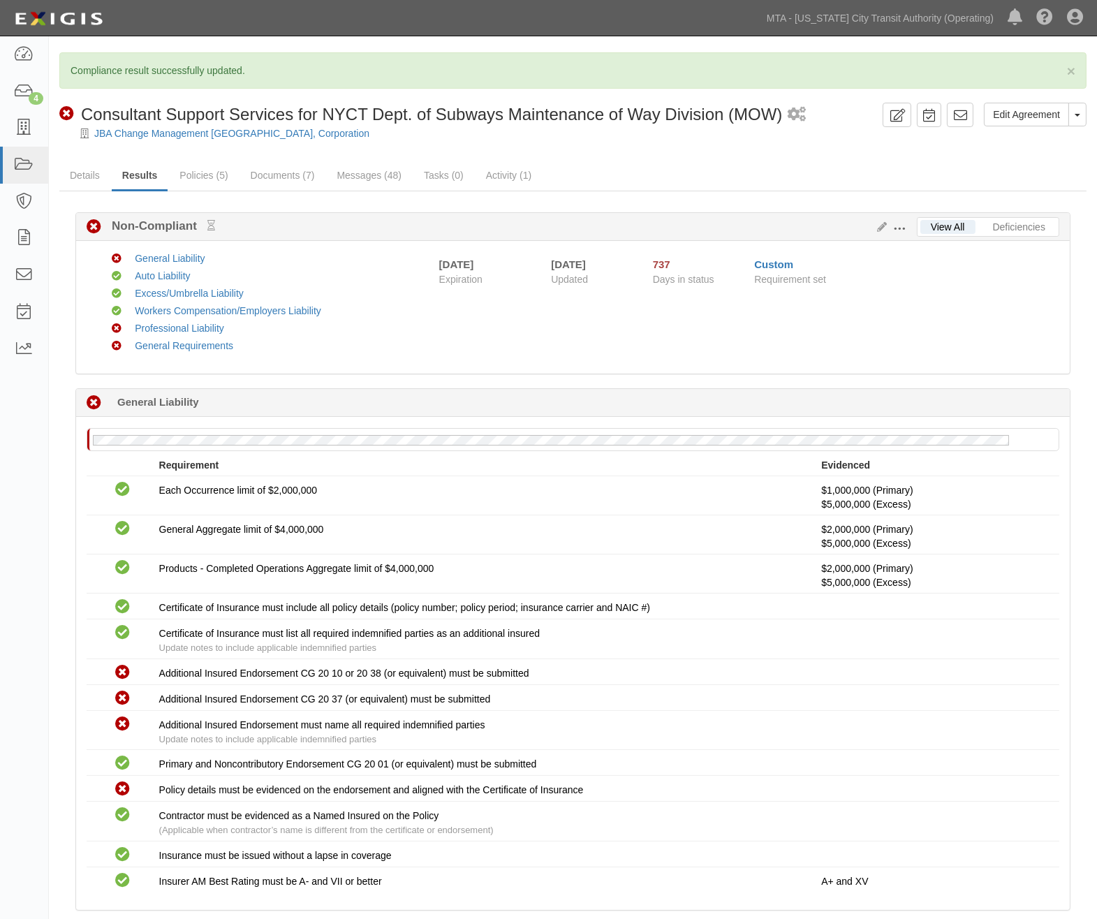
click at [902, 227] on span at bounding box center [899, 229] width 13 height 13
click at [928, 226] on link "Edit Requirements" at bounding box center [964, 225] width 110 height 25
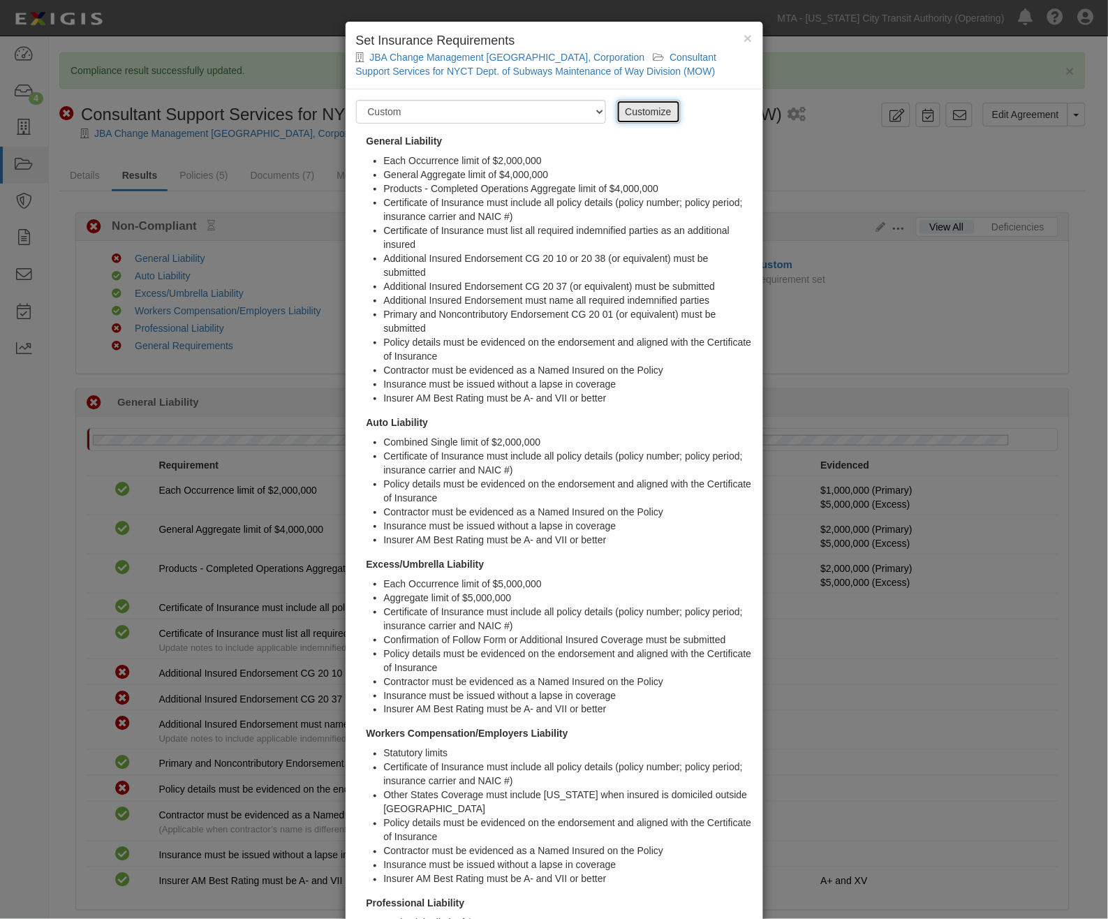
click at [625, 114] on link "Customize" at bounding box center [649, 112] width 64 height 24
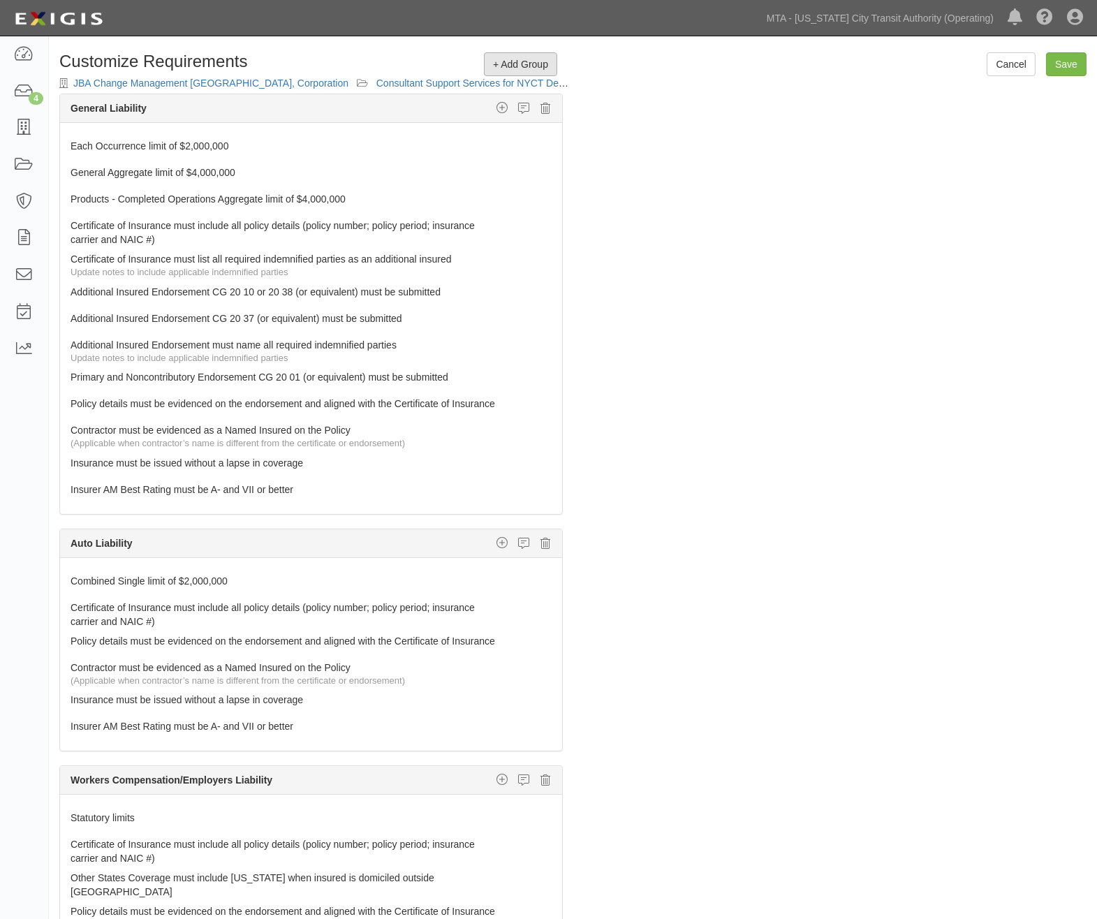
click at [514, 63] on span "+ Add Group" at bounding box center [520, 64] width 55 height 11
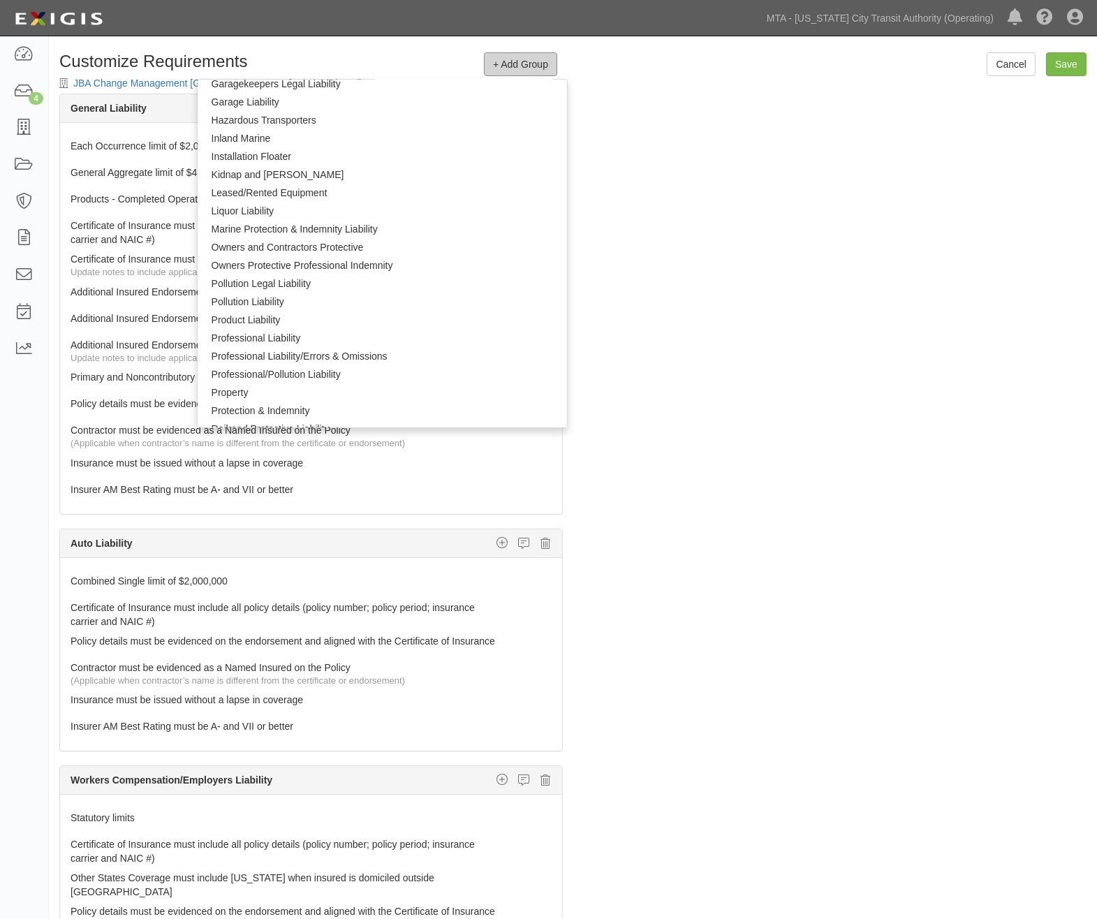
scroll to position [854, 0]
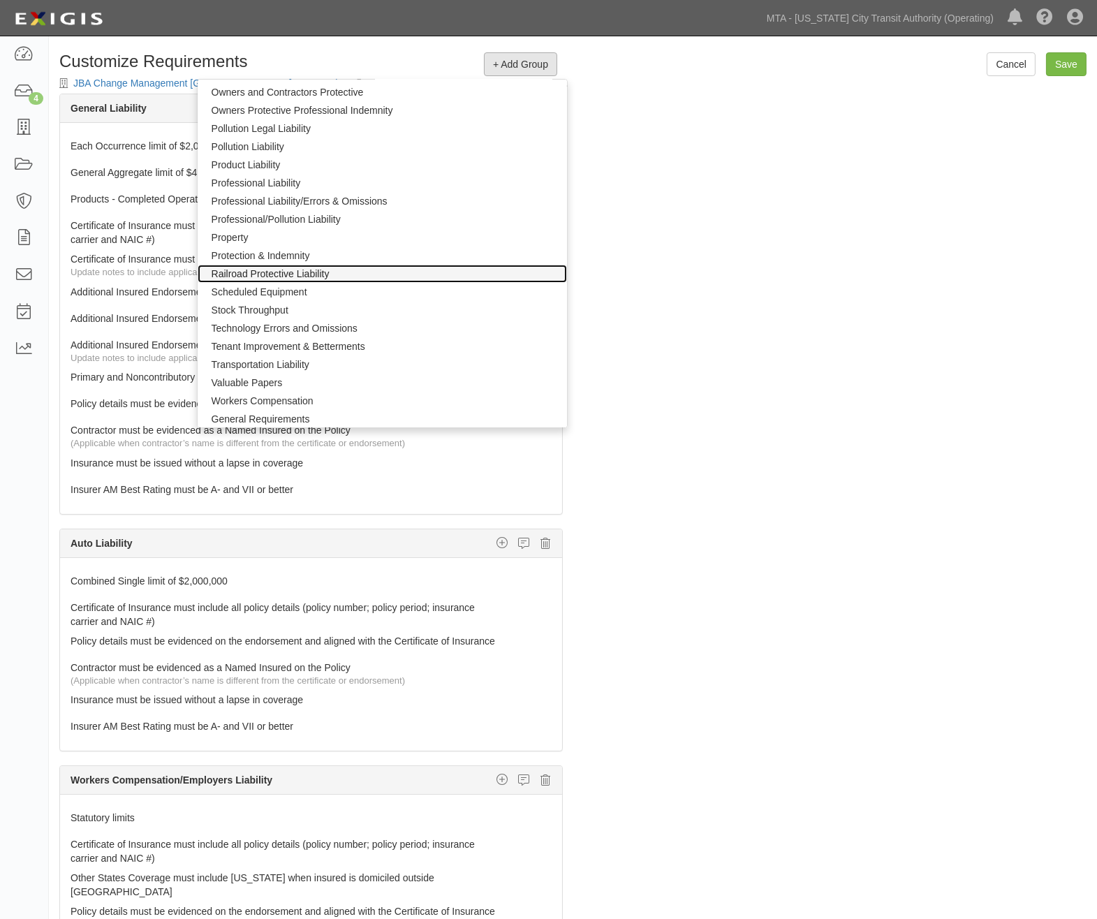
click at [266, 273] on link "Railroad Protective Liability" at bounding box center [382, 274] width 369 height 18
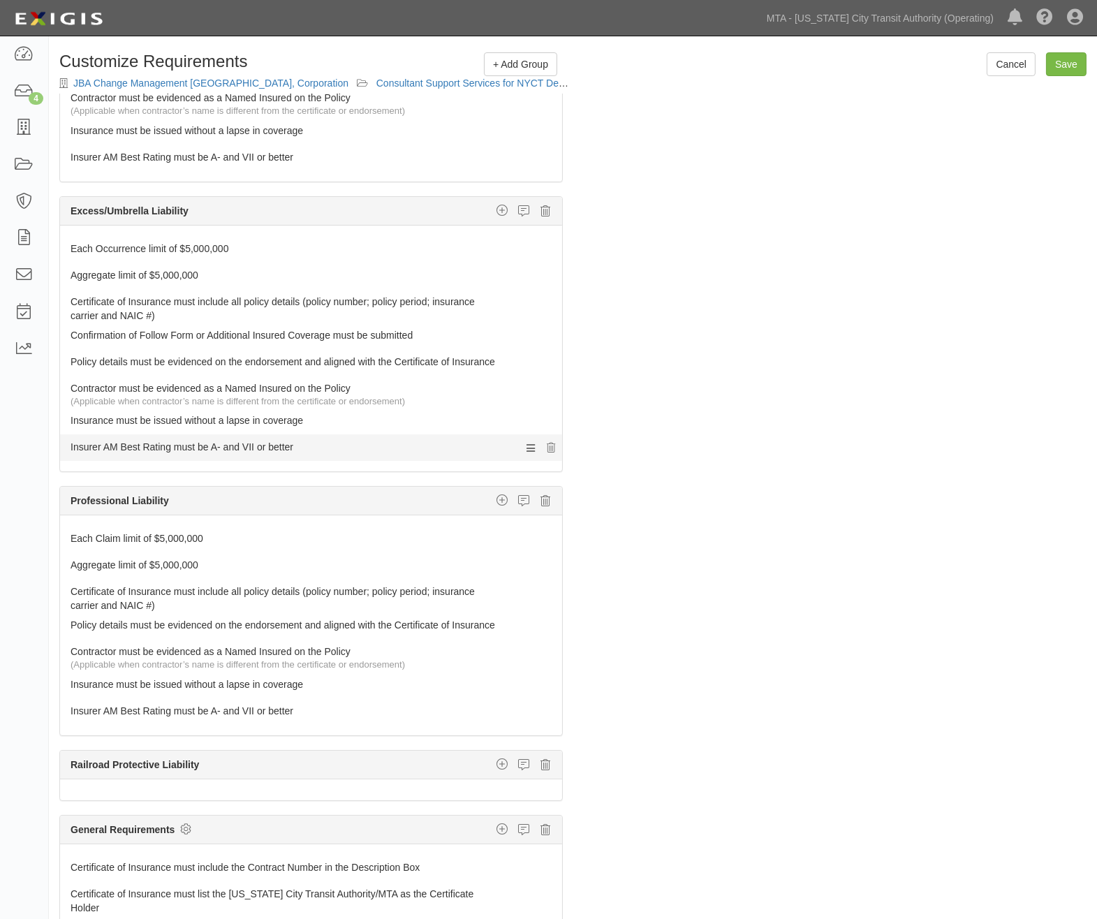
scroll to position [873, 0]
click at [497, 764] on icon "button" at bounding box center [502, 764] width 11 height 13
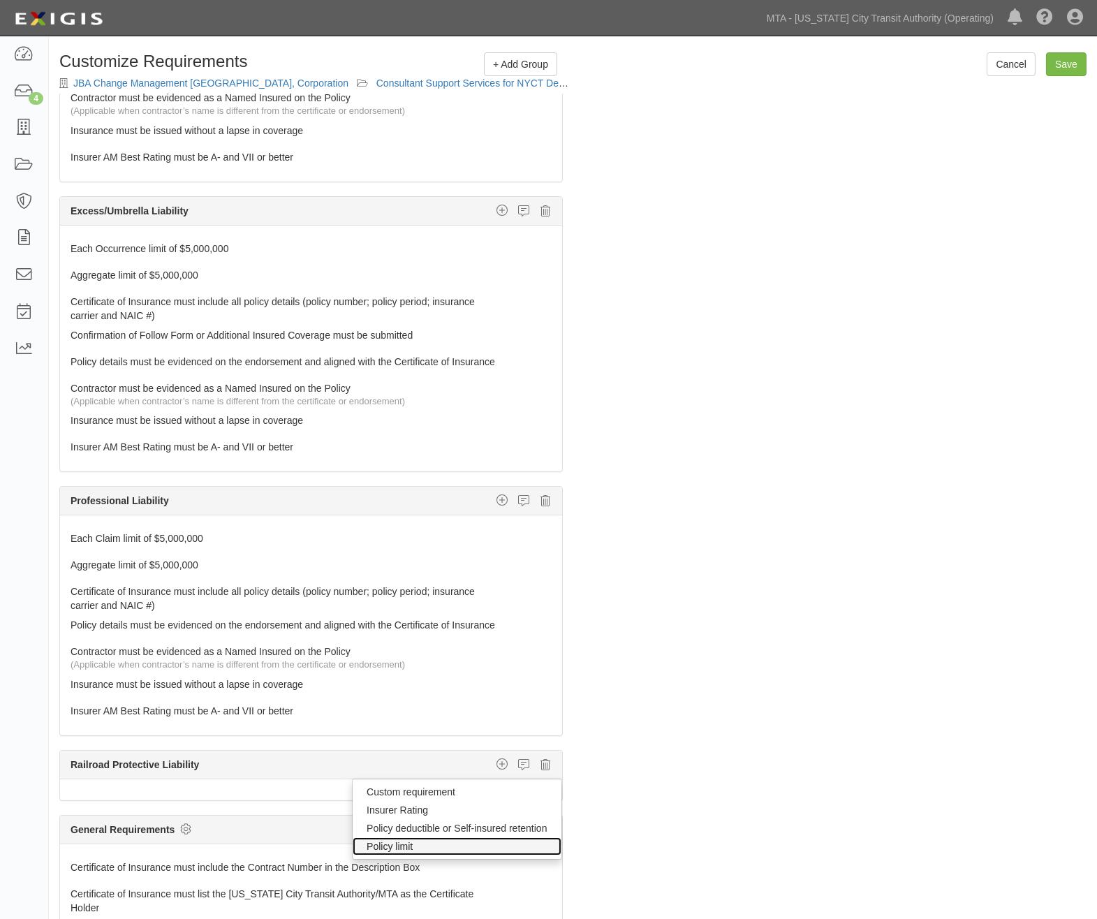
click at [387, 847] on link "Policy limit" at bounding box center [457, 846] width 208 height 18
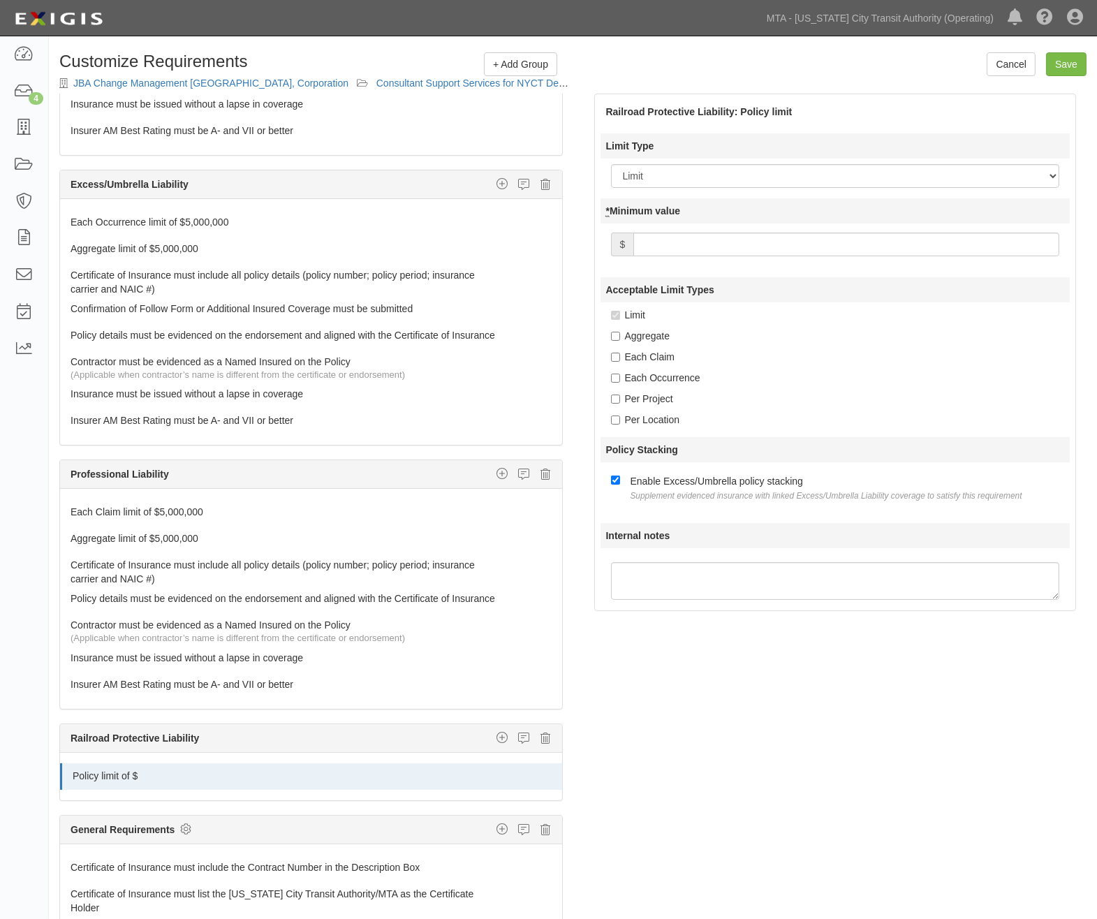
click at [759, 242] on input "* Minimum value" at bounding box center [847, 245] width 426 height 24
type input "2,000,000"
click at [497, 744] on icon "button" at bounding box center [502, 737] width 11 height 13
click at [386, 793] on link "Insurer Rating" at bounding box center [457, 784] width 208 height 18
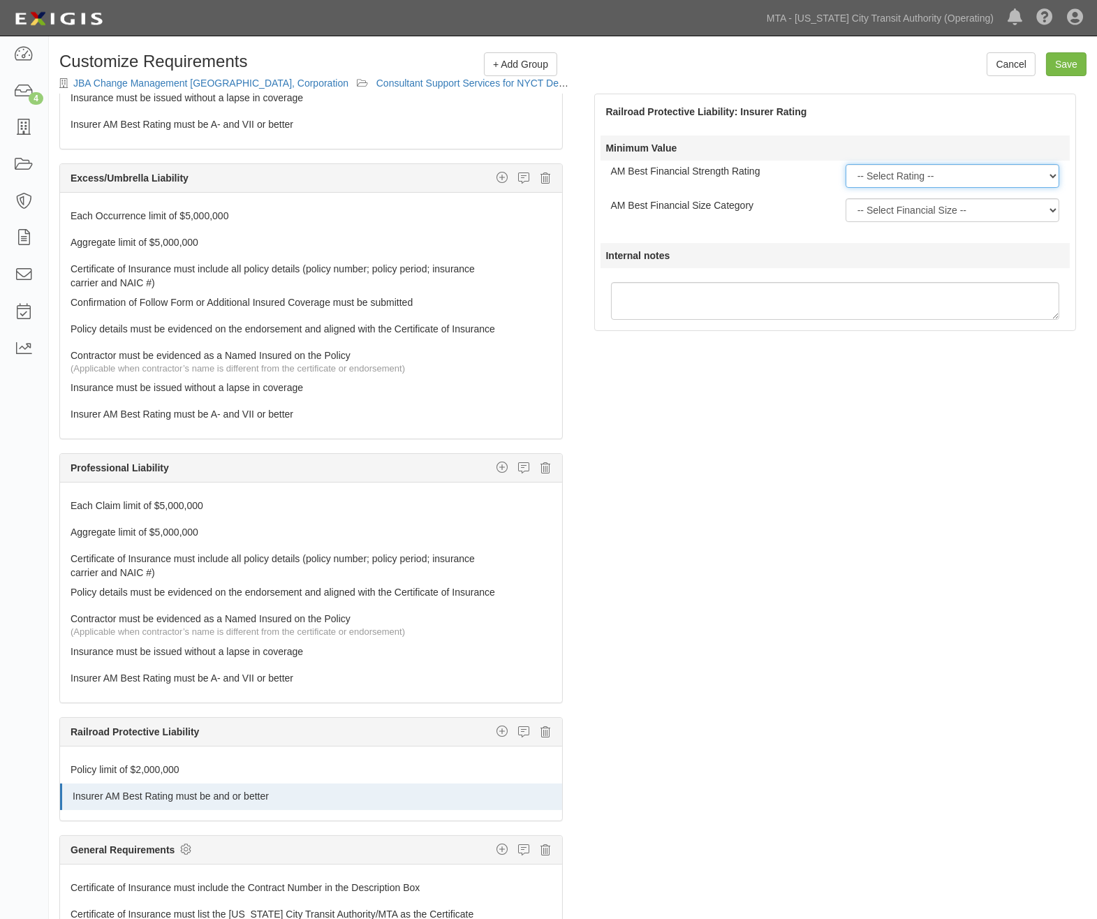
click at [886, 175] on select "-- Select Rating -- A++ A+ A A- B++ B+ B B- C++ C+ C C- D E F NR S" at bounding box center [953, 176] width 214 height 24
click at [846, 164] on select "-- Select Rating -- A++ A+ A A- B++ B+ B B- C++ C+ C C- D E F NR S" at bounding box center [953, 176] width 214 height 24
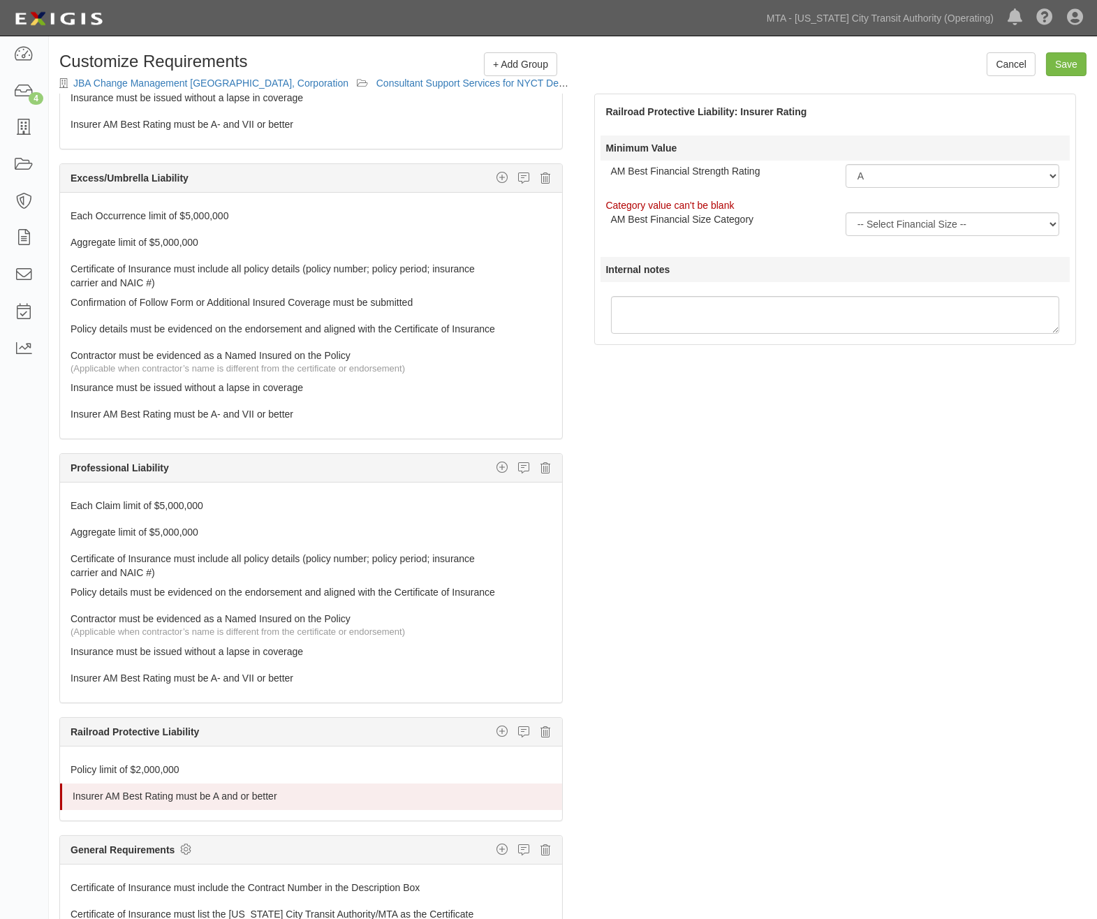
click at [871, 269] on label "Internal notes" at bounding box center [836, 269] width 470 height 25
click at [871, 296] on textarea "Internal notes" at bounding box center [835, 315] width 449 height 38
click at [884, 175] on select "-- Select Rating -- A++ A+ A A- B++ B+ B B- C++ C+ C C- D E F NR S" at bounding box center [953, 176] width 214 height 24
select select "A-"
click at [846, 164] on select "-- Select Rating -- A++ A+ A A- B++ B+ B B- C++ C+ C C- D E F NR S" at bounding box center [953, 176] width 214 height 24
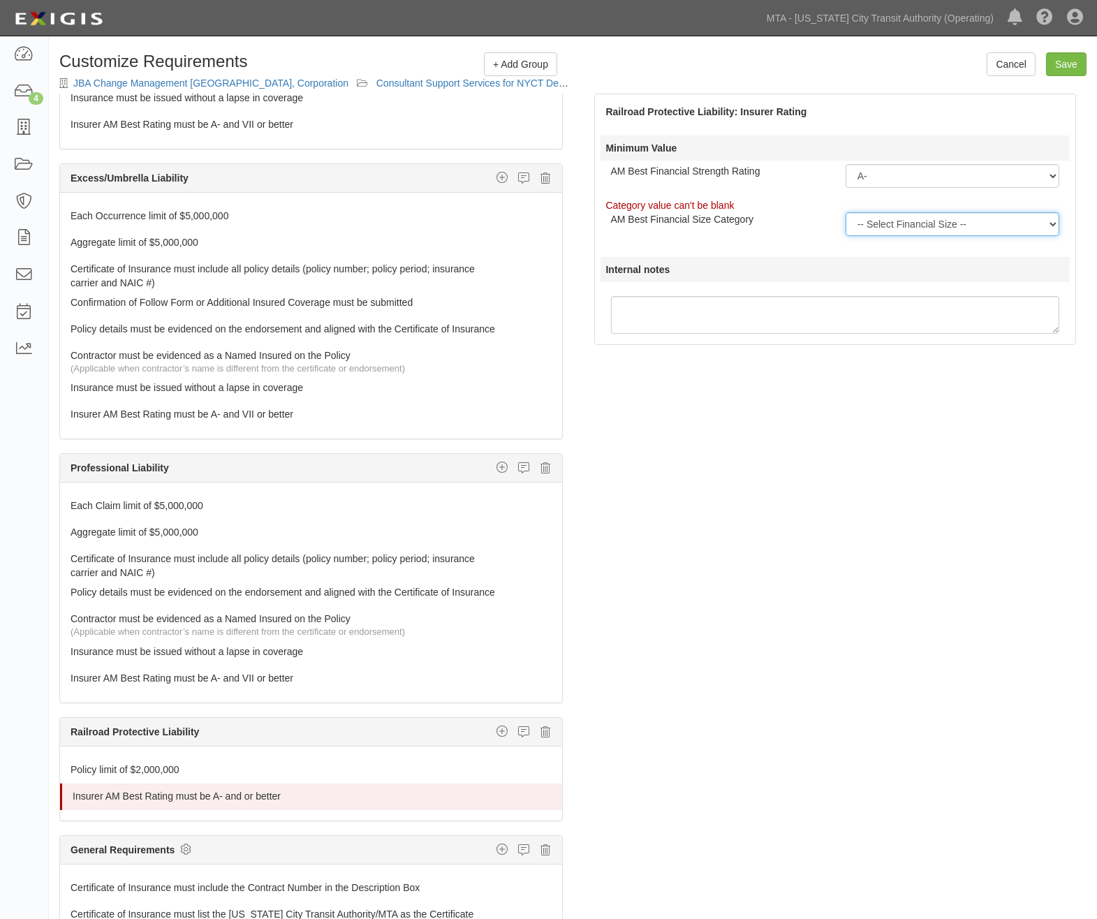
click at [890, 228] on select "-- Select Financial Size -- I II III IV V VI VII VIII IX X XI XII XIII XIV XV" at bounding box center [953, 224] width 214 height 24
select select "VII"
click at [846, 212] on select "-- Select Financial Size -- I II III IV V VI VII VIII IX X XI XII XIII XIV XV" at bounding box center [953, 224] width 214 height 24
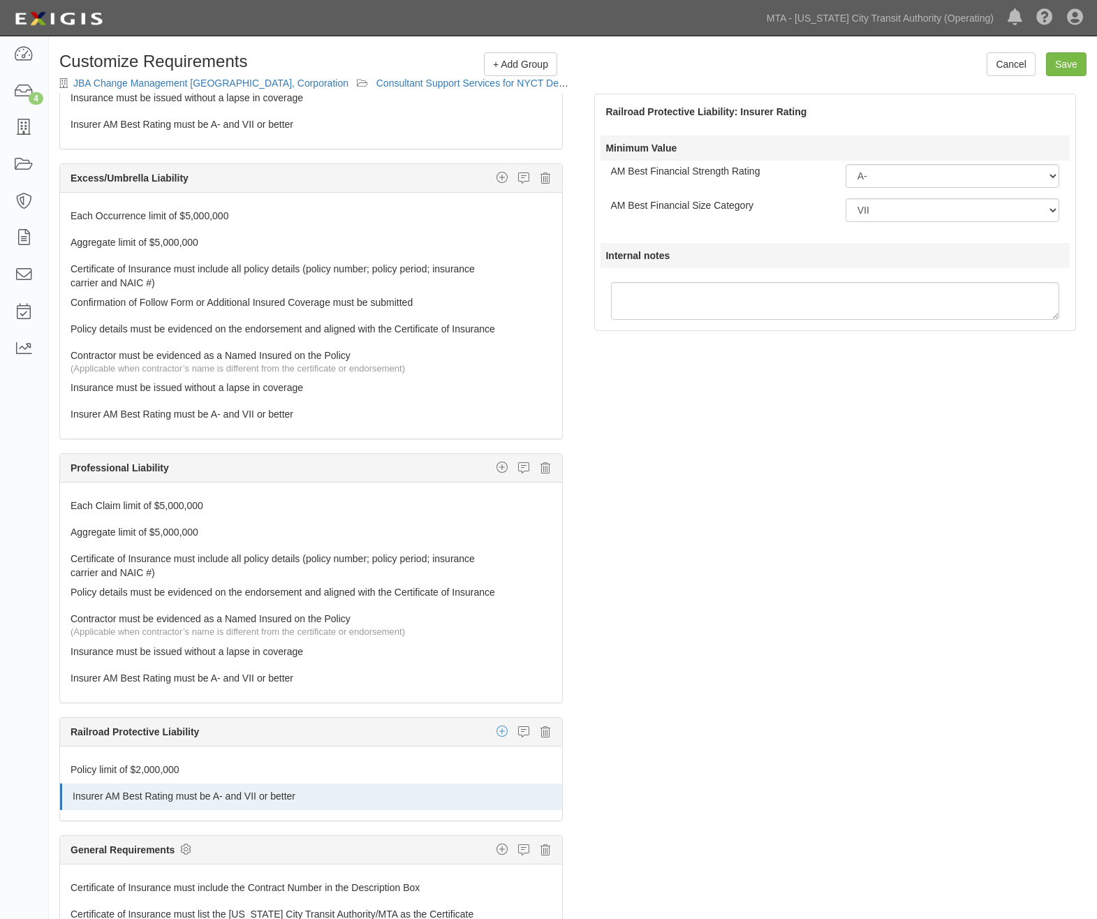
click at [497, 738] on icon "button" at bounding box center [502, 731] width 11 height 13
click at [378, 823] on link "Policy limit" at bounding box center [457, 814] width 208 height 18
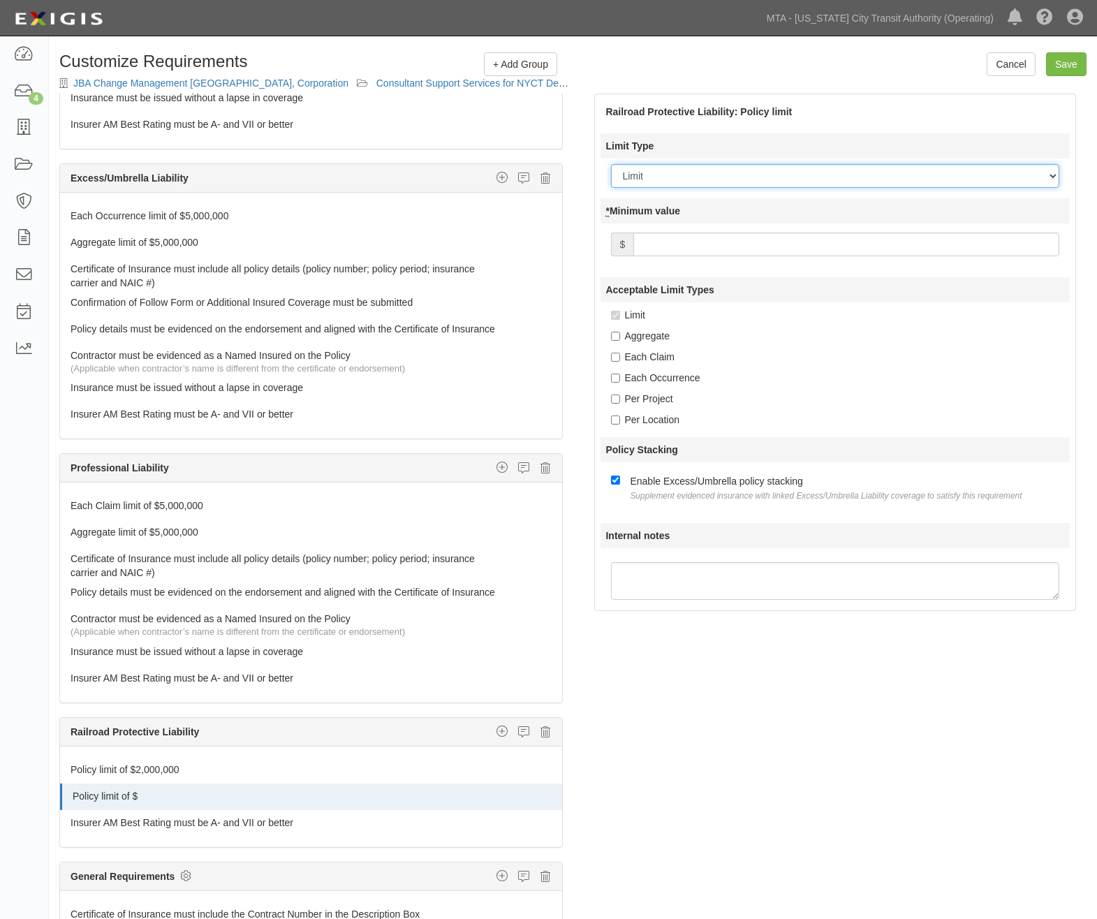
click at [693, 178] on select "Limit Aggregate Each Claim Each Occurrence Per Project Per Location" at bounding box center [835, 176] width 449 height 24
select select "Aggregate"
click at [611, 164] on select "Limit Aggregate Each Claim Each Occurrence Per Project Per Location" at bounding box center [835, 176] width 449 height 24
checkbox input "false"
checkbox input "true"
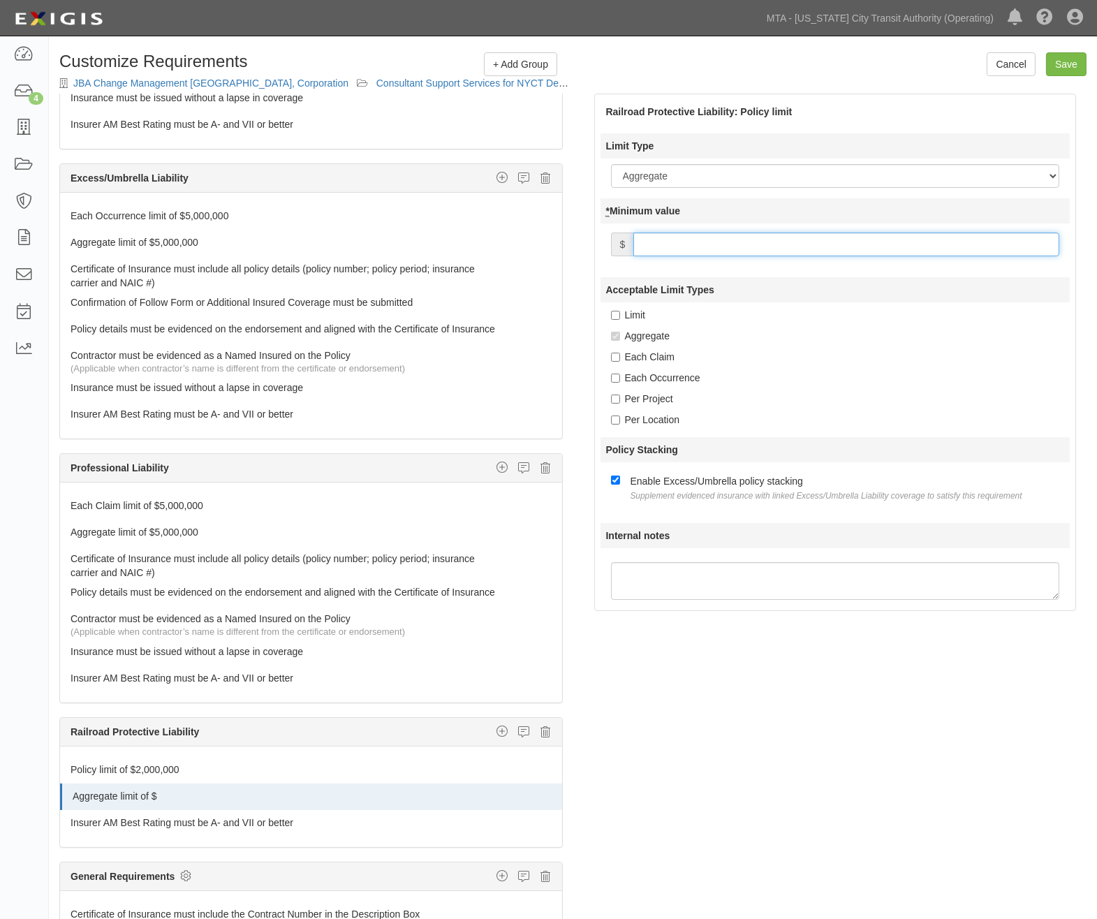
click at [689, 247] on input "* Minimum value" at bounding box center [847, 245] width 426 height 24
type input "6,000,000"
click at [610, 793] on div "The requirements in red require changes in order to save. General Liability Add…" at bounding box center [573, 541] width 1048 height 894
click at [497, 738] on icon "button" at bounding box center [502, 731] width 11 height 13
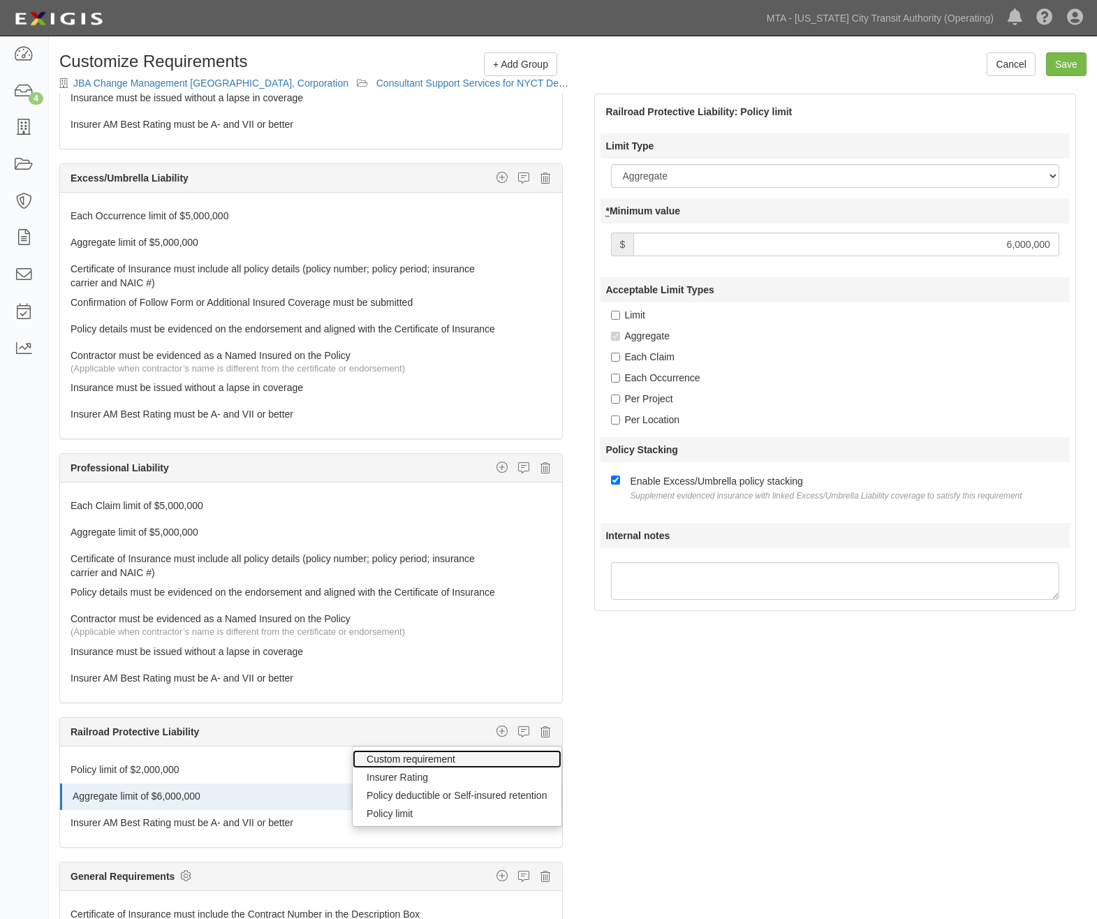
click at [409, 768] on link "Custom requirement" at bounding box center [457, 759] width 208 height 18
select select
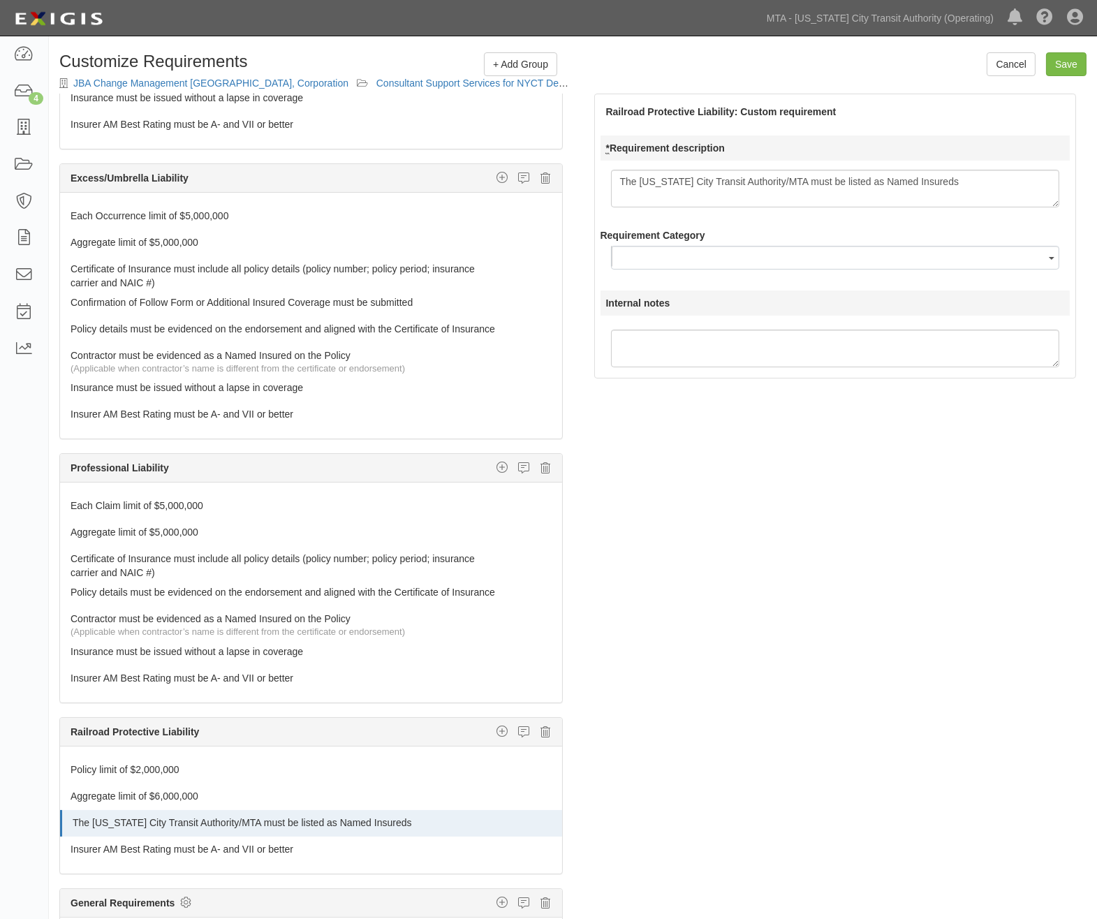
type textarea "The New York City Transit Authority/MTA must be listed as Named Insureds"
click at [781, 802] on div "The requirements in red require changes in order to save. General Liability Add…" at bounding box center [573, 541] width 1048 height 894
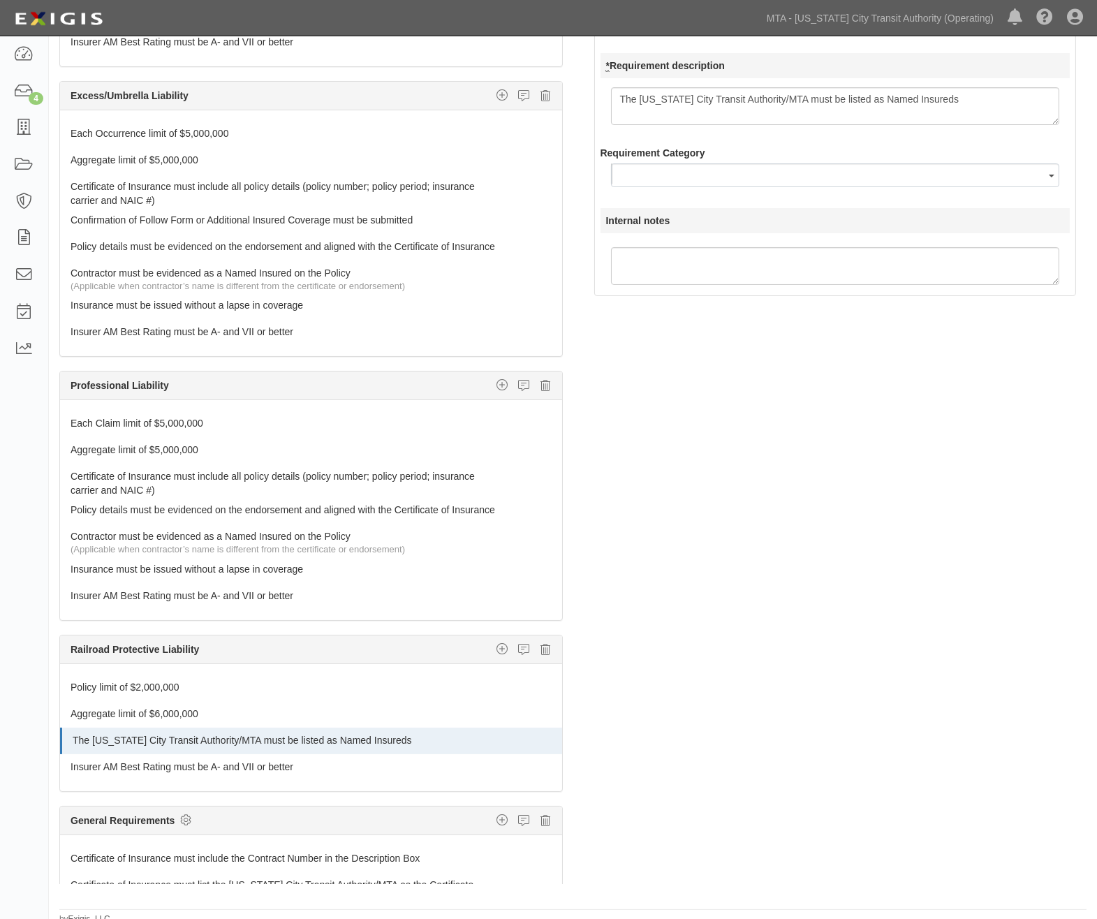
scroll to position [89, 0]
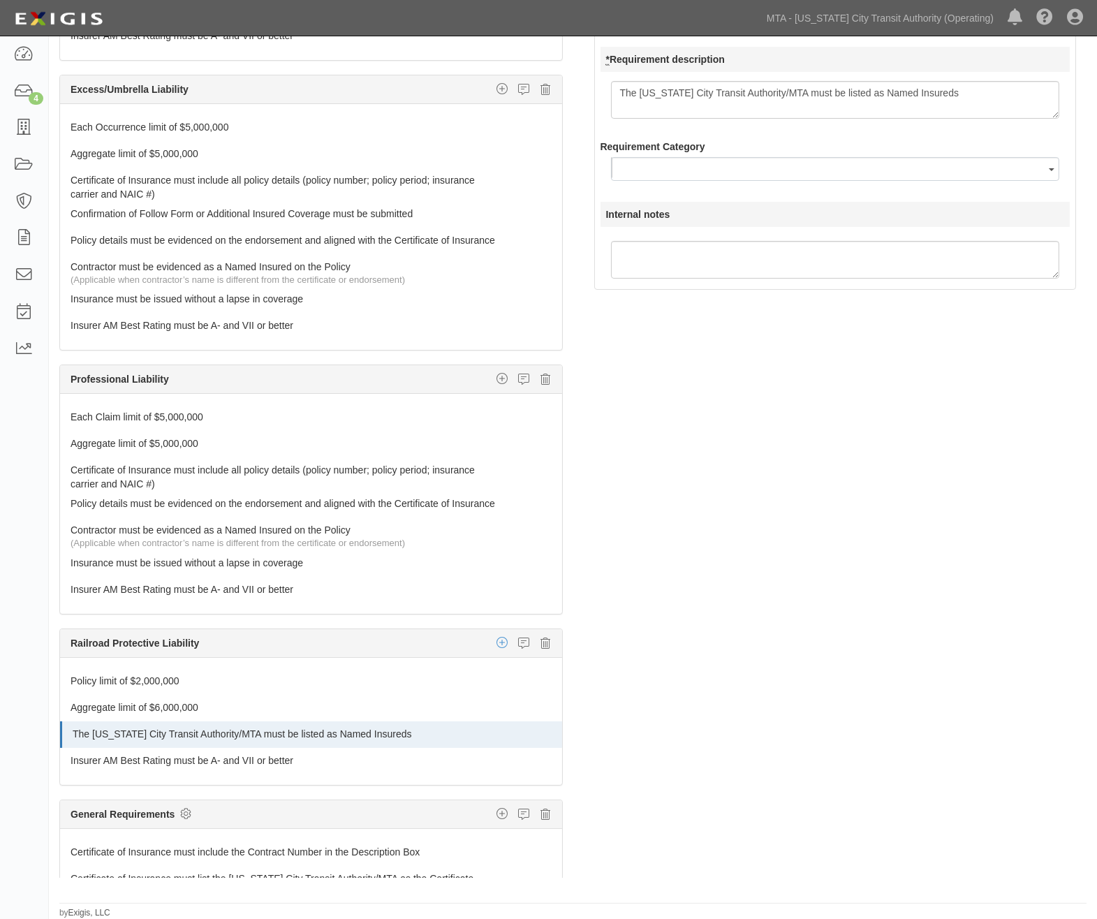
click at [497, 649] on icon "button" at bounding box center [502, 642] width 11 height 13
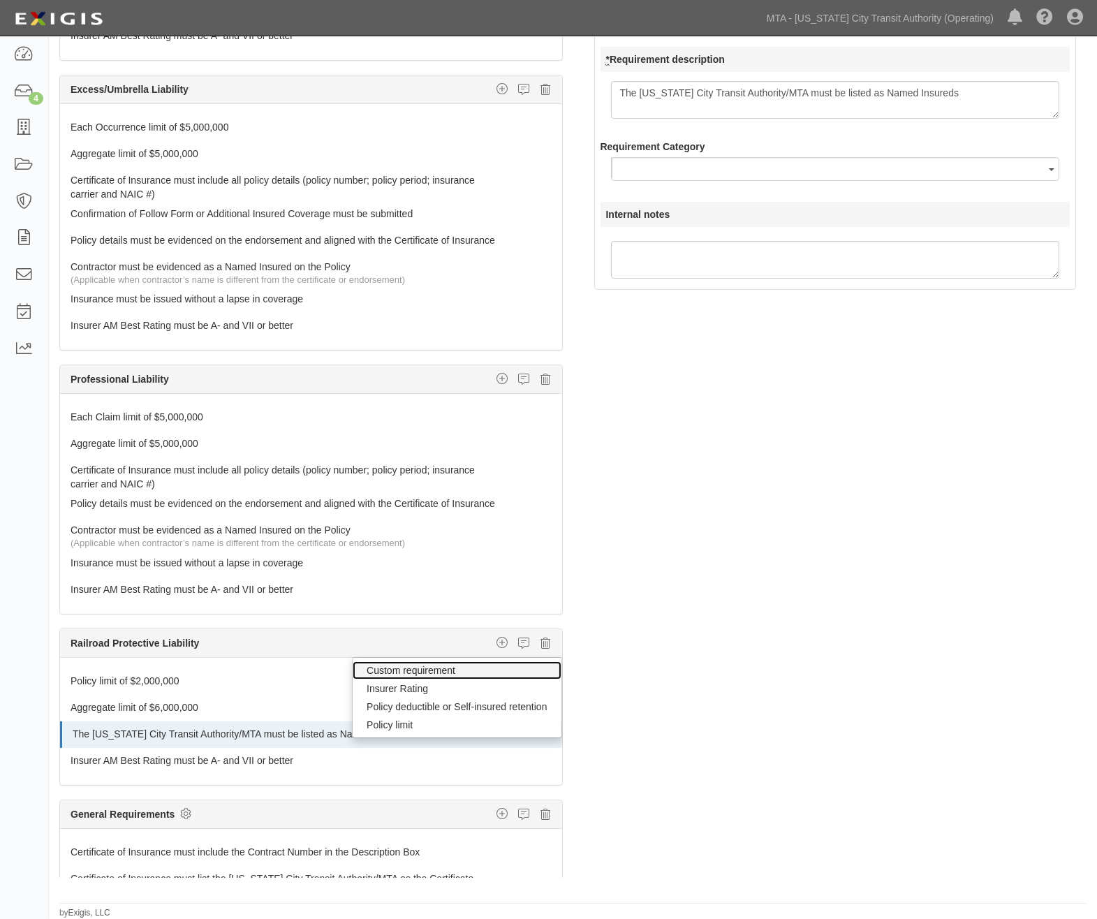
click at [448, 680] on link "Custom requirement" at bounding box center [457, 670] width 208 height 18
select select
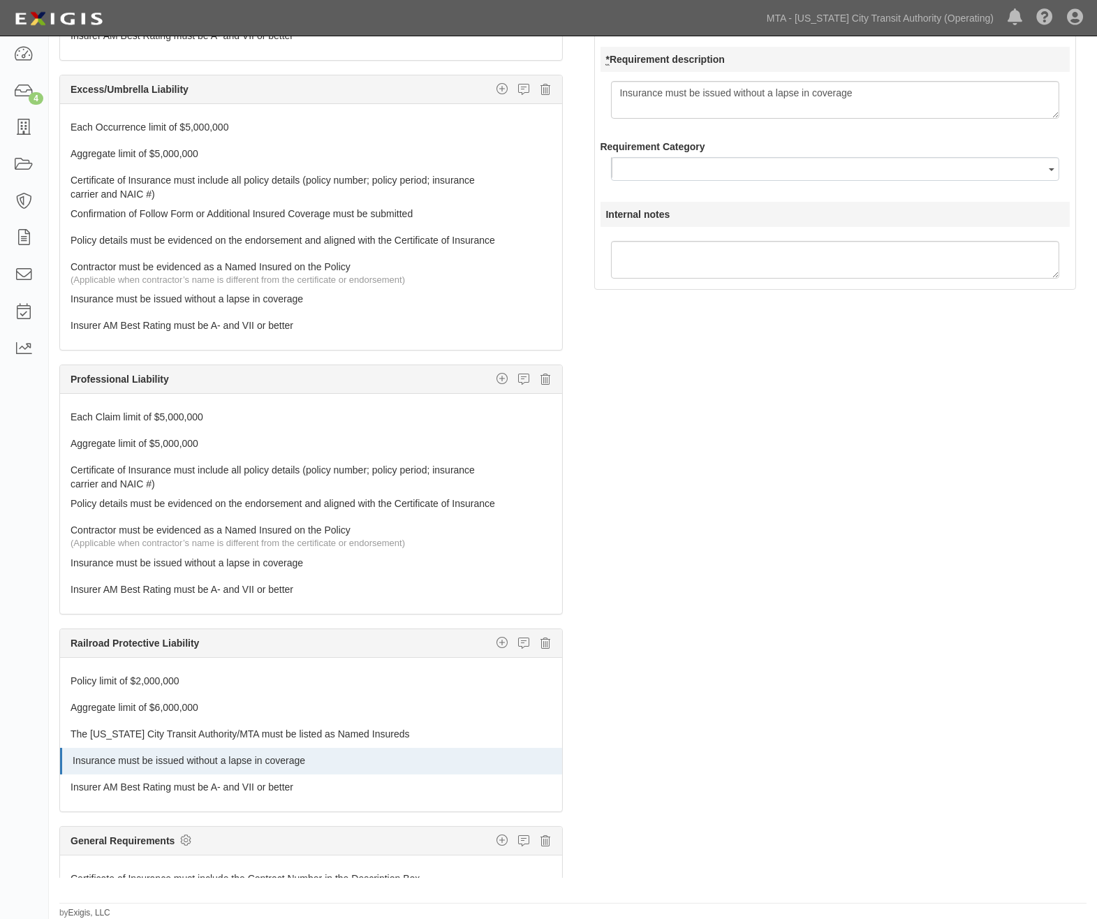
type textarea "Insurance must be issued without a lapse in coverage"
click at [1036, 643] on div "The requirements in red require changes in order to save. General Liability Add…" at bounding box center [573, 452] width 1048 height 894
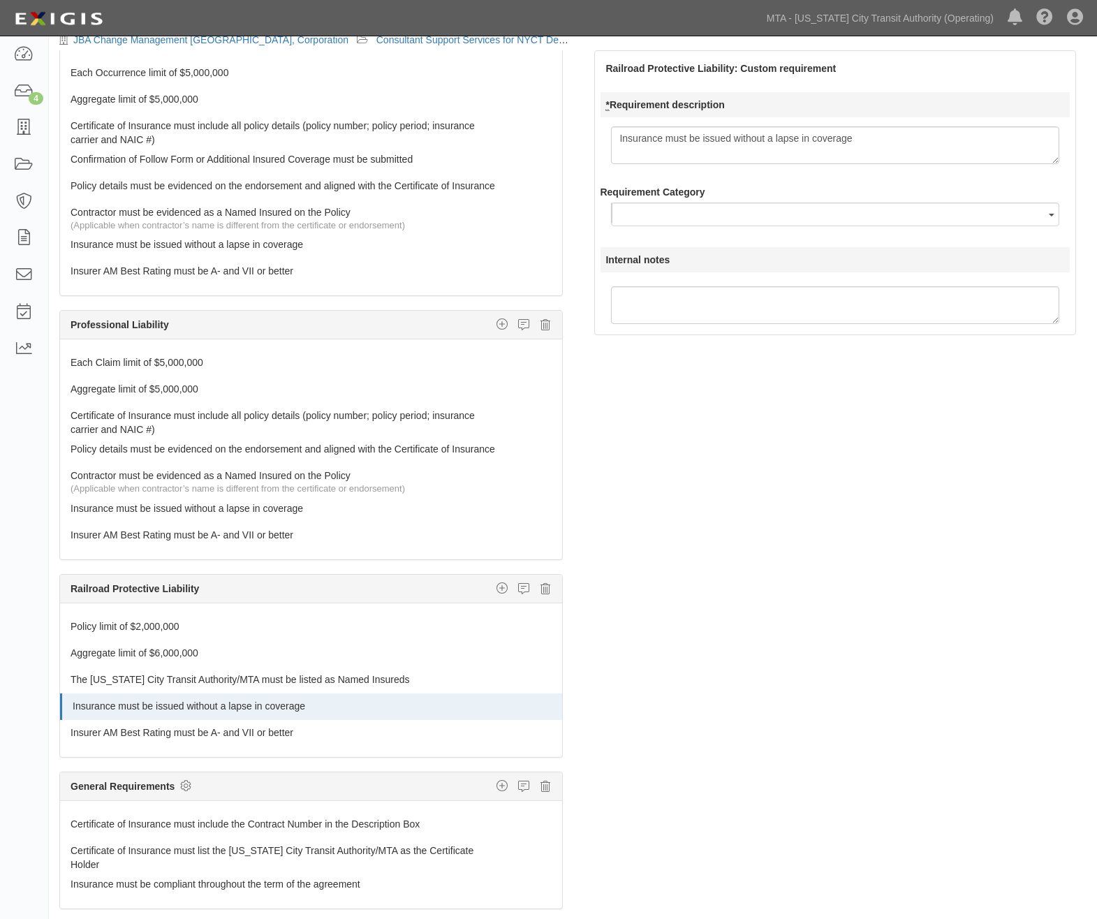
scroll to position [0, 0]
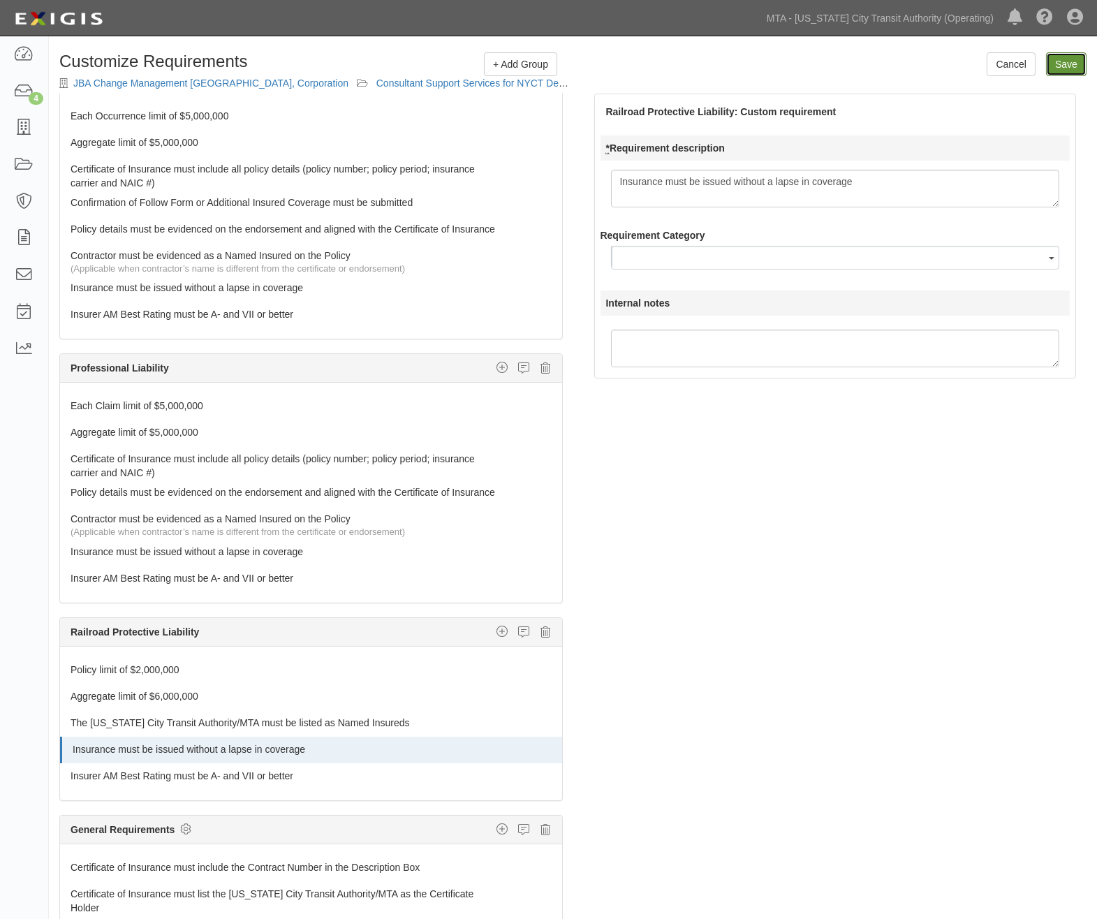
click at [1071, 59] on input "Save" at bounding box center [1066, 64] width 41 height 24
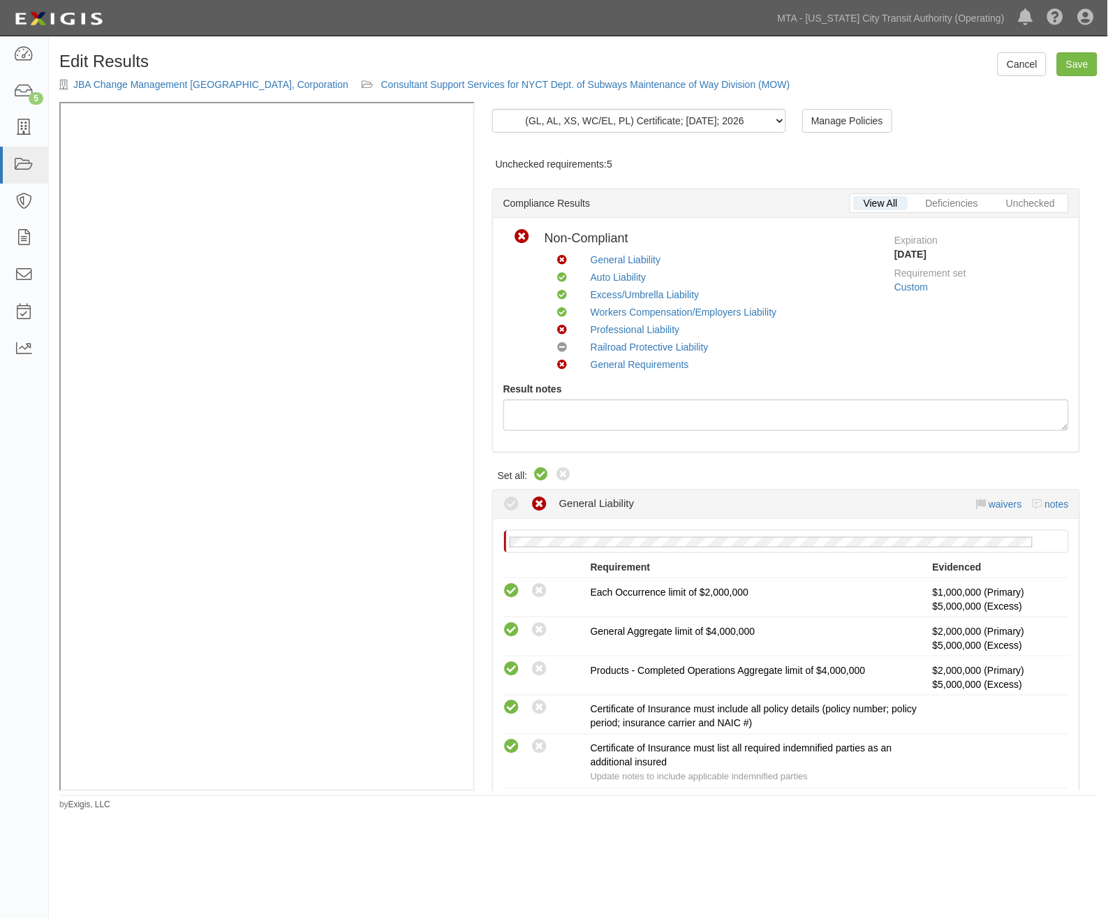
click at [543, 472] on icon at bounding box center [542, 475] width 17 height 17
radio input "true"
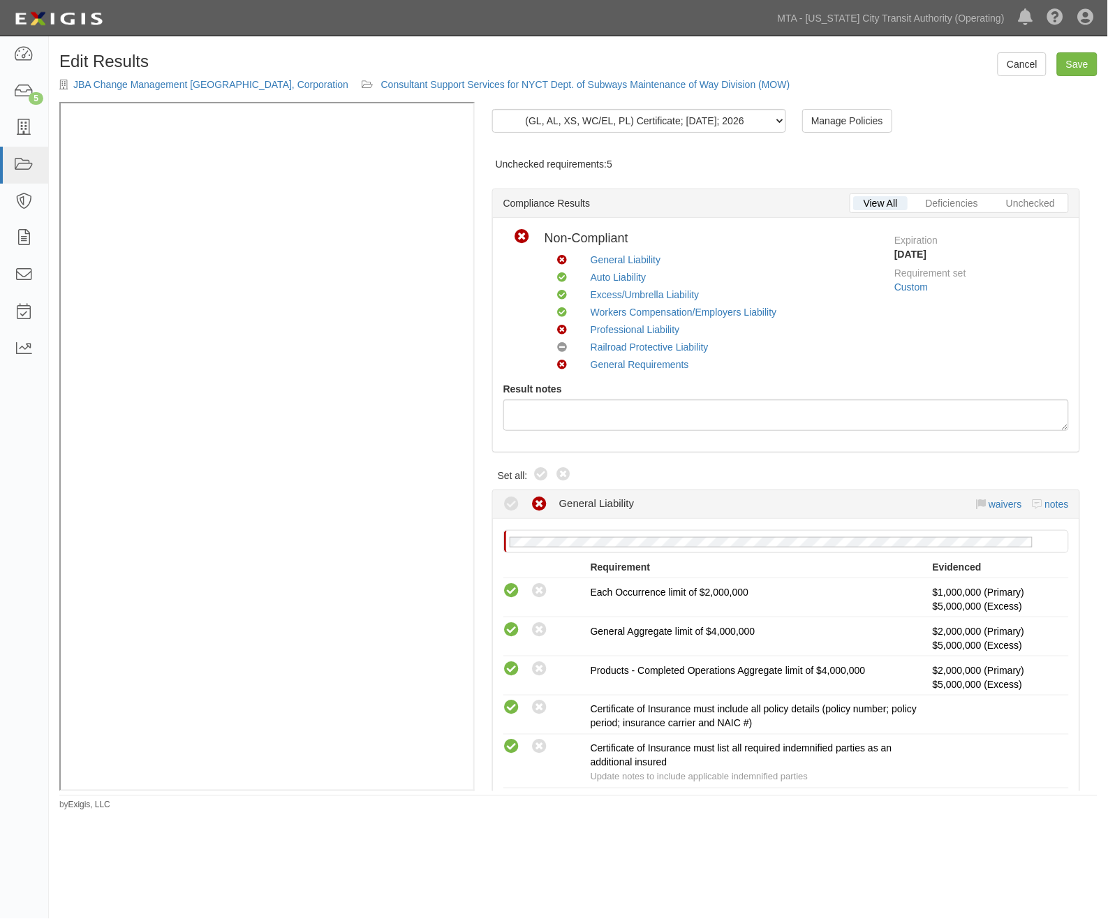
radio input "true"
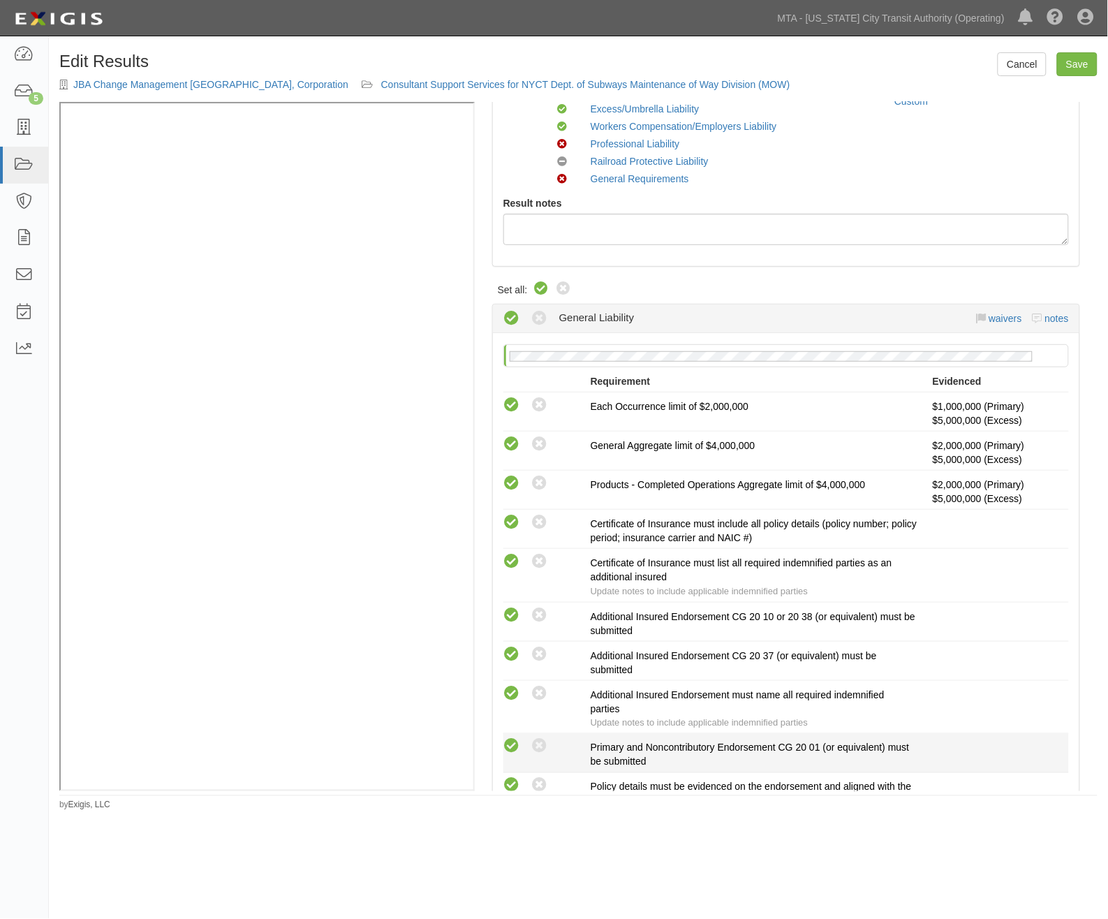
scroll to position [388, 0]
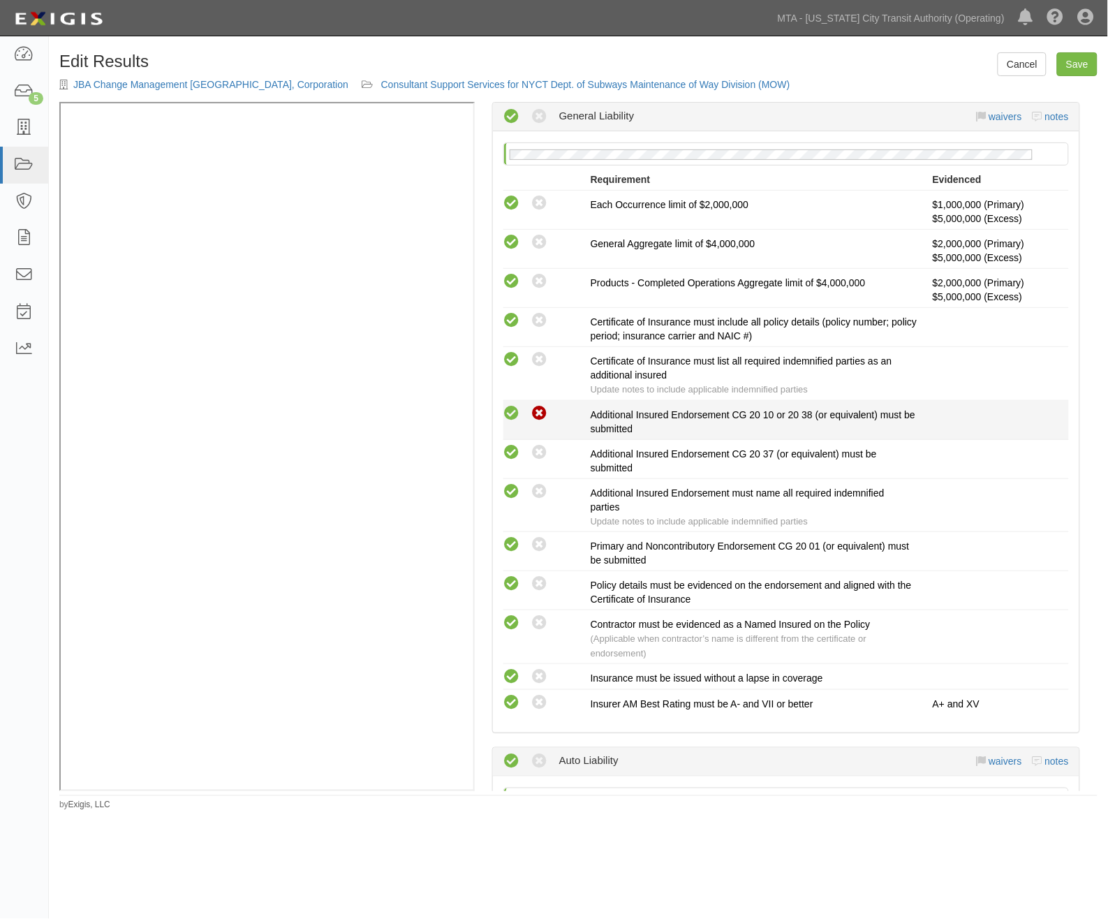
click at [538, 416] on icon at bounding box center [540, 413] width 17 height 17
radio input "true"
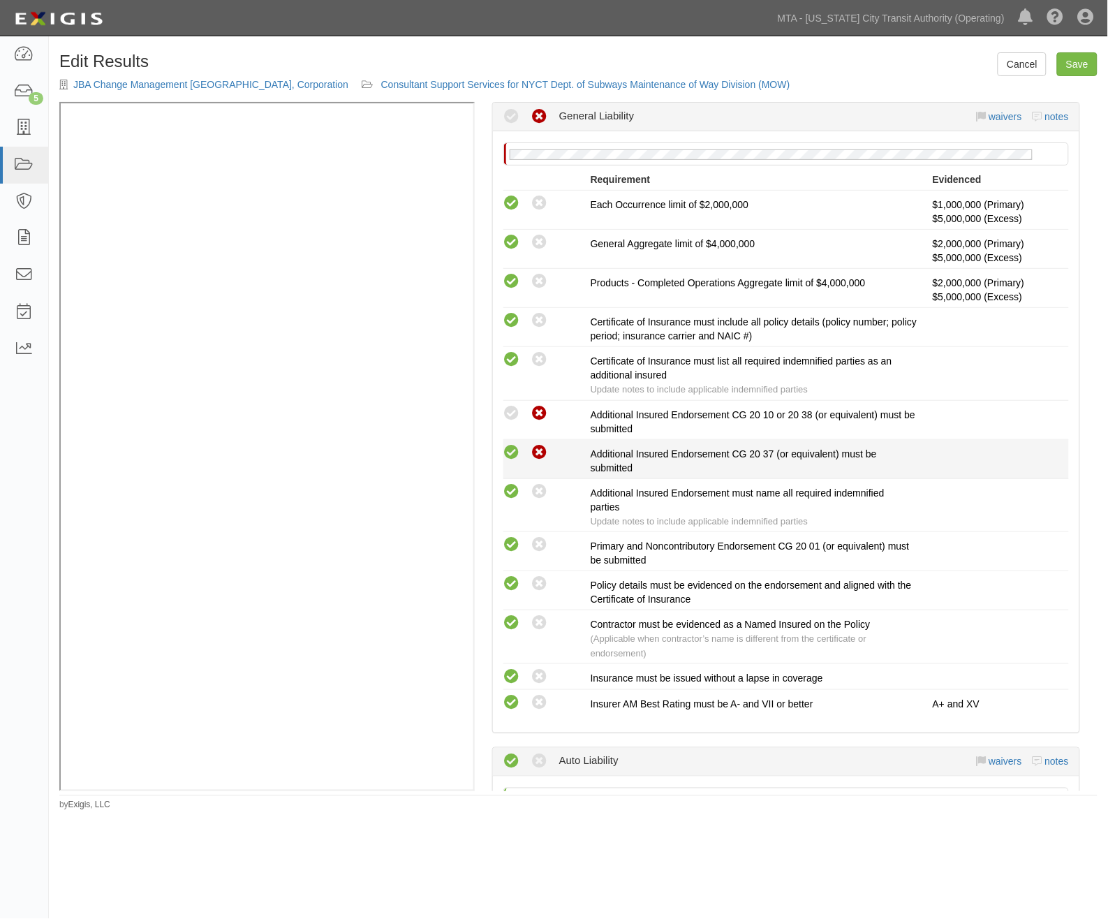
click at [539, 452] on icon at bounding box center [540, 452] width 17 height 17
radio input "true"
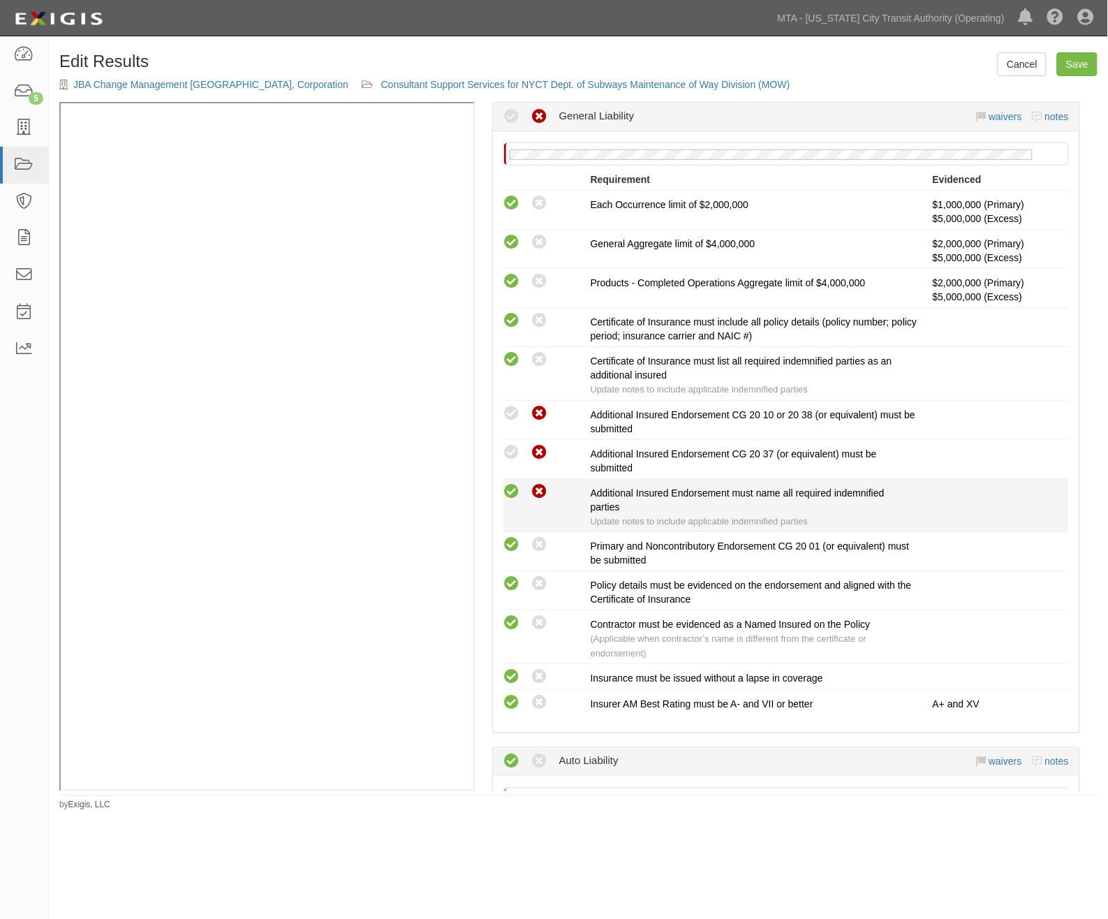
click at [539, 492] on icon at bounding box center [540, 491] width 17 height 17
radio input "true"
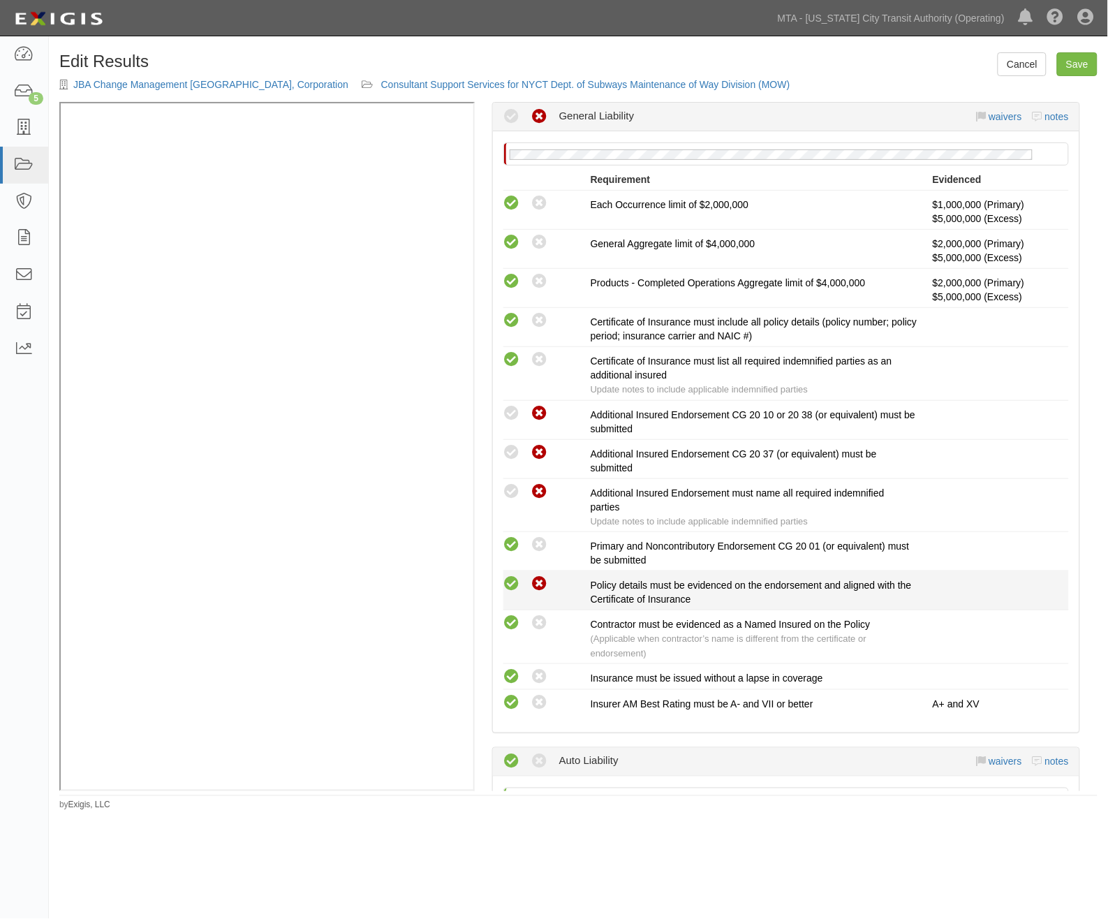
click at [539, 587] on icon at bounding box center [540, 584] width 17 height 17
radio input "true"
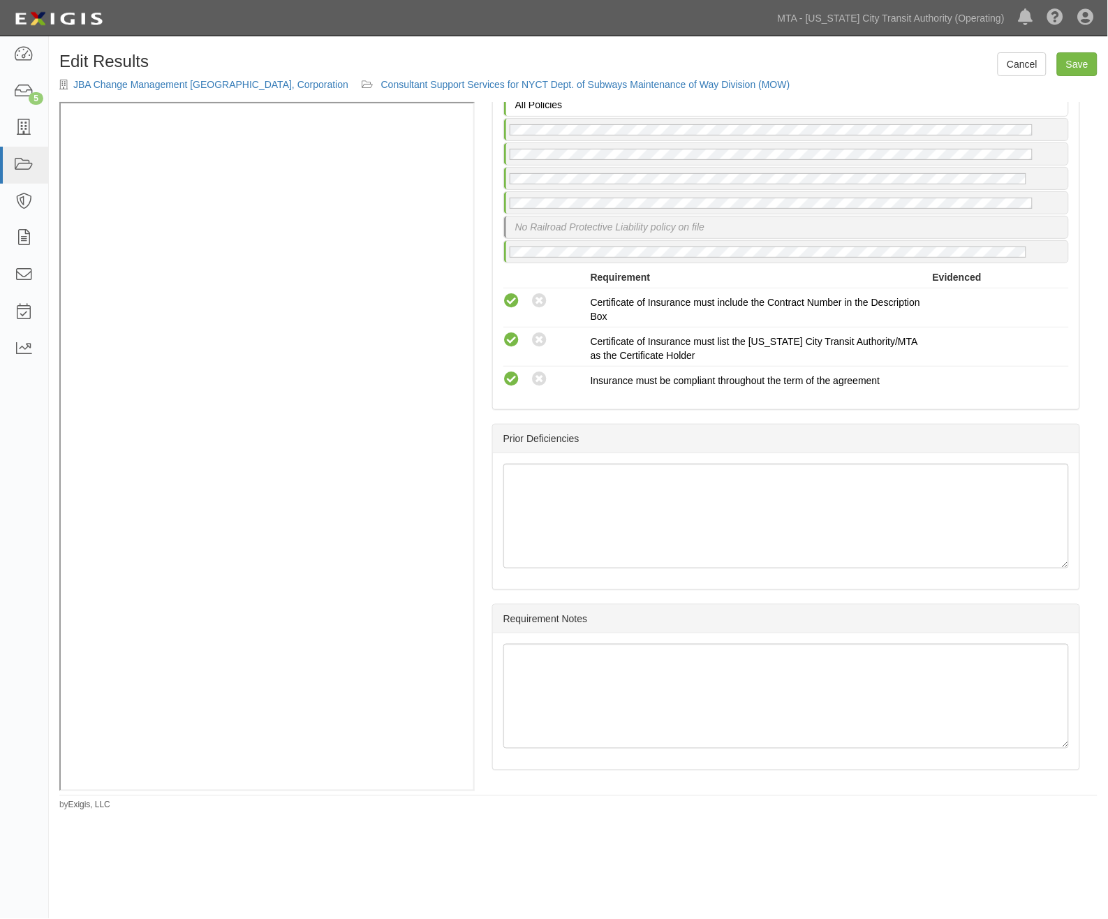
scroll to position [2825, 0]
click at [1067, 64] on link "Save" at bounding box center [1077, 64] width 41 height 24
radio input "true"
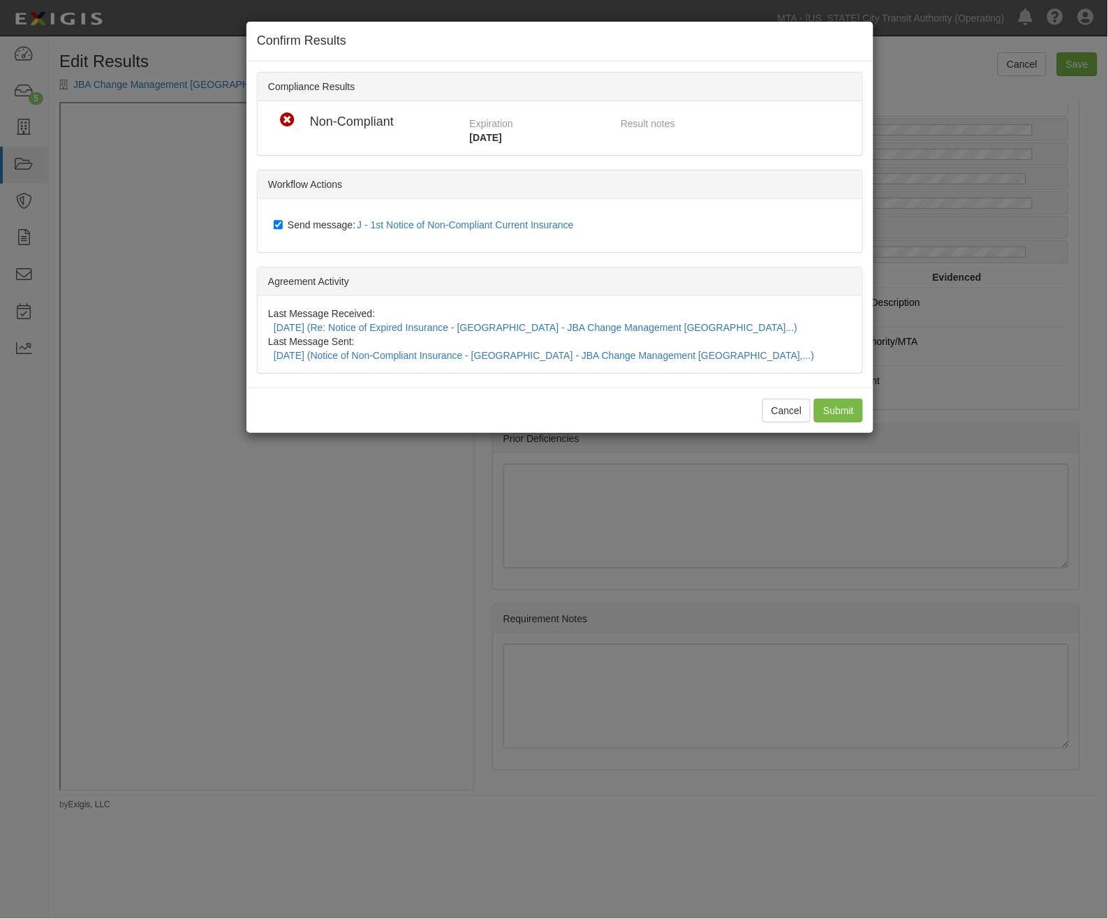
click at [349, 224] on span "Send message: J - 1st Notice of Non-Compliant Current Insurance" at bounding box center [434, 224] width 292 height 11
click at [283, 224] on input "Send message: J - 1st Notice of Non-Compliant Current Insurance" at bounding box center [278, 224] width 9 height 11
checkbox input "false"
click at [832, 399] on input "Submit" at bounding box center [838, 411] width 49 height 24
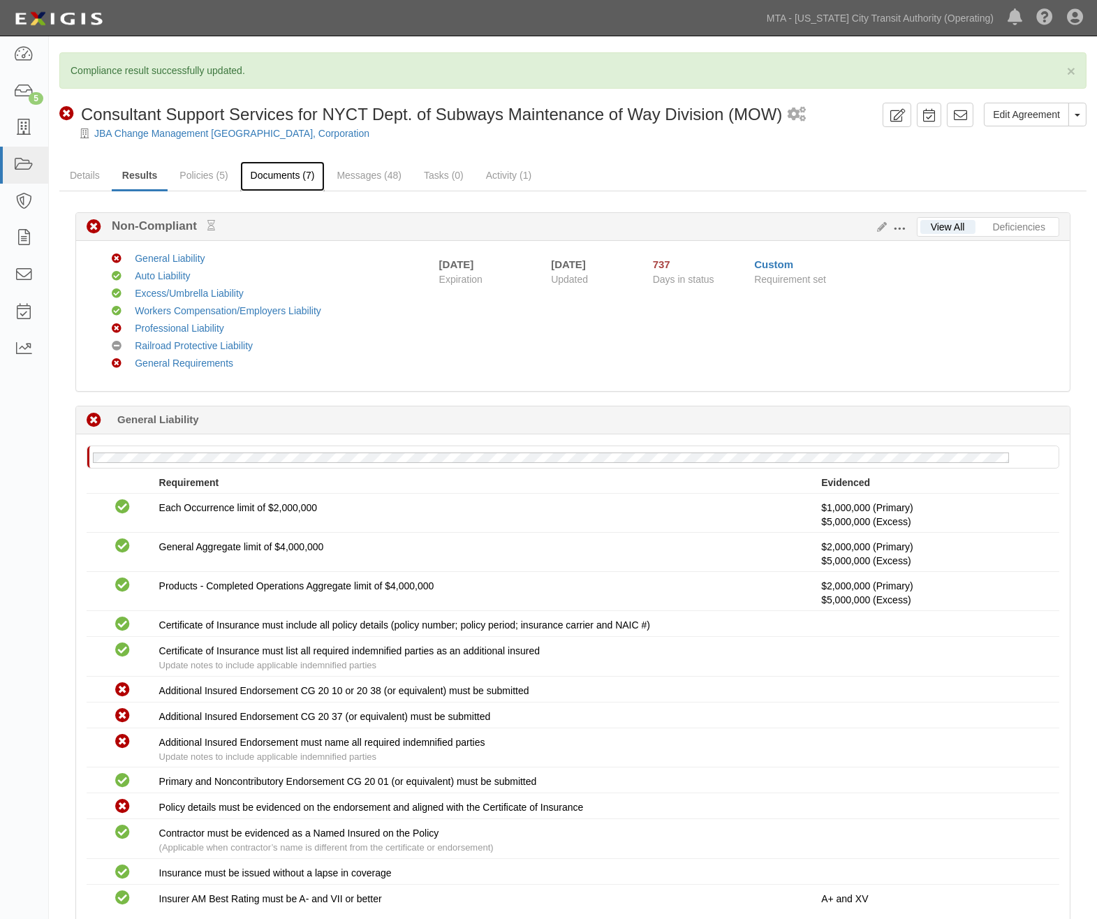
click at [293, 180] on link "Documents (7)" at bounding box center [282, 176] width 85 height 30
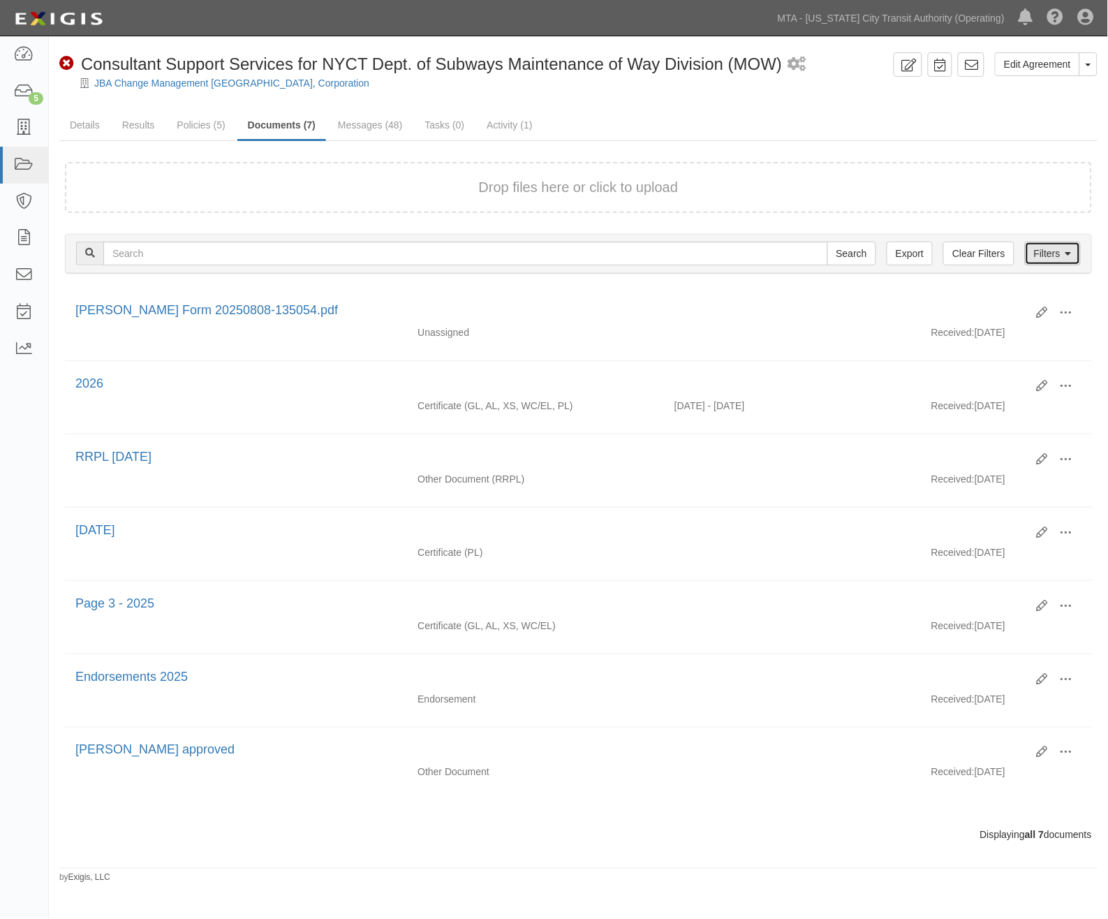
click at [1052, 249] on link "Filters" at bounding box center [1053, 254] width 56 height 24
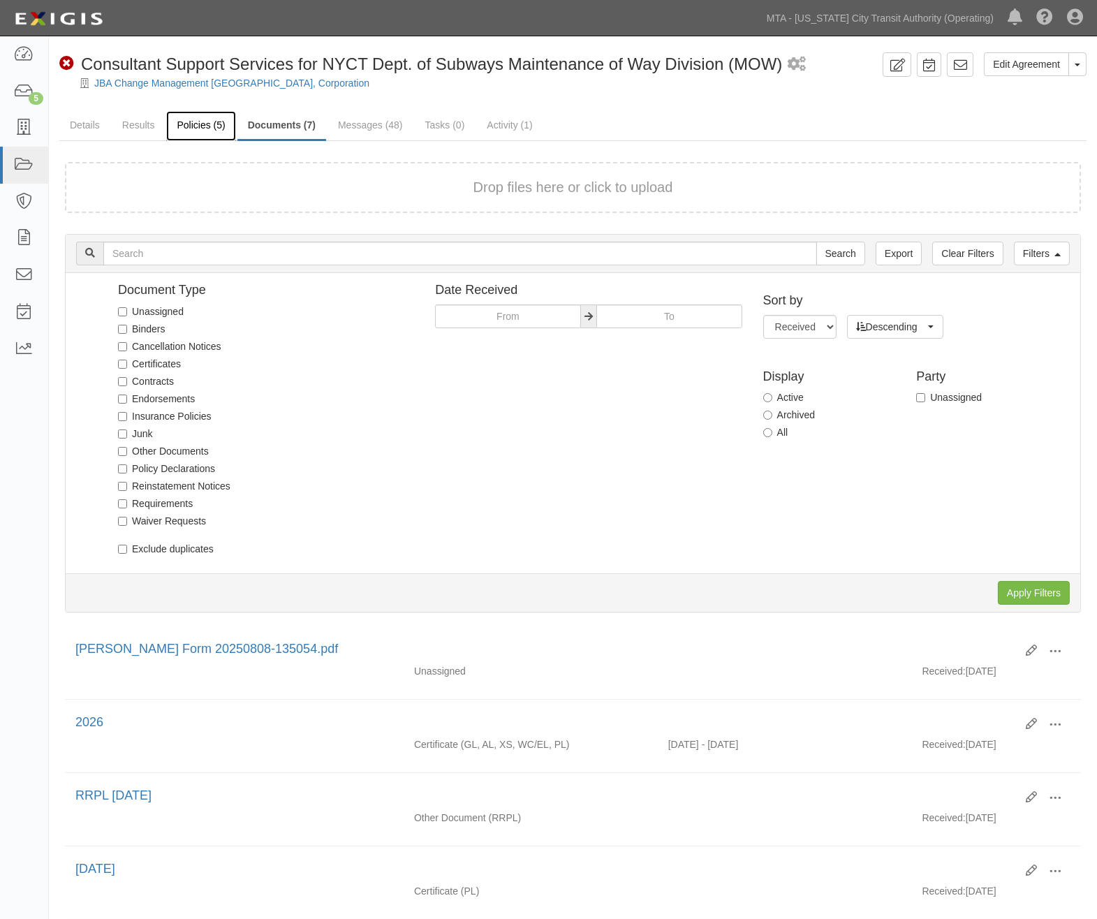
click at [193, 123] on link "Policies (5)" at bounding box center [200, 126] width 69 height 30
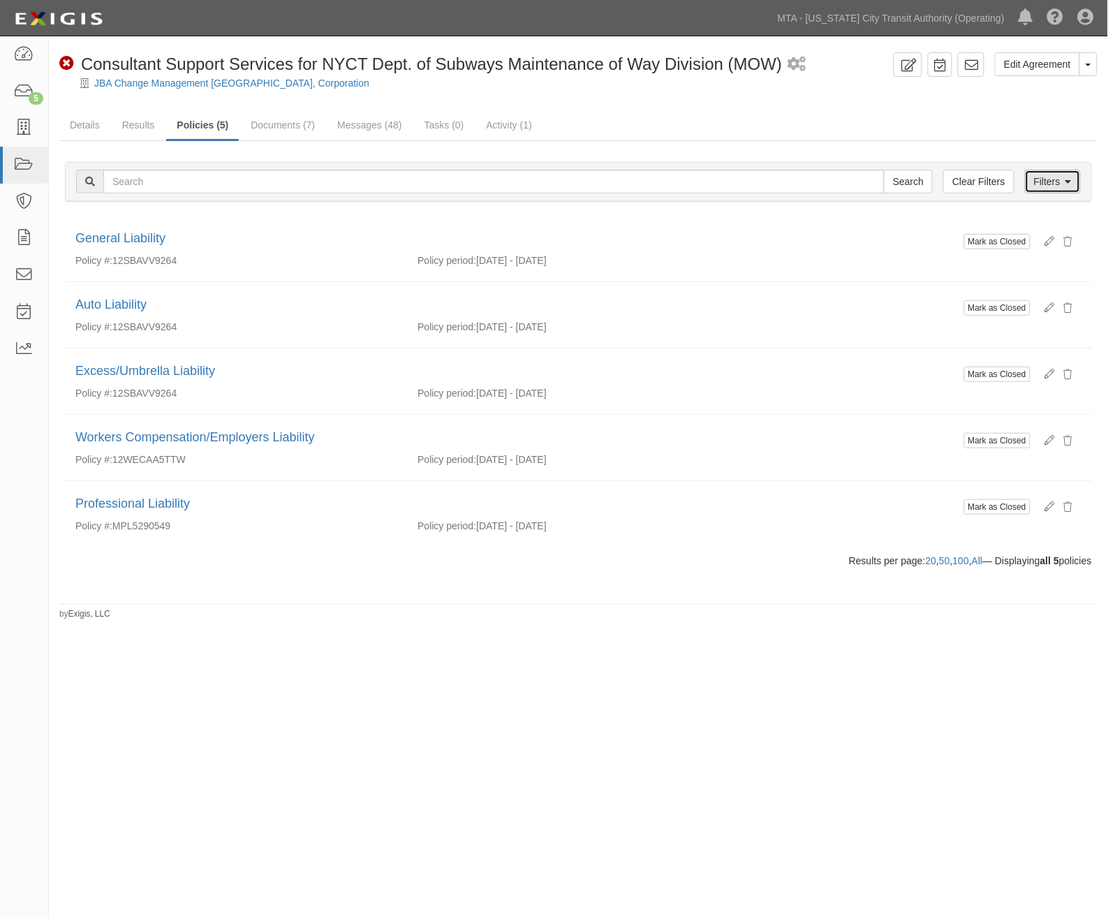
click at [1037, 184] on link "Filters" at bounding box center [1053, 182] width 56 height 24
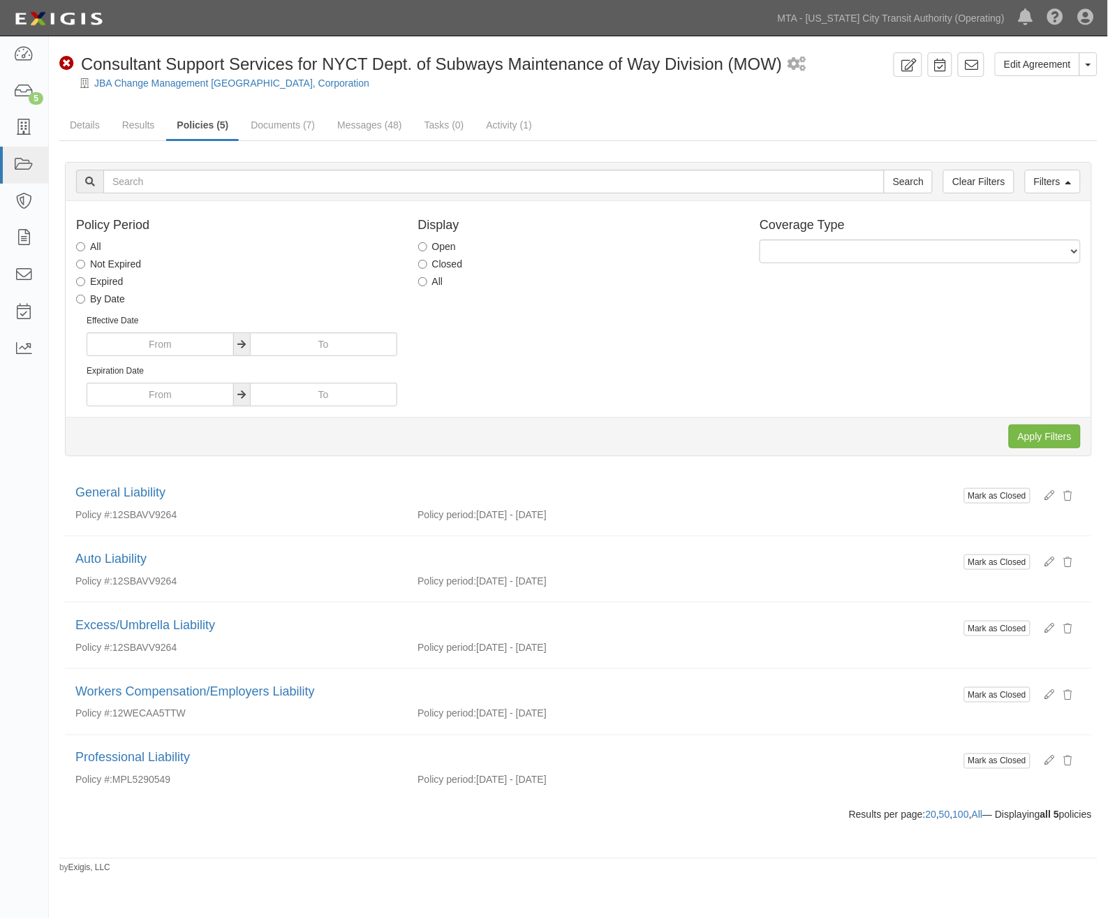
click at [437, 267] on label "Closed" at bounding box center [440, 264] width 45 height 14
click at [427, 267] on input "Closed" at bounding box center [422, 264] width 9 height 9
radio input "true"
click at [1032, 441] on input "Apply Filters" at bounding box center [1045, 437] width 72 height 24
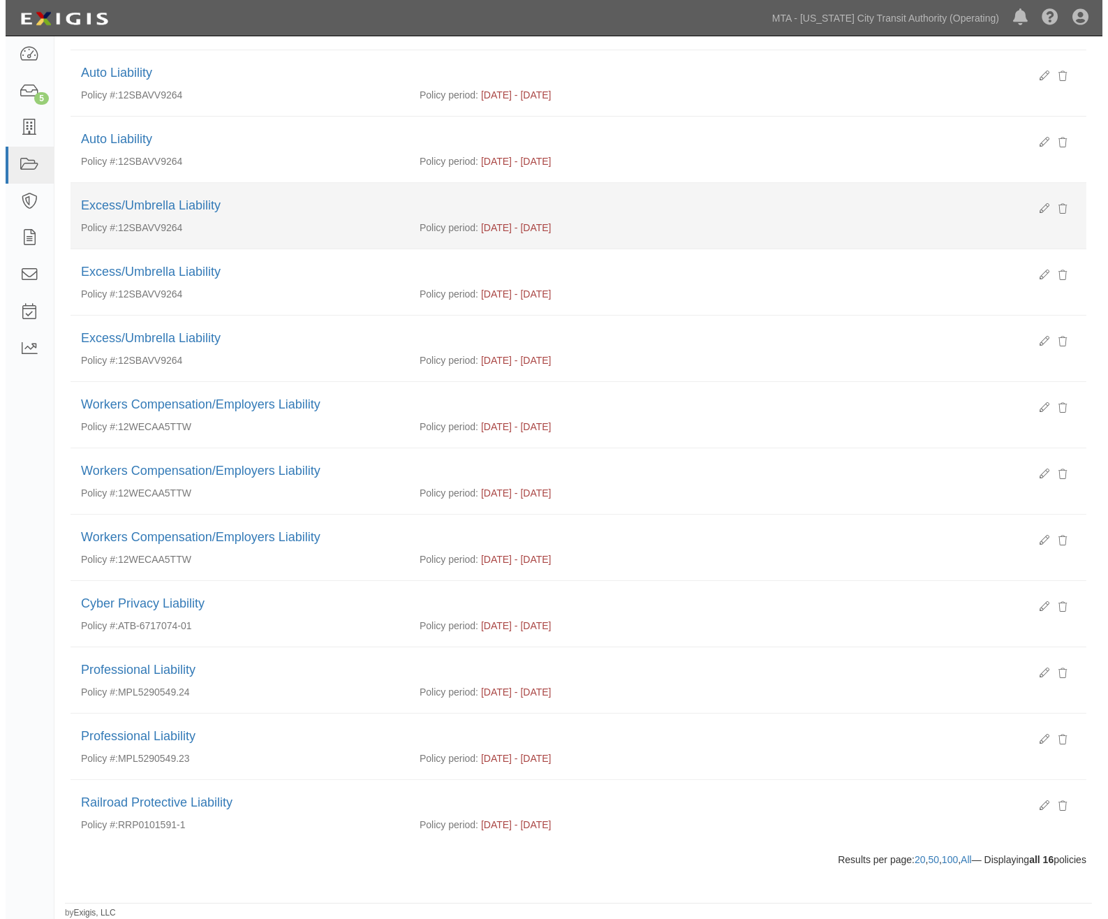
scroll to position [434, 0]
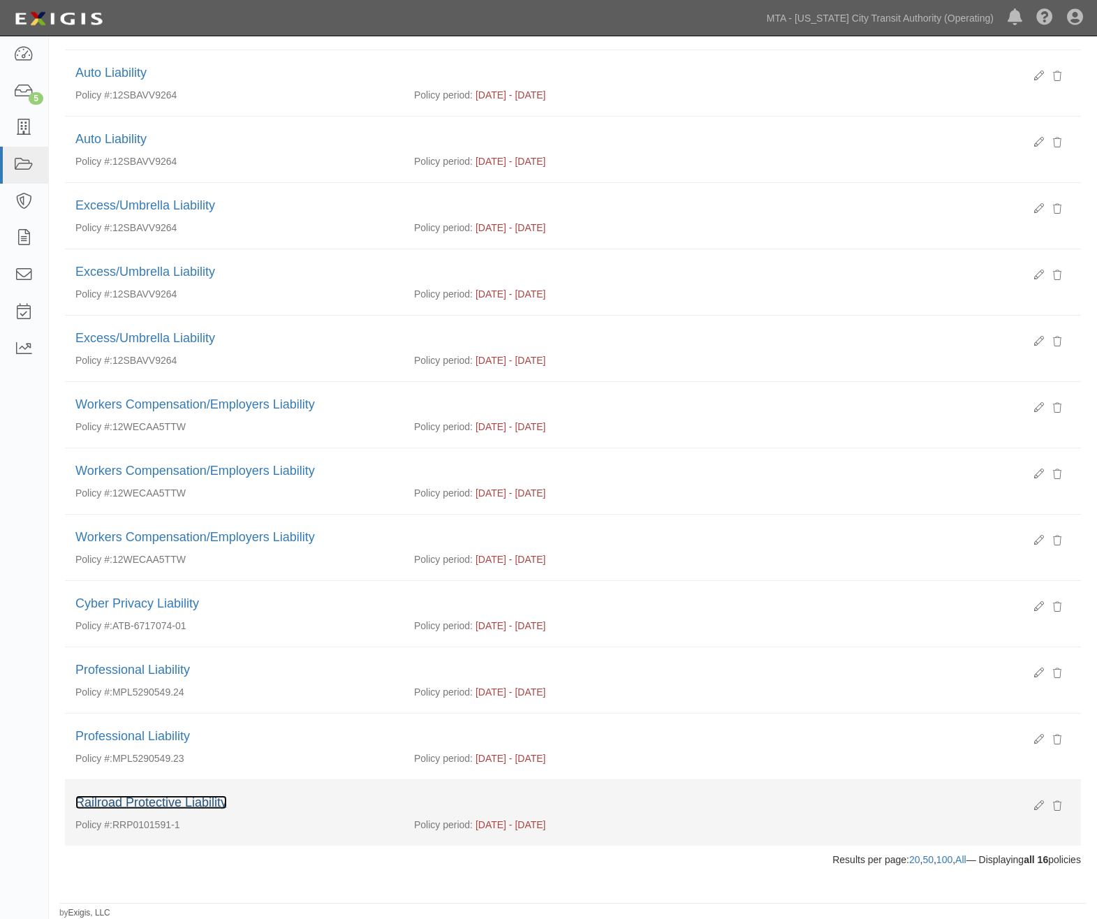
click at [148, 798] on link "Railroad Protective Liability" at bounding box center [151, 803] width 152 height 14
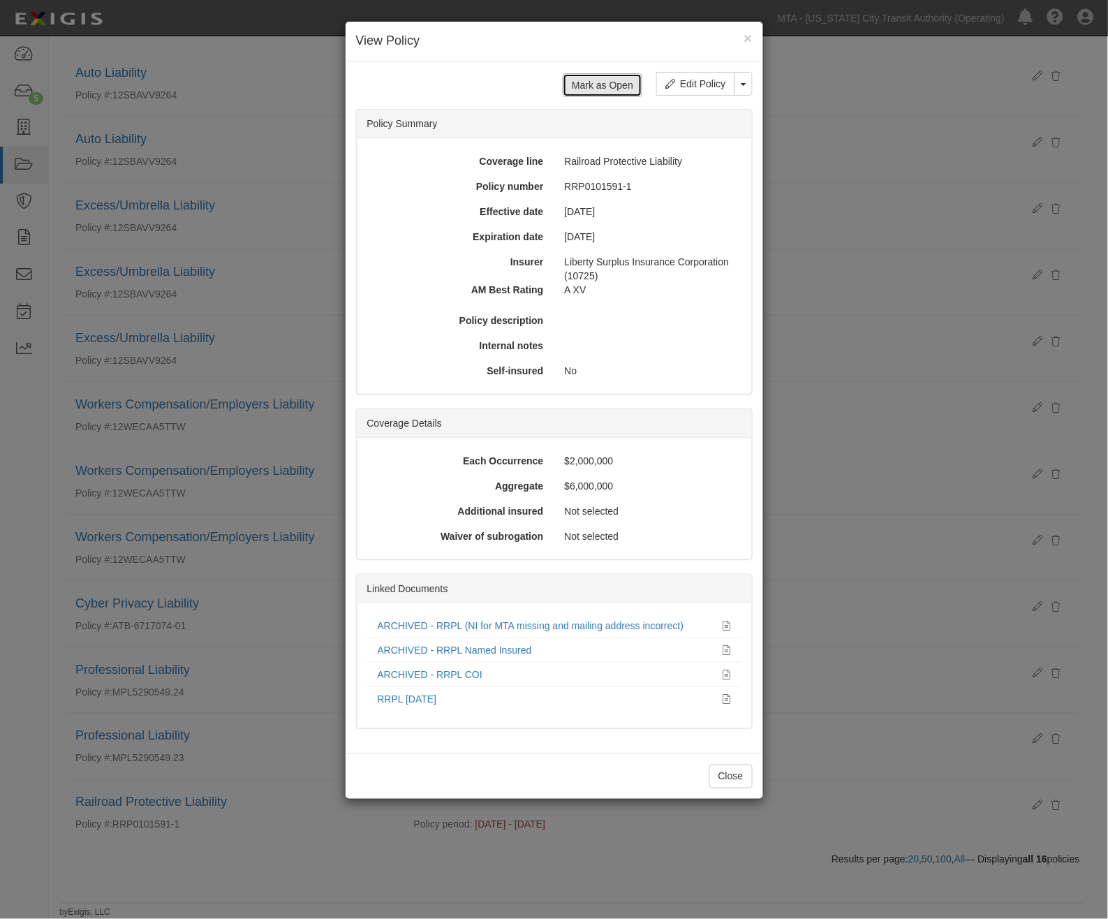
click at [598, 87] on input "Mark as Open" at bounding box center [603, 85] width 80 height 24
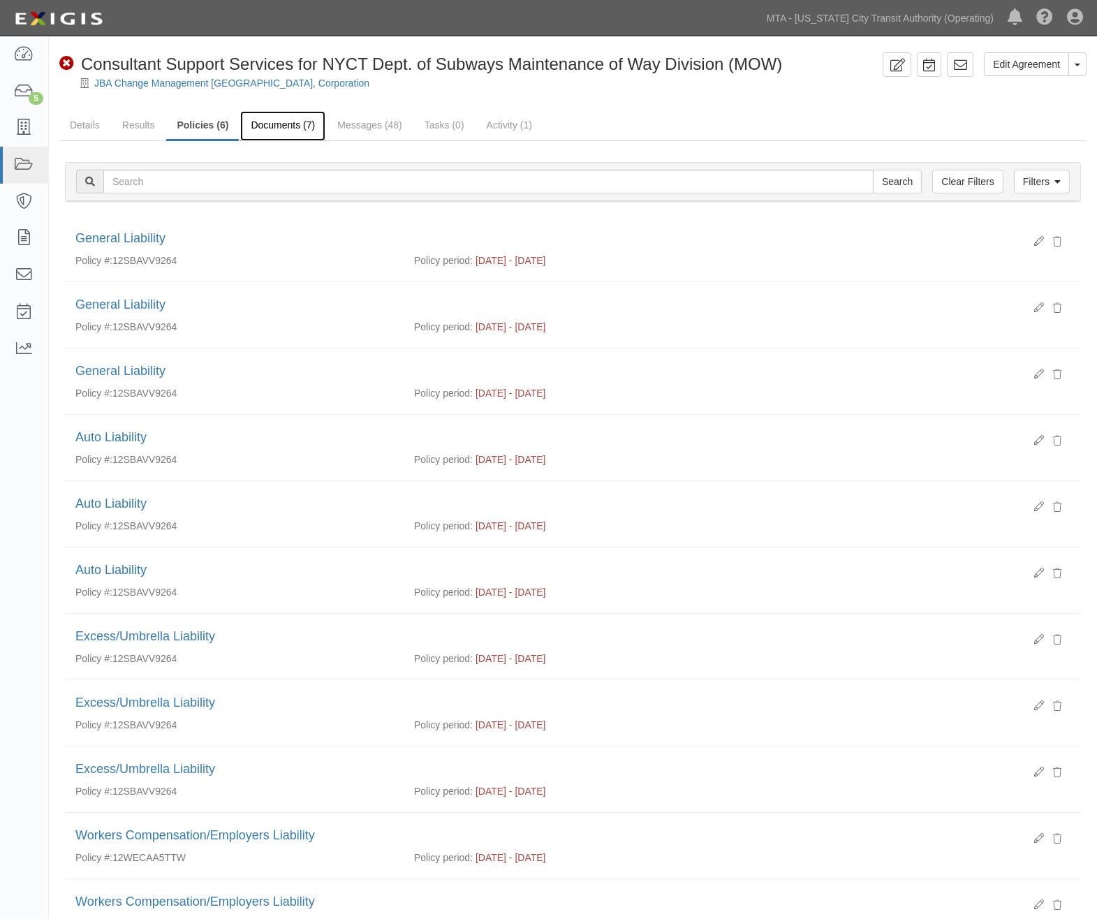
click at [284, 119] on link "Documents (7)" at bounding box center [282, 126] width 85 height 30
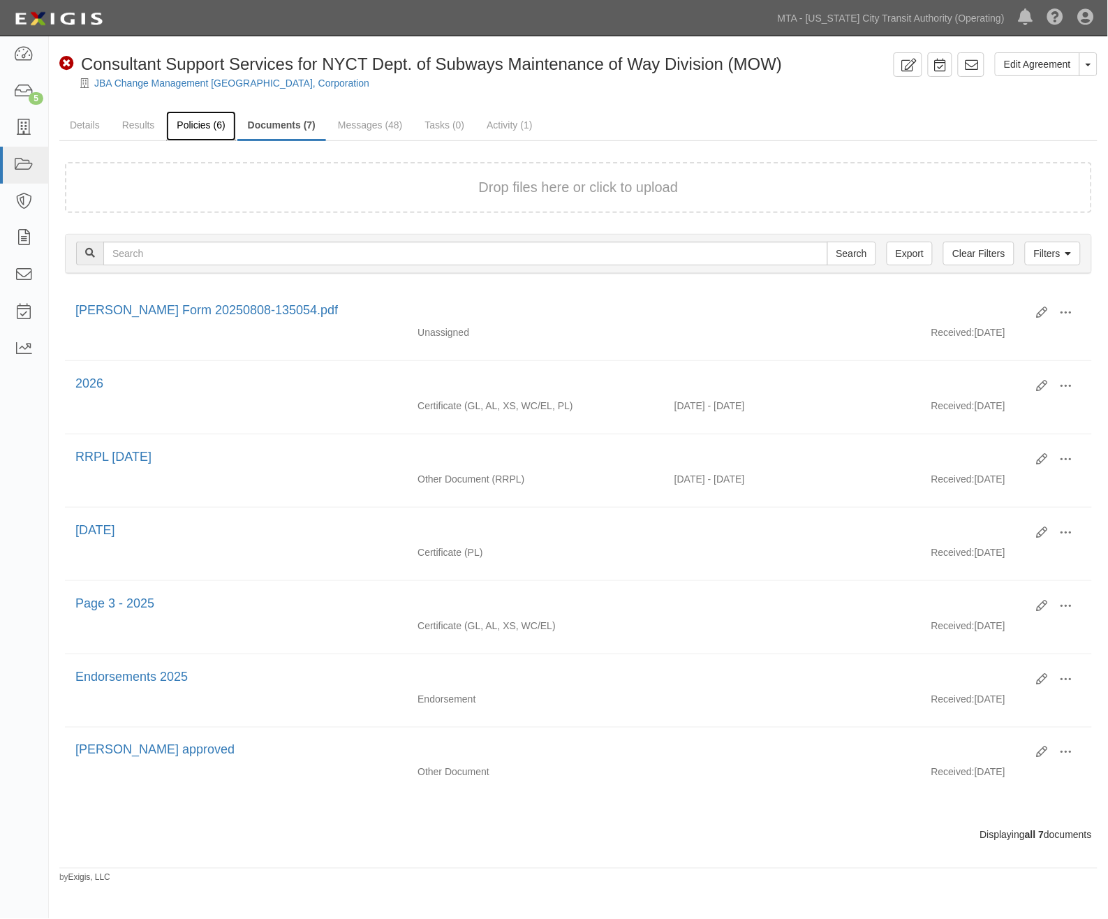
click at [204, 127] on link "Policies (6)" at bounding box center [200, 126] width 69 height 30
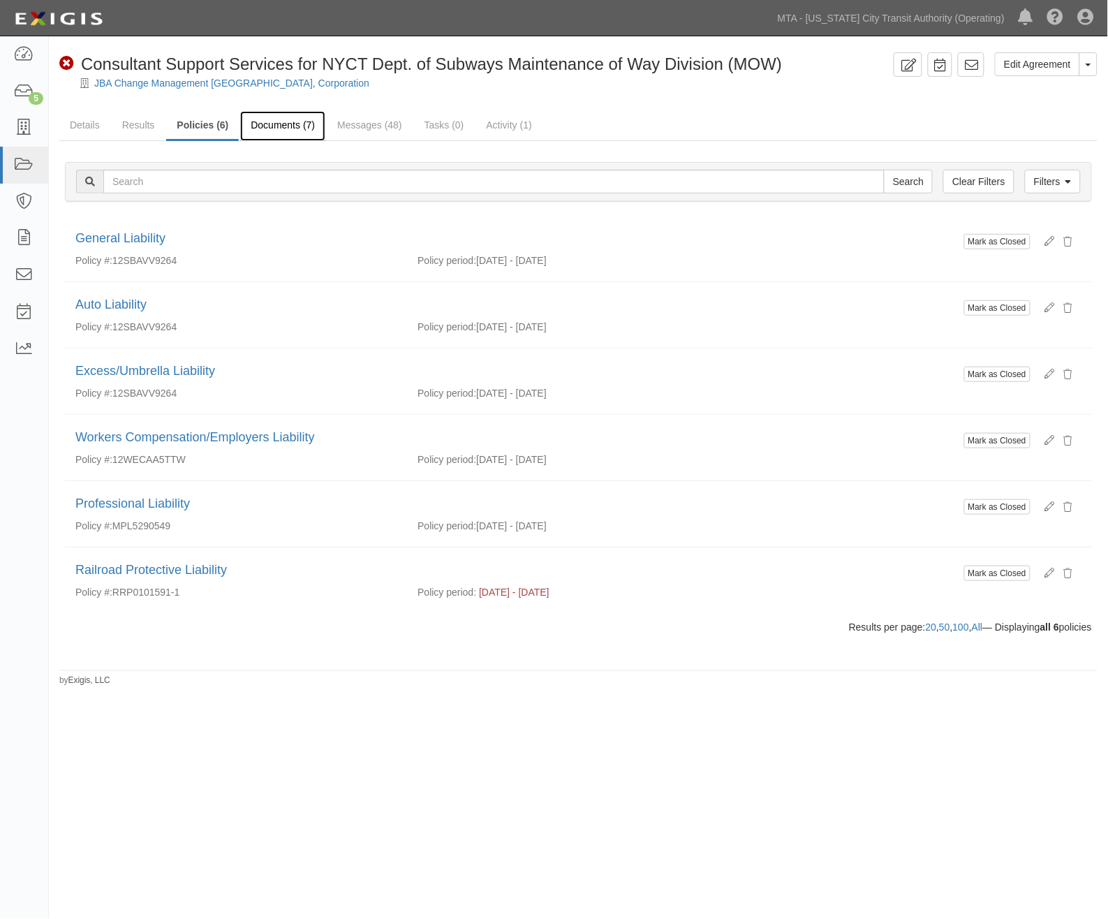
click at [307, 129] on link "Documents (7)" at bounding box center [282, 126] width 85 height 30
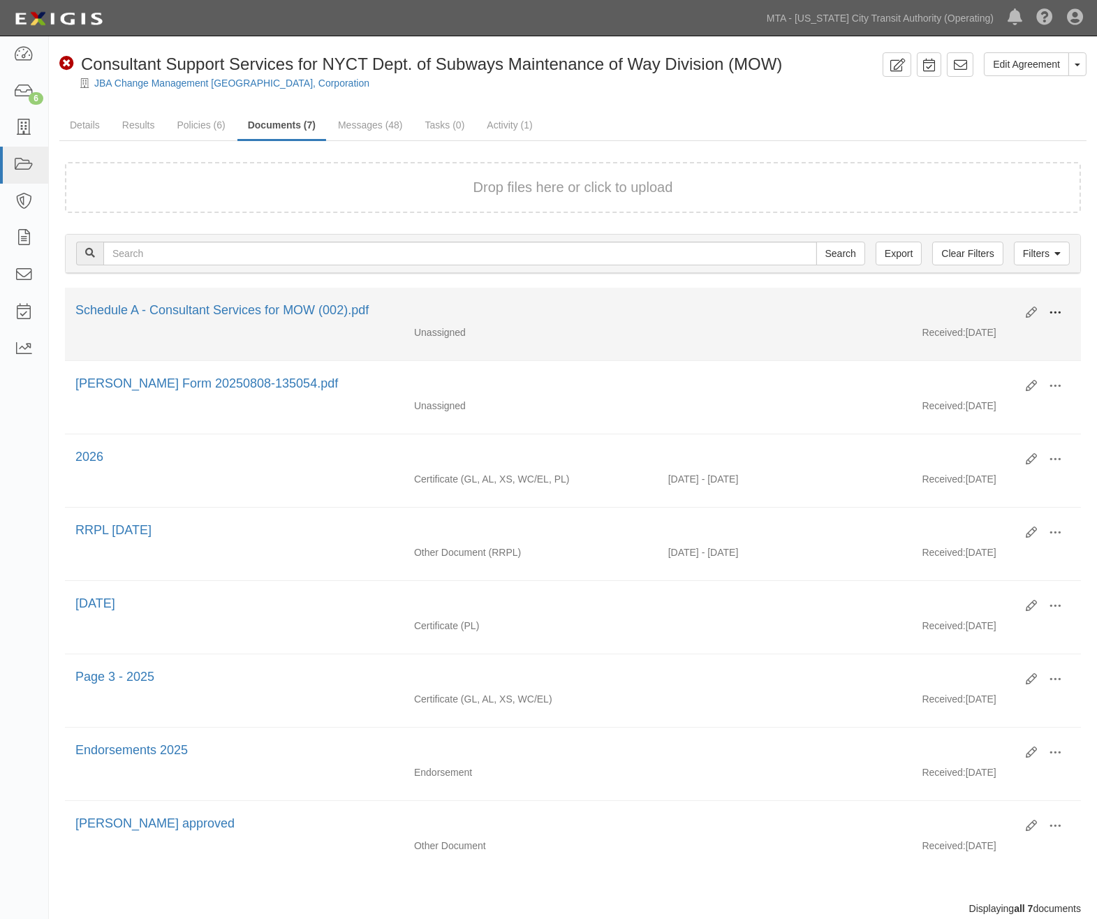
click at [1050, 307] on span at bounding box center [1055, 313] width 13 height 13
click at [985, 298] on link "Edit" at bounding box center [987, 307] width 110 height 25
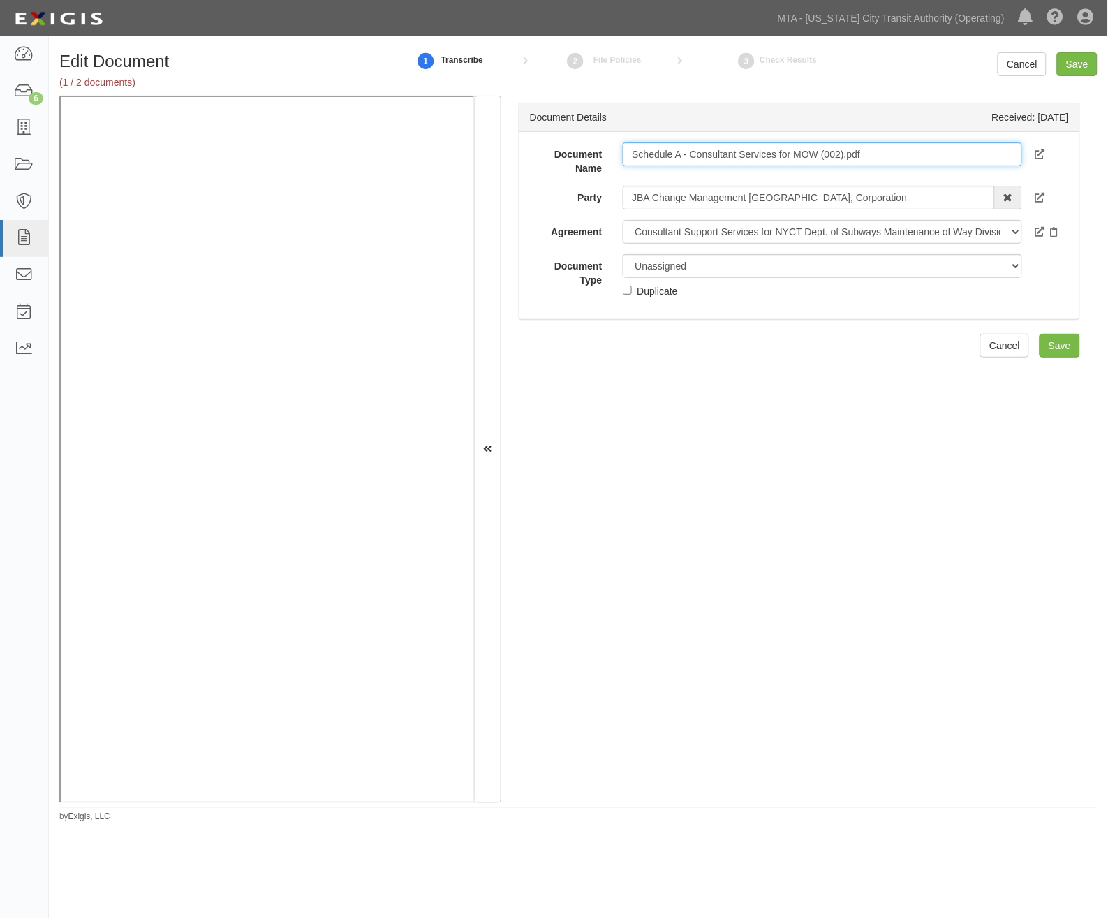
drag, startPoint x: 687, startPoint y: 156, endPoint x: 1050, endPoint y: 163, distance: 363.3
click at [1050, 163] on div "Document Name Schedule A - Consultant Services for MOW (002).pdf" at bounding box center [800, 158] width 560 height 33
type input "Schedule A"
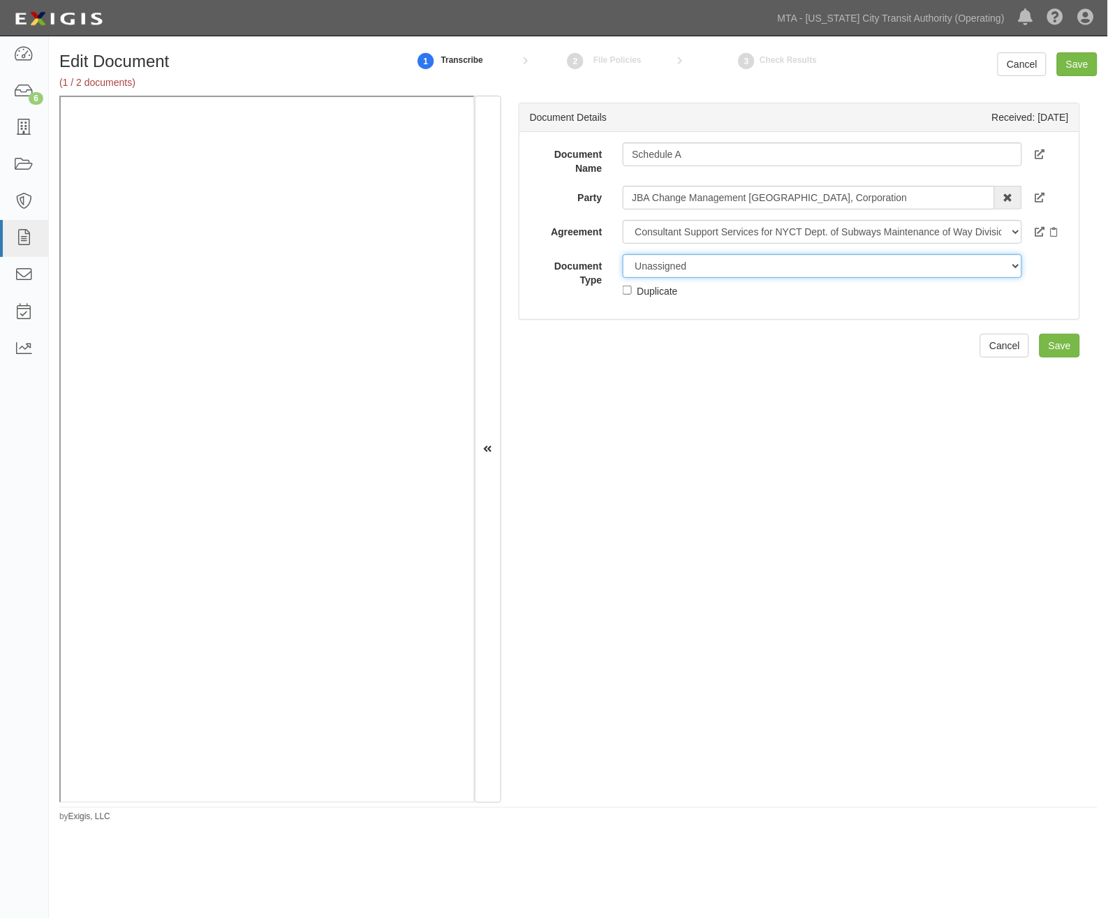
click at [683, 267] on select "Unassigned Binder Cancellation Notice Certificate Contract Endorsement Insuranc…" at bounding box center [823, 266] width 400 height 24
select select "RequirementDetail"
click at [623, 254] on select "Unassigned Binder Cancellation Notice Certificate Contract Endorsement Insuranc…" at bounding box center [823, 266] width 400 height 24
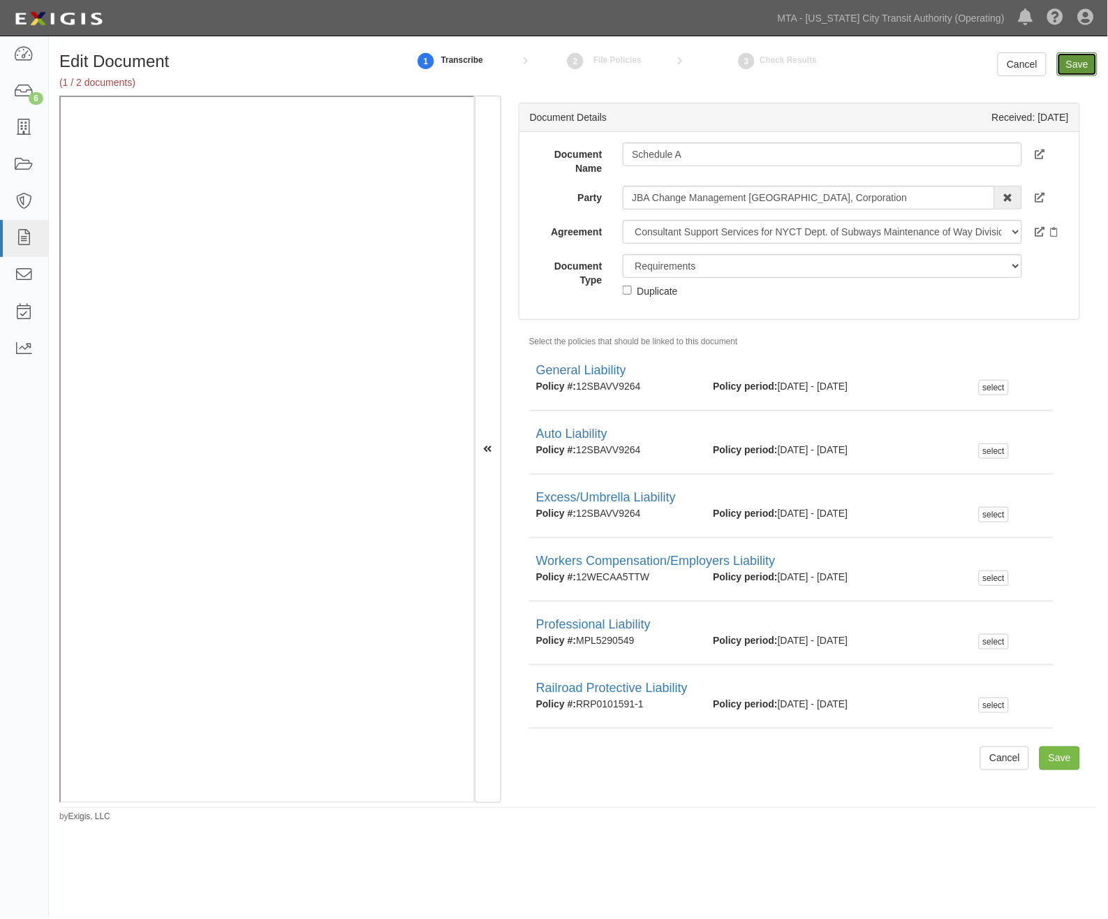
click at [1081, 61] on input "Save" at bounding box center [1077, 64] width 41 height 24
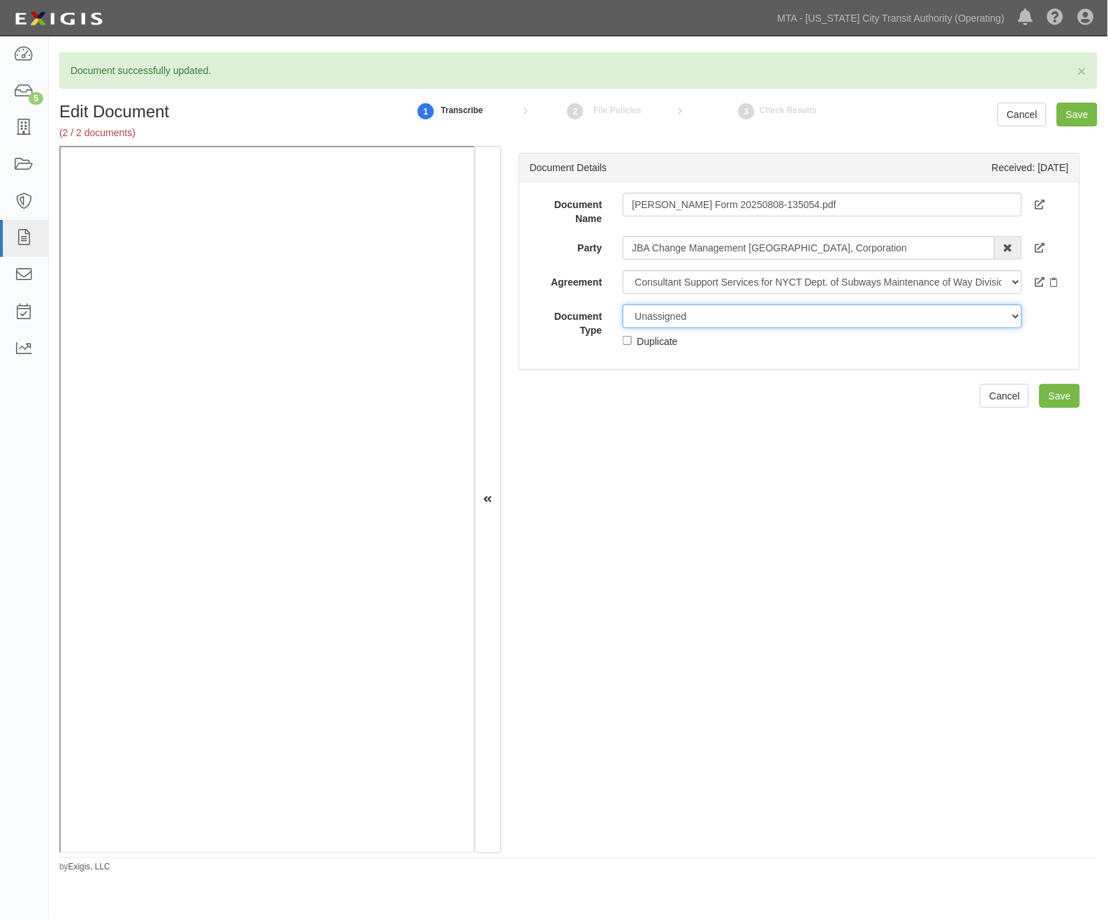
click at [681, 316] on select "Unassigned Binder Cancellation Notice Certificate Contract Endorsement Insuranc…" at bounding box center [823, 317] width 400 height 24
select select "OtherDetail"
click at [623, 305] on select "Unassigned Binder Cancellation Notice Certificate Contract Endorsement Insuranc…" at bounding box center [823, 317] width 400 height 24
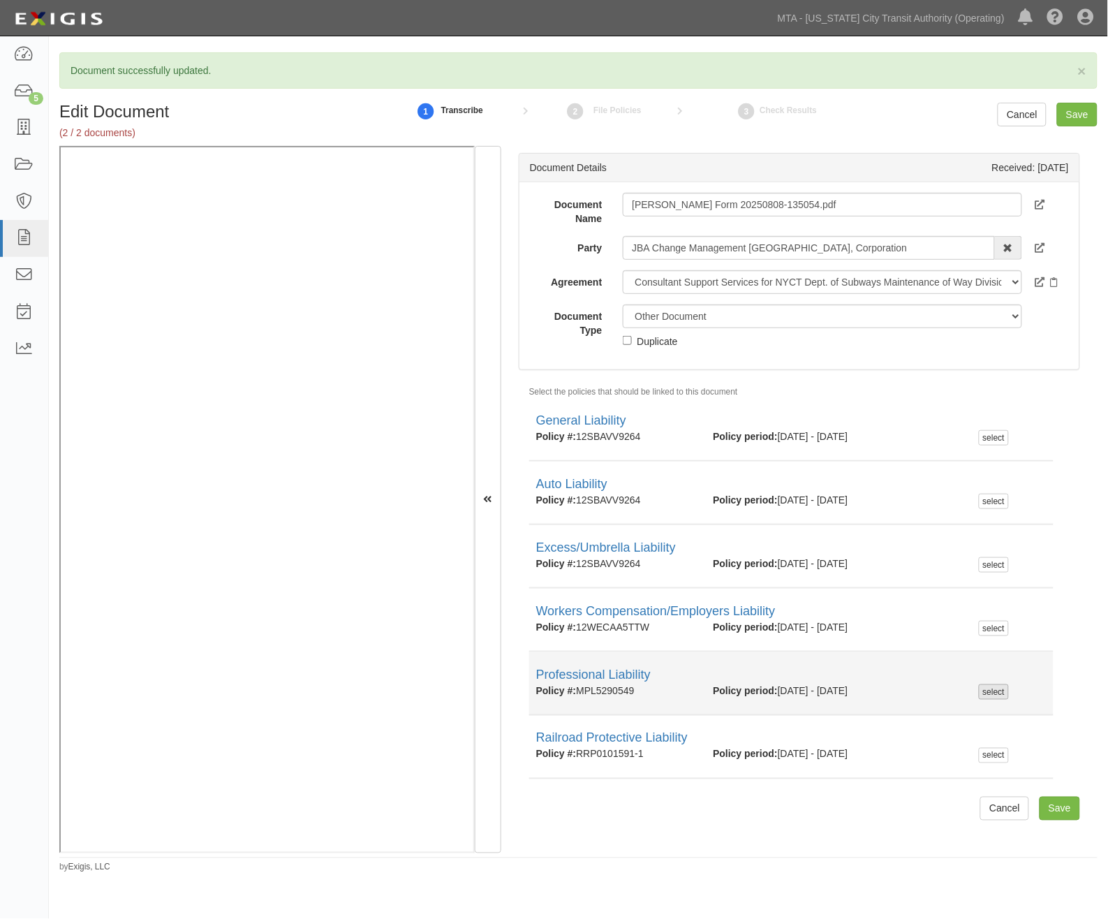
click at [986, 688] on div "select" at bounding box center [994, 691] width 30 height 15
checkbox input "true"
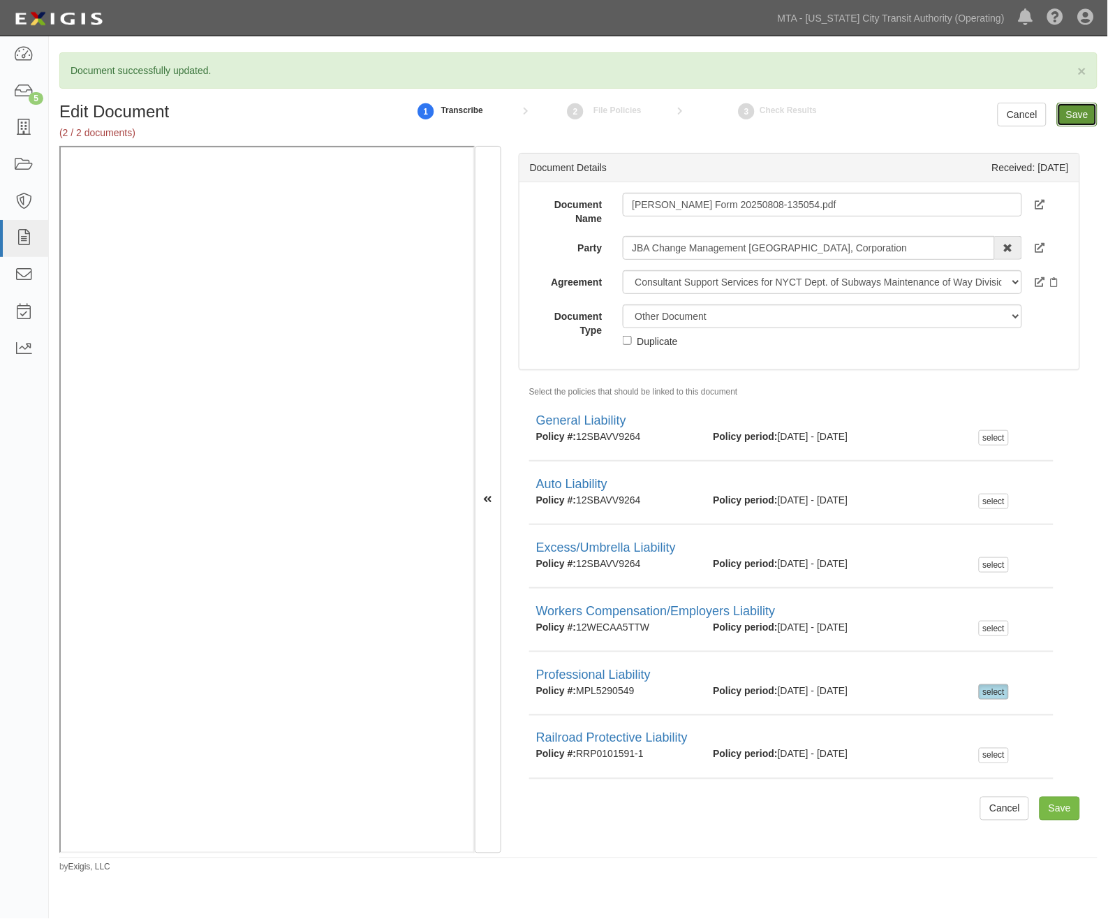
click at [1070, 114] on input "Save" at bounding box center [1077, 115] width 41 height 24
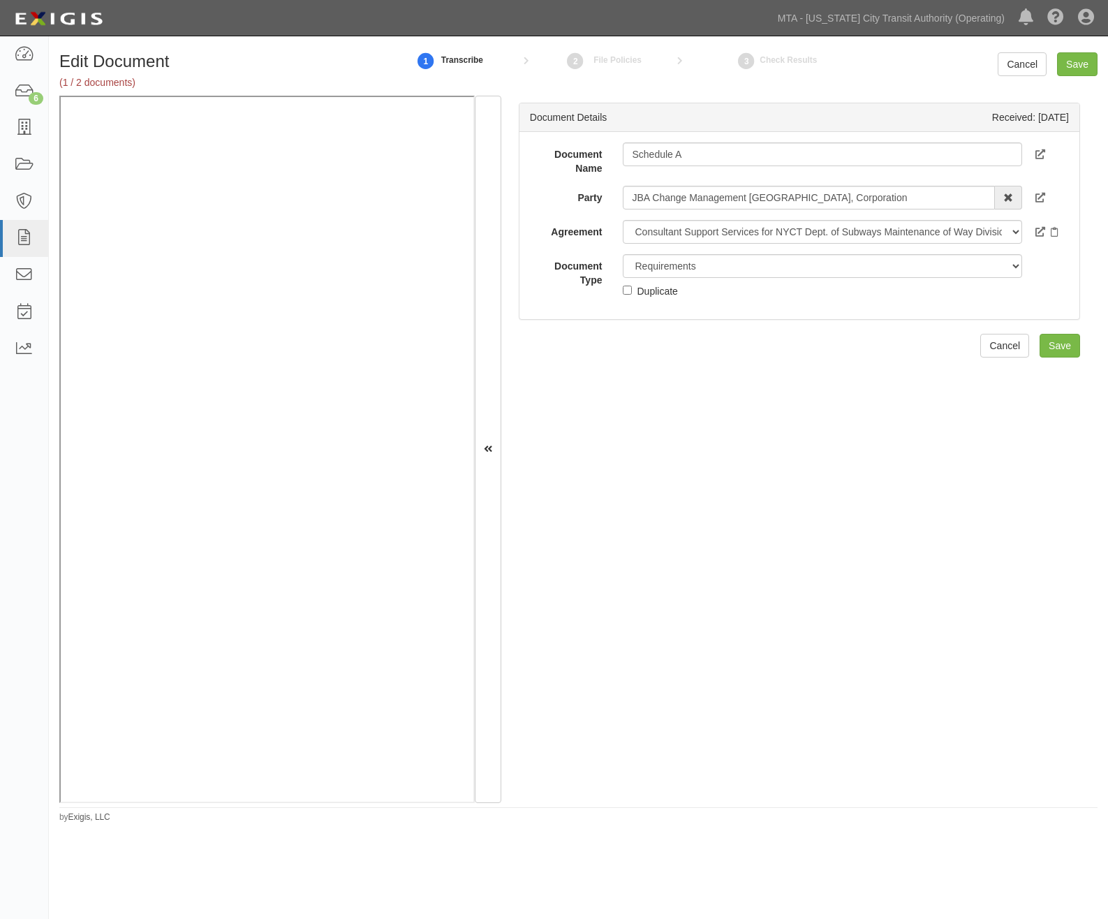
select select "RequirementDetail"
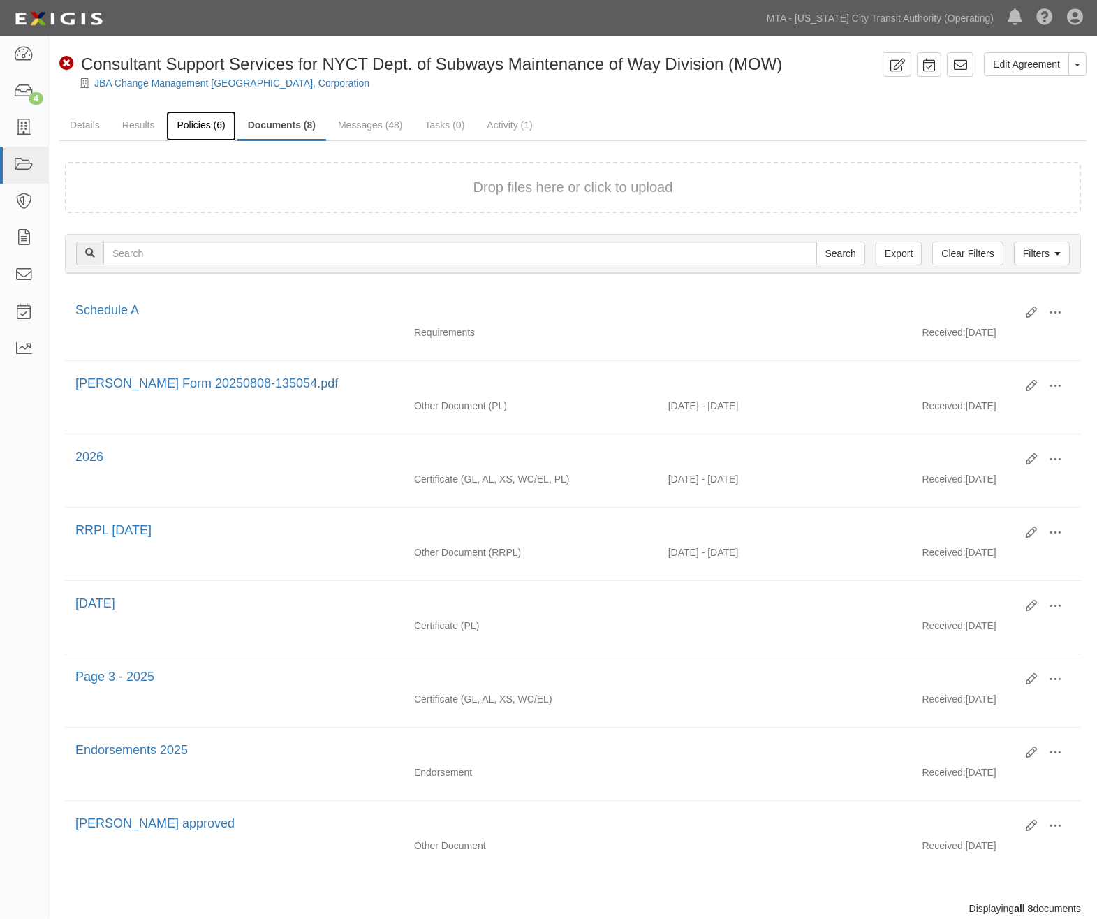
click at [190, 122] on link "Policies (6)" at bounding box center [200, 126] width 69 height 30
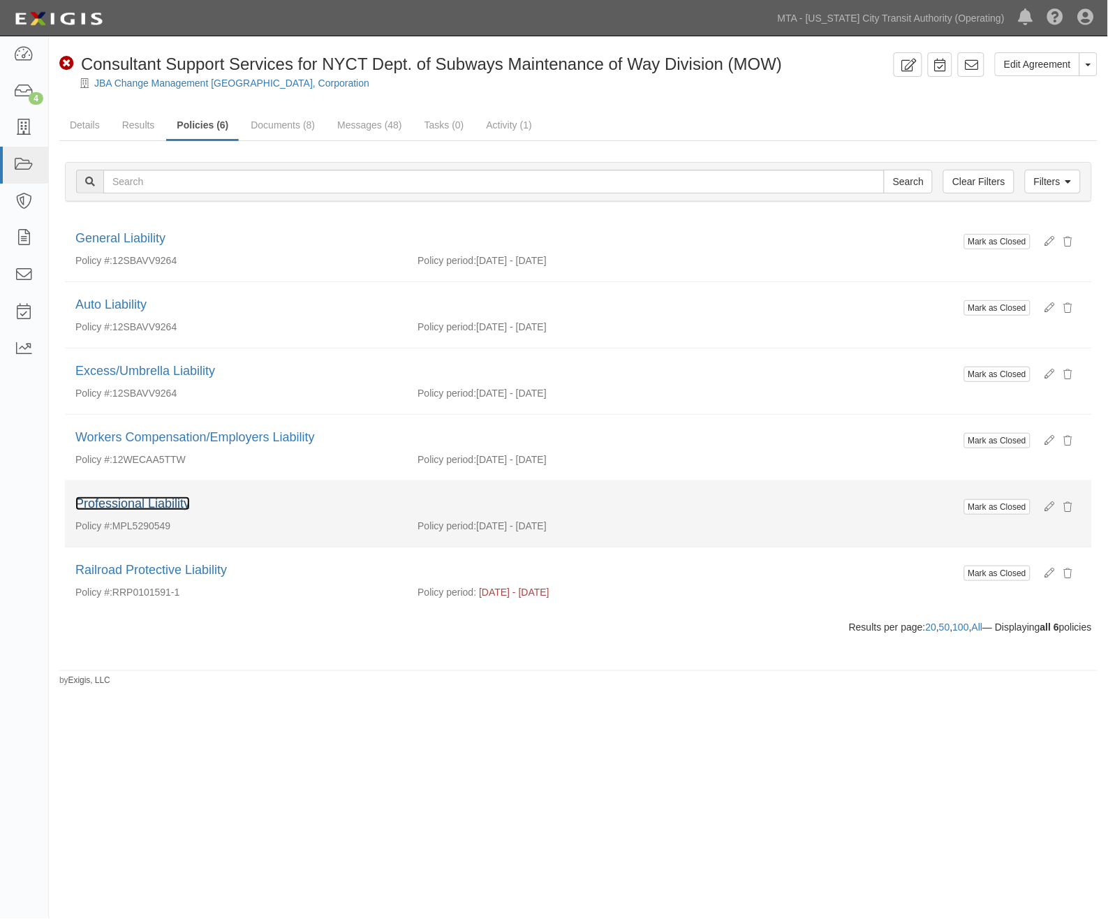
click at [159, 506] on link "Professional Liability" at bounding box center [132, 504] width 115 height 14
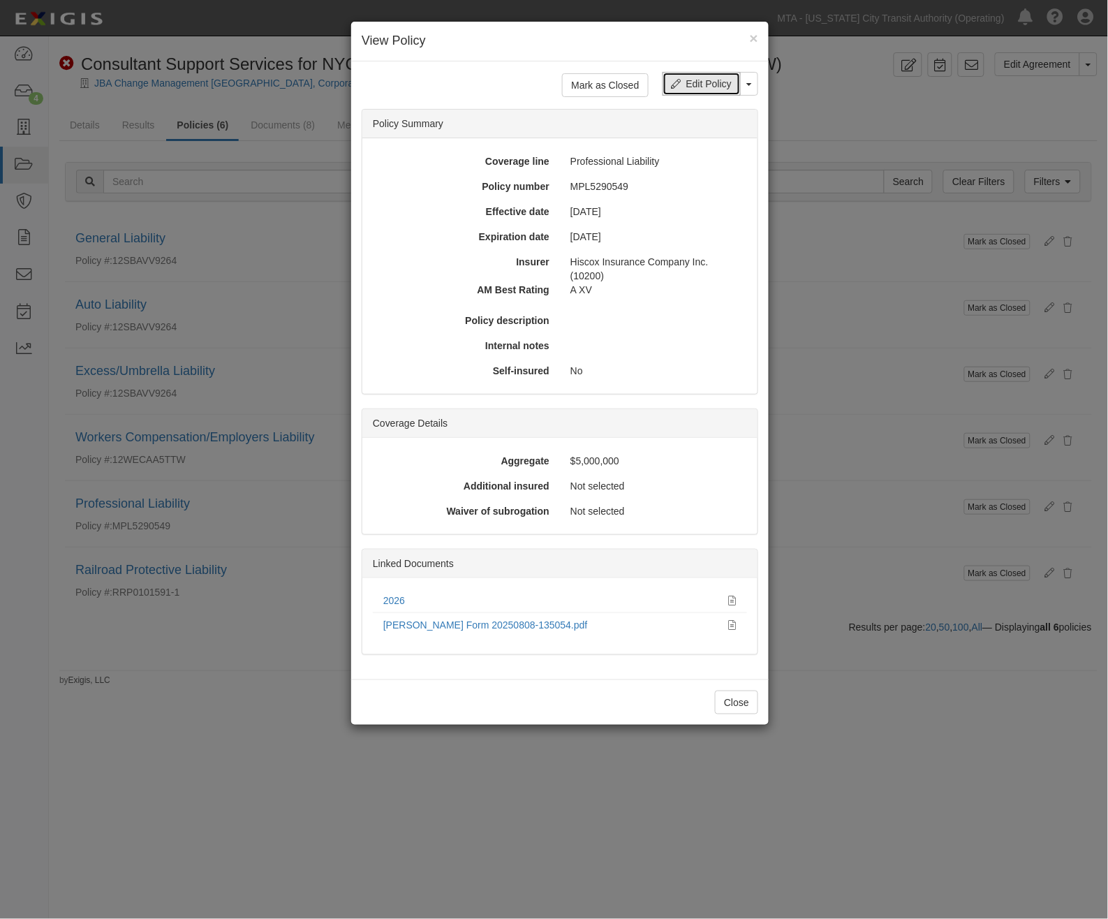
click at [700, 79] on link "Edit Policy" at bounding box center [702, 84] width 78 height 24
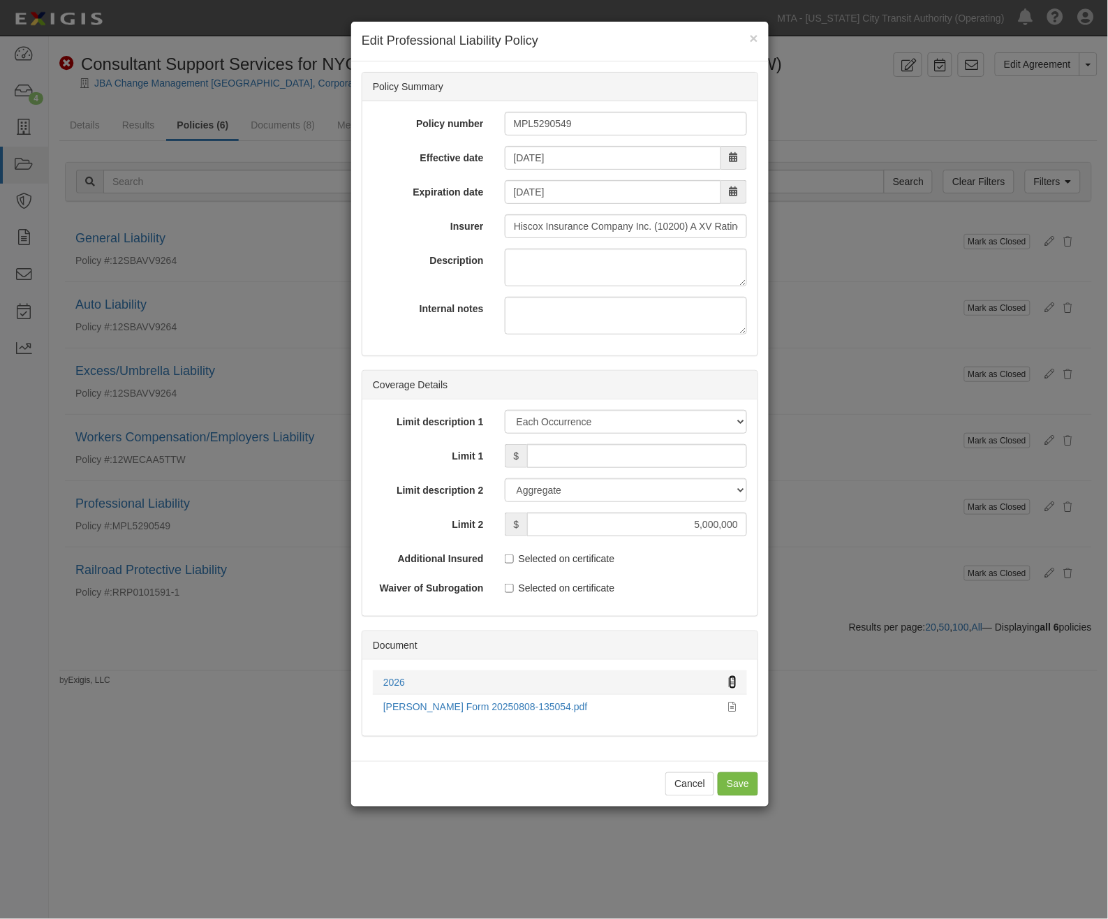
click at [734, 679] on icon at bounding box center [733, 683] width 8 height 10
click at [610, 455] on input "Limit 1" at bounding box center [637, 456] width 220 height 24
type input "5,000,000"
click at [636, 421] on select "Limit Each Occurrence Each Claim Aggregate Deductible Self-Insured Retention Pe…" at bounding box center [626, 422] width 242 height 24
select select "Limit"
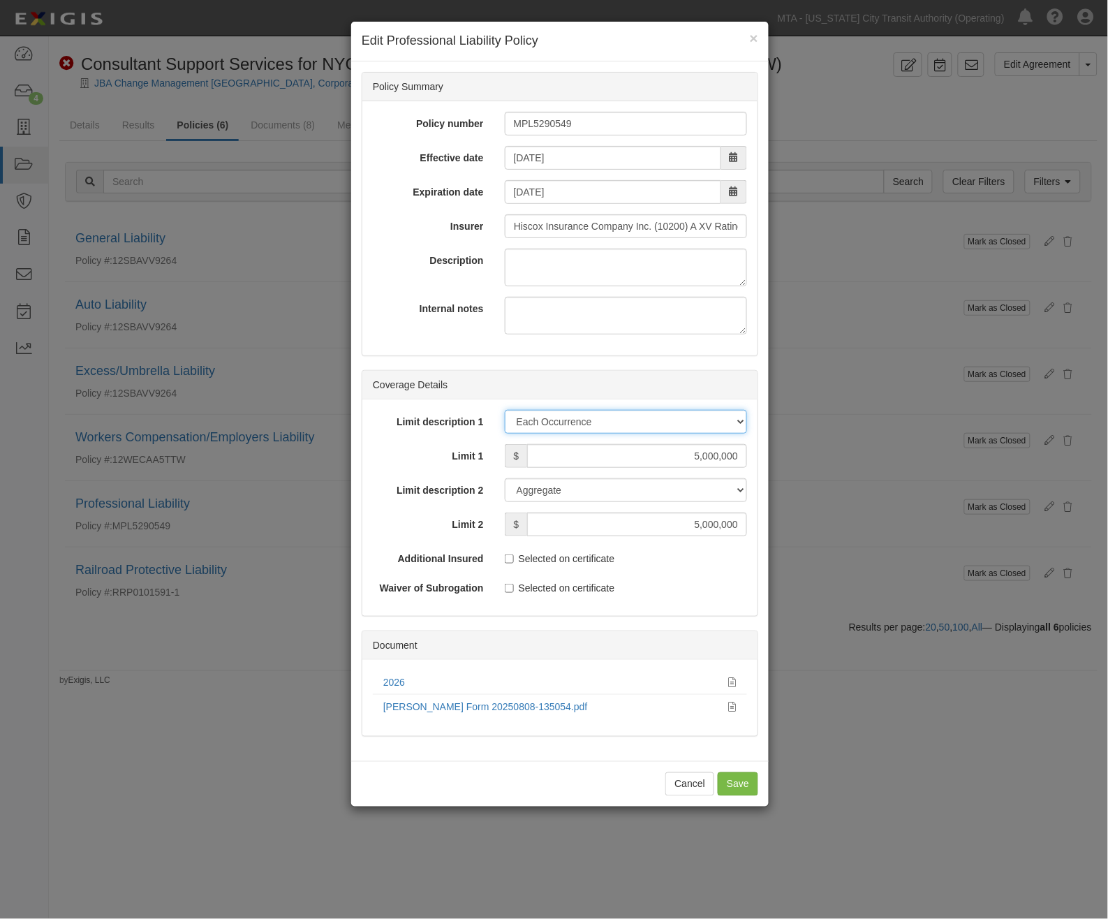
click at [505, 410] on select "Limit Each Occurrence Each Claim Aggregate Deductible Self-Insured Retention Pe…" at bounding box center [626, 422] width 242 height 24
click at [742, 790] on input "Save" at bounding box center [738, 785] width 41 height 24
type input "5000000"
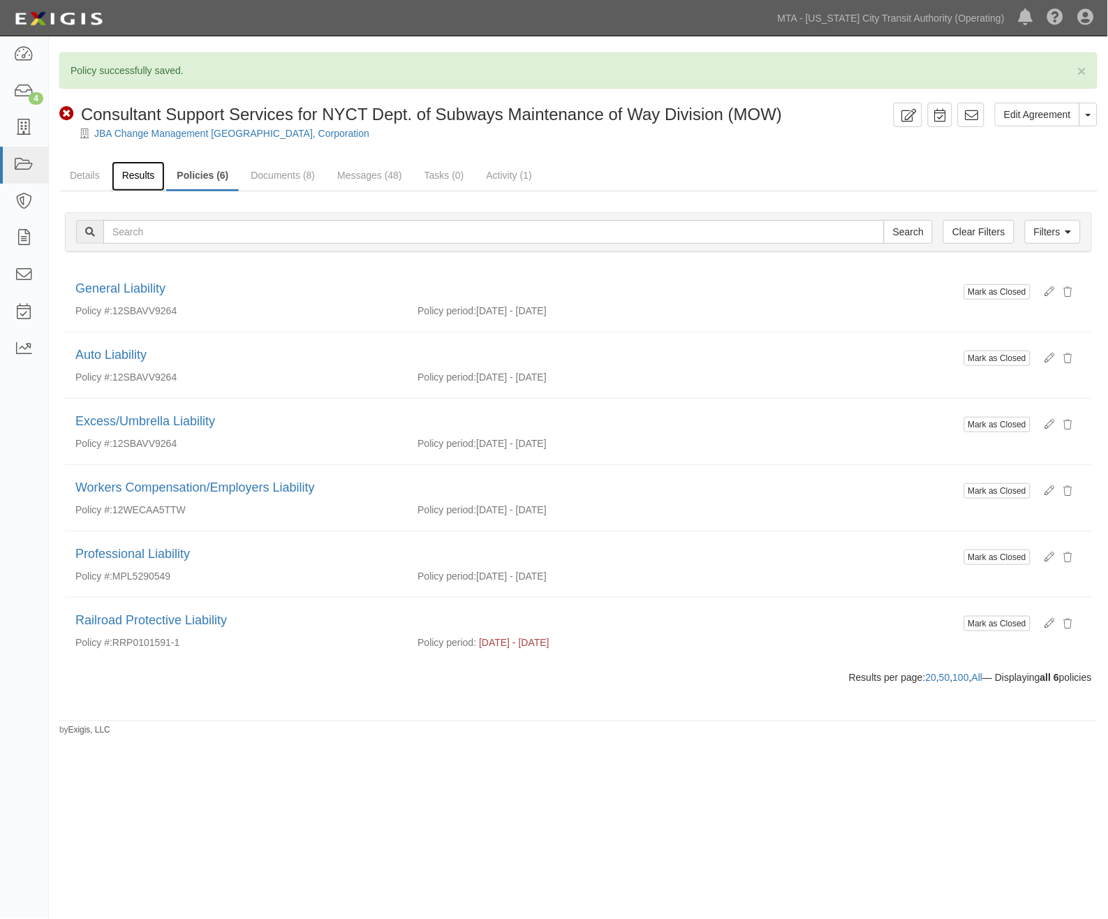
click at [138, 170] on link "Results" at bounding box center [139, 176] width 54 height 30
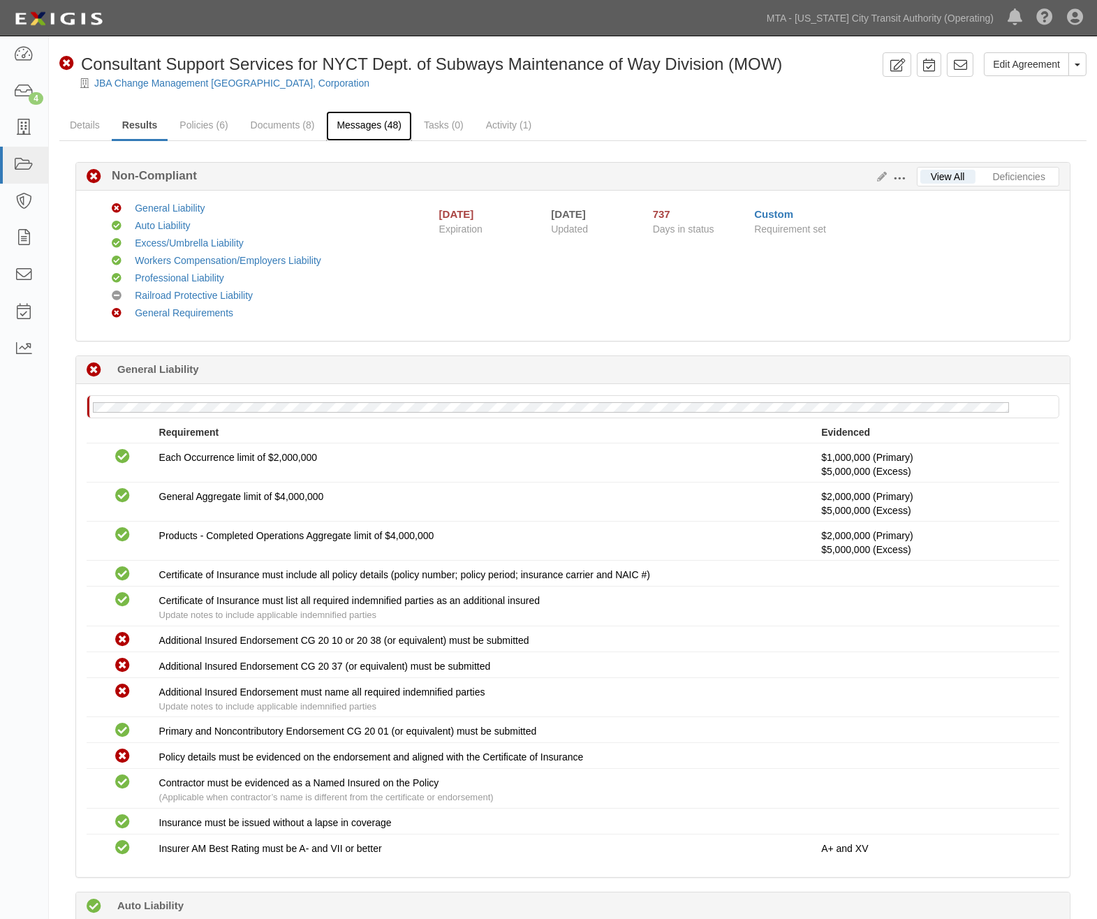
click at [381, 129] on link "Messages (48)" at bounding box center [369, 126] width 86 height 30
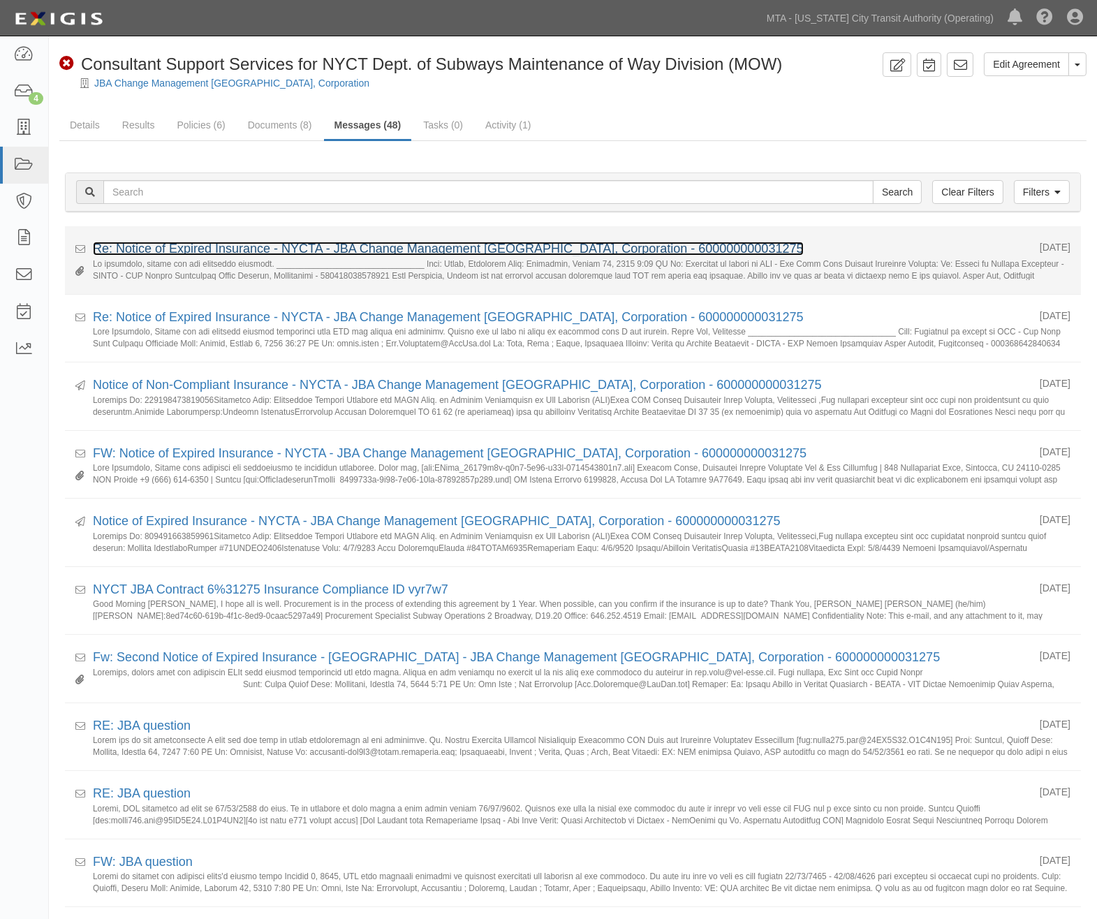
click at [488, 250] on link "Re: Notice of Expired Insurance - NYCTA - JBA Change Management [GEOGRAPHIC_DAT…" at bounding box center [448, 249] width 711 height 14
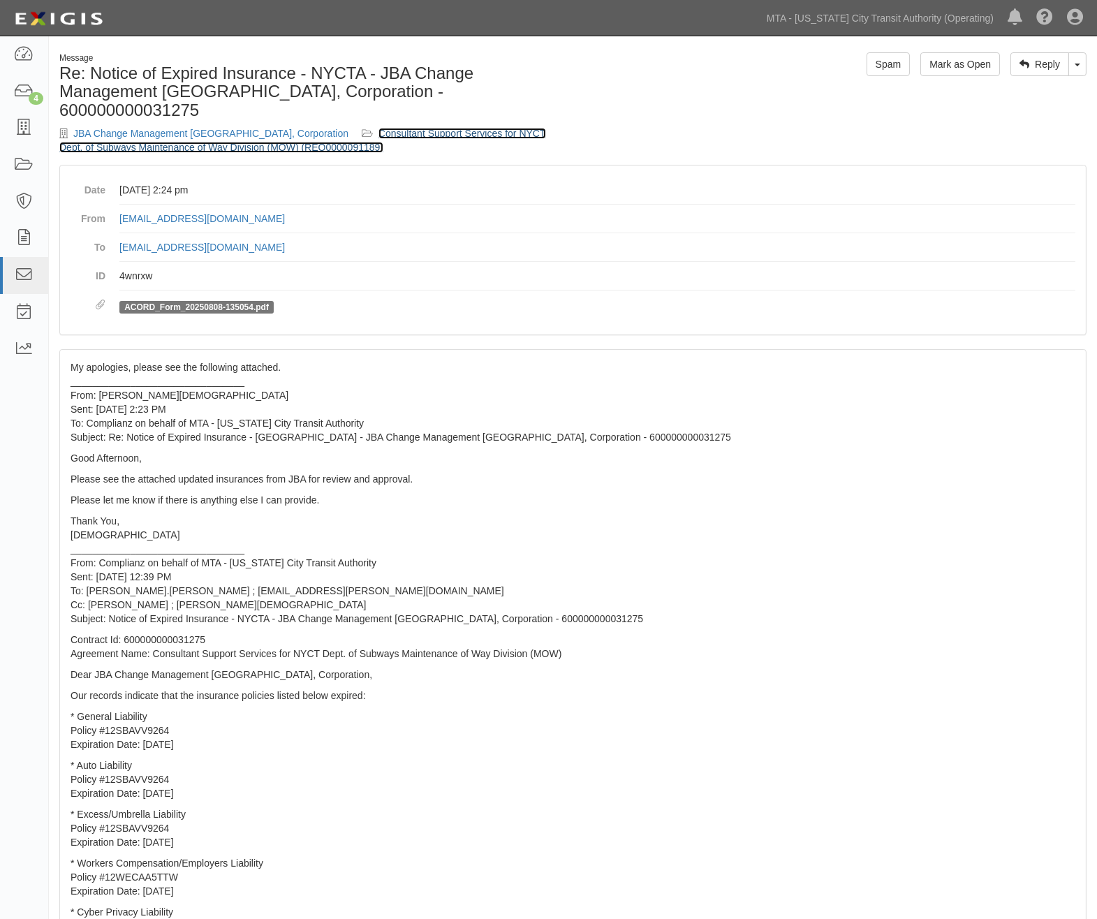
drag, startPoint x: 468, startPoint y: 112, endPoint x: 513, endPoint y: 112, distance: 44.7
click at [468, 128] on link "Consultant Support Services for NYCT Dept. of Subways Maintenance of Way Divisi…" at bounding box center [302, 140] width 487 height 25
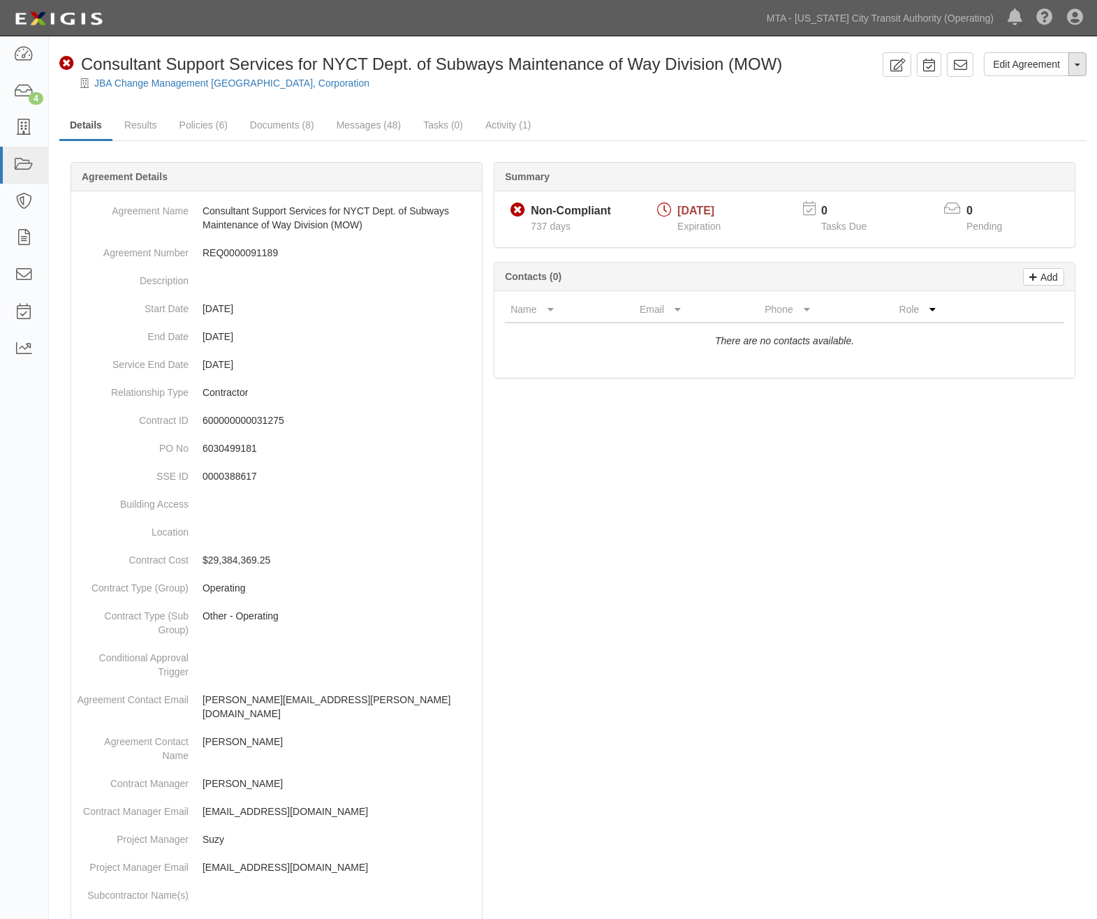
click at [1078, 66] on button "Toggle Agreement Dropdown" at bounding box center [1078, 64] width 18 height 24
click at [863, 108] on div "Edit Agreement Toggle Agreement Dropdown View Audit Trail Archive Agreement Sen…" at bounding box center [573, 716] width 1048 height 1328
click at [374, 124] on link "Messages (48)" at bounding box center [369, 126] width 86 height 30
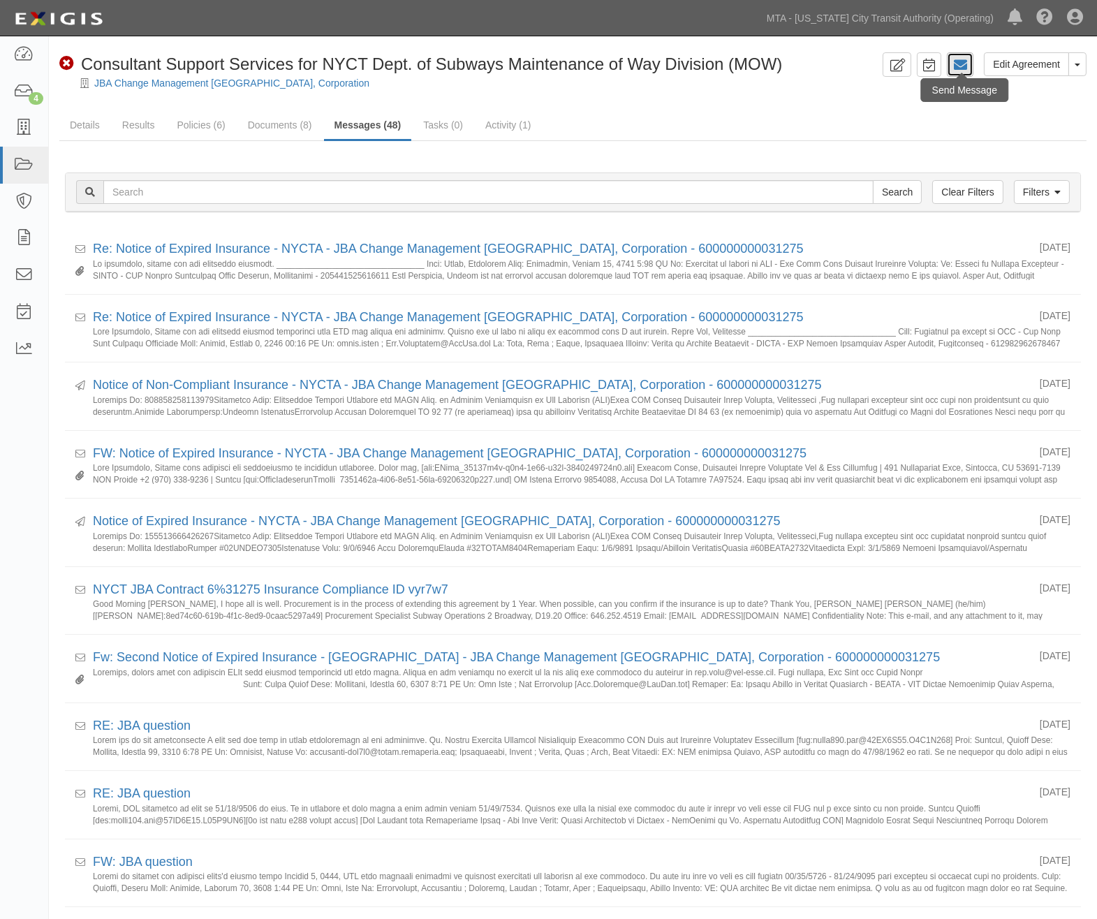
click at [962, 63] on icon at bounding box center [960, 65] width 14 height 14
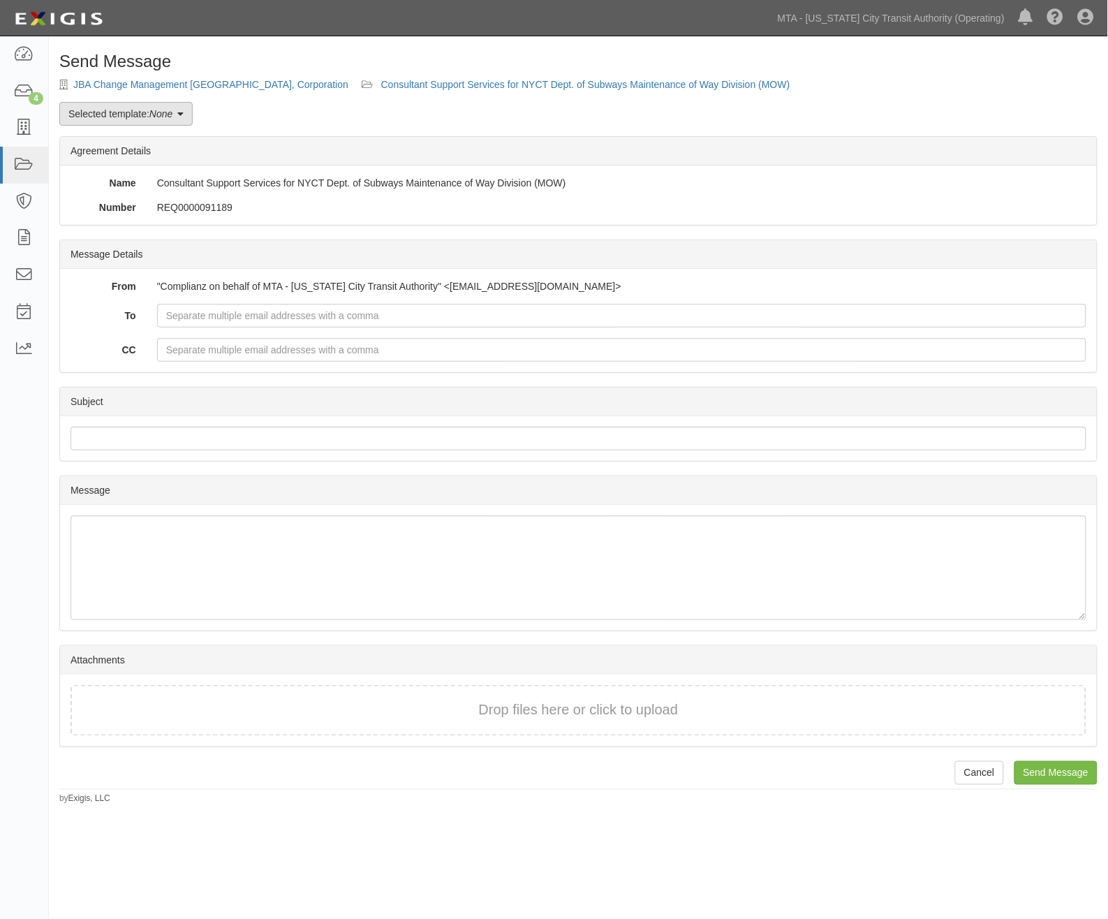
click at [126, 121] on link "Selected template: None" at bounding box center [125, 114] width 133 height 24
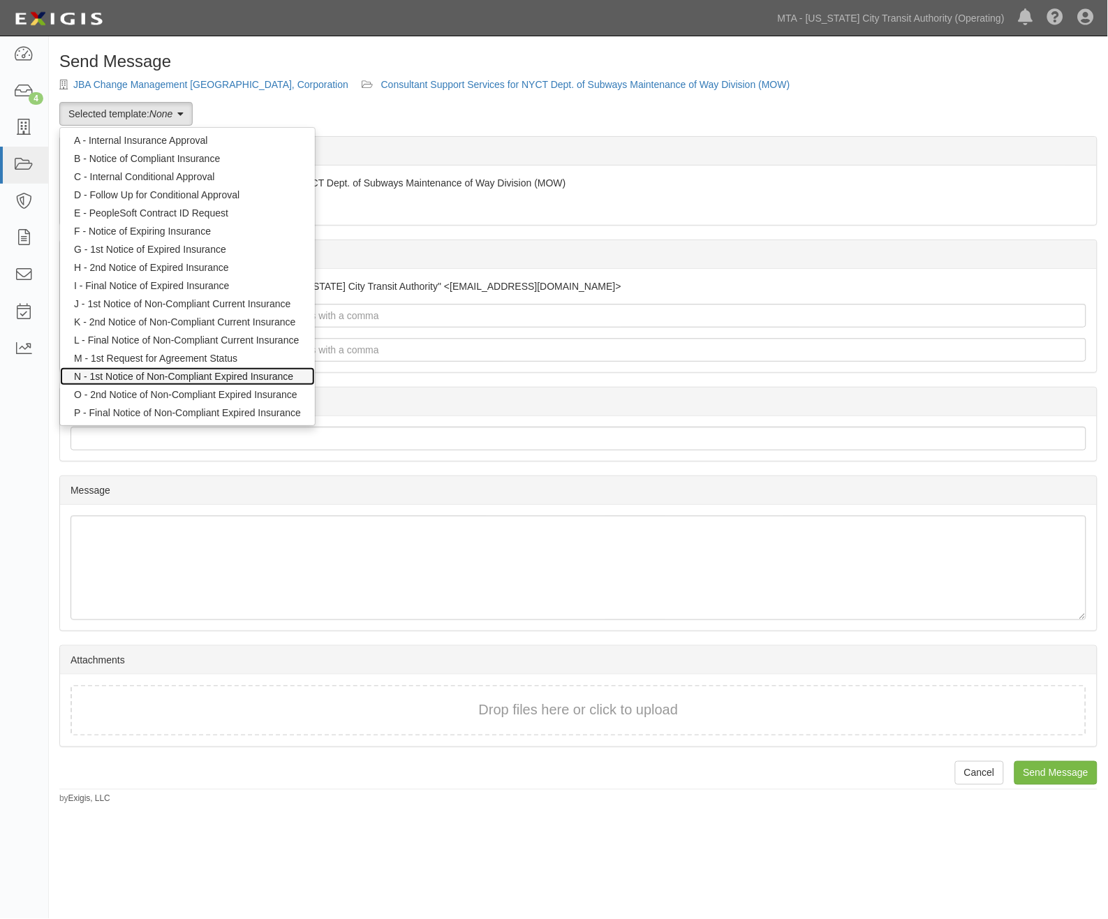
click at [145, 373] on link "N - 1st Notice of Non-Compliant Expired Insurance" at bounding box center [187, 376] width 255 height 18
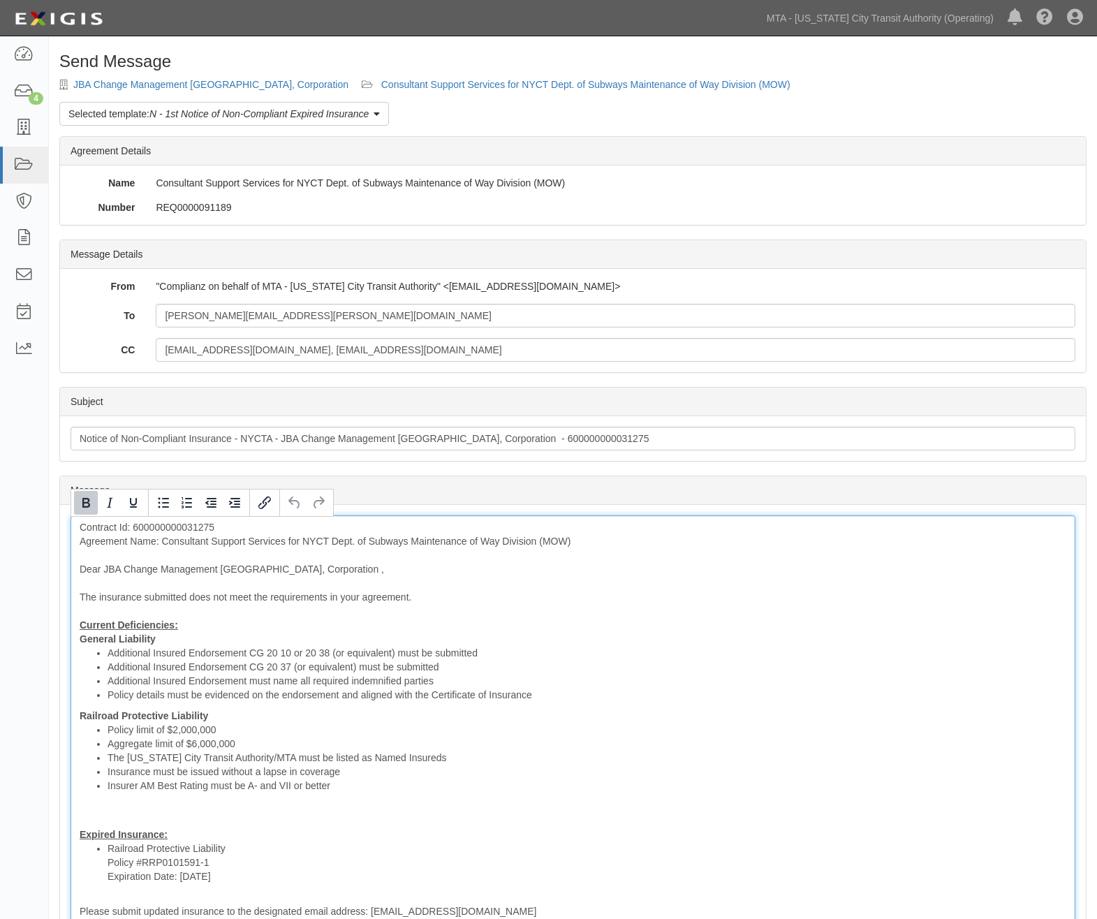
click at [80, 715] on strong "Railroad Protective Liability" at bounding box center [144, 715] width 129 height 11
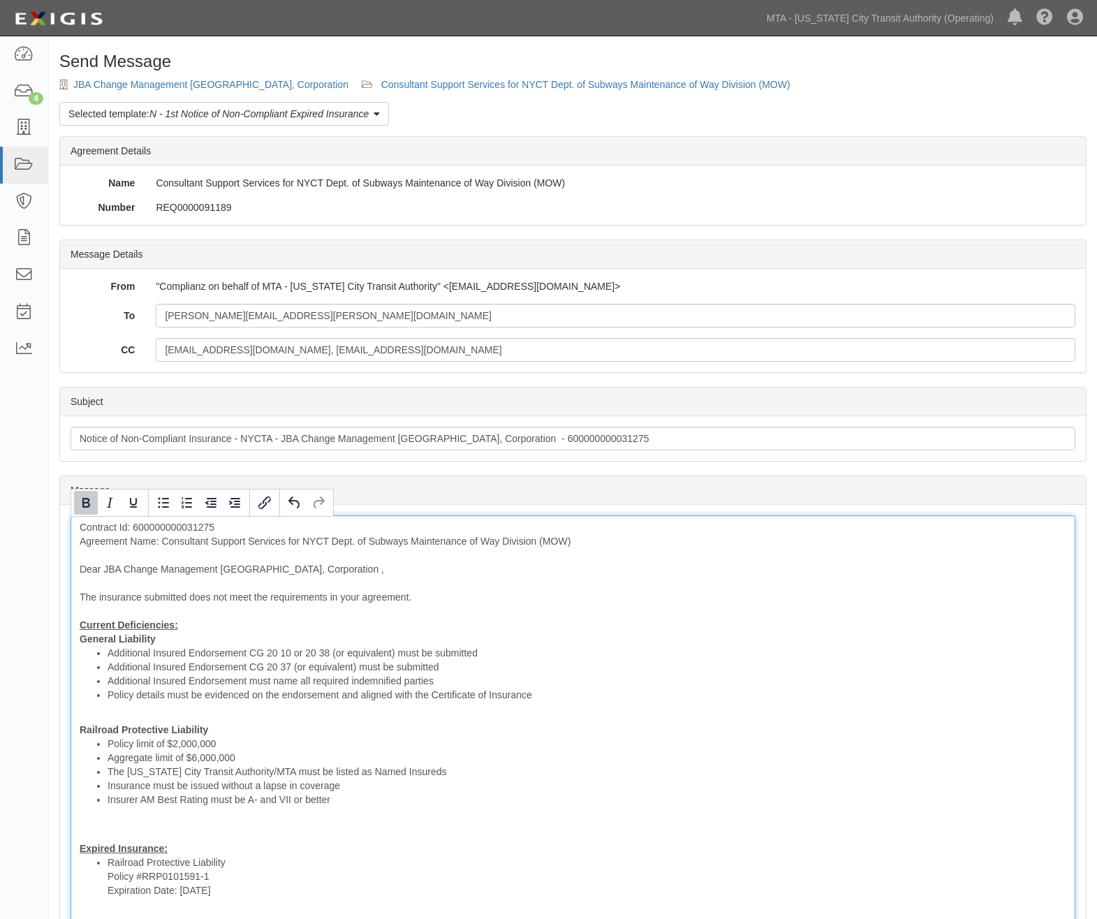
click at [291, 738] on li "Policy limit of $2,000,000" at bounding box center [587, 744] width 959 height 14
click at [282, 724] on div "Contract Id: 600000000031275 Agreement Name: Consultant Support Services for NY…" at bounding box center [573, 789] width 1005 height 548
drag, startPoint x: 363, startPoint y: 807, endPoint x: 50, endPoint y: 724, distance: 323.8
click at [50, 724] on div "Send Message JBA Change Management [GEOGRAPHIC_DATA], Corporation Consultant Su…" at bounding box center [573, 650] width 1048 height 1196
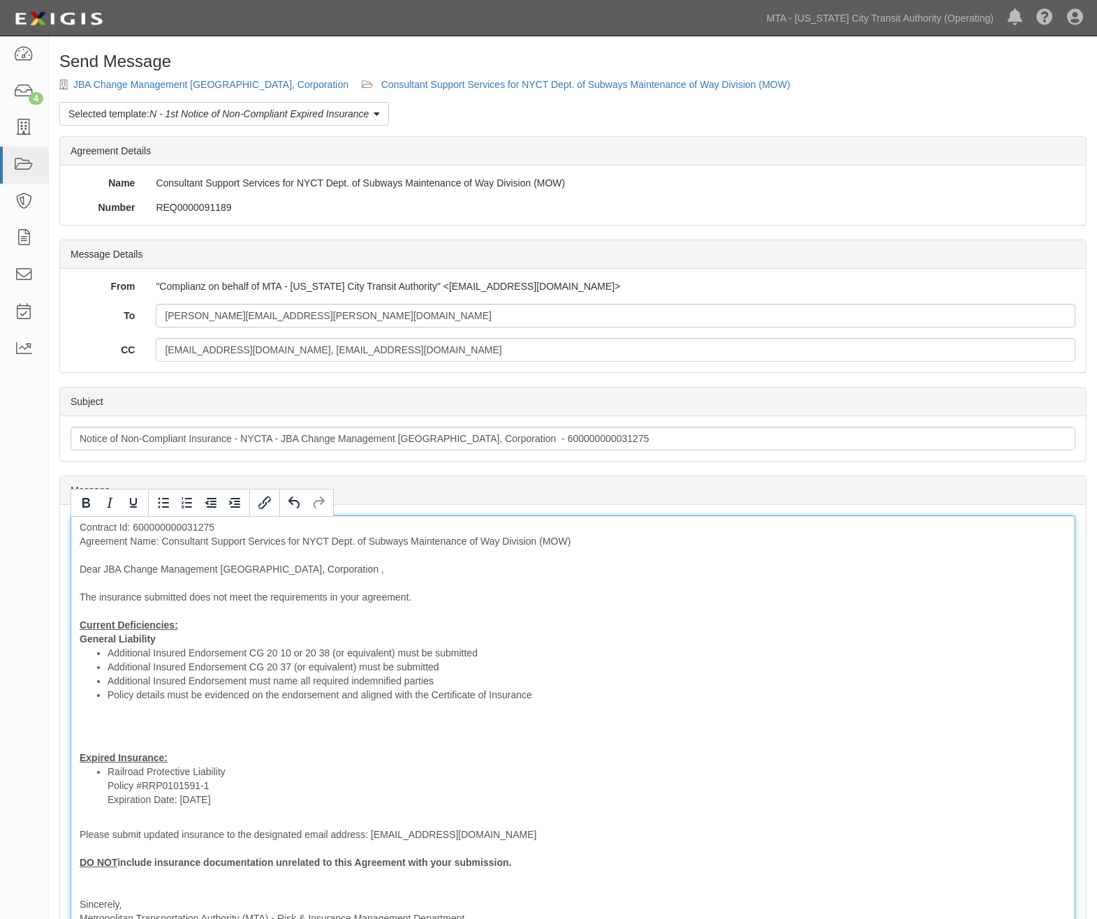
click at [107, 744] on div "Contract Id: 600000000031275 Agreement Name: Consultant Support Services for NY…" at bounding box center [573, 743] width 1005 height 457
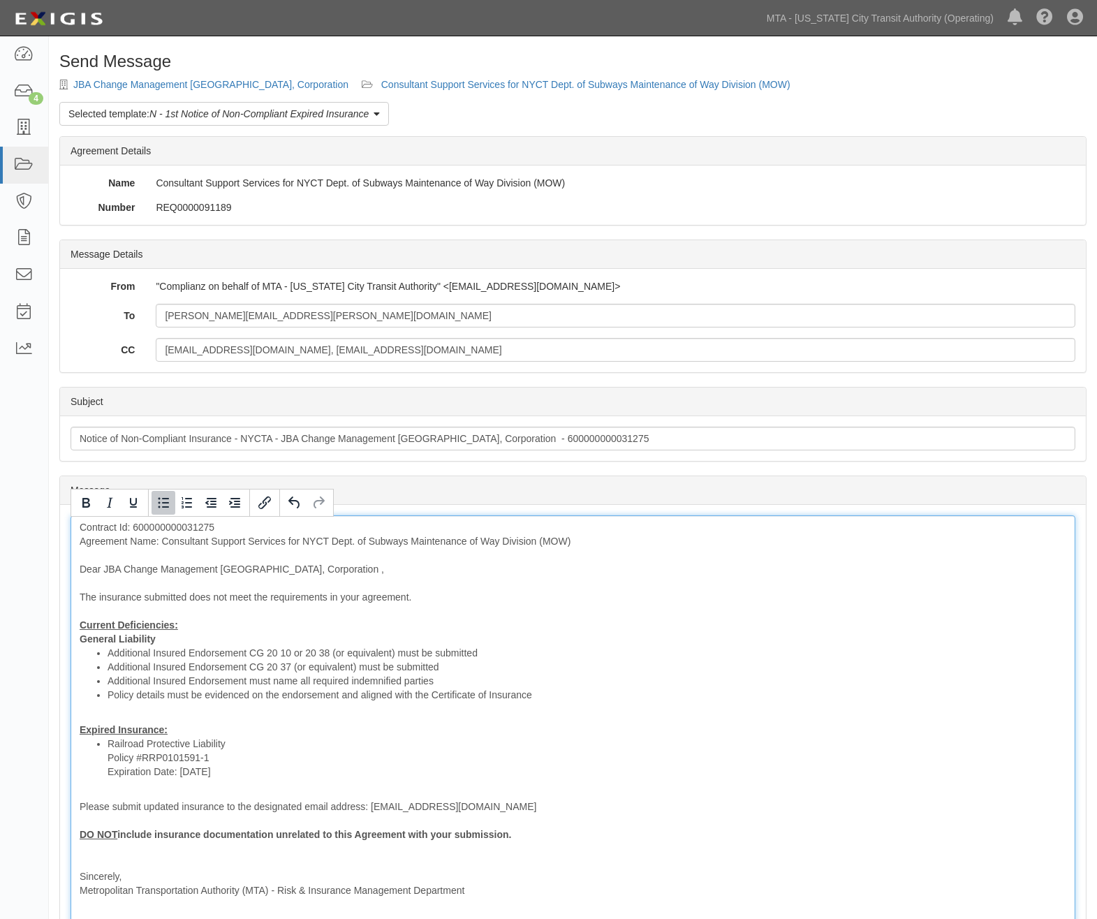
drag, startPoint x: 235, startPoint y: 768, endPoint x: 98, endPoint y: 772, distance: 136.9
click at [98, 772] on ul "Railroad Protective Liability Policy #RRP0101591-1 Expiration Date: [DATE]" at bounding box center [573, 758] width 987 height 42
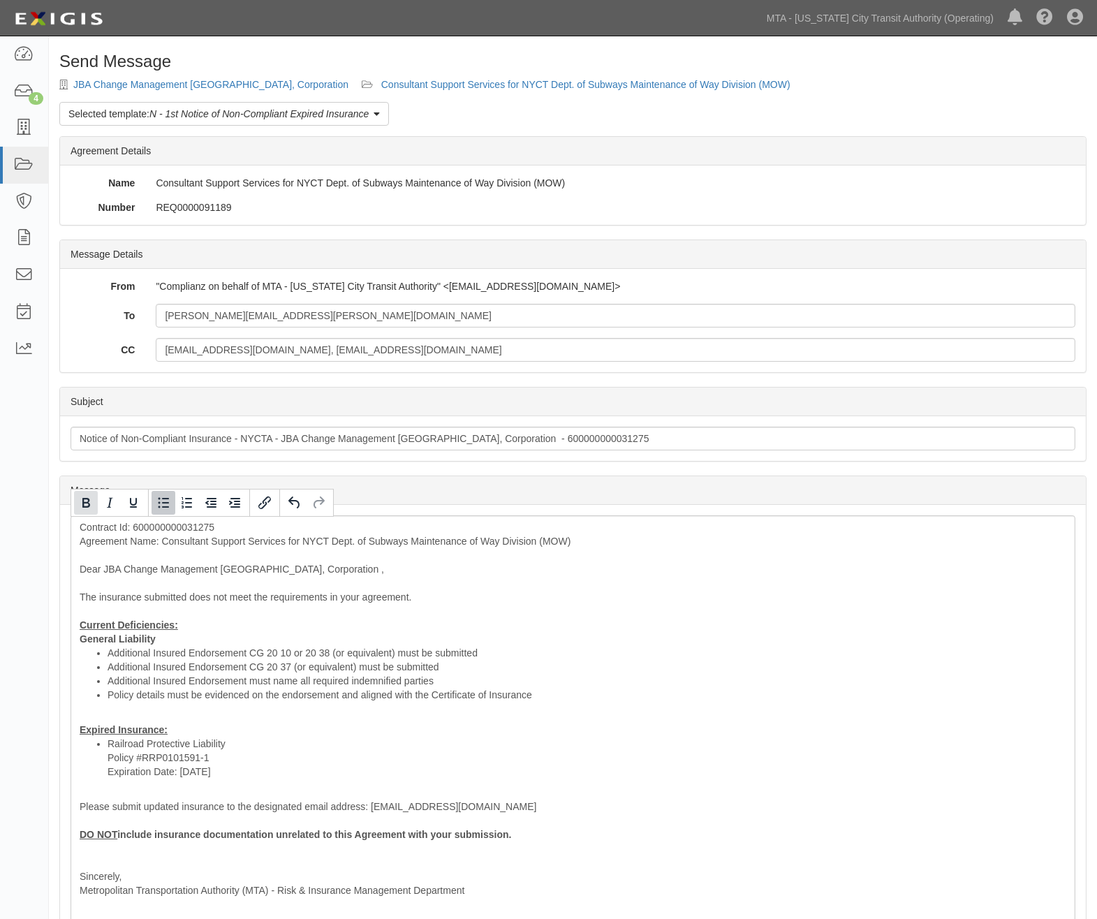
click at [92, 503] on icon "Bold" at bounding box center [86, 503] width 17 height 17
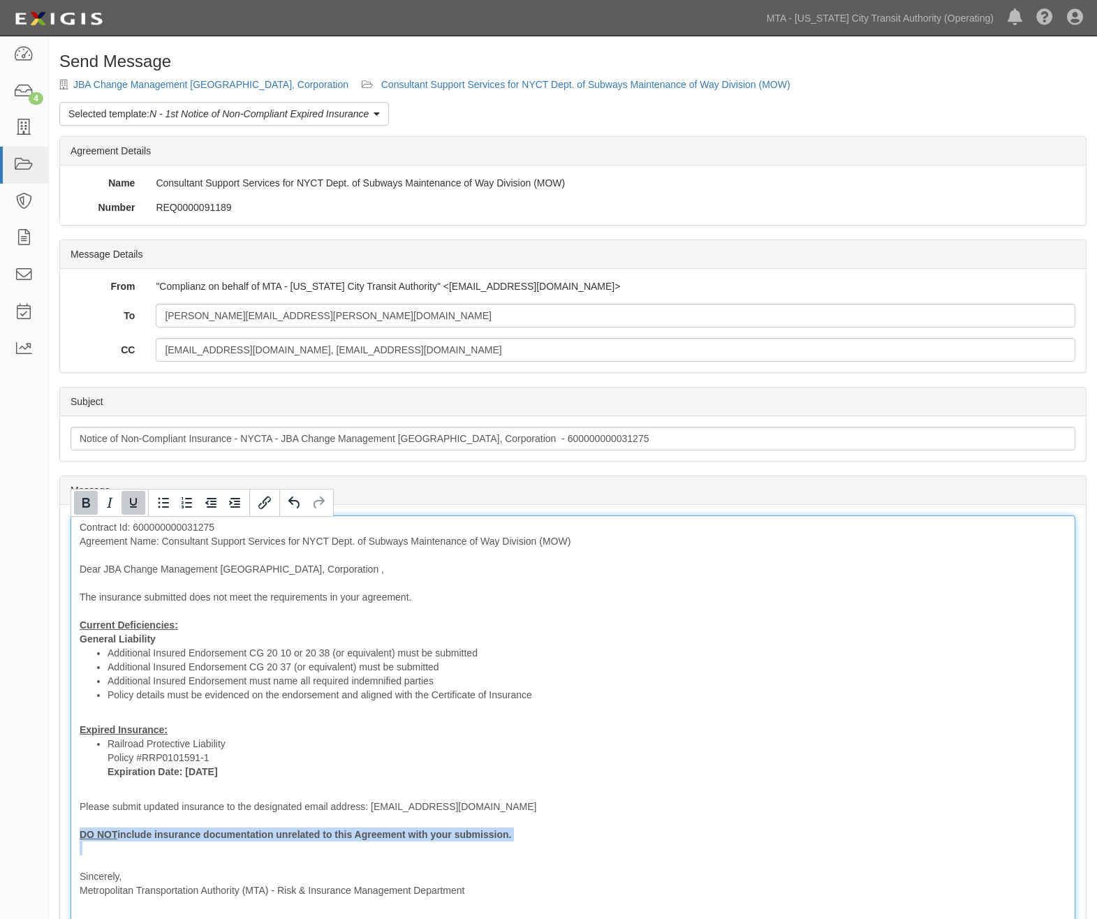
drag, startPoint x: 168, startPoint y: 861, endPoint x: 61, endPoint y: 830, distance: 112.1
click at [61, 830] on div "Message Contract Id: 600000000031275 Agreement Name: Consultant Support Service…" at bounding box center [573, 730] width 1026 height 450
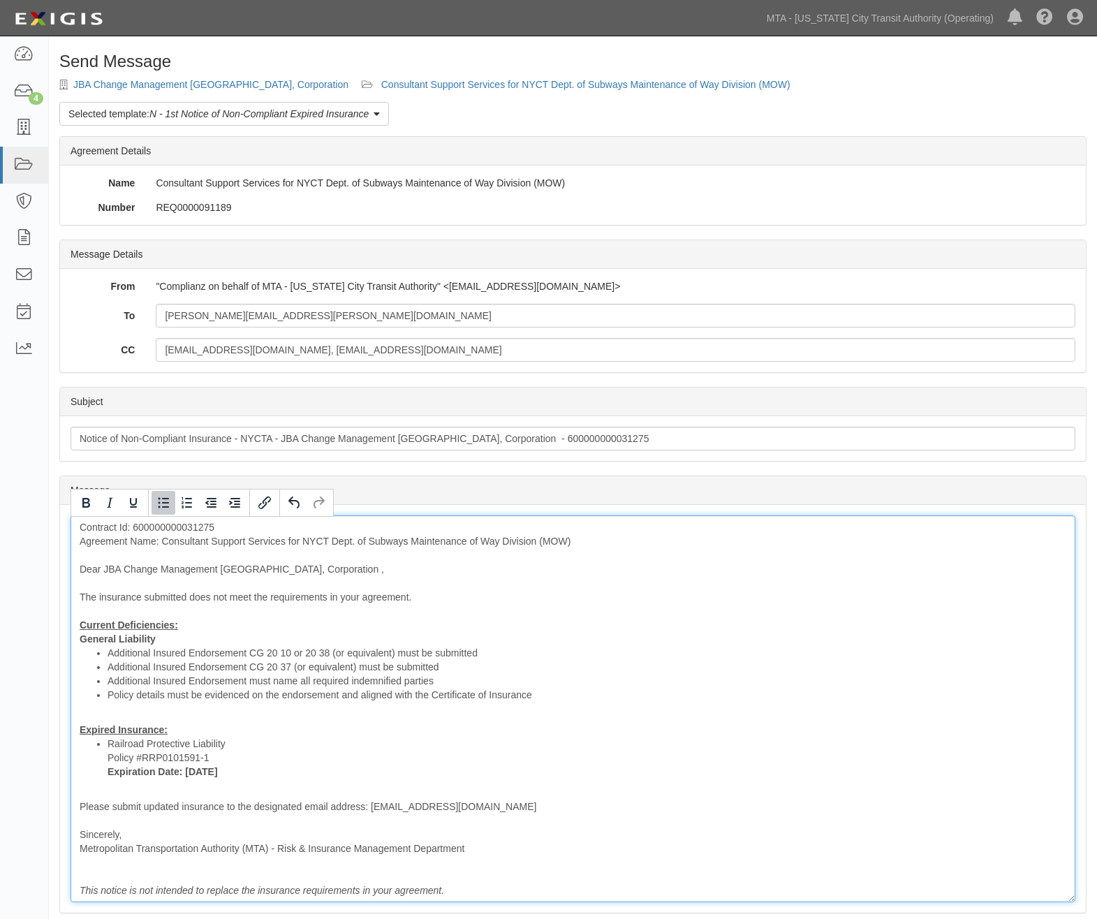
click at [246, 740] on li "Railroad Protective Liability Policy #RRP0101591-1 Expiration Date: [DATE]" at bounding box center [587, 758] width 959 height 42
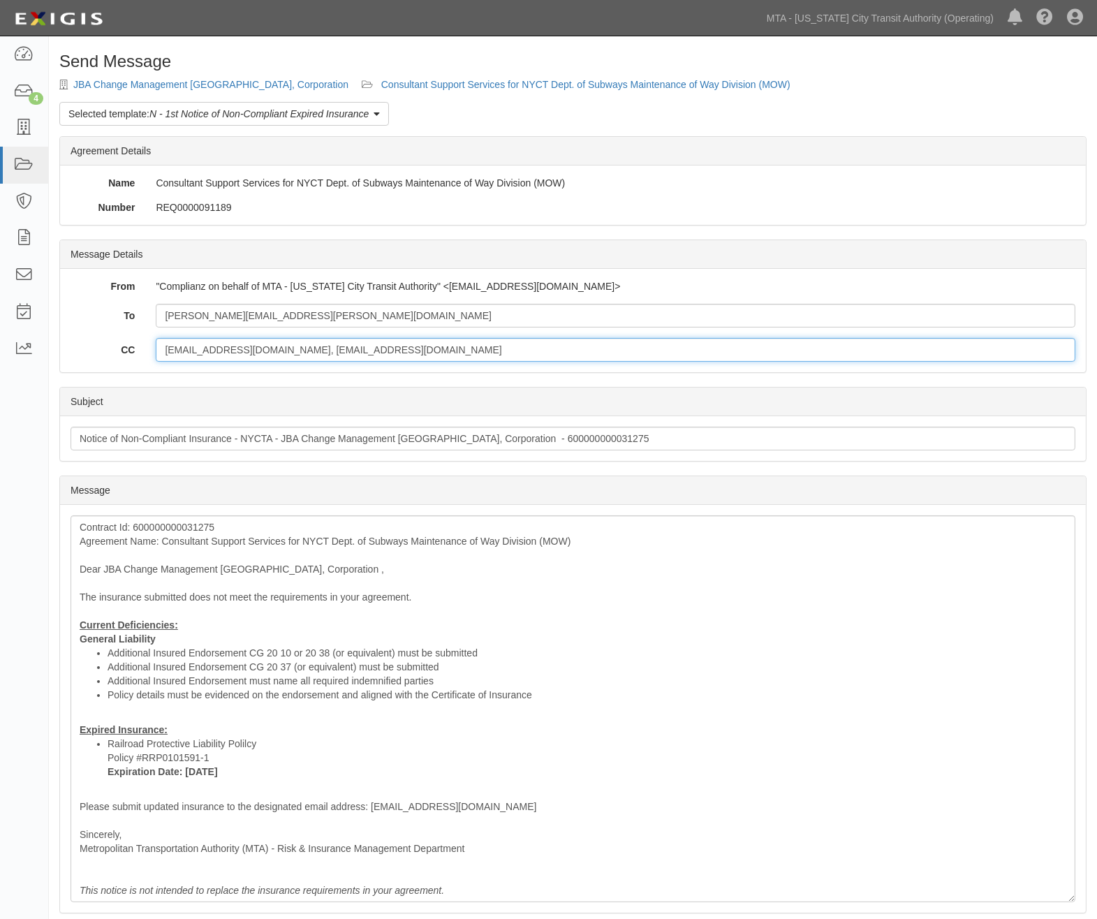
drag, startPoint x: 382, startPoint y: 351, endPoint x: 264, endPoint y: 349, distance: 118.1
click at [264, 349] on input "[EMAIL_ADDRESS][DOMAIN_NAME], [EMAIL_ADDRESS][DOMAIN_NAME]" at bounding box center [616, 350] width 920 height 24
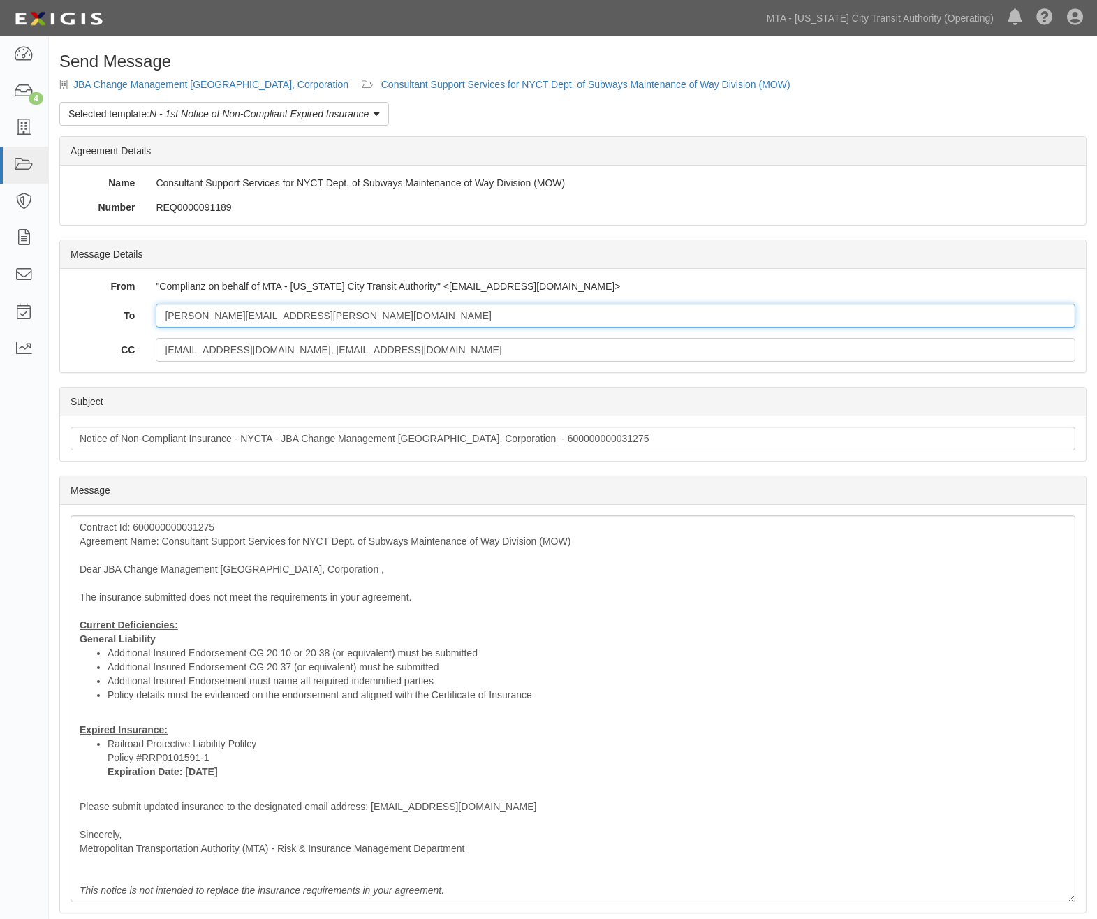
click at [373, 318] on input "[PERSON_NAME][EMAIL_ADDRESS][PERSON_NAME][DOMAIN_NAME]" at bounding box center [616, 316] width 920 height 24
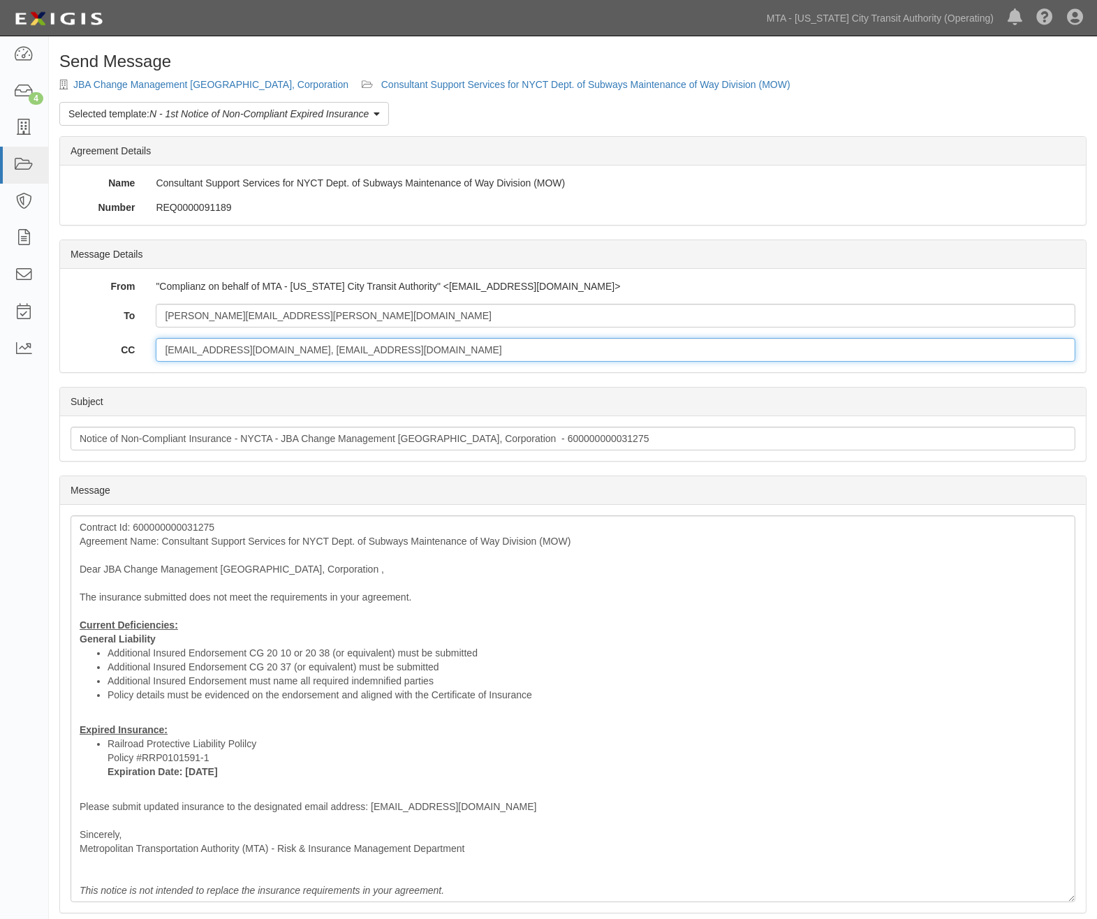
click at [387, 350] on input "Suzy.Sung@nyct.com, Suzy.Sung@nyct.com" at bounding box center [616, 350] width 920 height 24
drag, startPoint x: 387, startPoint y: 350, endPoint x: 135, endPoint y: 352, distance: 252.2
click at [135, 352] on div "CC Suzy.Sung@nyct.com, Suzy.Sung@nyct.com" at bounding box center [573, 350] width 1026 height 24
paste input "Christian.Cotto"
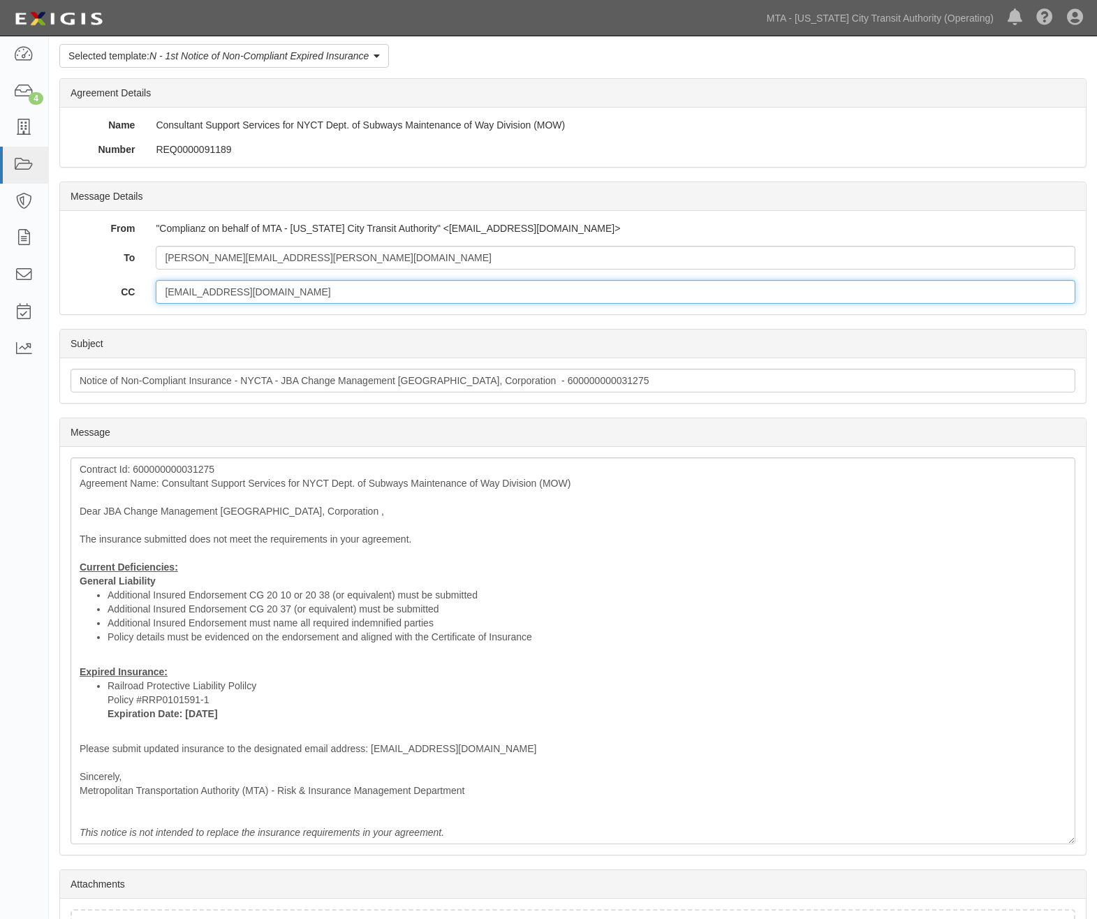
scroll to position [168, 0]
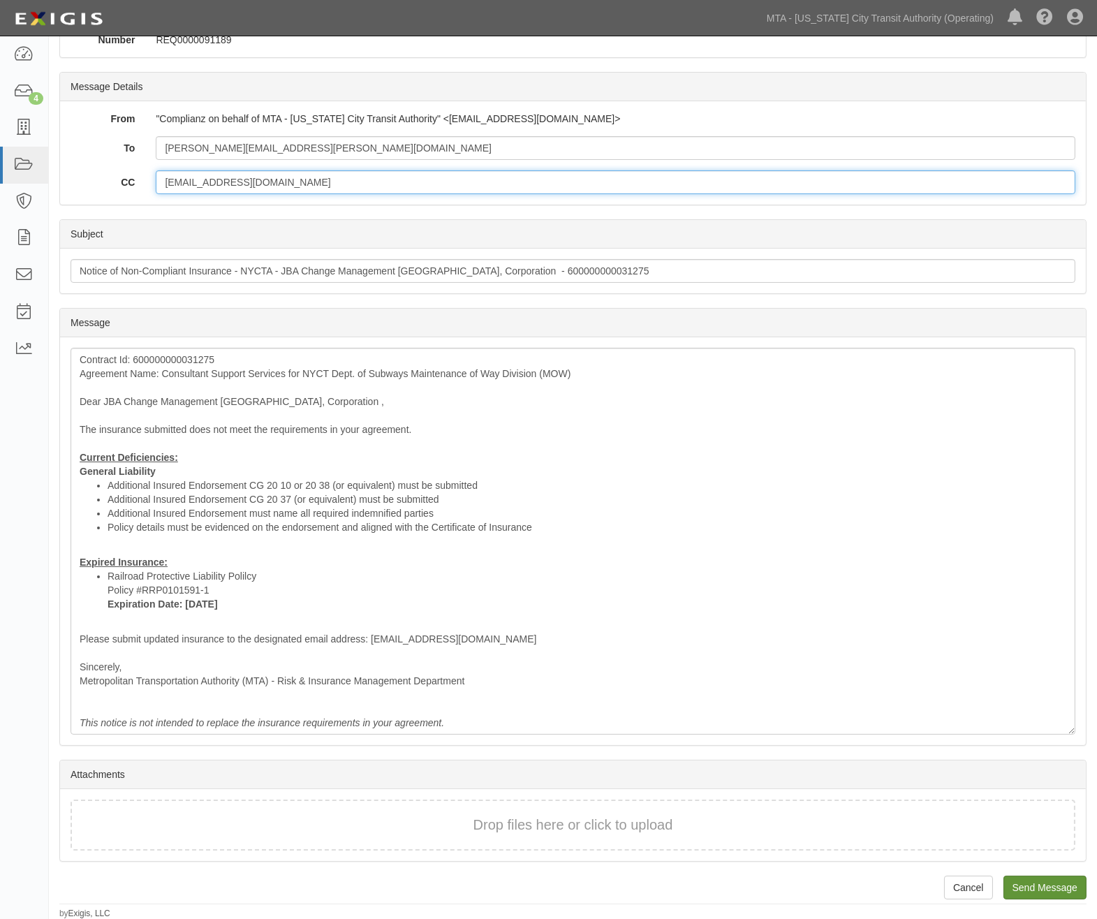
type input "Christian.Cotto@nyct.com"
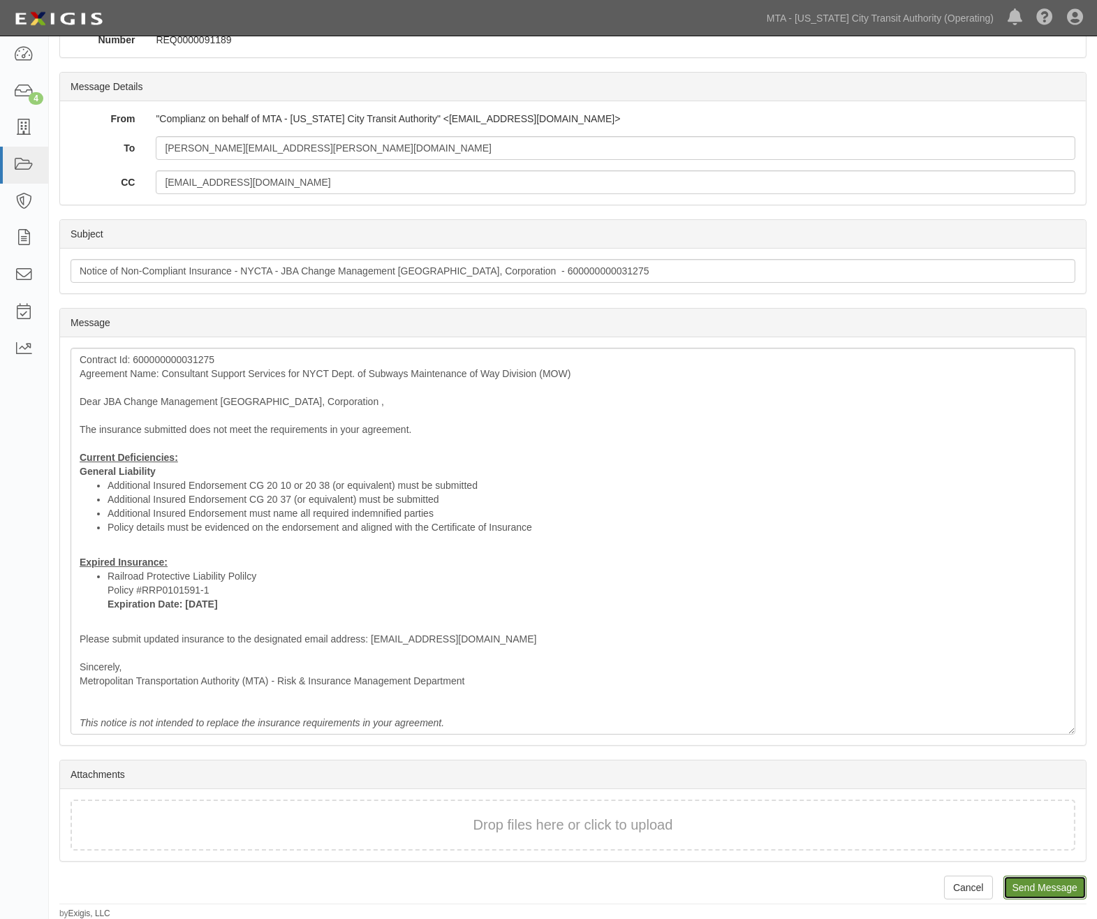
click at [1037, 890] on input "Send Message" at bounding box center [1045, 888] width 83 height 24
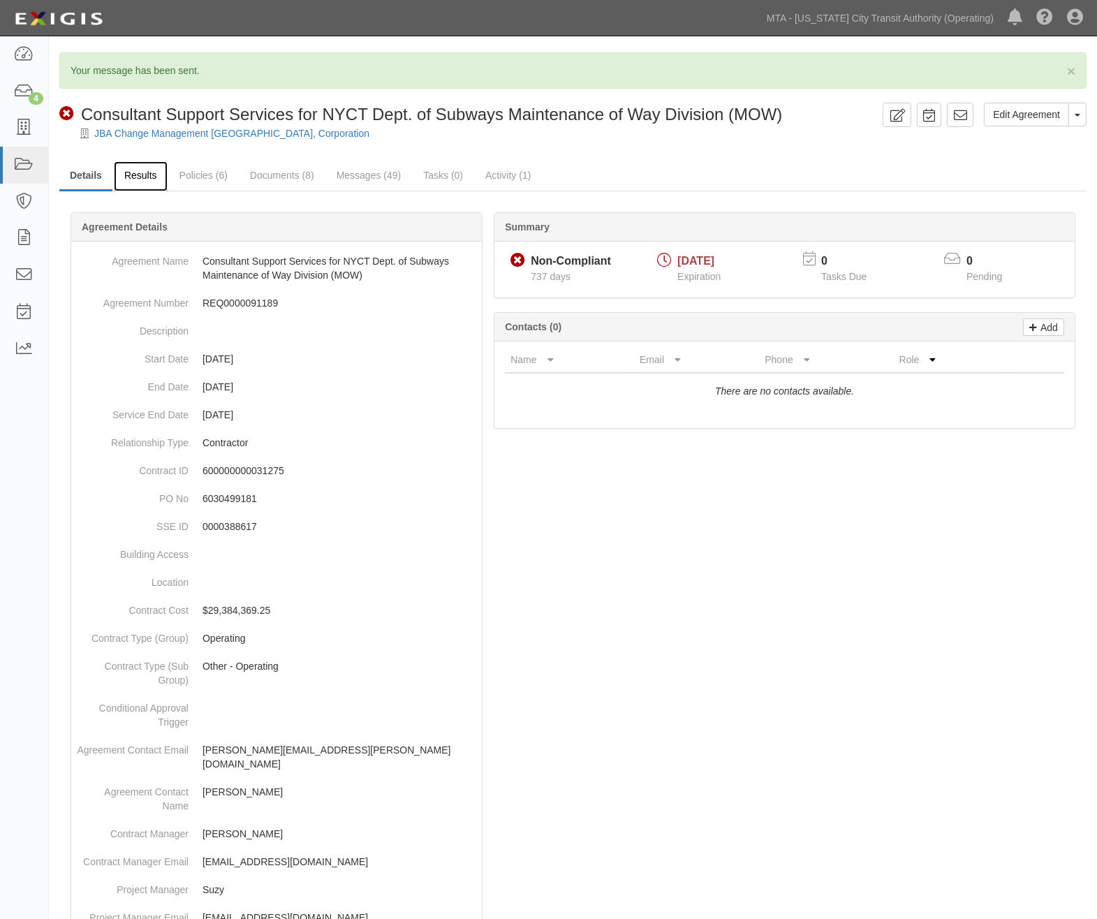
click at [148, 176] on link "Results" at bounding box center [141, 176] width 54 height 30
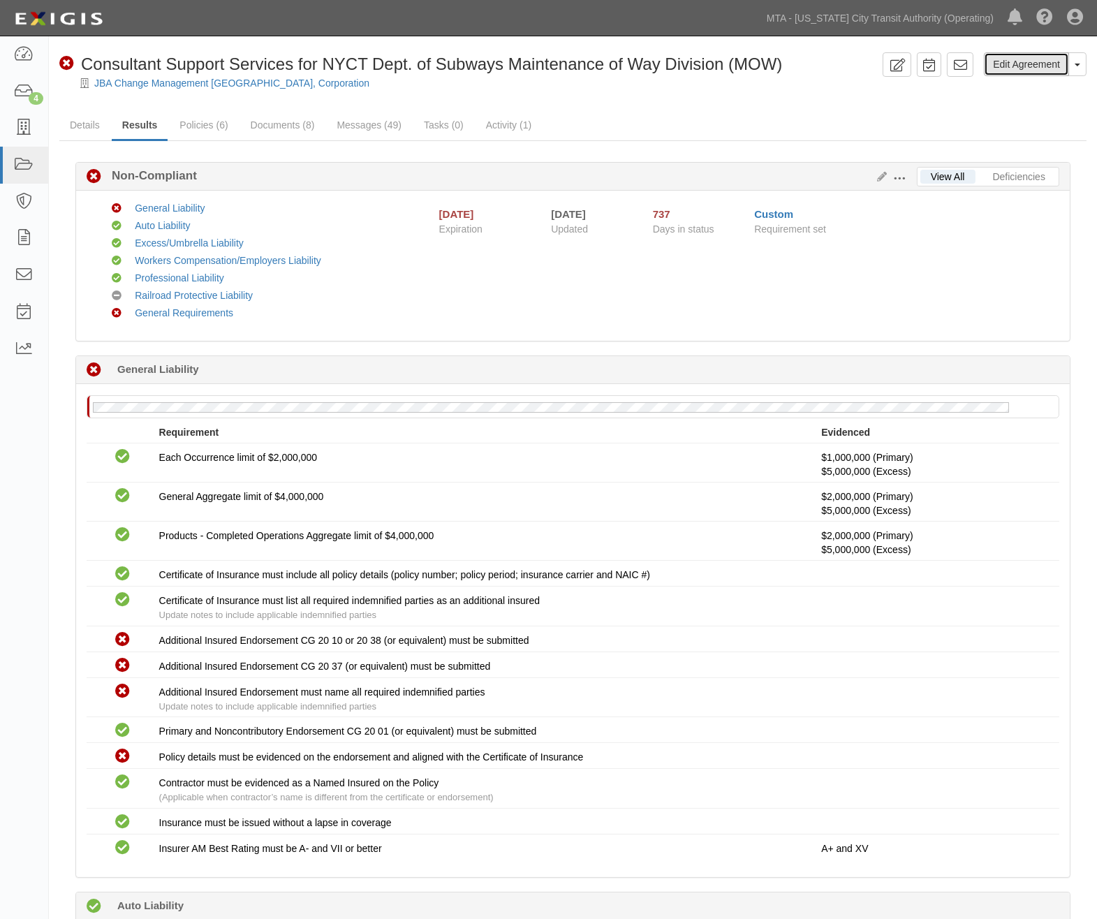
click at [1009, 66] on link "Edit Agreement" at bounding box center [1026, 64] width 85 height 24
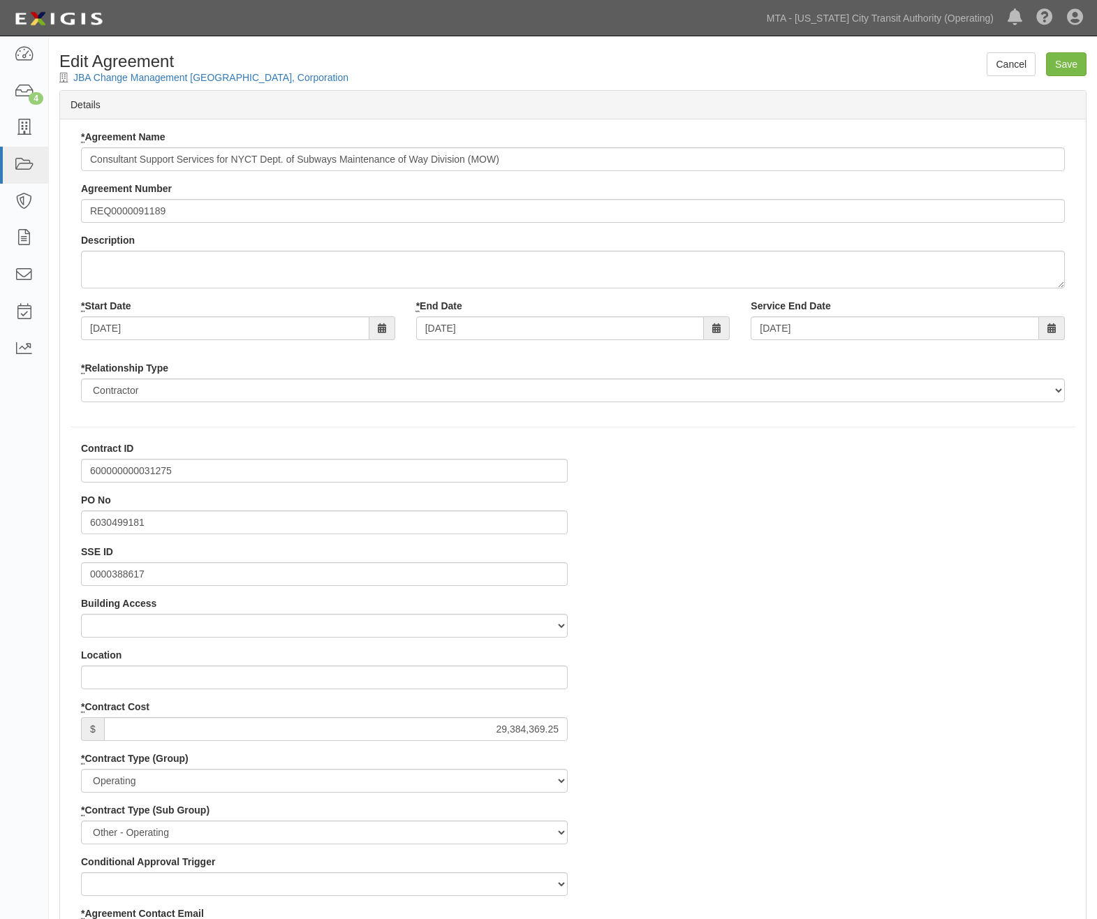
select select
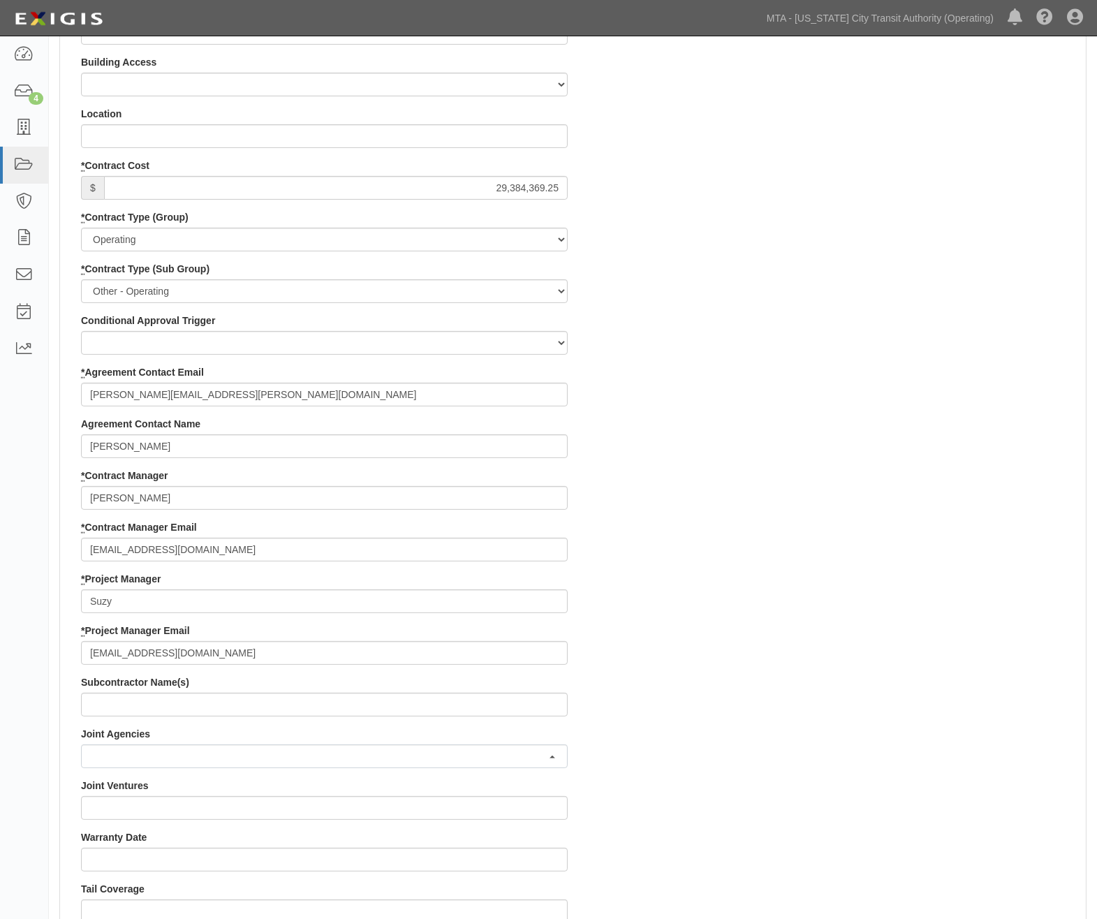
scroll to position [543, 0]
drag, startPoint x: 213, startPoint y: 548, endPoint x: 3, endPoint y: 545, distance: 210.3
click at [3, 545] on body "Toggle navigation Dashboard 4 Inbox Parties Agreements Coverages Documents Mess…" at bounding box center [548, 508] width 1097 height 2102
paste input "[DEMOGRAPHIC_DATA]Cotto"
type input "[EMAIL_ADDRESS][DOMAIN_NAME]"
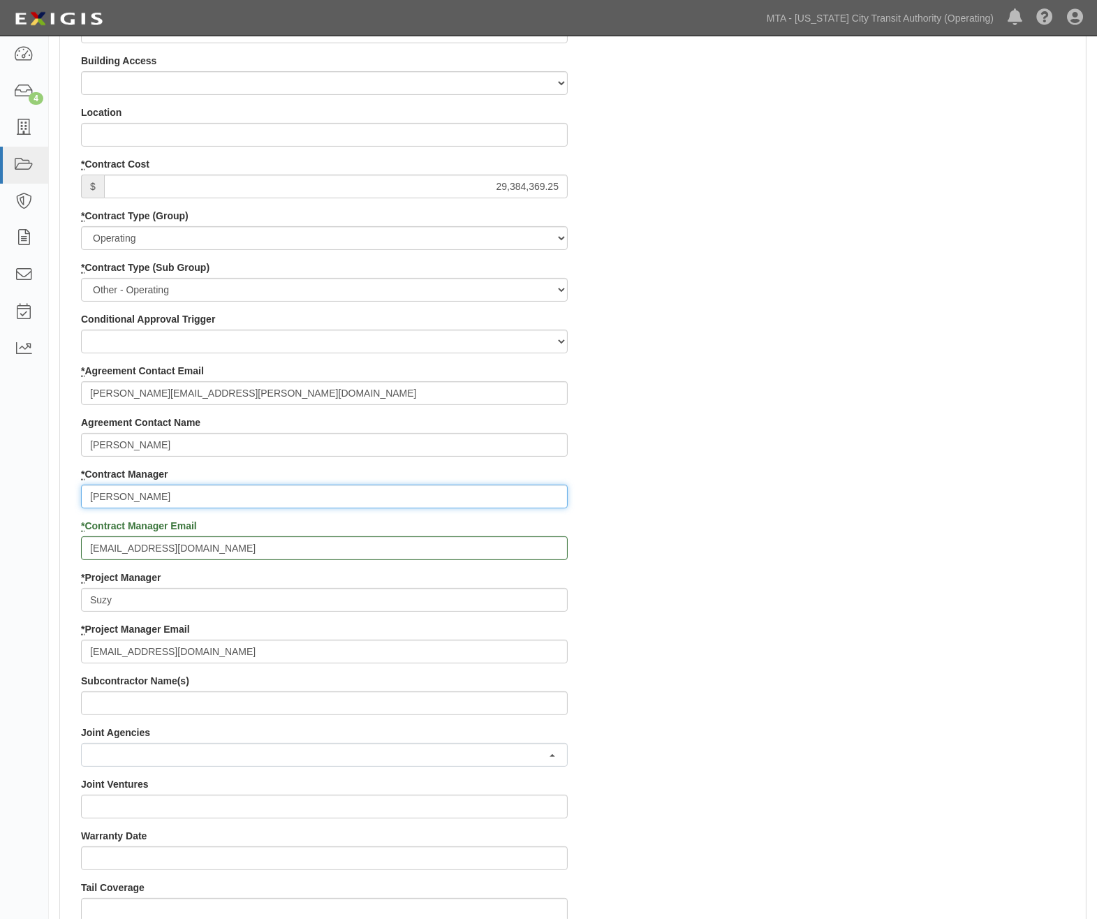
drag, startPoint x: 205, startPoint y: 489, endPoint x: 15, endPoint y: 485, distance: 190.0
click at [15, 485] on body "Toggle navigation Dashboard 4 Inbox Parties Agreements Coverages Documents Mess…" at bounding box center [548, 508] width 1097 height 2102
type input "C"
paste input "[EMAIL_ADDRESS][DOMAIN_NAME]"
drag, startPoint x: 129, startPoint y: 493, endPoint x: 301, endPoint y: 500, distance: 172.7
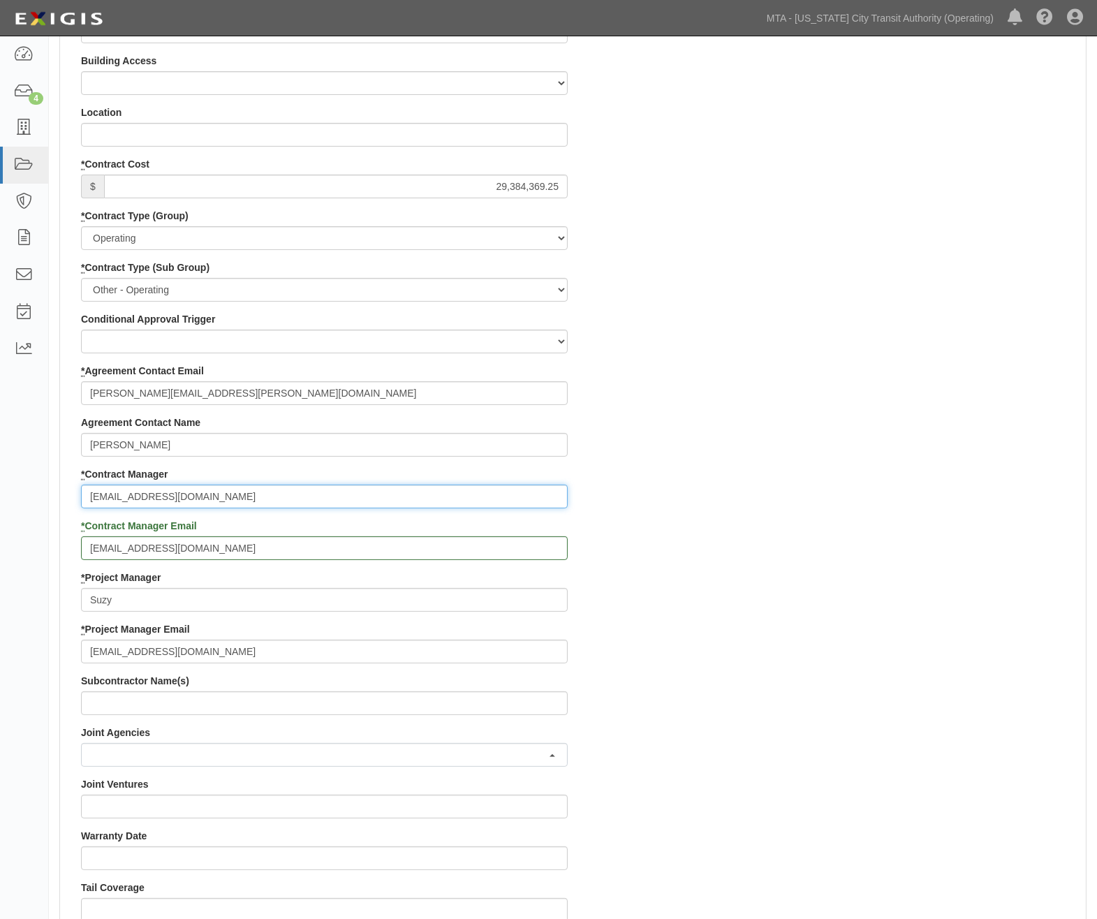
click at [296, 507] on input "[EMAIL_ADDRESS][DOMAIN_NAME]" at bounding box center [324, 497] width 487 height 24
type input "[DEMOGRAPHIC_DATA]"
click at [758, 720] on div "Contract ID 600000000031275 PO No 6030499181 SSE ID 0000388617 Building Access …" at bounding box center [573, 597] width 1026 height 1396
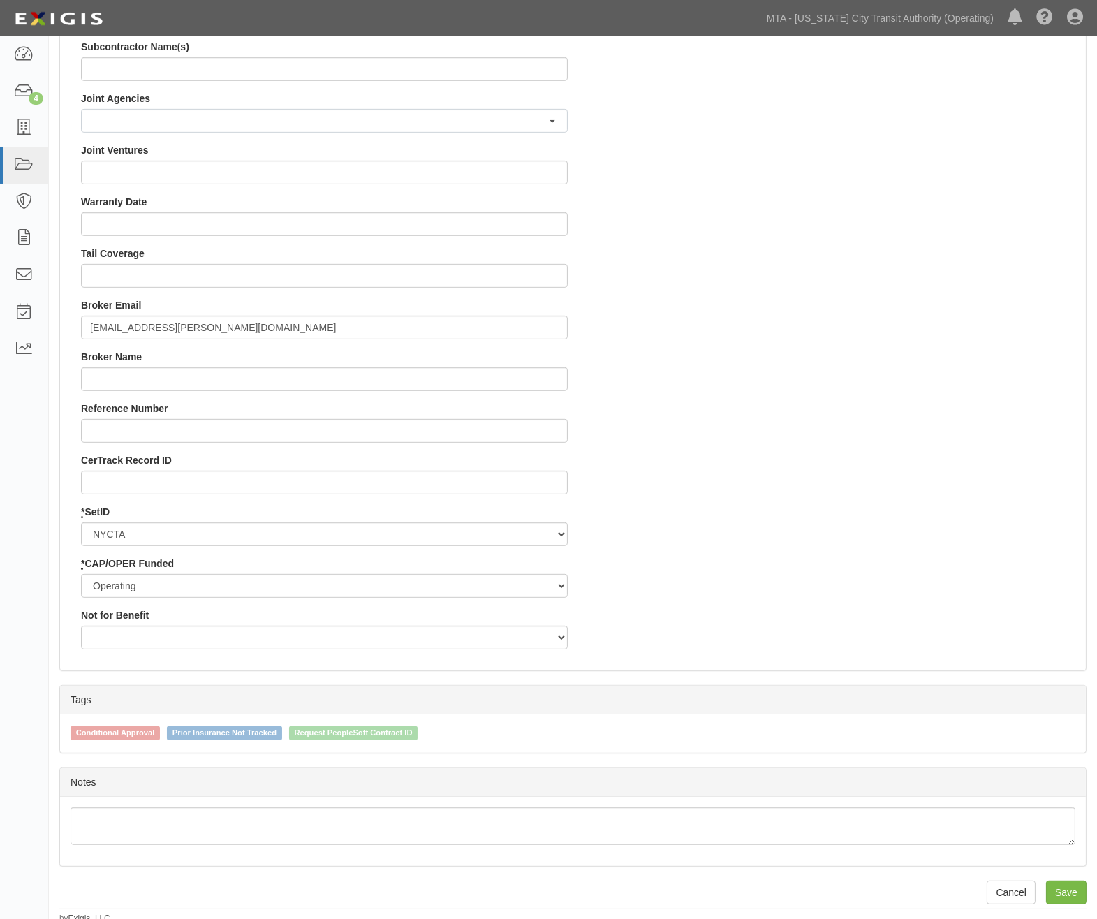
scroll to position [1183, 0]
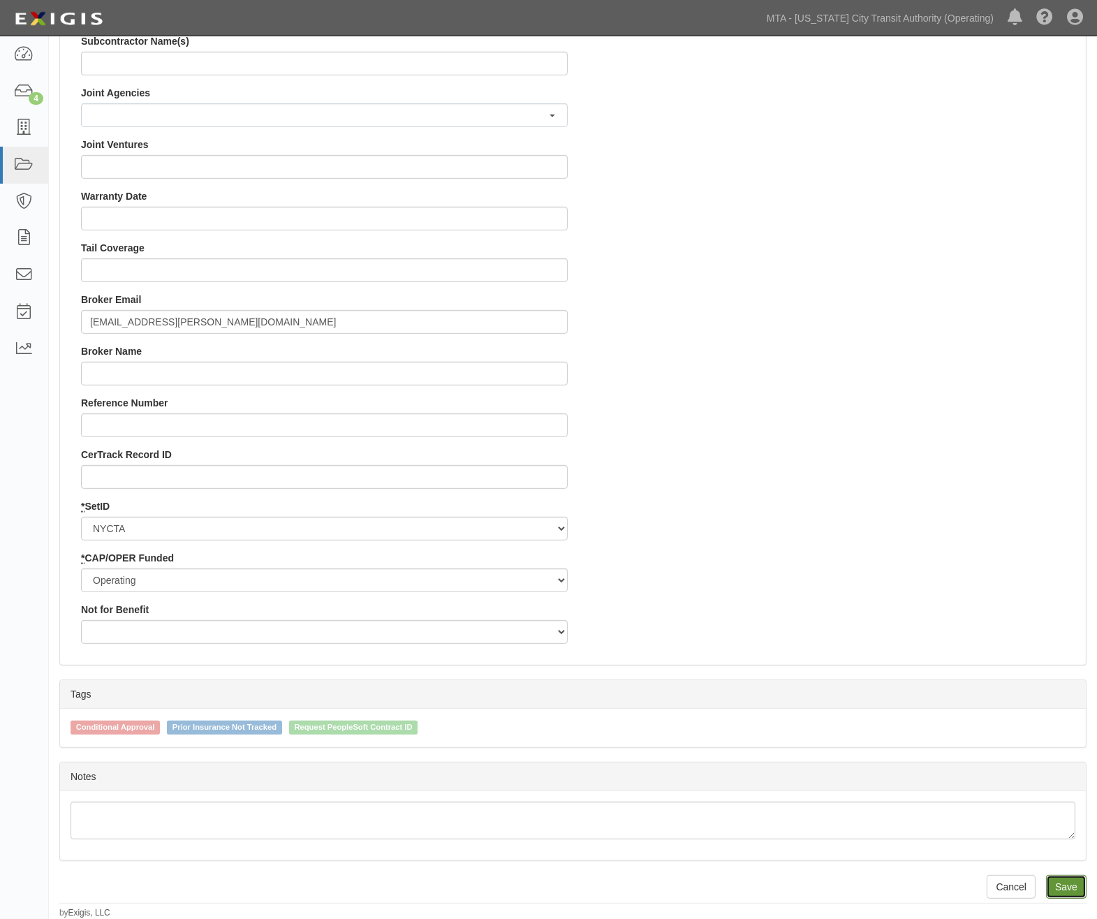
click at [1086, 889] on input "Save" at bounding box center [1066, 887] width 41 height 24
type input "29384369.25"
click at [1073, 887] on input "Save" at bounding box center [1066, 887] width 41 height 24
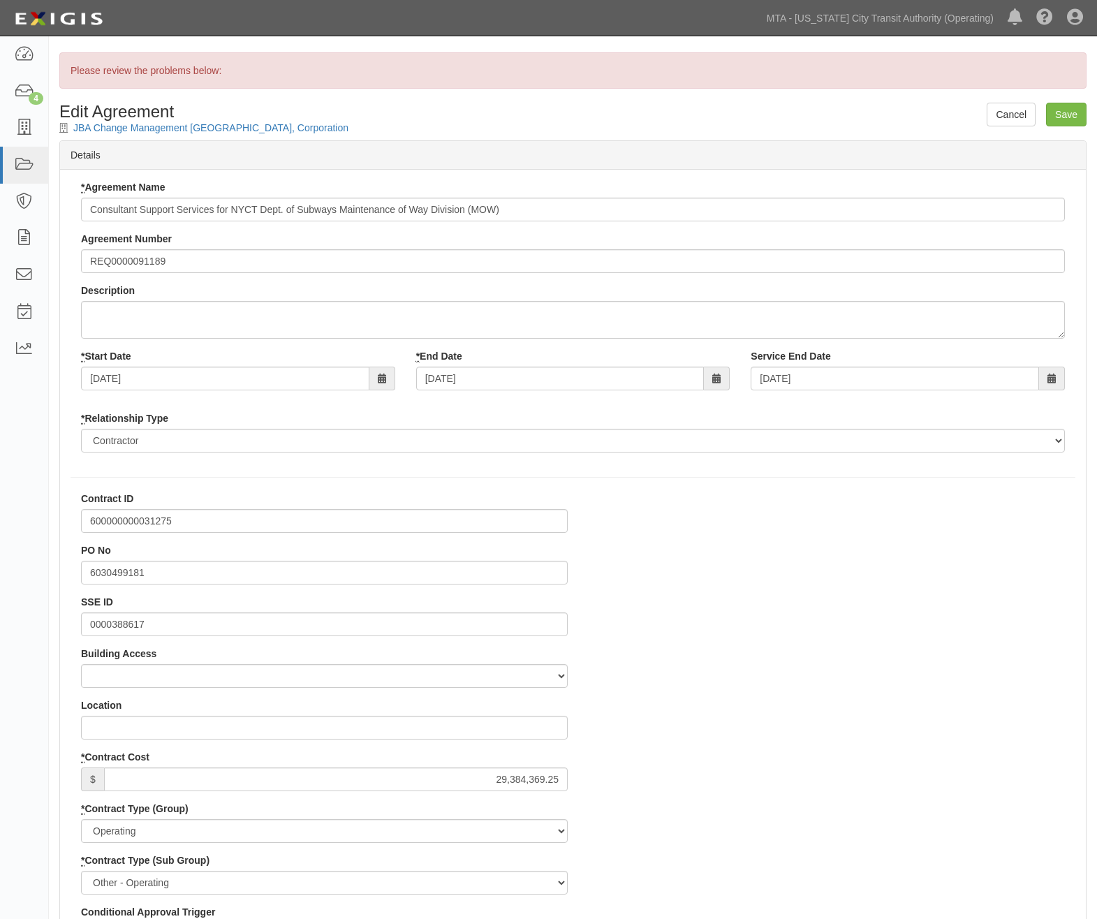
select select
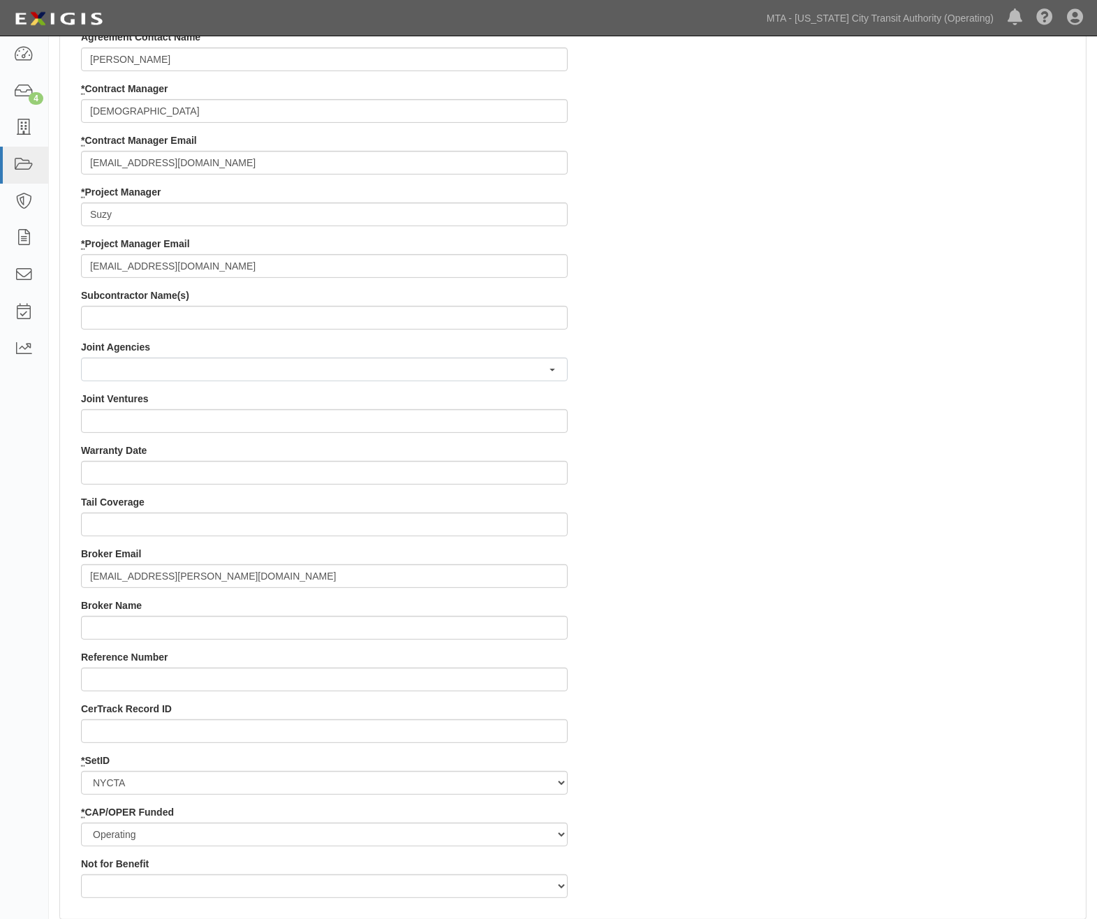
scroll to position [1233, 0]
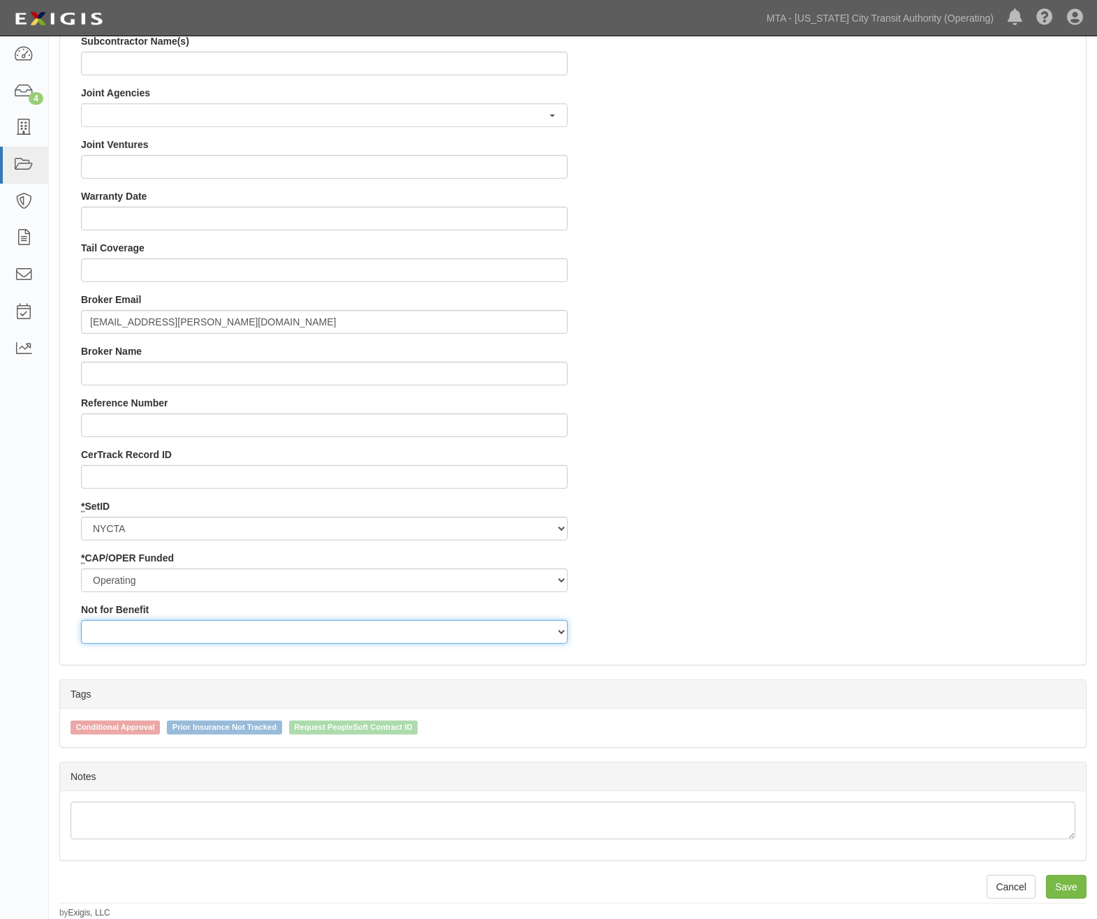
click at [163, 629] on select "Yes No" at bounding box center [324, 632] width 487 height 24
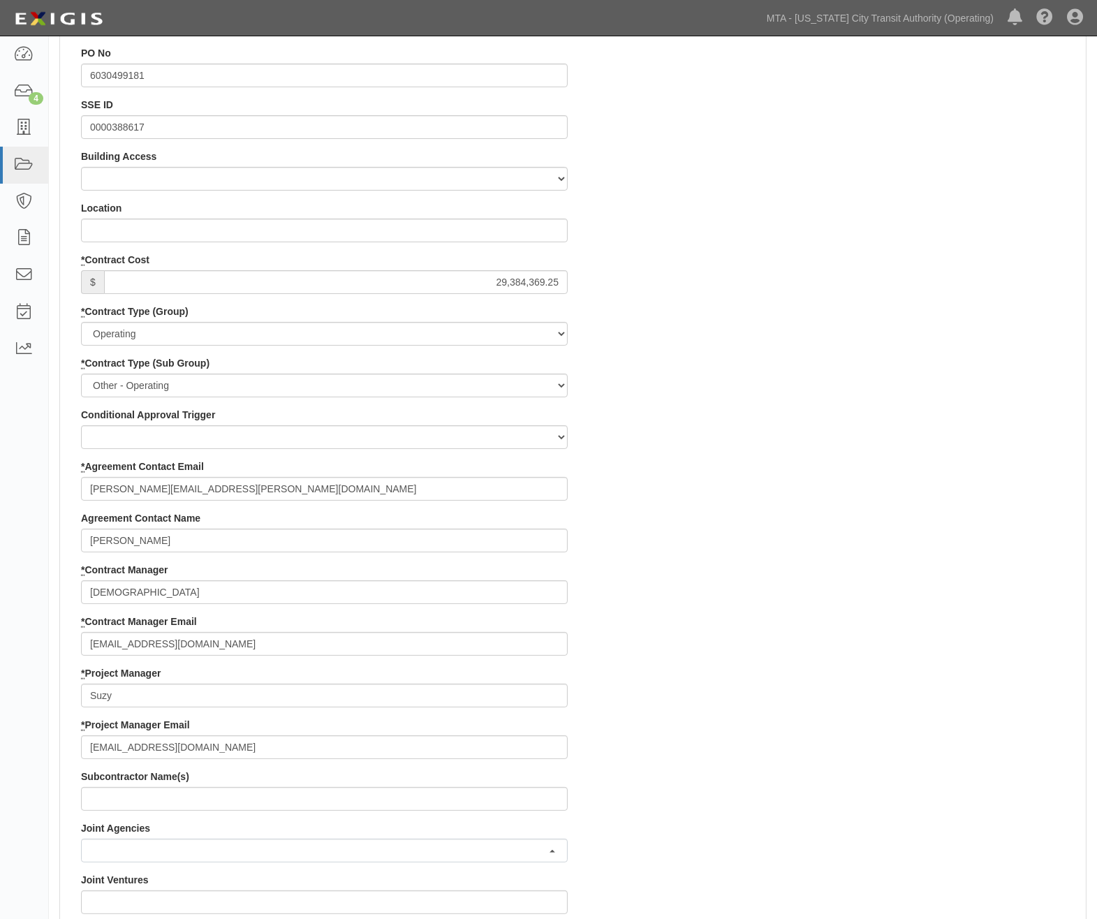
scroll to position [534, 0]
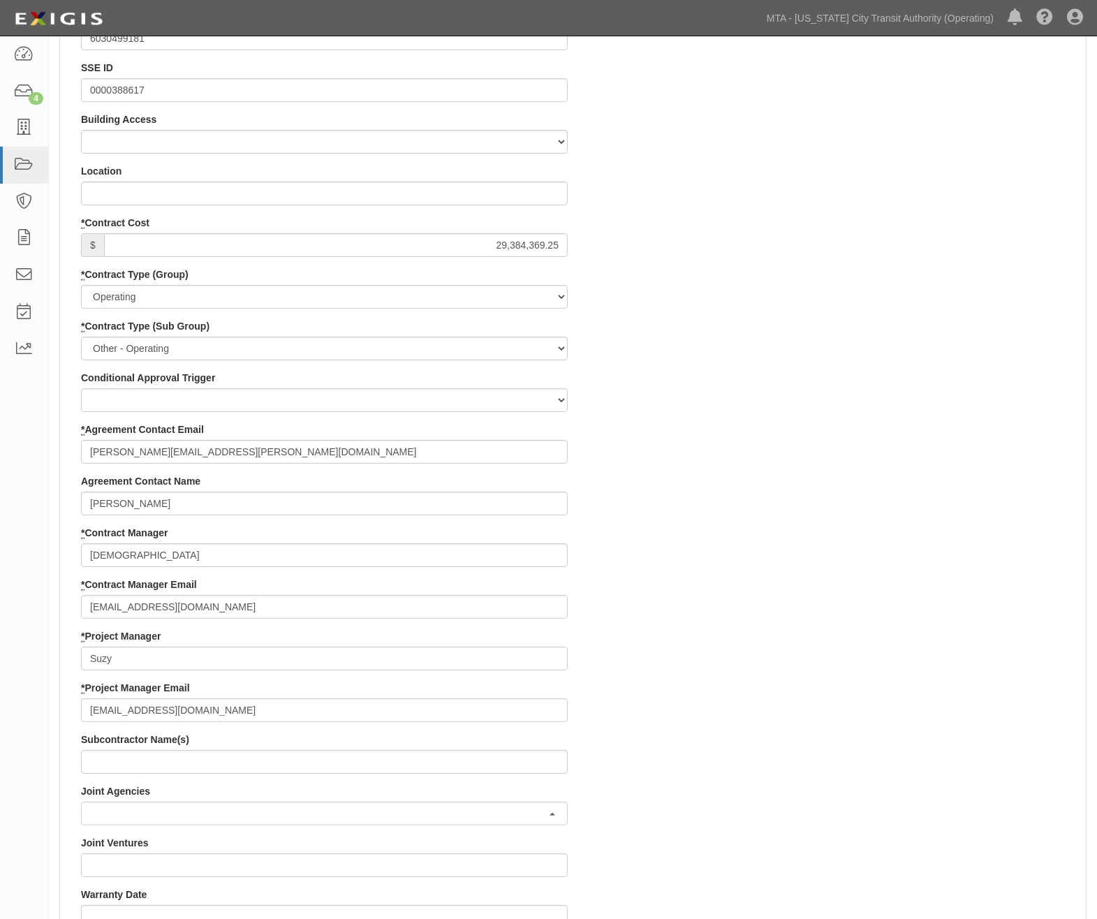
click at [798, 549] on div "Contract ID 600000000031275 PO No 6030499181 SSE ID 0000388617 Building Access …" at bounding box center [573, 655] width 1026 height 1396
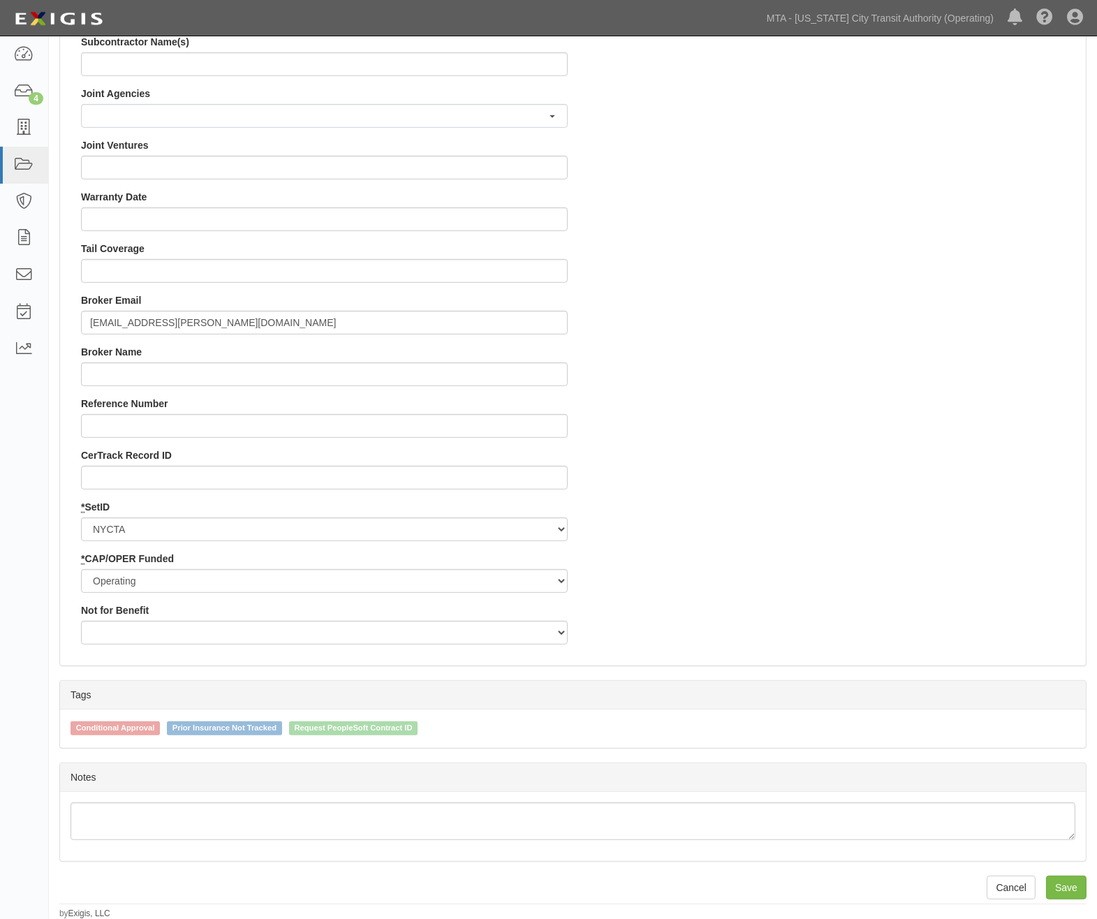
scroll to position [1233, 0]
click at [1067, 877] on input "Save" at bounding box center [1066, 887] width 41 height 24
type input "29384369.25"
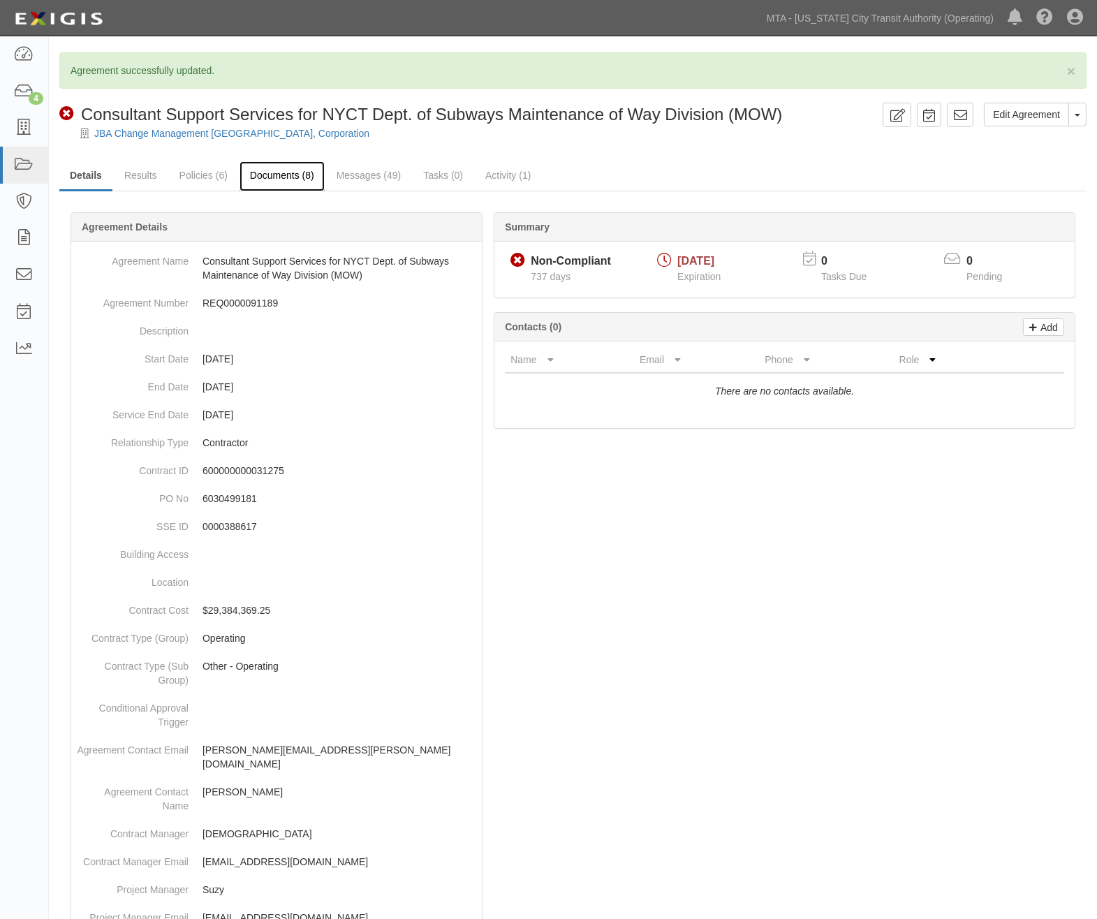
click at [287, 178] on link "Documents (8)" at bounding box center [282, 176] width 85 height 30
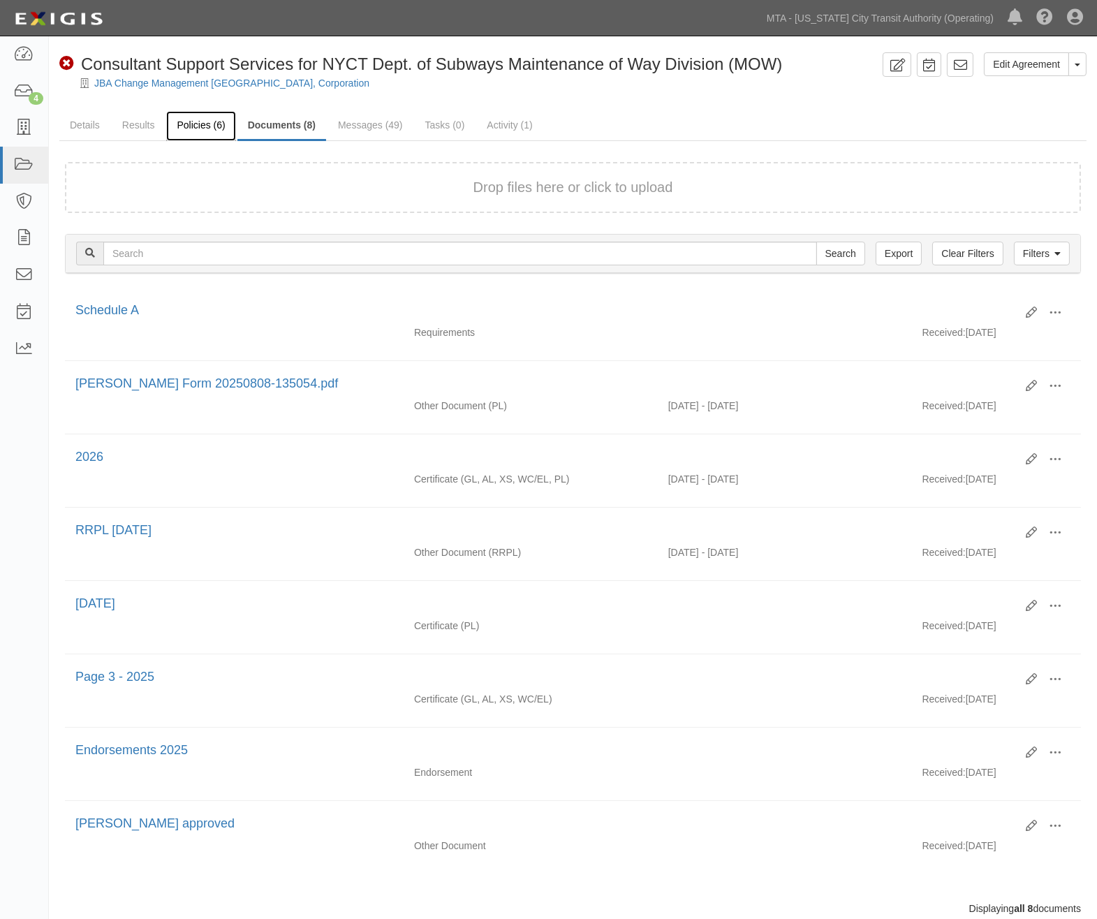
click at [183, 122] on link "Policies (6)" at bounding box center [200, 126] width 69 height 30
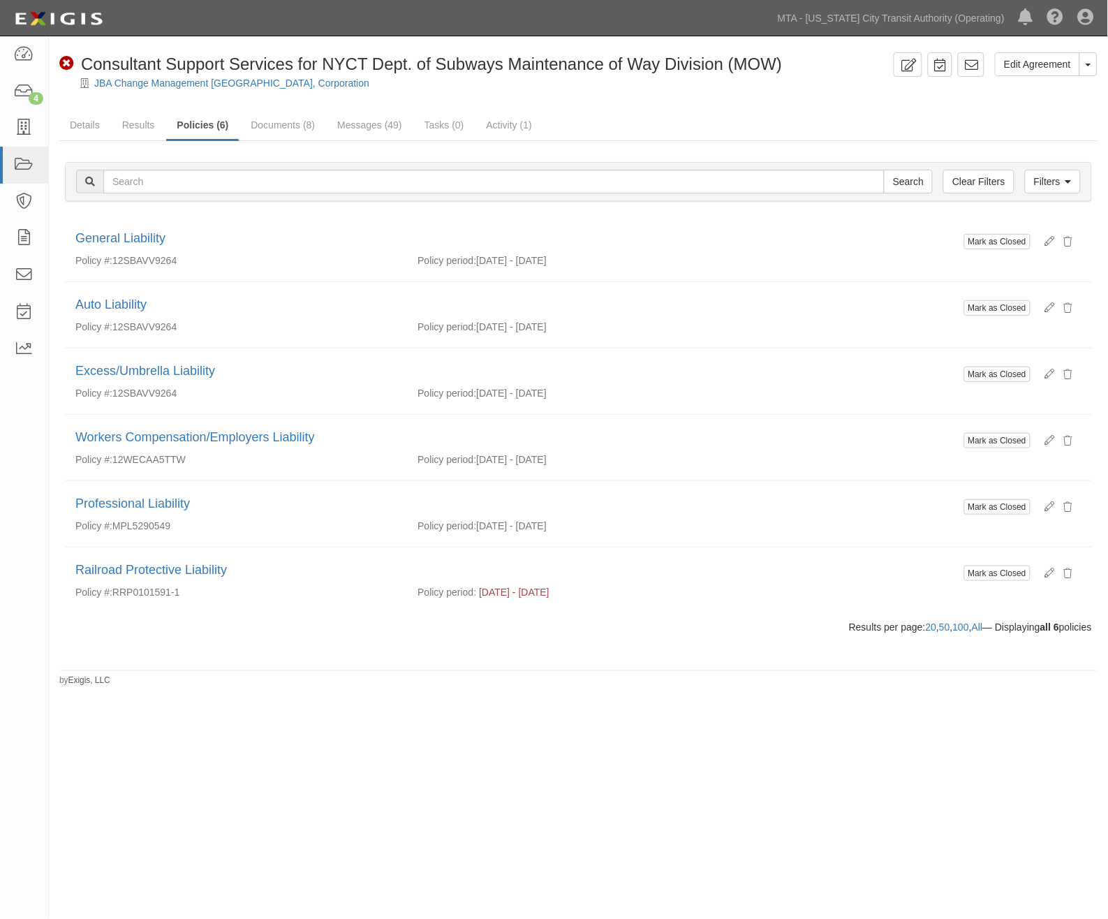
click at [419, 792] on div "Edit Agreement Toggle Agreement Dropdown View Audit Trail Archive Agreement Sen…" at bounding box center [554, 455] width 1108 height 827
click at [24, 92] on icon at bounding box center [24, 92] width 20 height 16
click at [278, 122] on link "Documents (8)" at bounding box center [282, 126] width 85 height 30
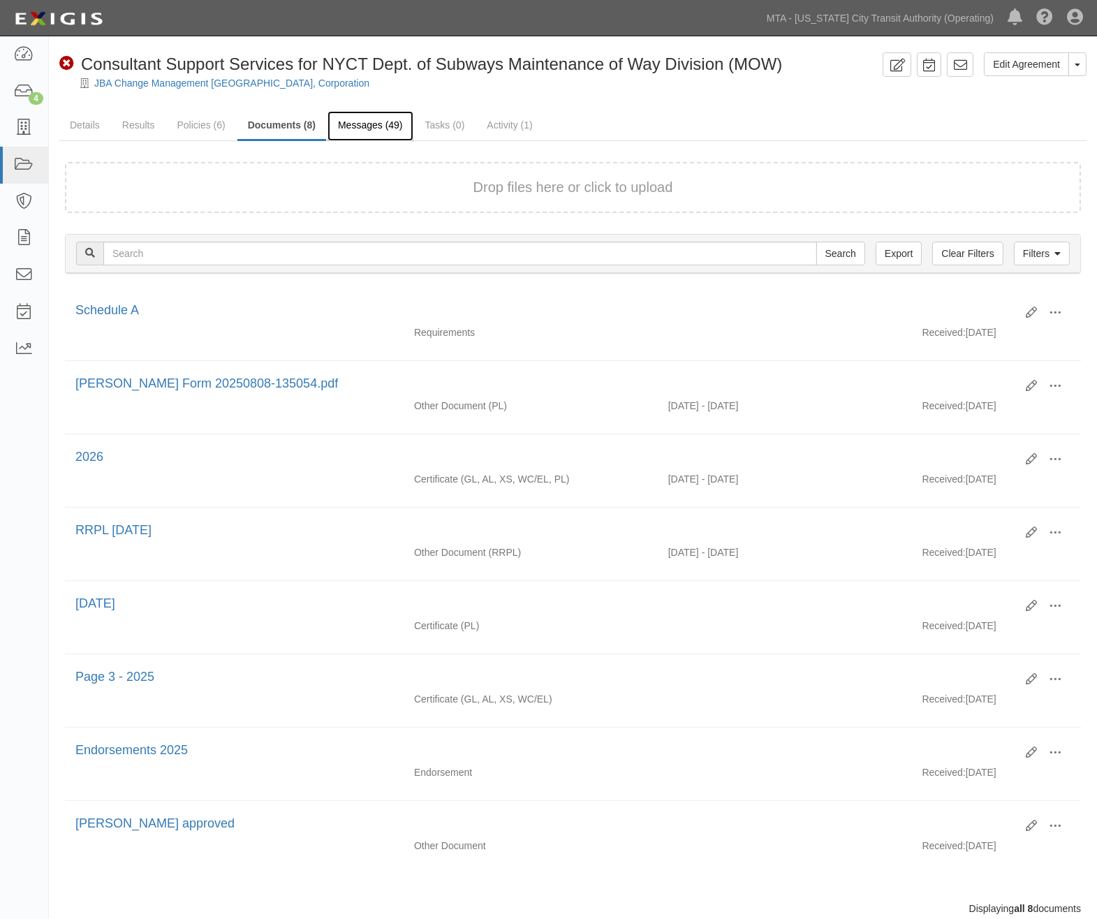
click at [364, 119] on link "Messages (49)" at bounding box center [371, 126] width 86 height 30
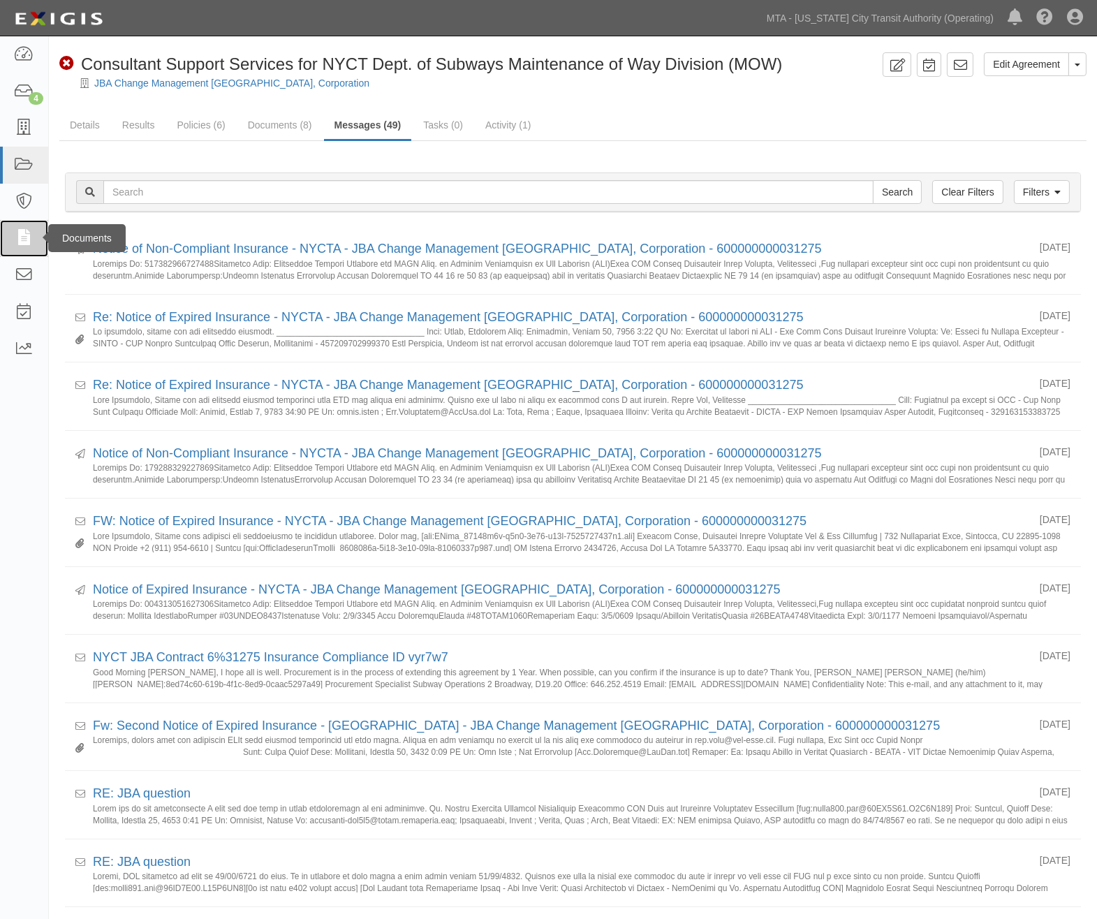
click at [27, 235] on icon at bounding box center [24, 238] width 20 height 16
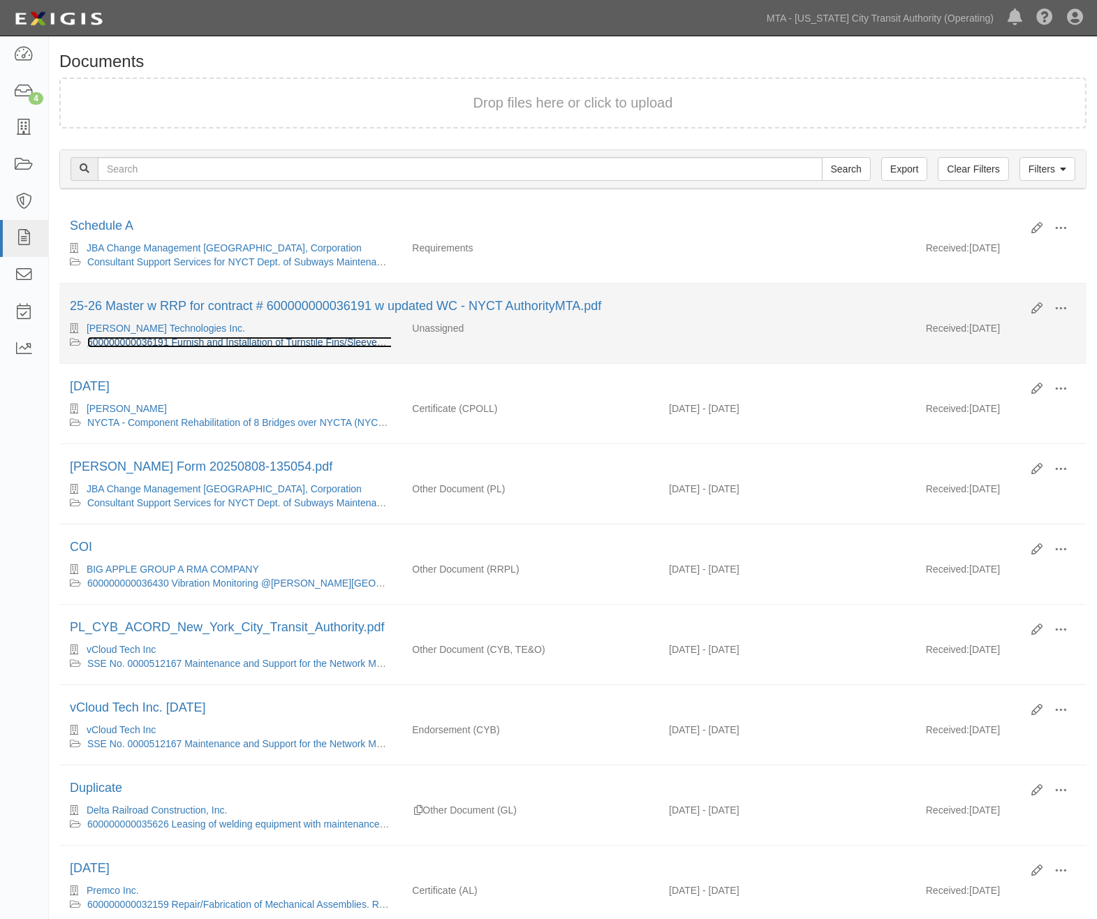
click at [316, 345] on link "600000000036191 Furnish and Installation of Turnstile Fins/Sleeves for Fare Eva…" at bounding box center [344, 342] width 515 height 11
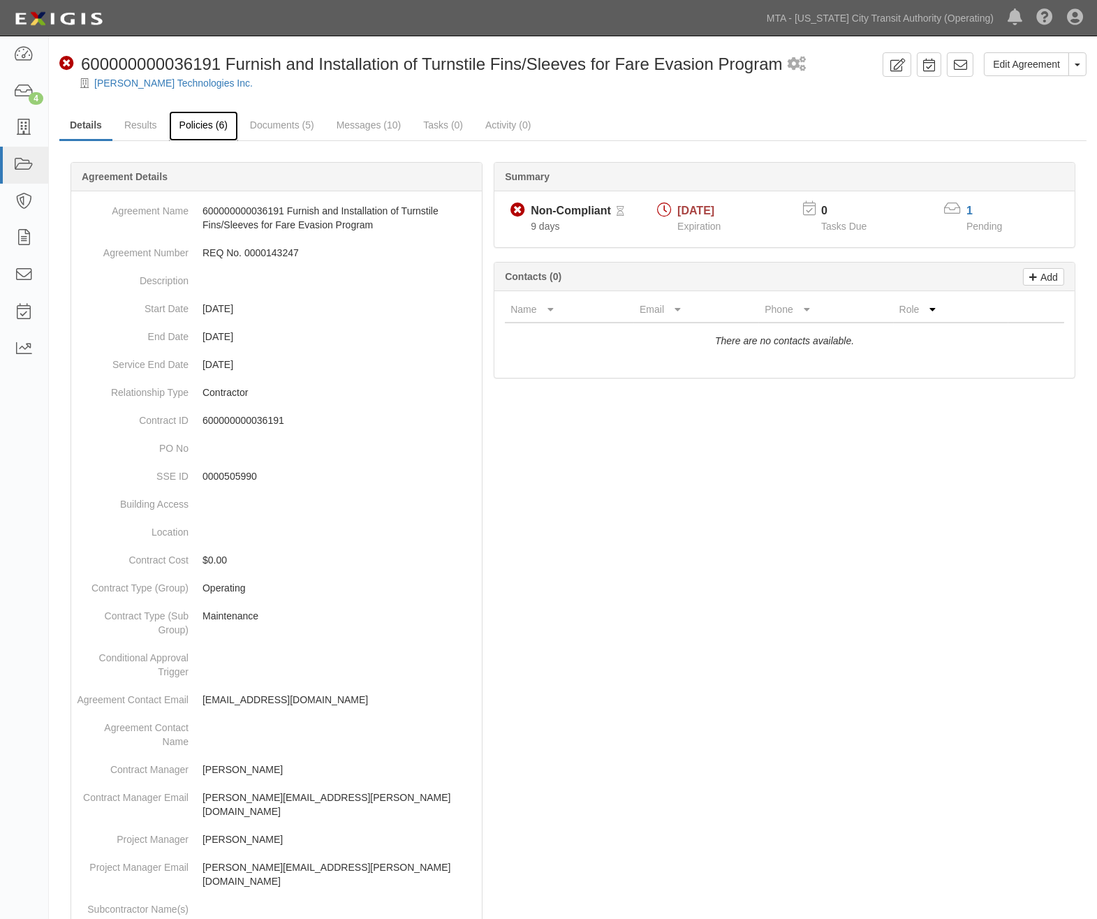
click at [192, 123] on link "Policies (6)" at bounding box center [203, 126] width 69 height 30
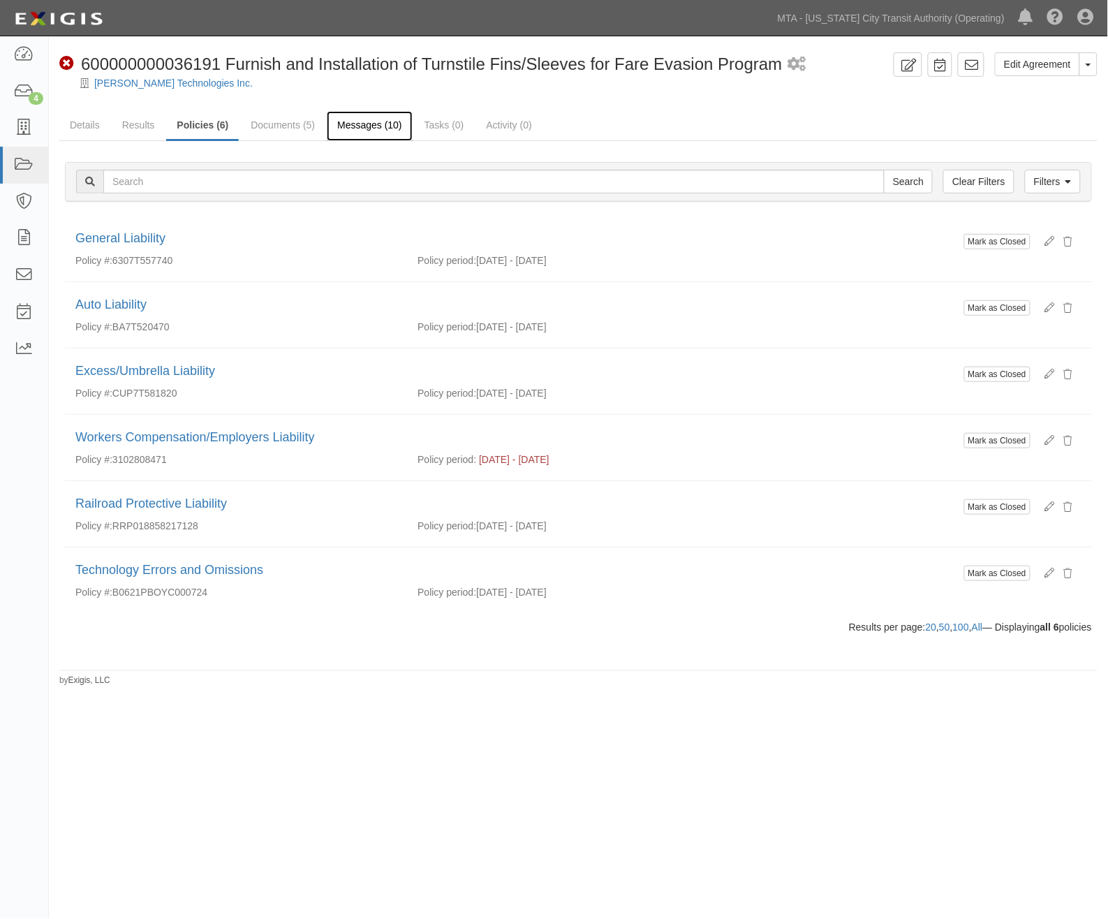
click at [348, 124] on link "Messages (10)" at bounding box center [370, 126] width 86 height 30
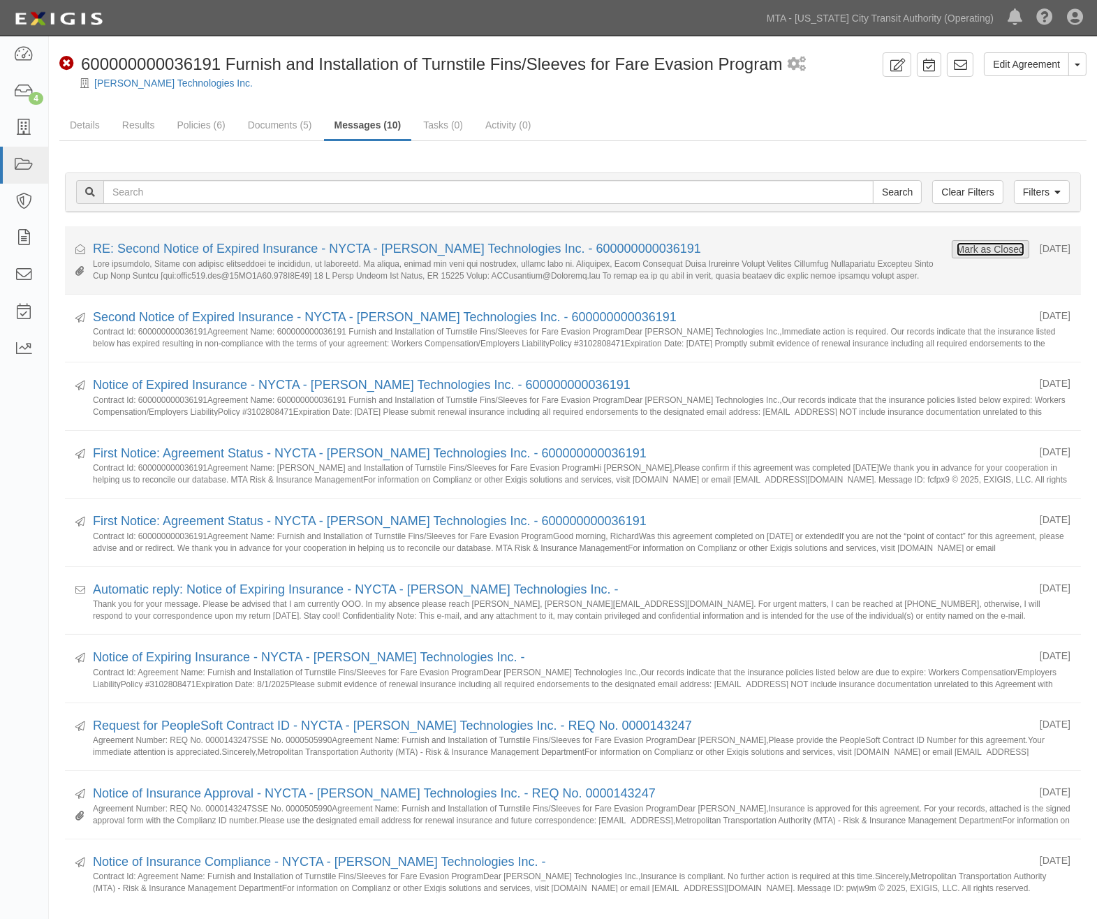
click at [995, 249] on button "Mark as Closed" at bounding box center [990, 249] width 69 height 15
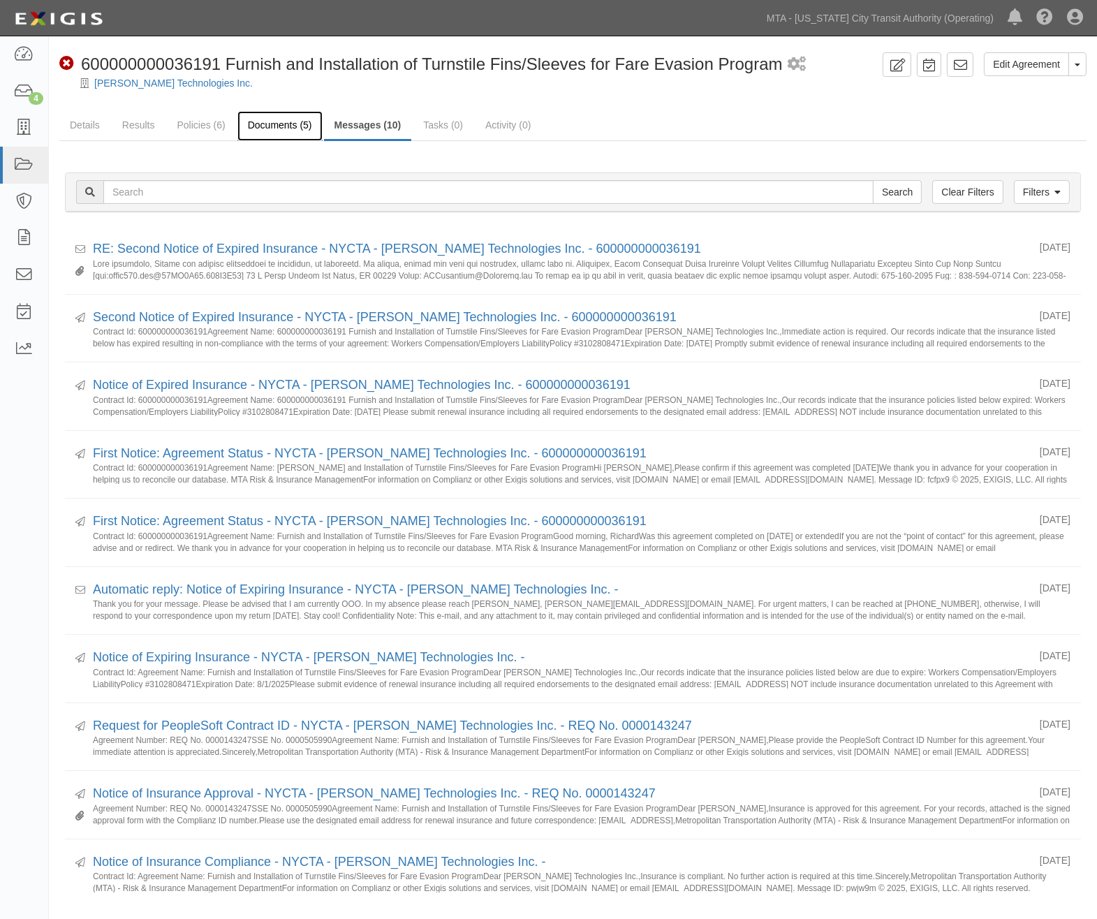
drag, startPoint x: 270, startPoint y: 124, endPoint x: 273, endPoint y: 135, distance: 11.0
click at [270, 126] on link "Documents (5)" at bounding box center [279, 126] width 85 height 30
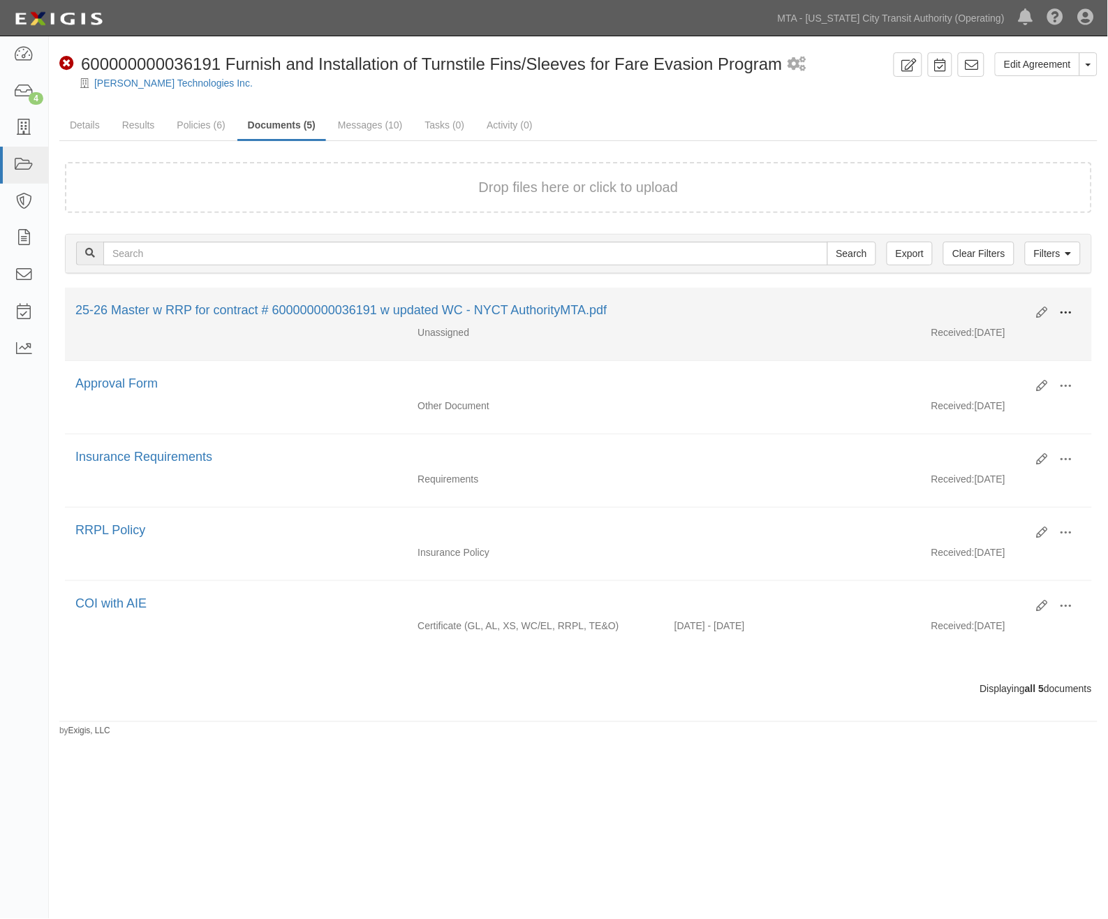
click at [1067, 310] on span at bounding box center [1066, 313] width 13 height 13
click at [973, 301] on link "Edit" at bounding box center [999, 307] width 110 height 25
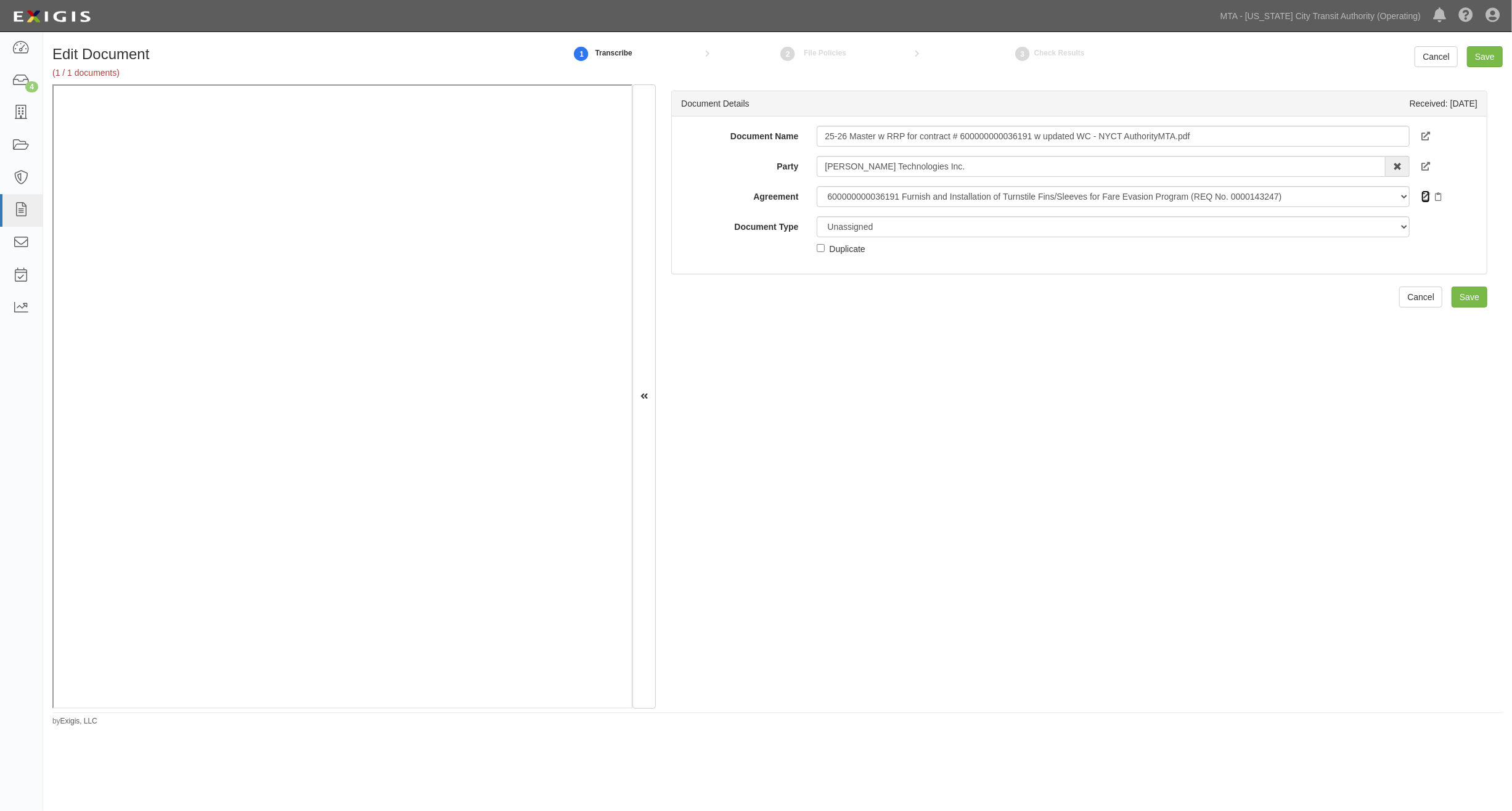
click at [978, 195] on icon at bounding box center [1426, 198] width 9 height 9
click at [867, 225] on select "Unassigned Binder Cancellation Notice Certificate Contract Endorsement Insuranc…" at bounding box center [1112, 227] width 592 height 21
select select "OtherDetail"
click at [816, 216] on select "Unassigned Binder Cancellation Notice Certificate Contract Endorsement Insuranc…" at bounding box center [1112, 227] width 592 height 21
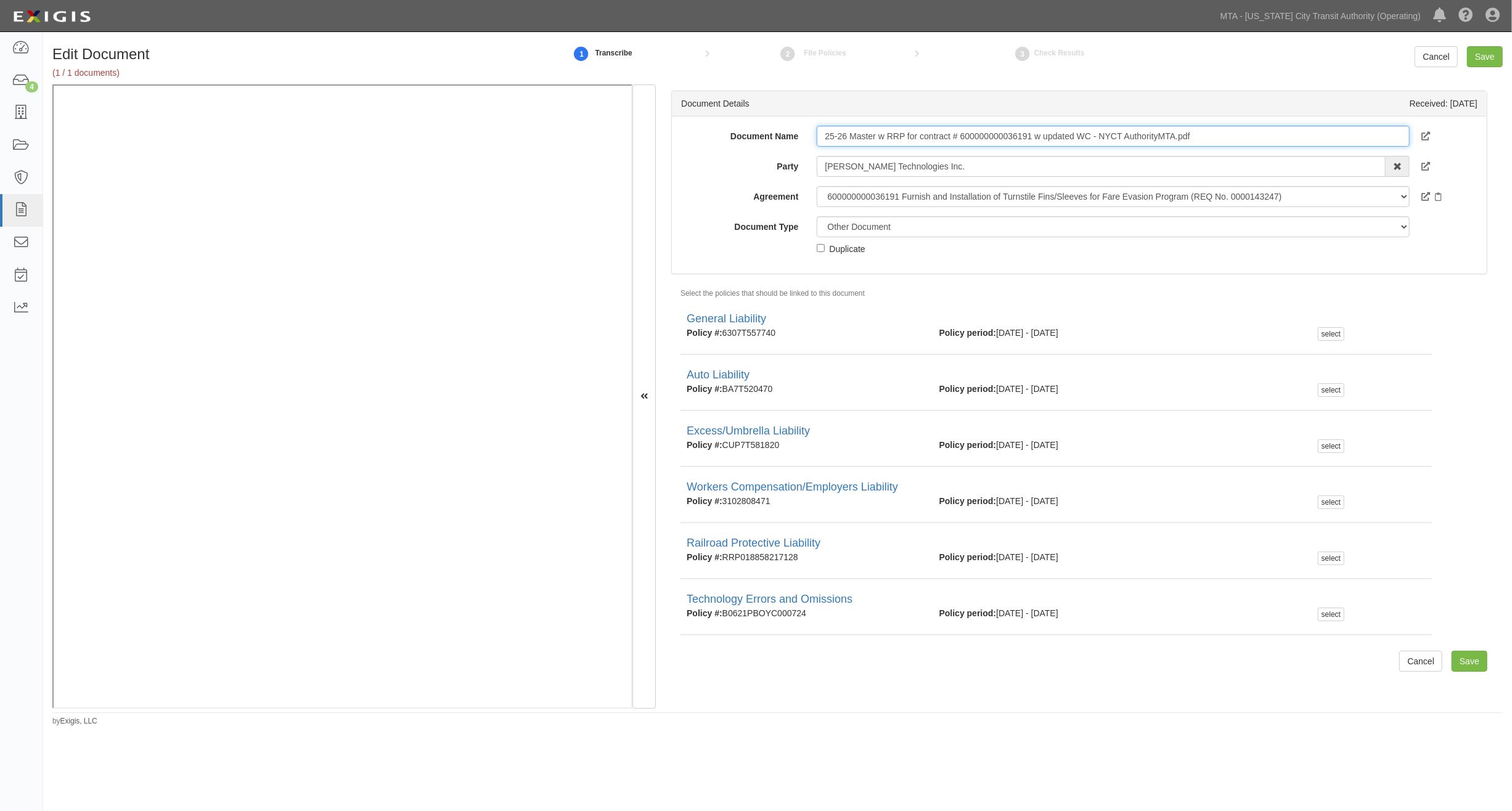
click at [921, 128] on input "25-26 Master w RRP for contract # 600000000036191 w updated WC - NYCT Authority…" at bounding box center [1112, 136] width 592 height 21
type input "8.1.2026"
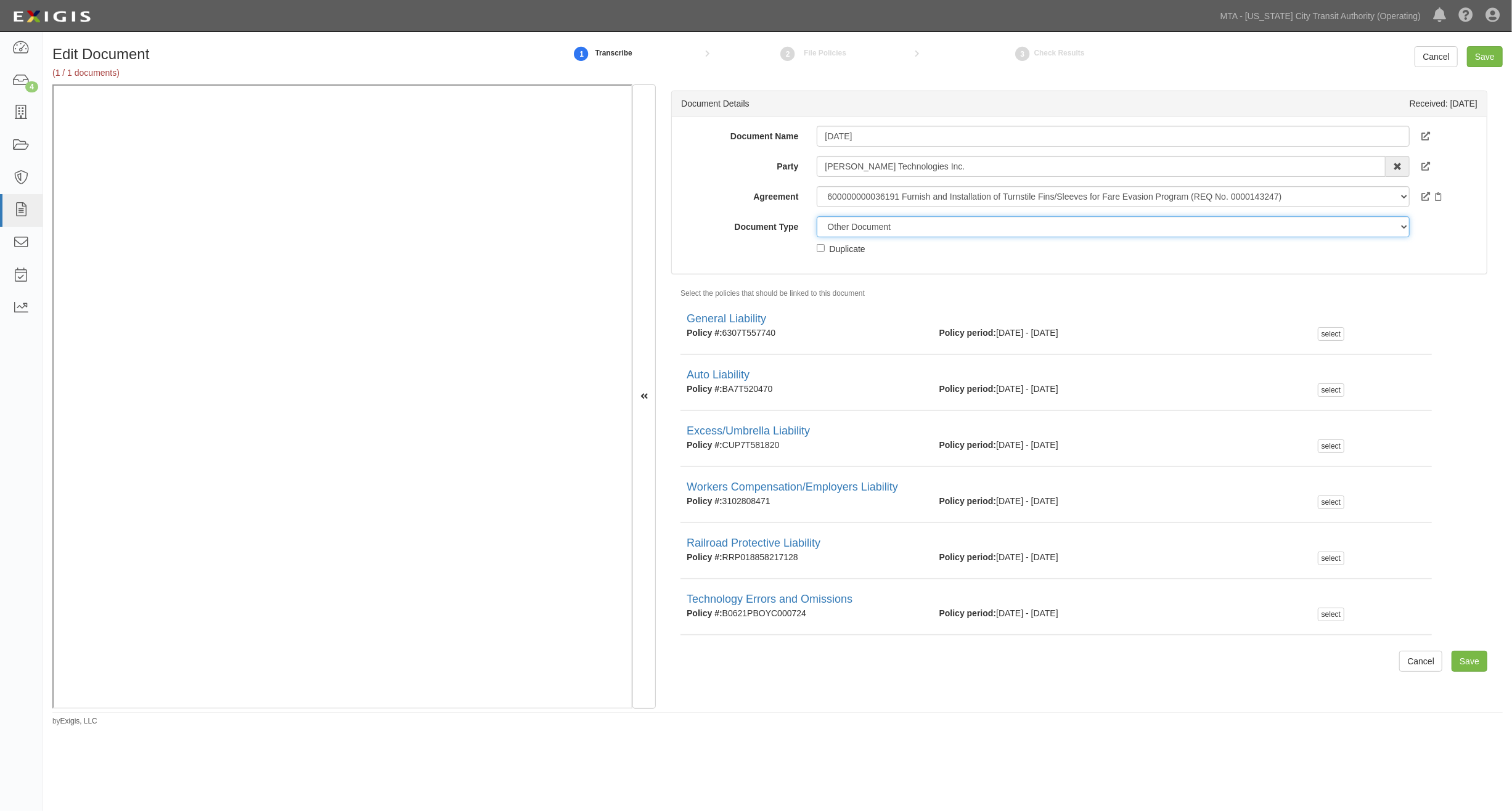
click at [865, 230] on select "Unassigned Binder Cancellation Notice Certificate Contract Endorsement Insuranc…" at bounding box center [1112, 227] width 592 height 21
select select "CertificateDetail"
click at [816, 216] on select "Unassigned Binder Cancellation Notice Certificate Contract Endorsement Insuranc…" at bounding box center [1112, 227] width 592 height 21
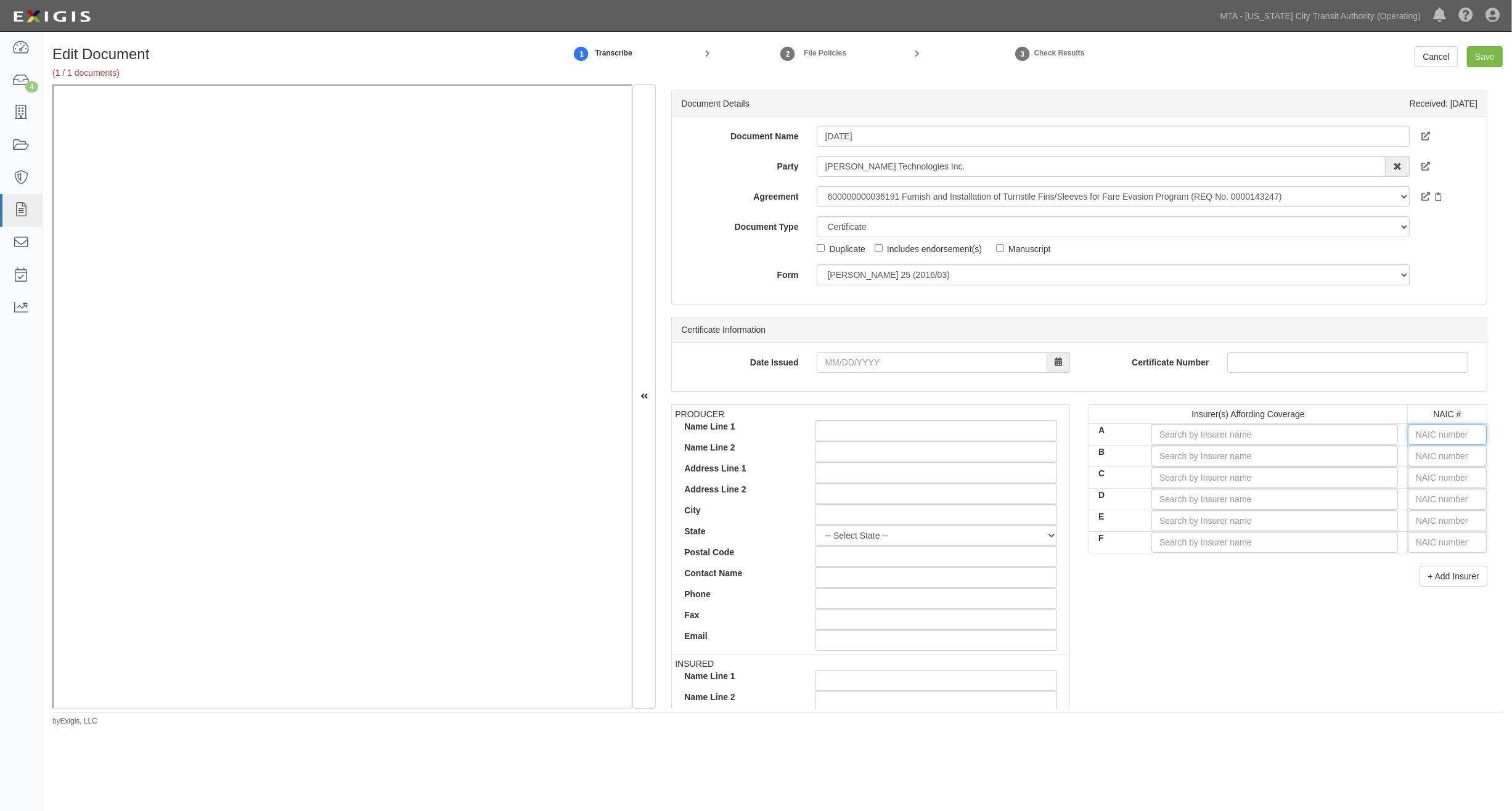
click at [978, 436] on input "text" at bounding box center [1447, 435] width 79 height 21
click at [978, 498] on input "text" at bounding box center [1447, 499] width 79 height 21
type input "16862"
type input "1"
type input "14184"
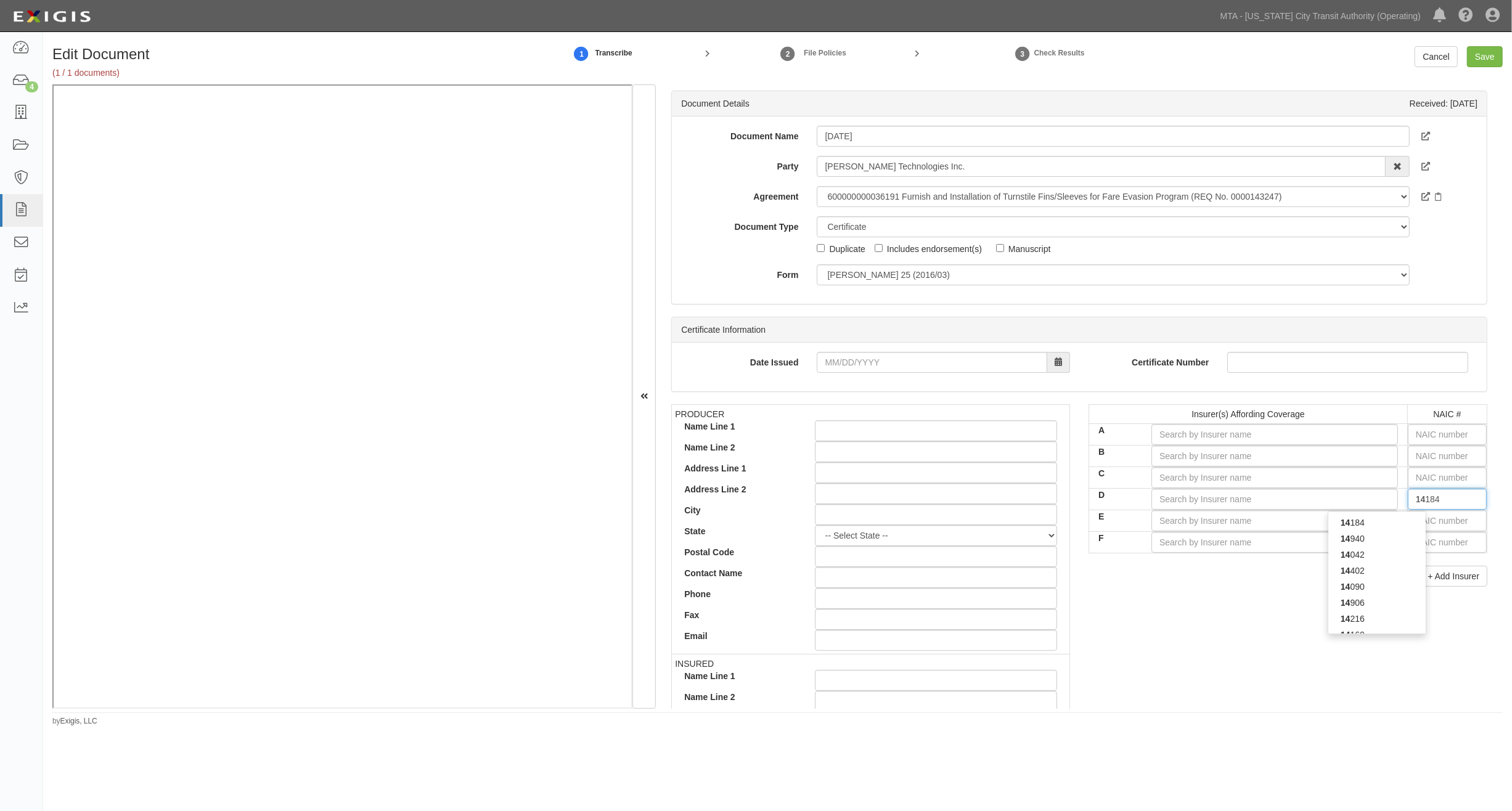
type input "141"
type input "14160"
type input "1416"
type input "14164"
click at [978, 521] on strong "14164" at bounding box center [1352, 522] width 24 height 10
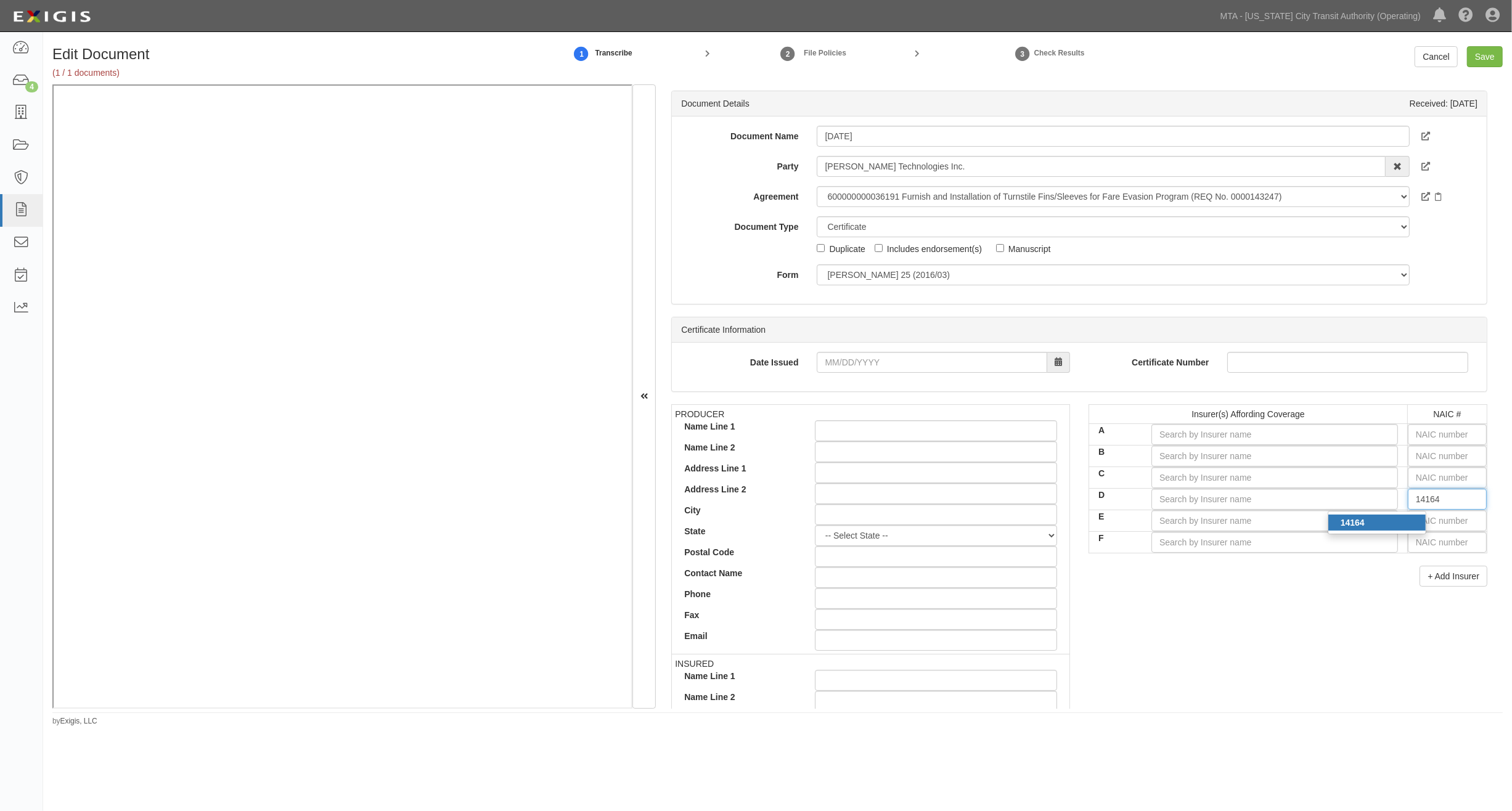
type input "MEMIC Casualty Company (A X Rating)"
type input "14164"
click at [978, 646] on div "PRODUCER Name Line 1 Name Line 2 Address Line 1 Address Line 2 City State -- Se…" at bounding box center [1079, 618] width 835 height 428
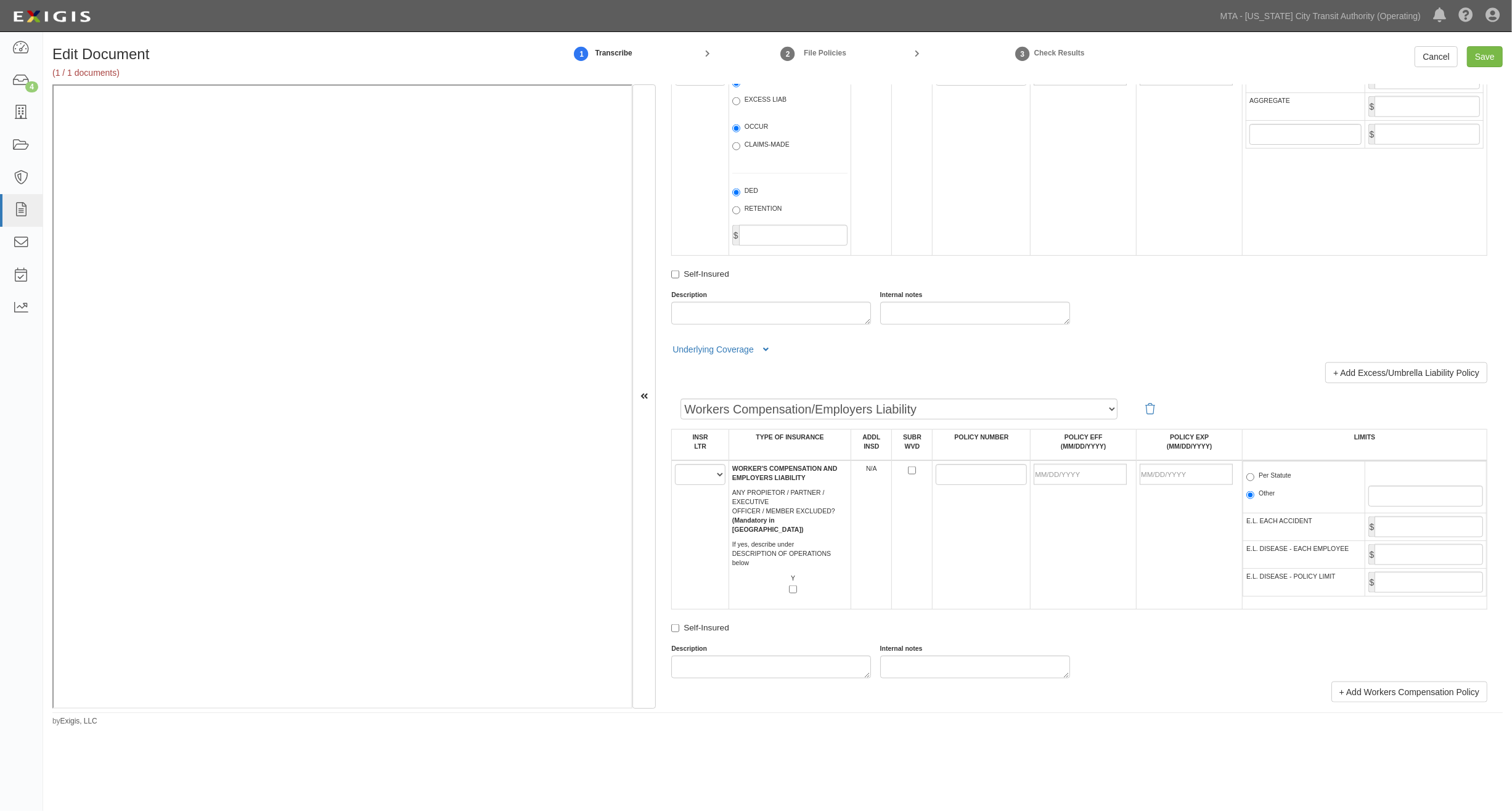
scroll to position [1575, 0]
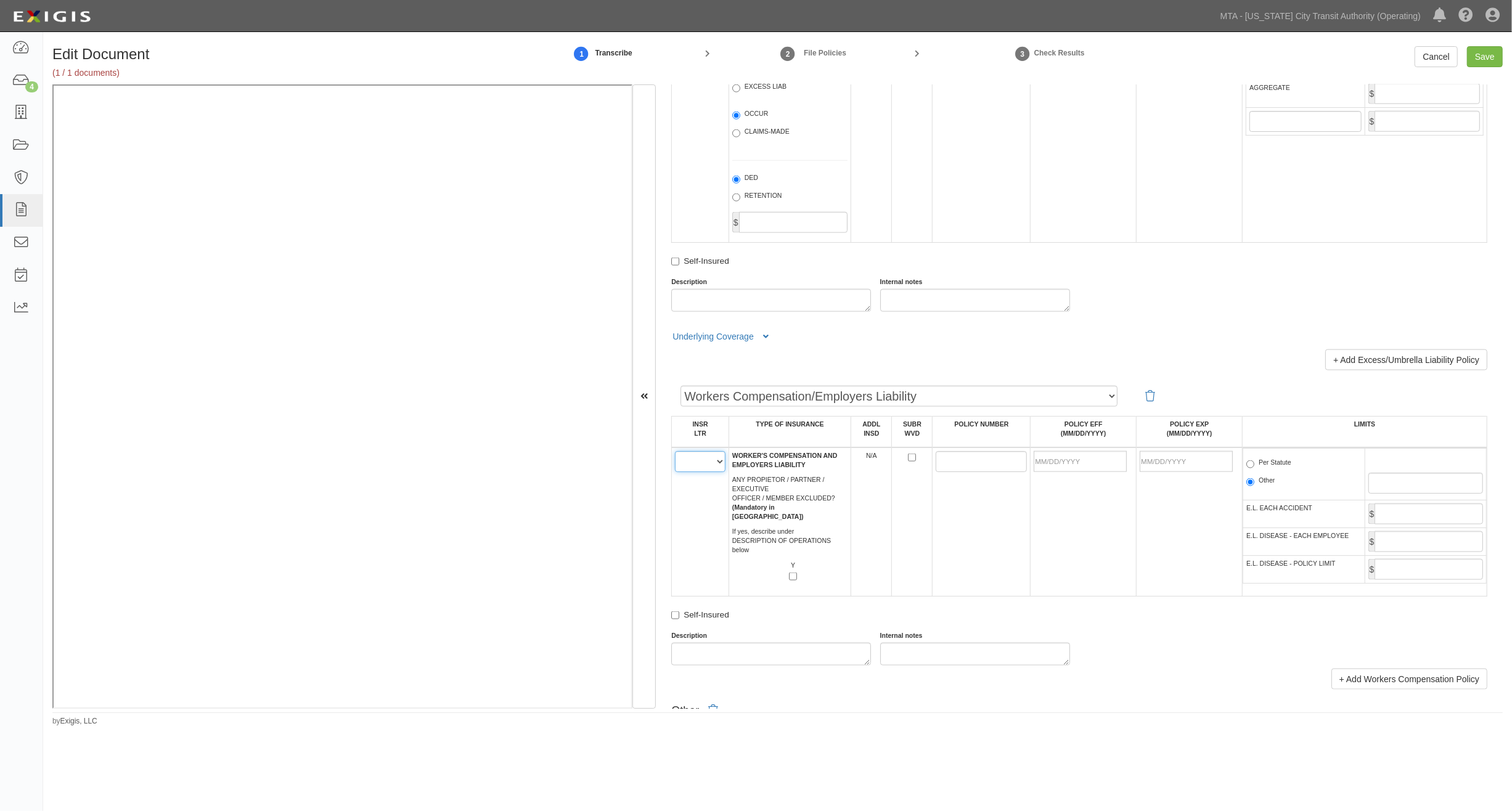
drag, startPoint x: 711, startPoint y: 514, endPoint x: 707, endPoint y: 524, distance: 10.8
click at [711, 472] on select "A B C D E F" at bounding box center [700, 462] width 50 height 21
select select "D"
click at [675, 472] on select "A B C D E F" at bounding box center [700, 462] width 50 height 21
paste input "3102808471"
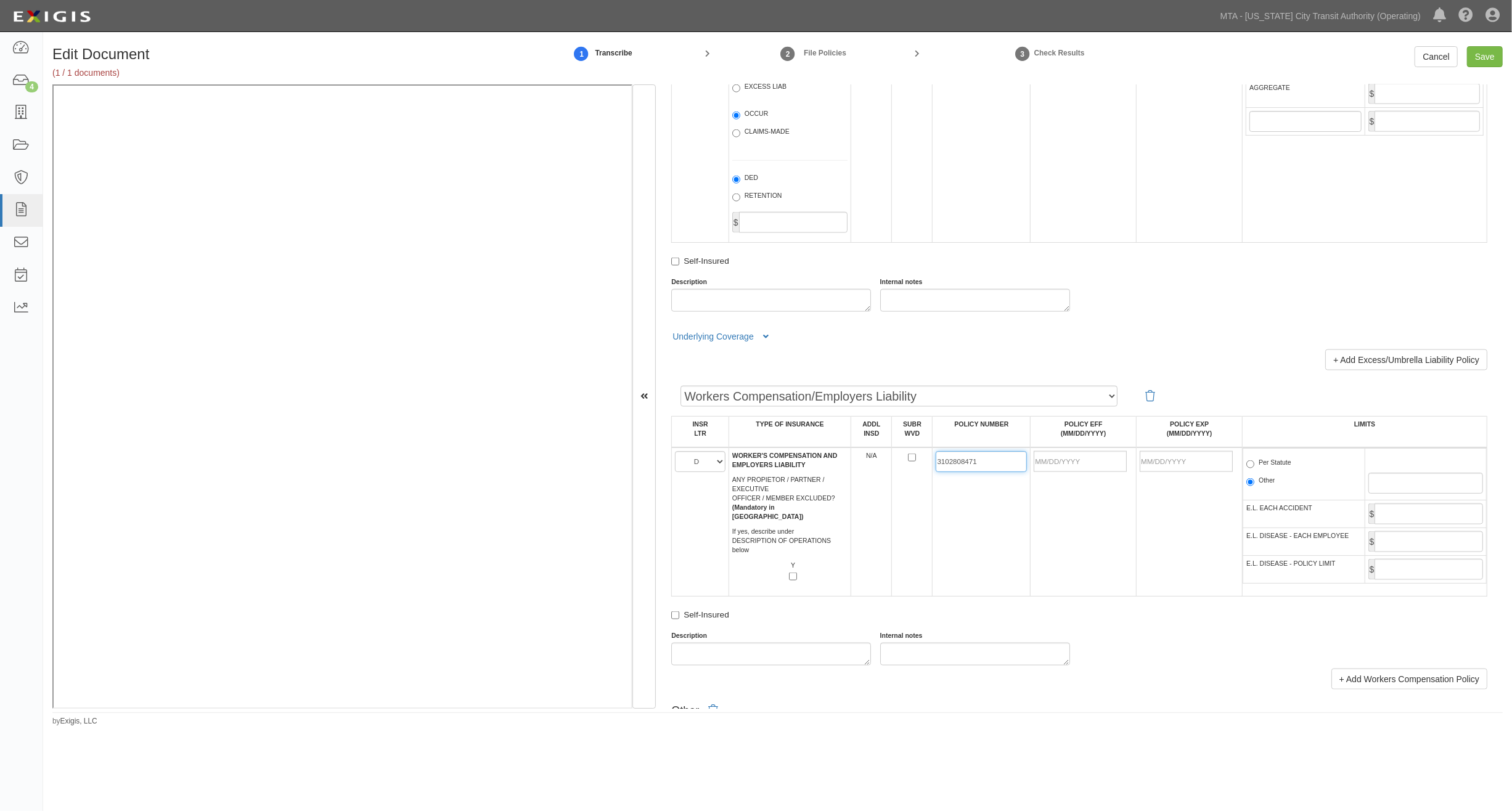
type input "3102808471"
click at [978, 472] on input "POLICY EFF (MM/DD/YYYY)" at bounding box center [1079, 462] width 93 height 21
type input "08/01/2025"
type input "08/01/2026"
drag, startPoint x: 1073, startPoint y: 577, endPoint x: 1124, endPoint y: 551, distance: 57.2
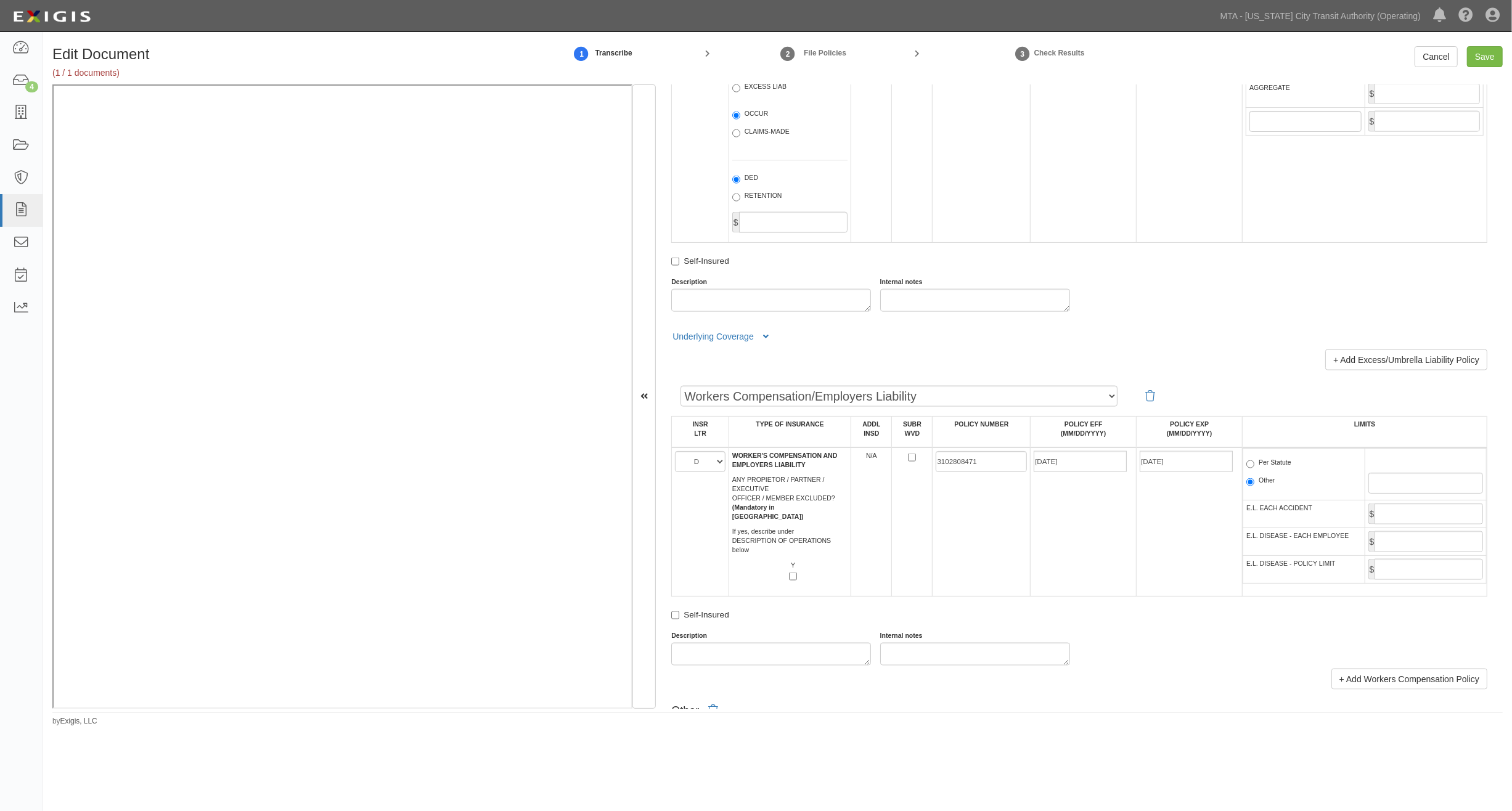
click at [978, 577] on td "08/01/2025" at bounding box center [1084, 522] width 106 height 149
click at [978, 470] on label "Per Statute" at bounding box center [1268, 464] width 45 height 12
click at [978, 469] on input "Per Statute" at bounding box center [1250, 464] width 8 height 8
radio input "true"
click at [978, 60] on input "Save" at bounding box center [1485, 56] width 36 height 21
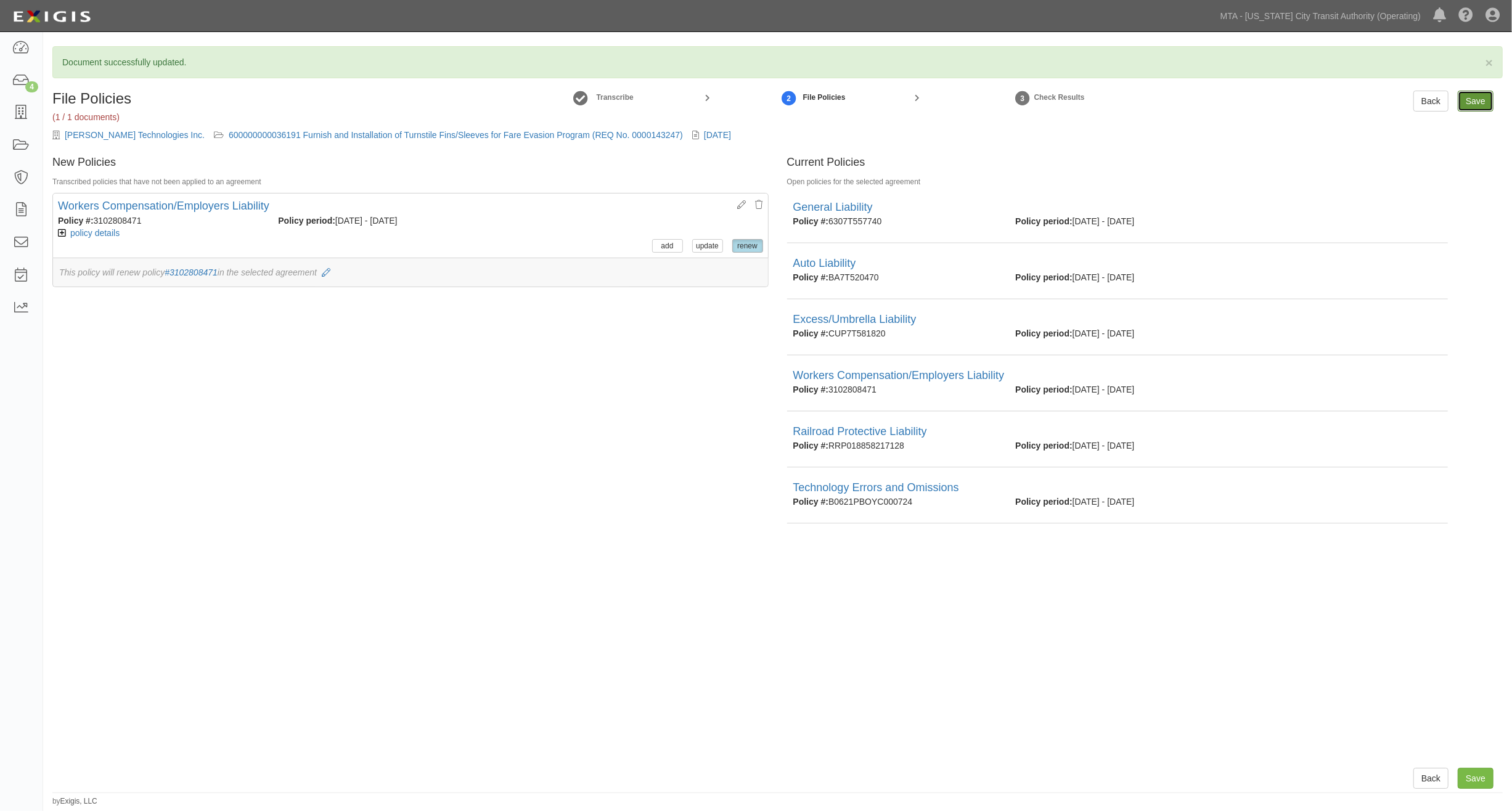
click at [1487, 105] on input "Save" at bounding box center [1476, 101] width 36 height 21
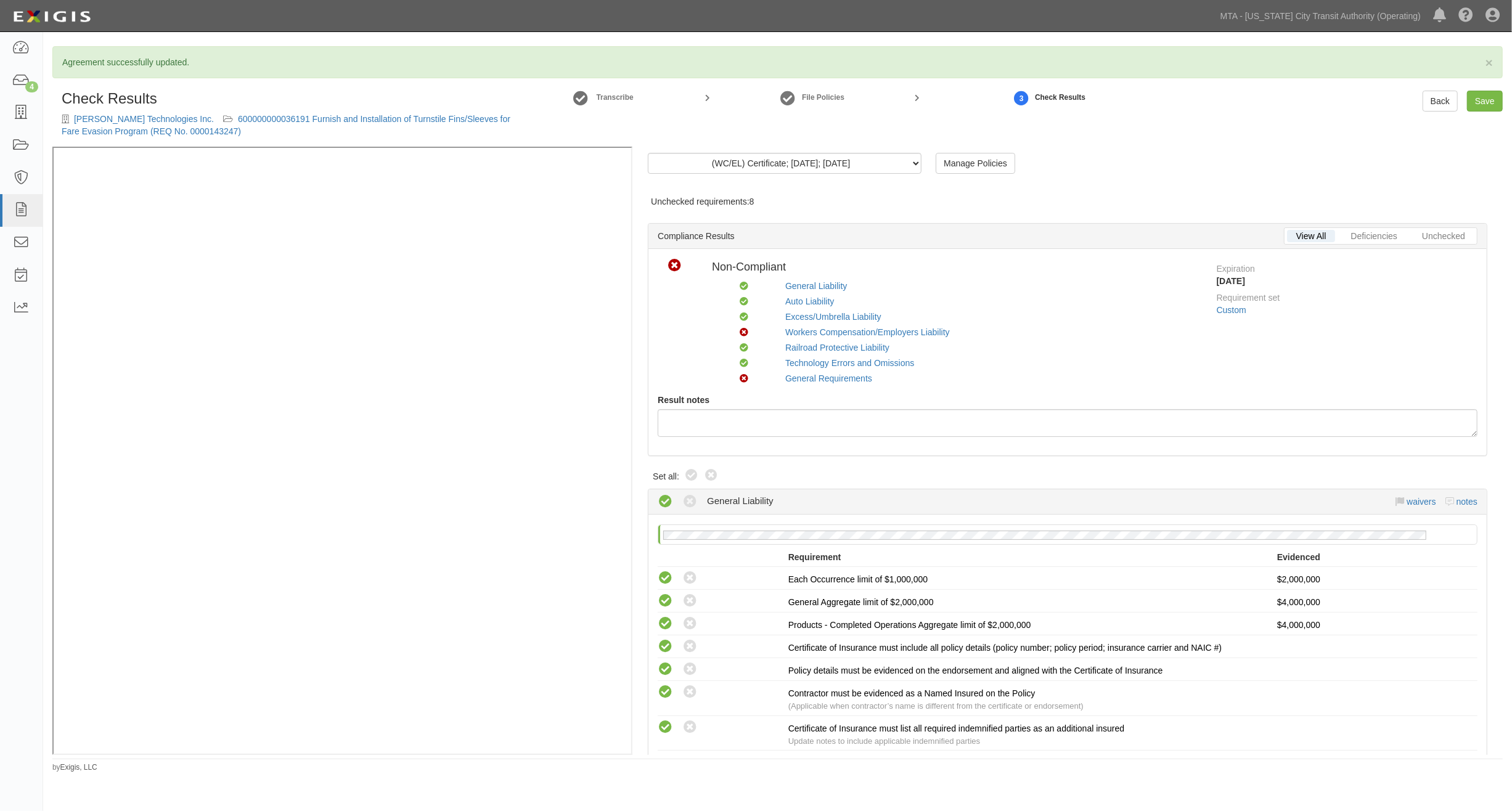
click at [698, 477] on div "Compliant Non-compliant" at bounding box center [699, 477] width 40 height 18
click at [694, 477] on icon at bounding box center [691, 476] width 15 height 15
radio input "true"
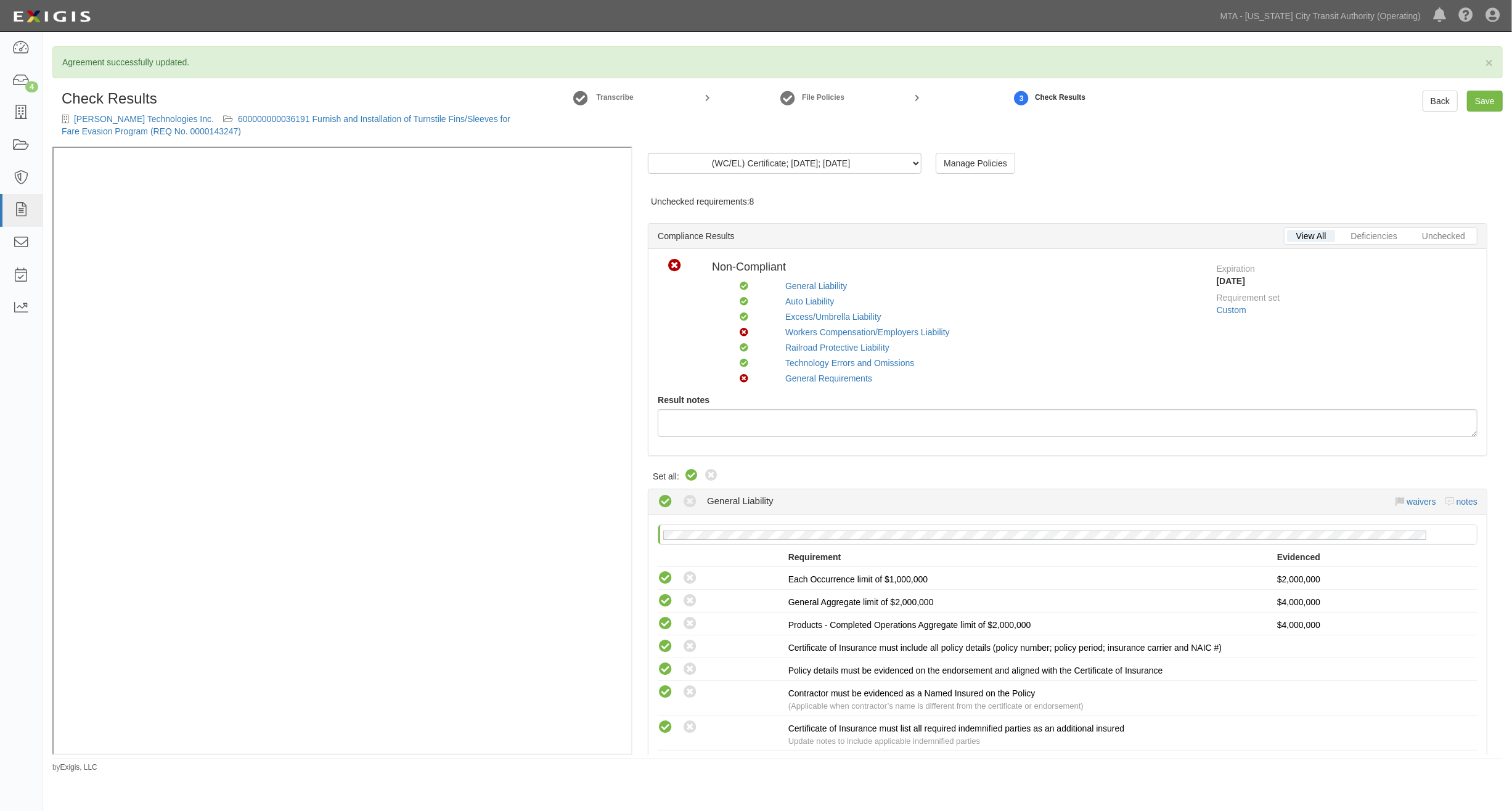
radio input "true"
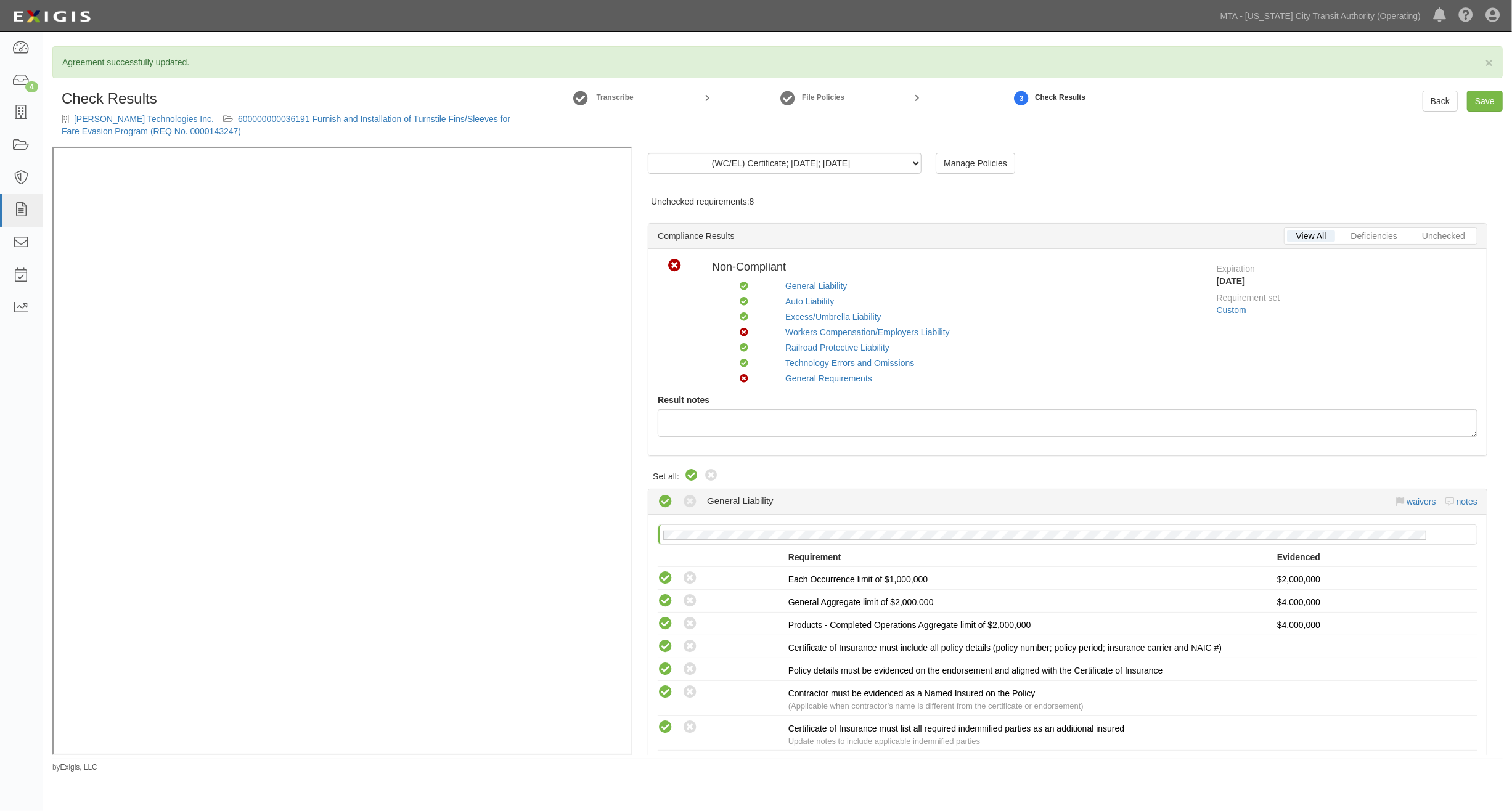
radio input "true"
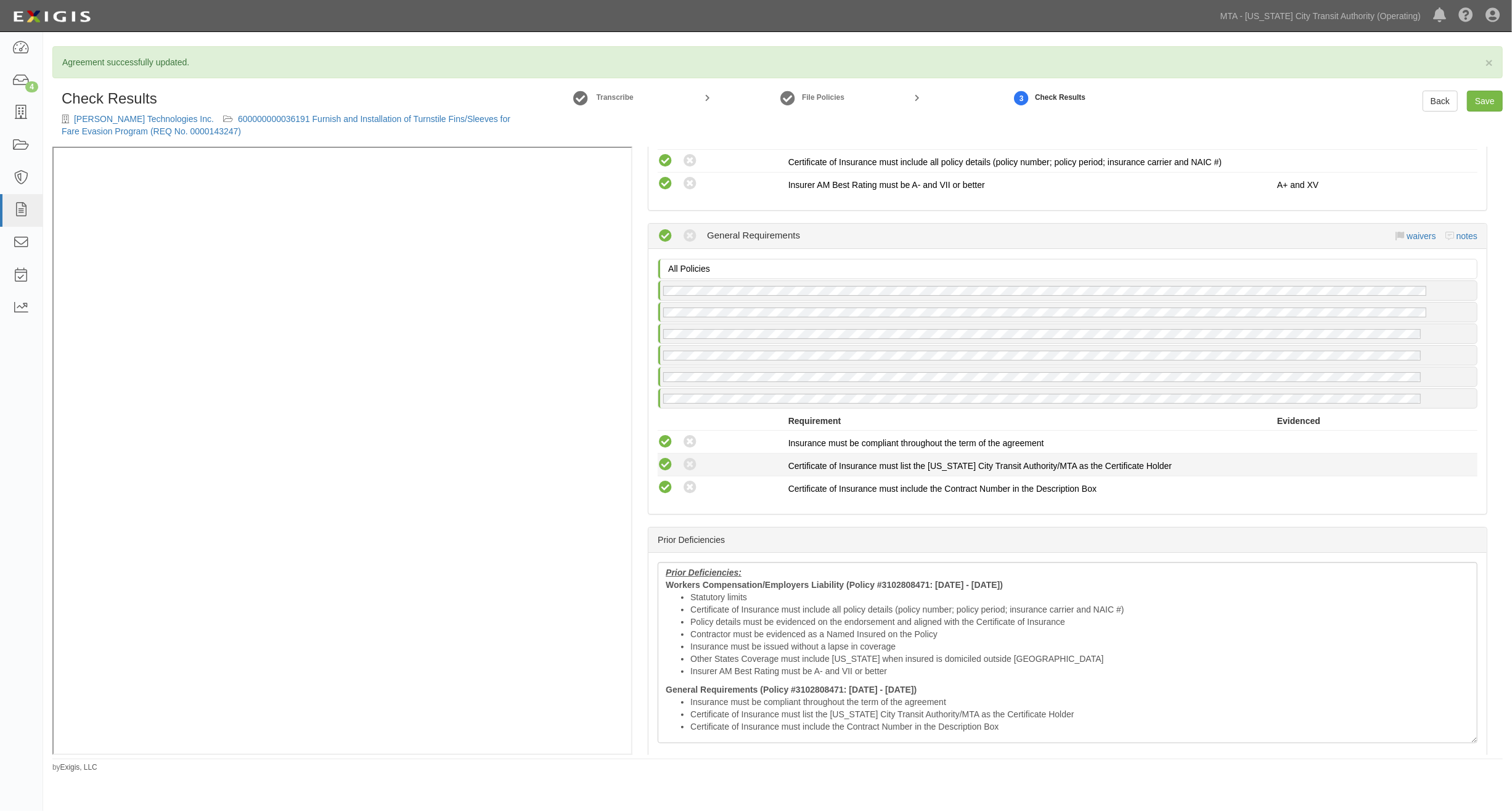
scroll to position [2358, 0]
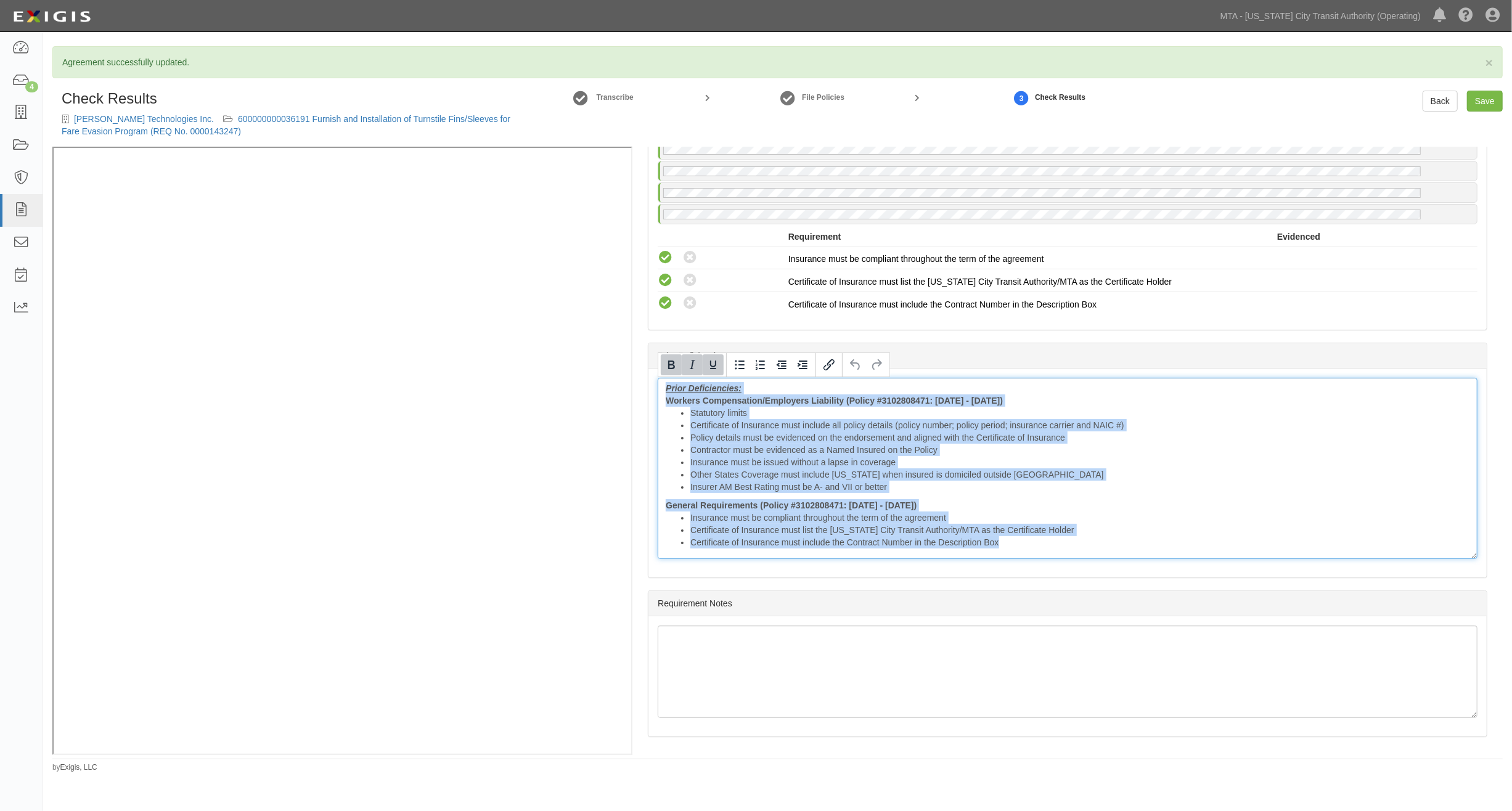
drag, startPoint x: 663, startPoint y: 383, endPoint x: 1015, endPoint y: 552, distance: 390.5
click at [1014, 553] on div "Prior Deficiencies: Workers Compensation/Employers Liability (Policy #310280847…" at bounding box center [1067, 468] width 820 height 181
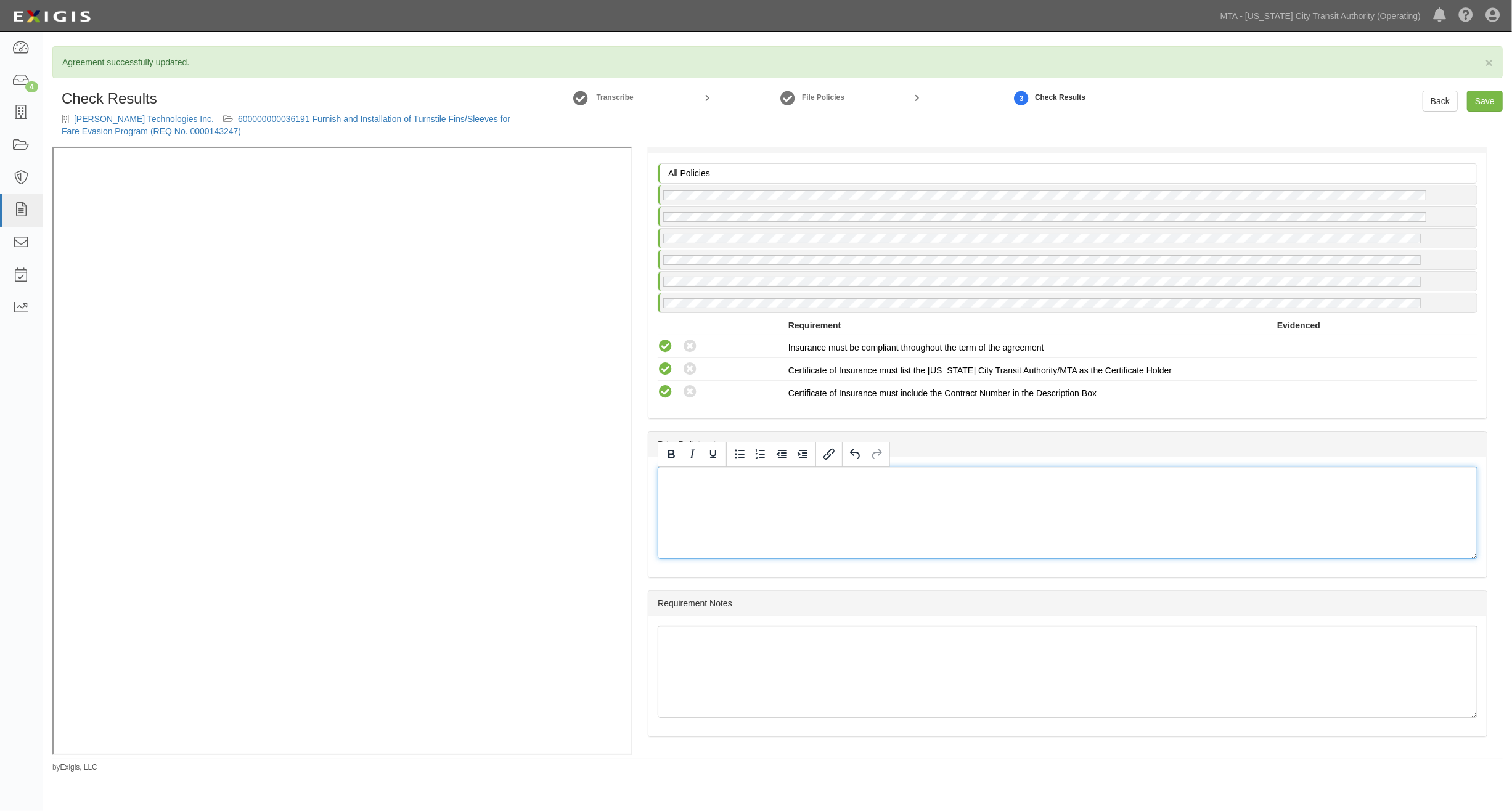
scroll to position [2269, 0]
click at [1490, 101] on link "Save" at bounding box center [1485, 101] width 36 height 21
radio input "true"
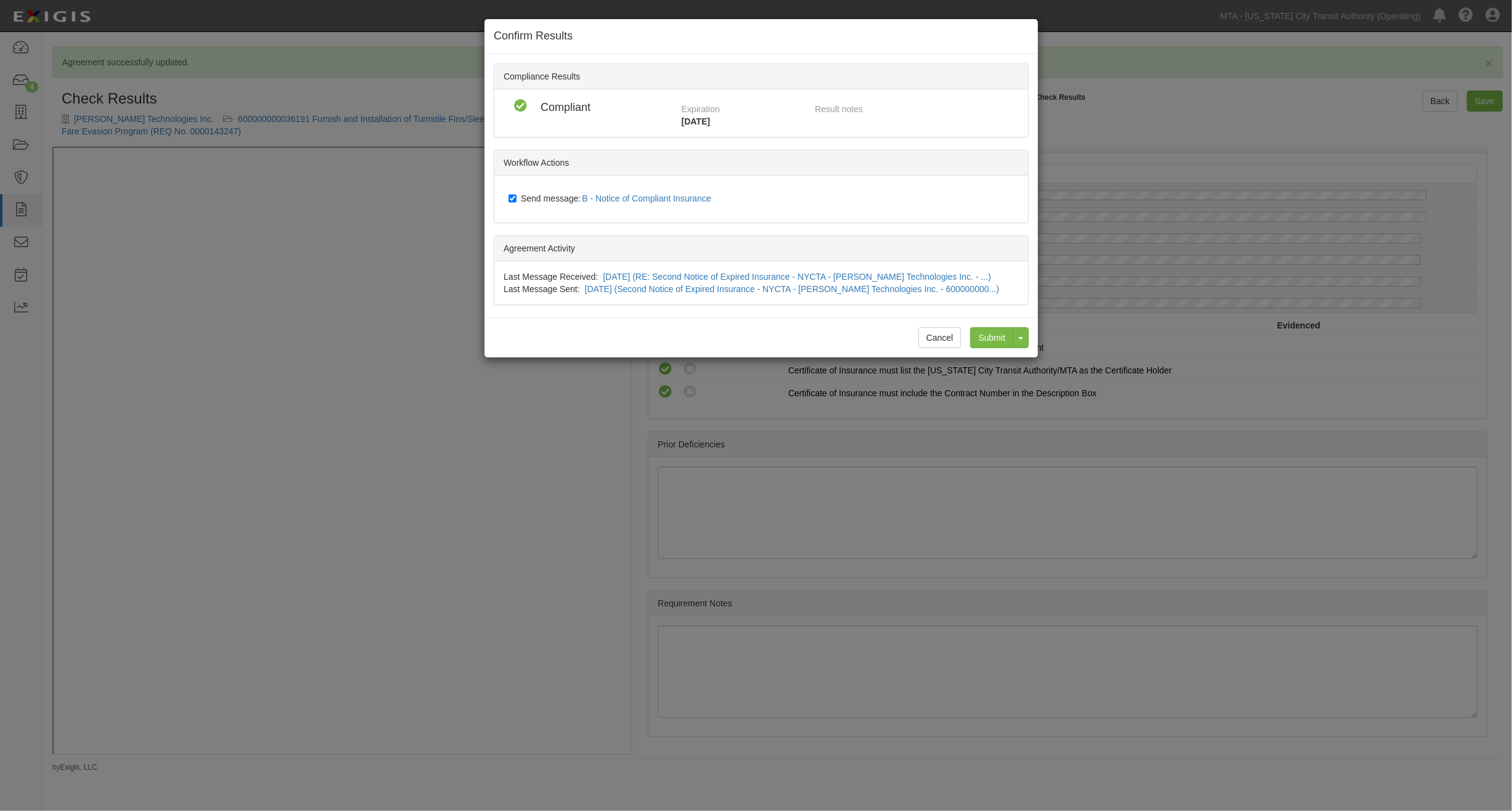
click at [552, 198] on span "Send message: B - Notice of Compliant Insurance" at bounding box center [618, 198] width 195 height 10
click at [516, 198] on input "Send message: B - Notice of Compliant Insurance" at bounding box center [512, 198] width 8 height 10
checkbox input "false"
click at [994, 333] on input "Submit" at bounding box center [991, 338] width 43 height 21
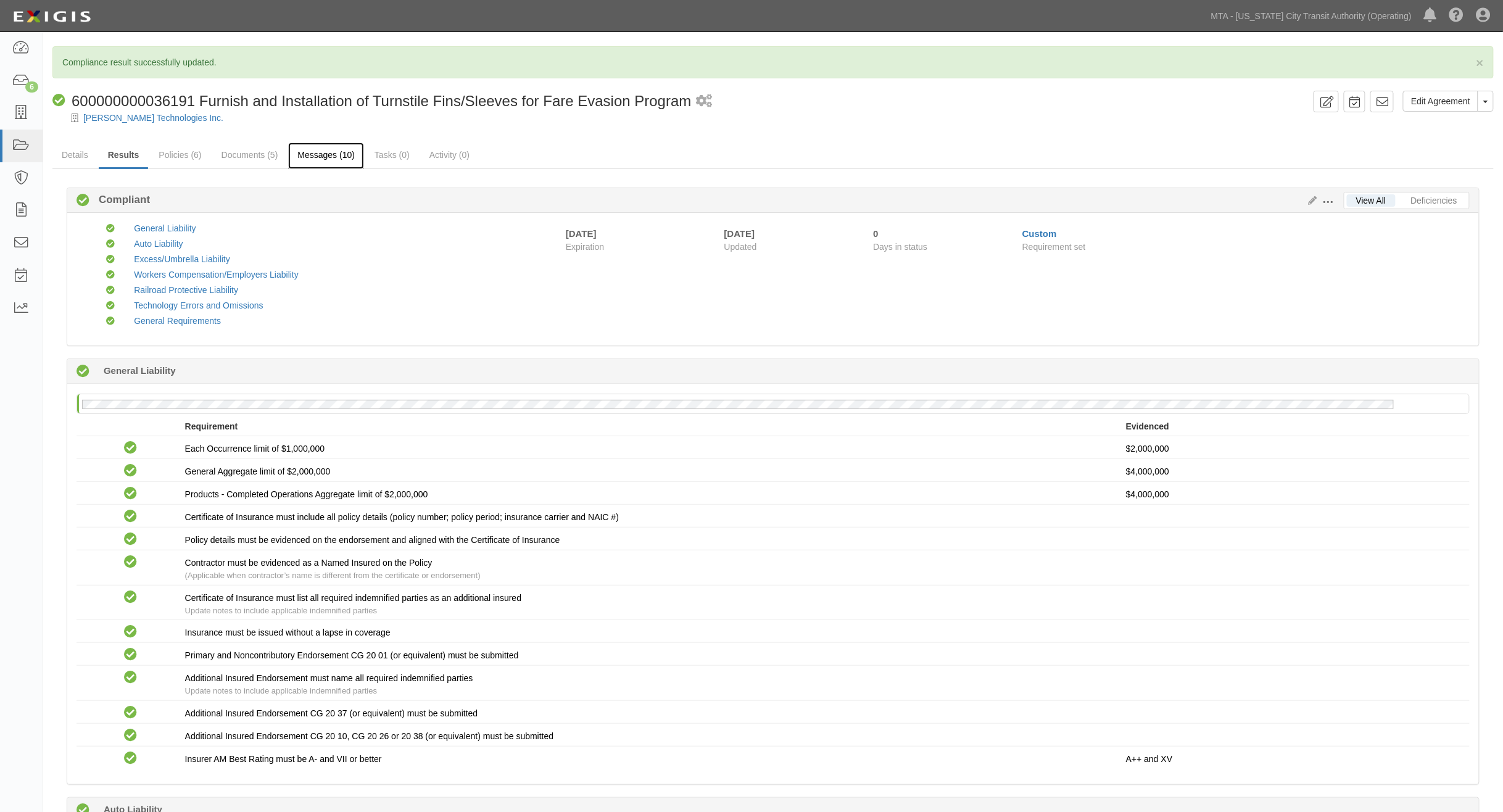
click at [324, 156] on link "Messages (10)" at bounding box center [326, 156] width 76 height 27
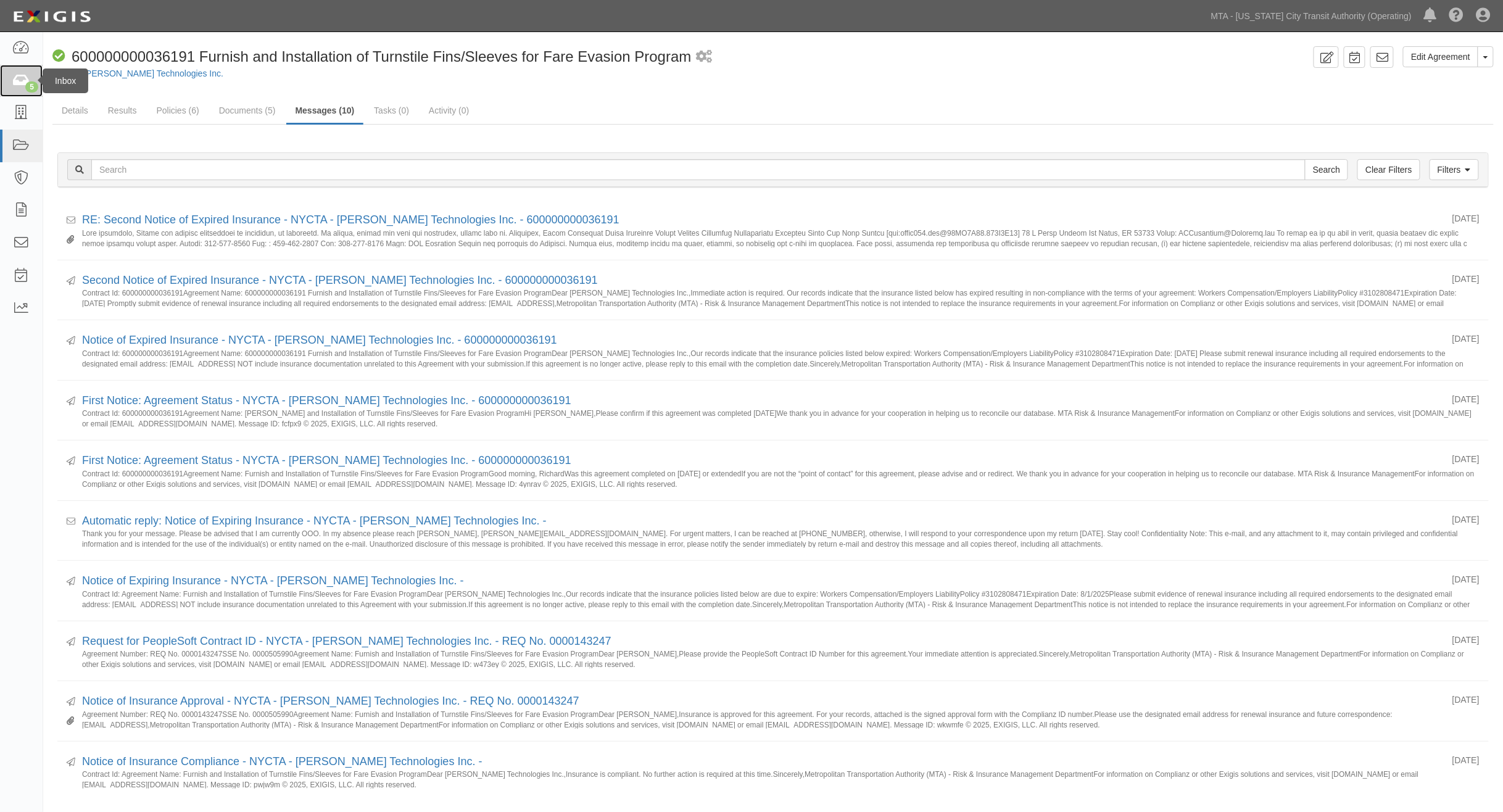
click at [22, 85] on icon at bounding box center [21, 81] width 18 height 14
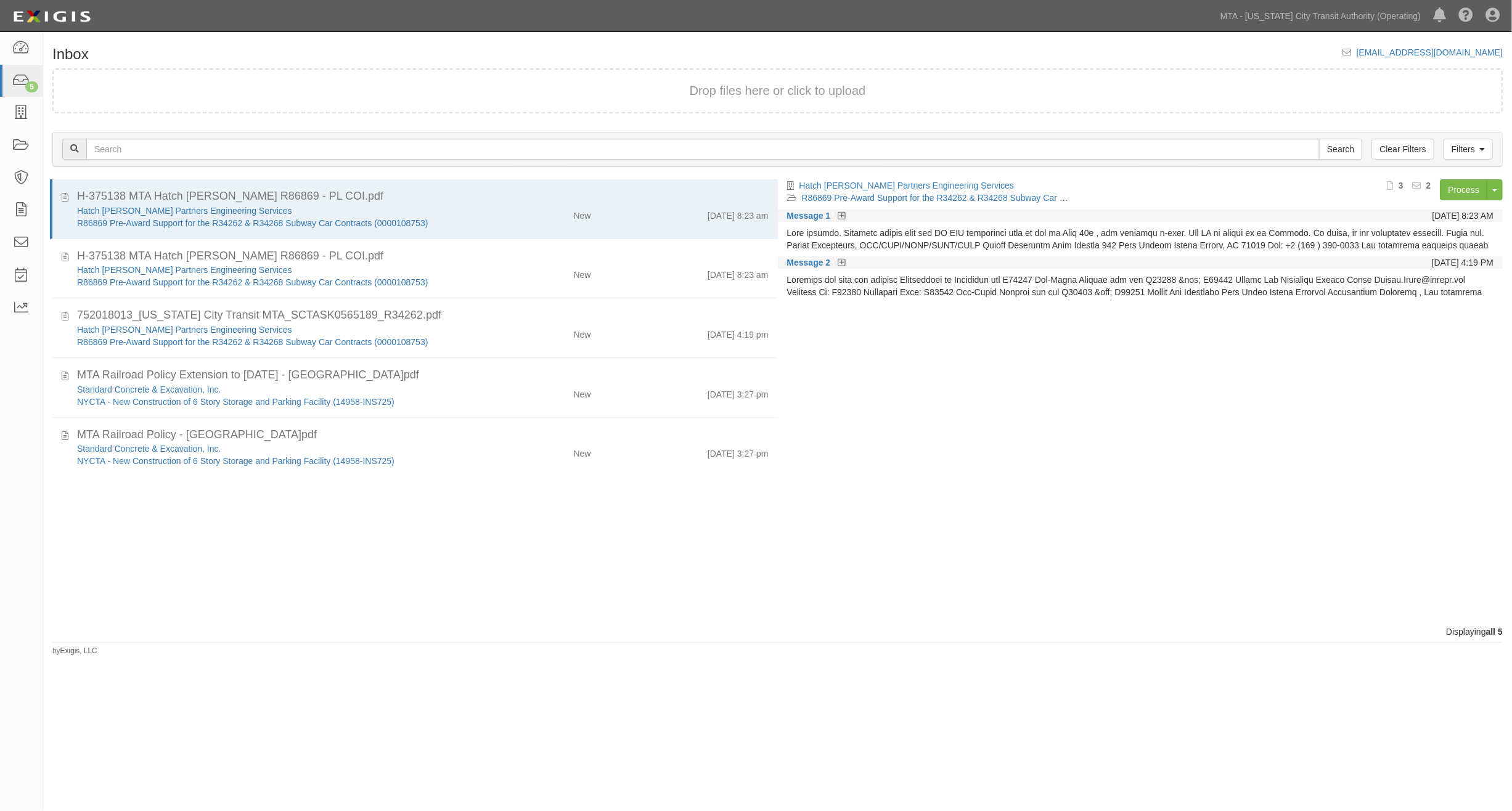
click at [207, 522] on div "H-375138 MTA Hatch Jacobs R86869 - PL COI.pdf Hatch Jacobs Partners Engineering…" at bounding box center [410, 402] width 735 height 447
click at [19, 209] on icon at bounding box center [21, 210] width 18 height 14
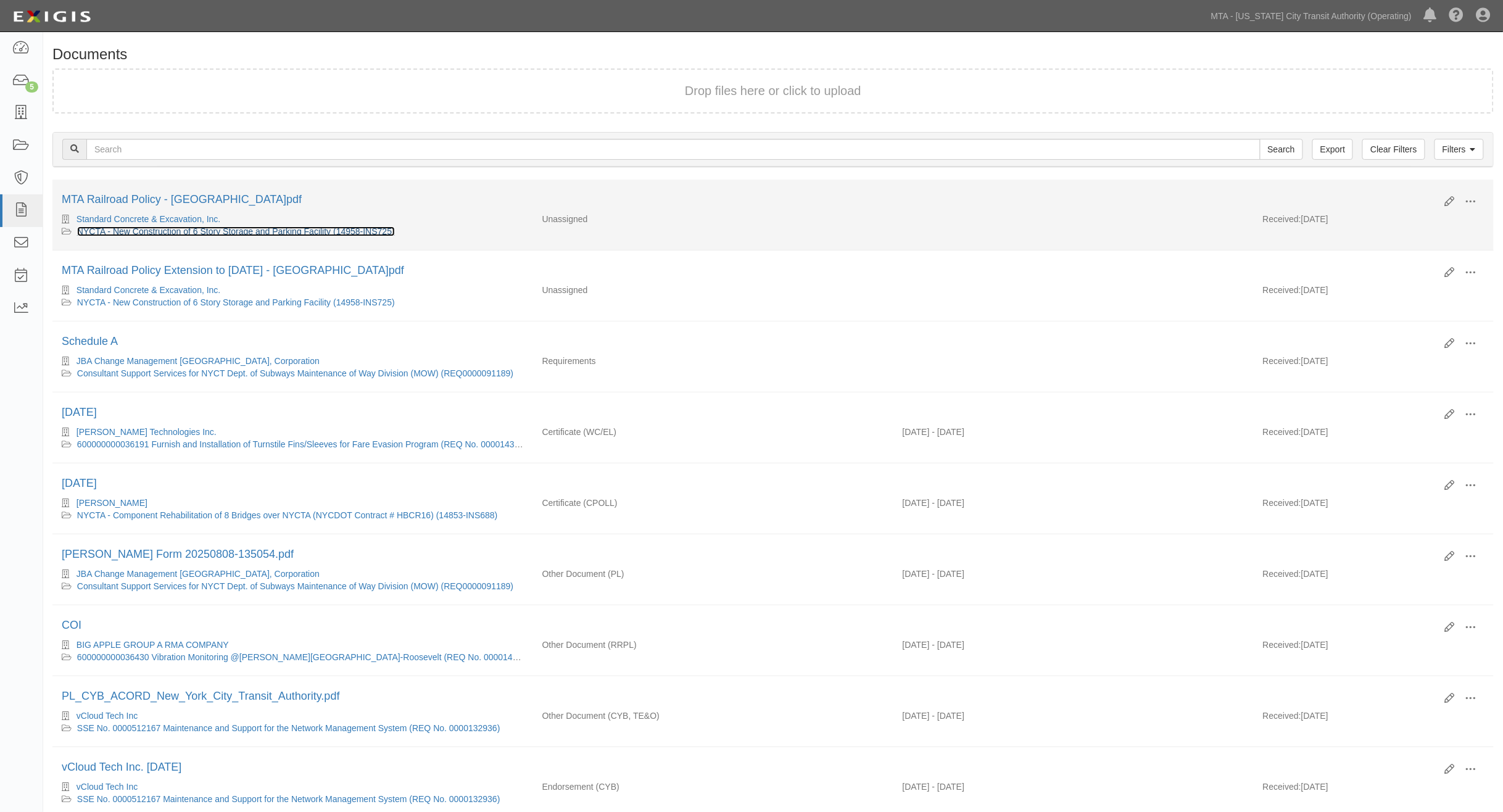
click at [121, 232] on link "NYCTA - New Construction of 6 Story Storage and Parking Facility (14958-INS725)" at bounding box center [236, 231] width 318 height 10
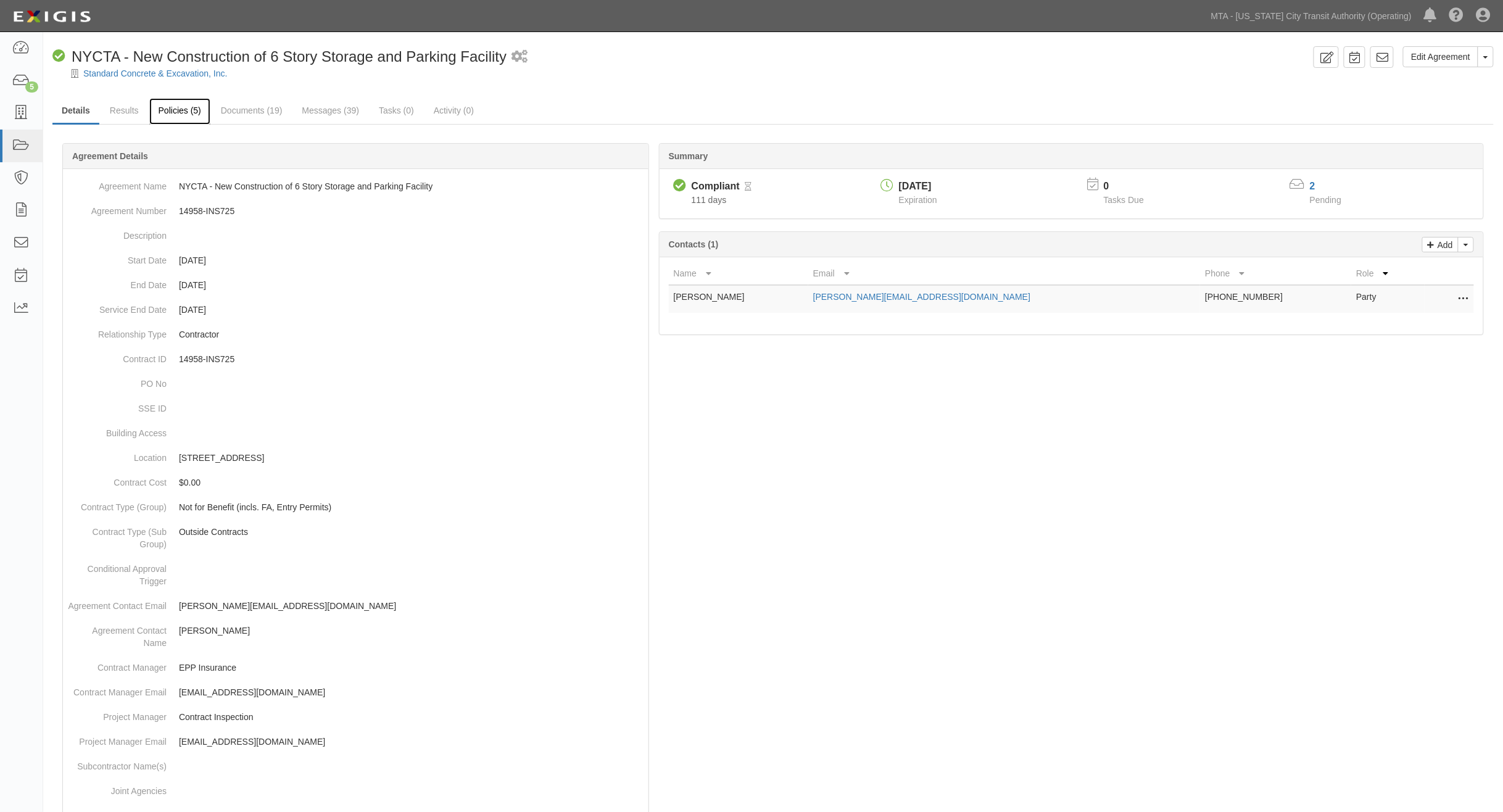
click at [175, 112] on link "Policies (5)" at bounding box center [179, 111] width 61 height 27
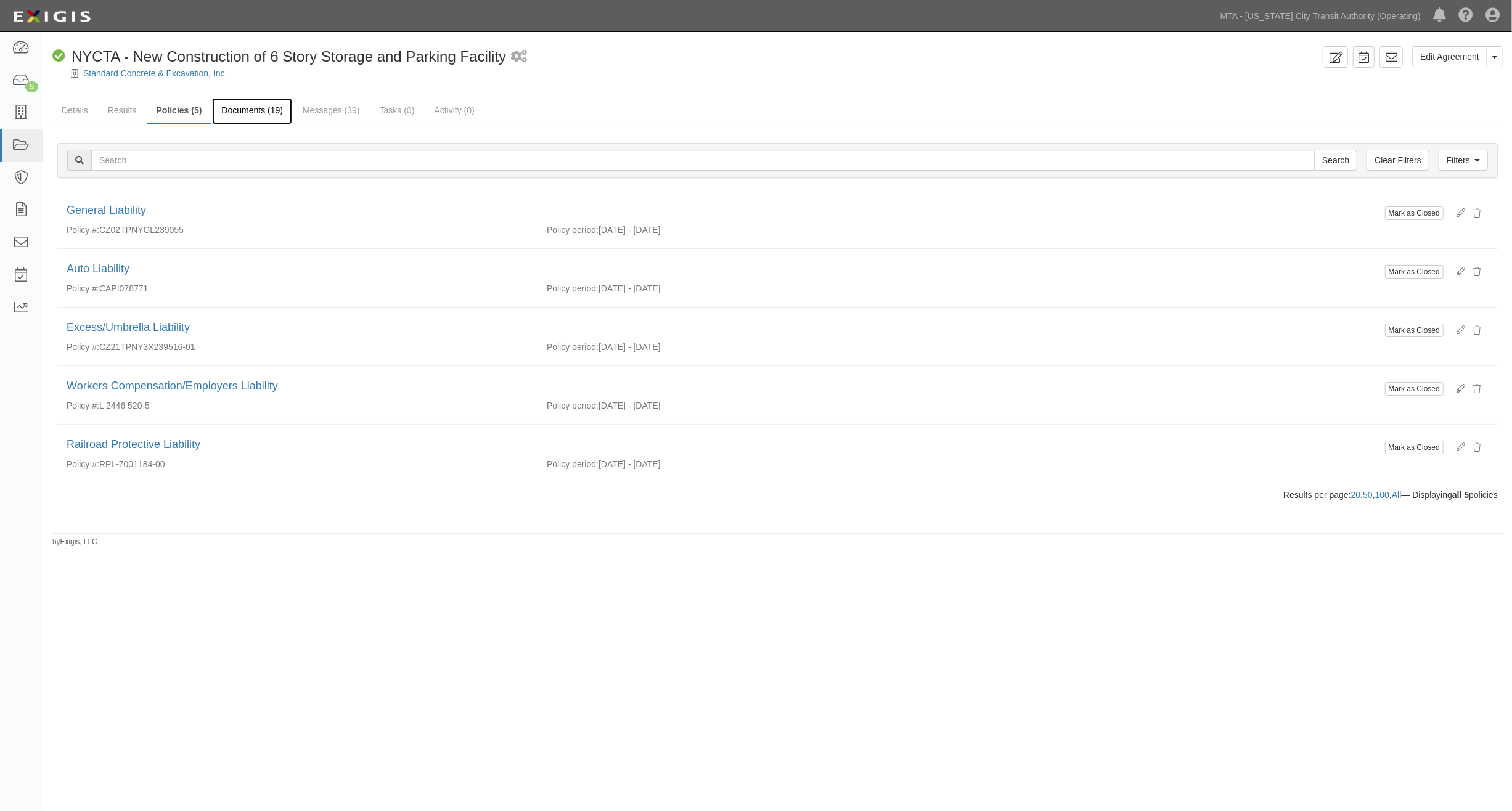
click at [263, 112] on link "Documents (19)" at bounding box center [252, 111] width 80 height 26
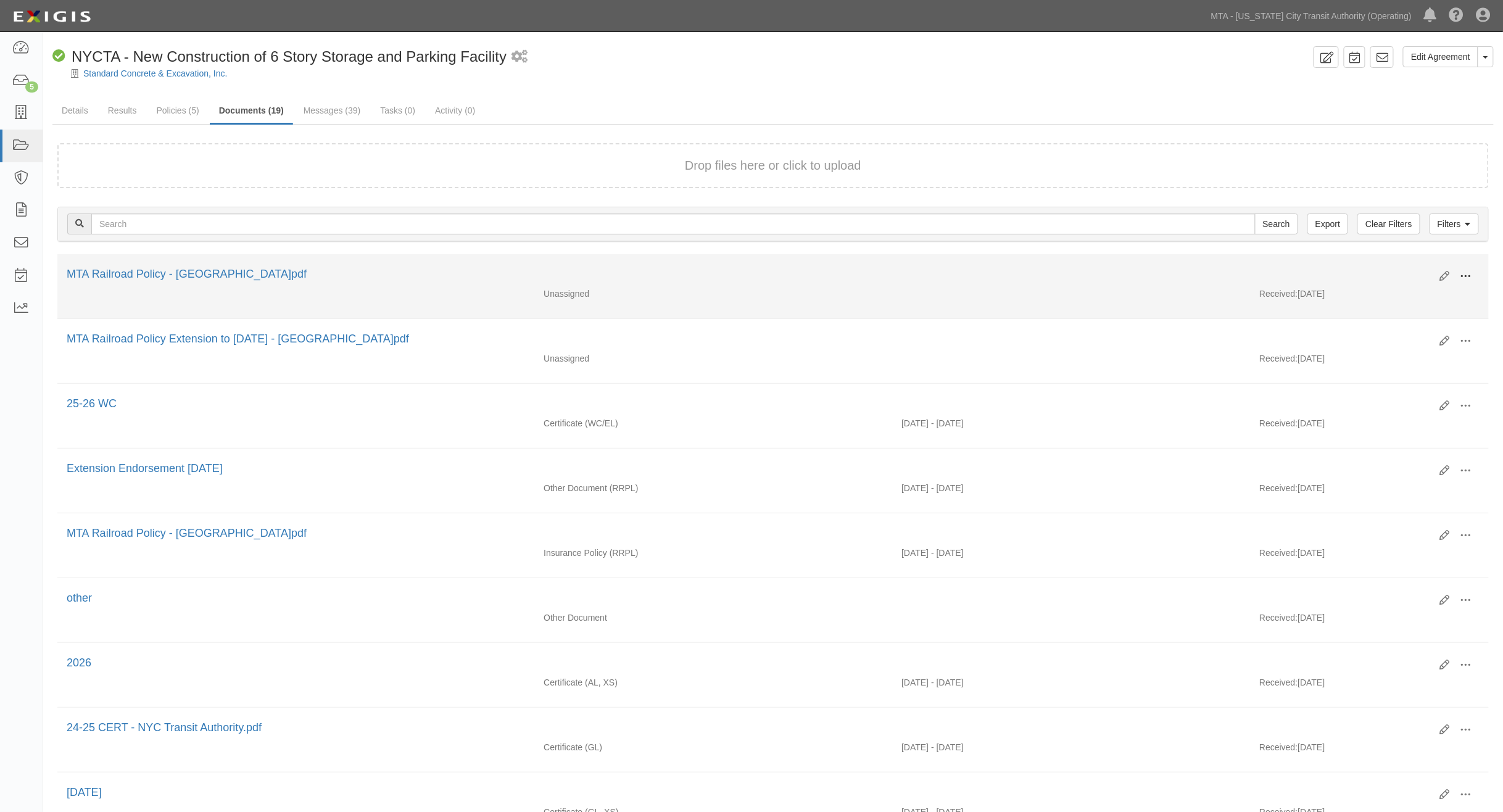
click at [1474, 272] on button at bounding box center [1466, 277] width 27 height 21
click at [1401, 269] on link "Edit" at bounding box center [1407, 271] width 97 height 22
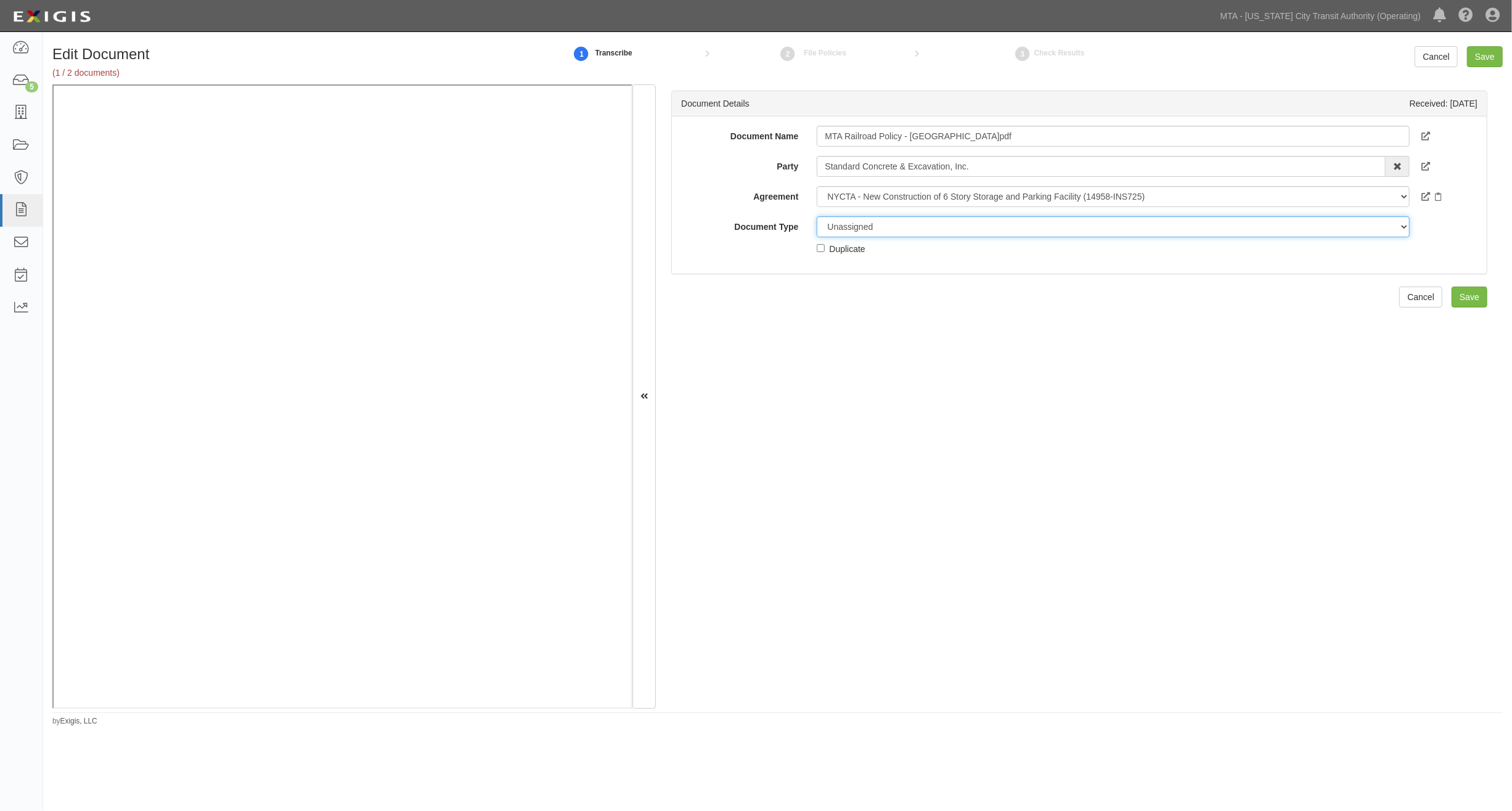
click at [888, 226] on select "Unassigned Binder Cancellation Notice Certificate Contract Endorsement Insuranc…" at bounding box center [1112, 227] width 592 height 21
select select "OtherDetail"
click at [816, 216] on select "Unassigned Binder Cancellation Notice Certificate Contract Endorsement Insuranc…" at bounding box center [1112, 227] width 592 height 21
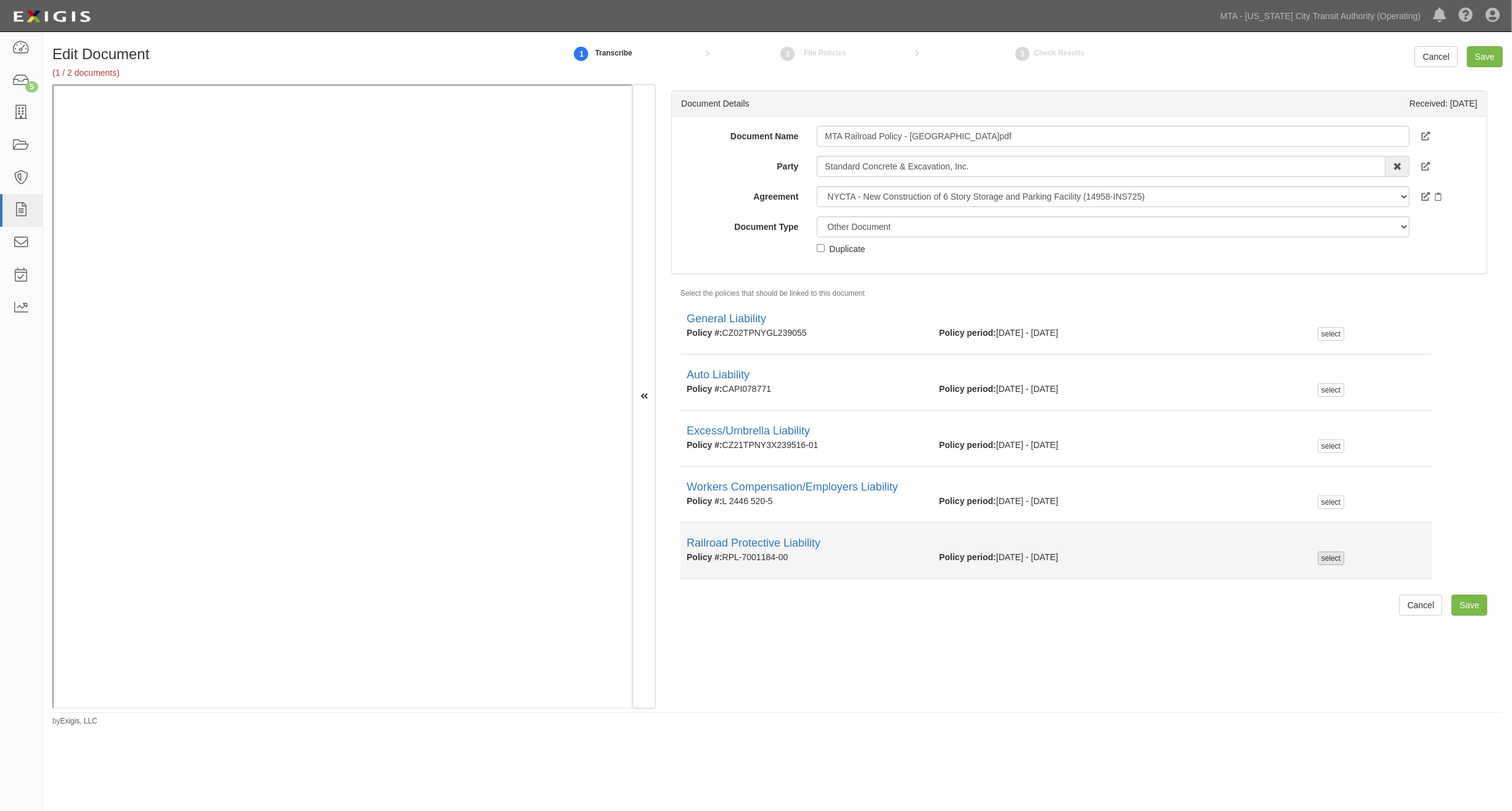
click at [1326, 557] on div "select" at bounding box center [1331, 558] width 26 height 13
checkbox input "true"
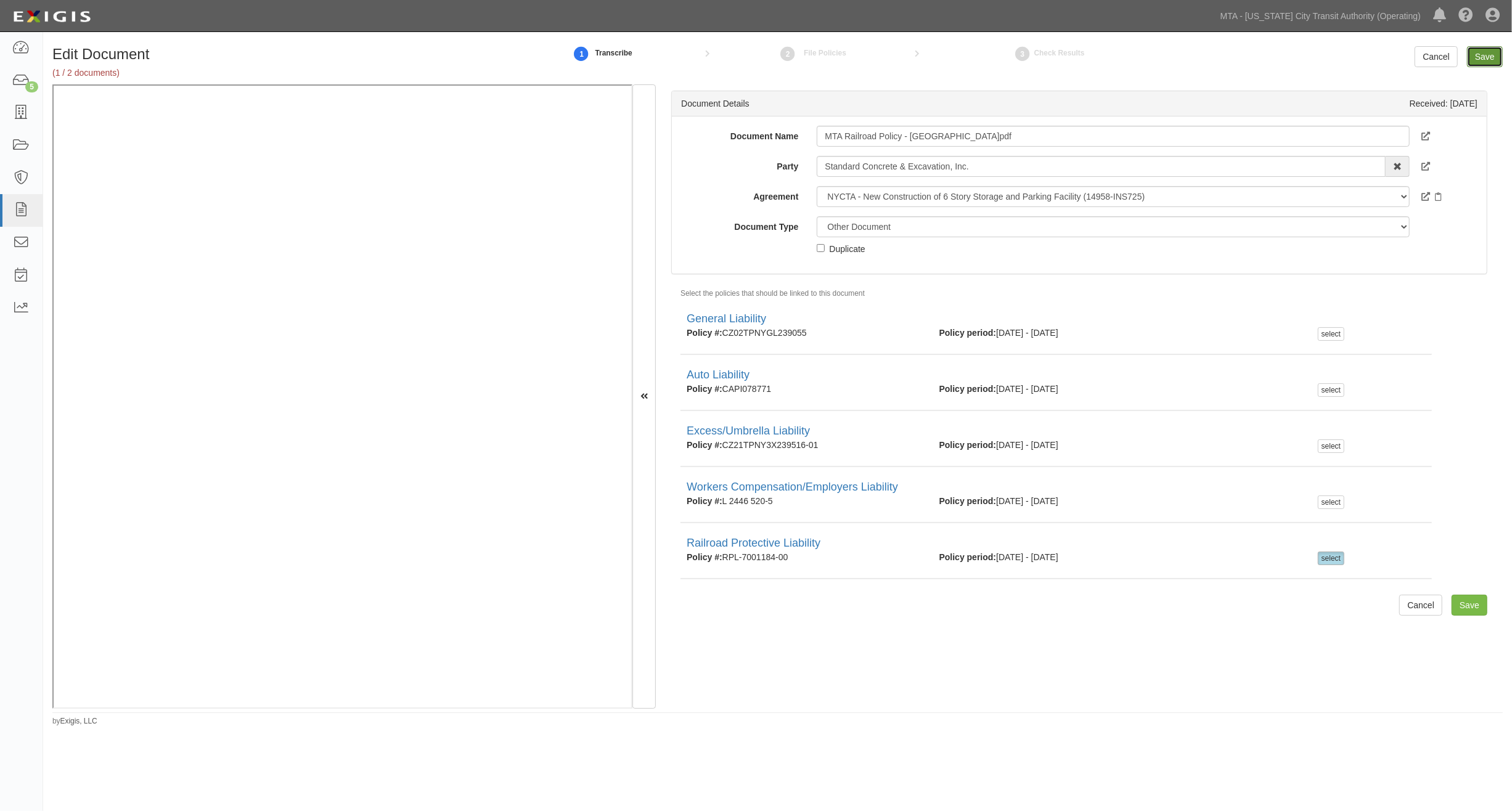
click at [1491, 54] on input "Save" at bounding box center [1485, 56] width 36 height 21
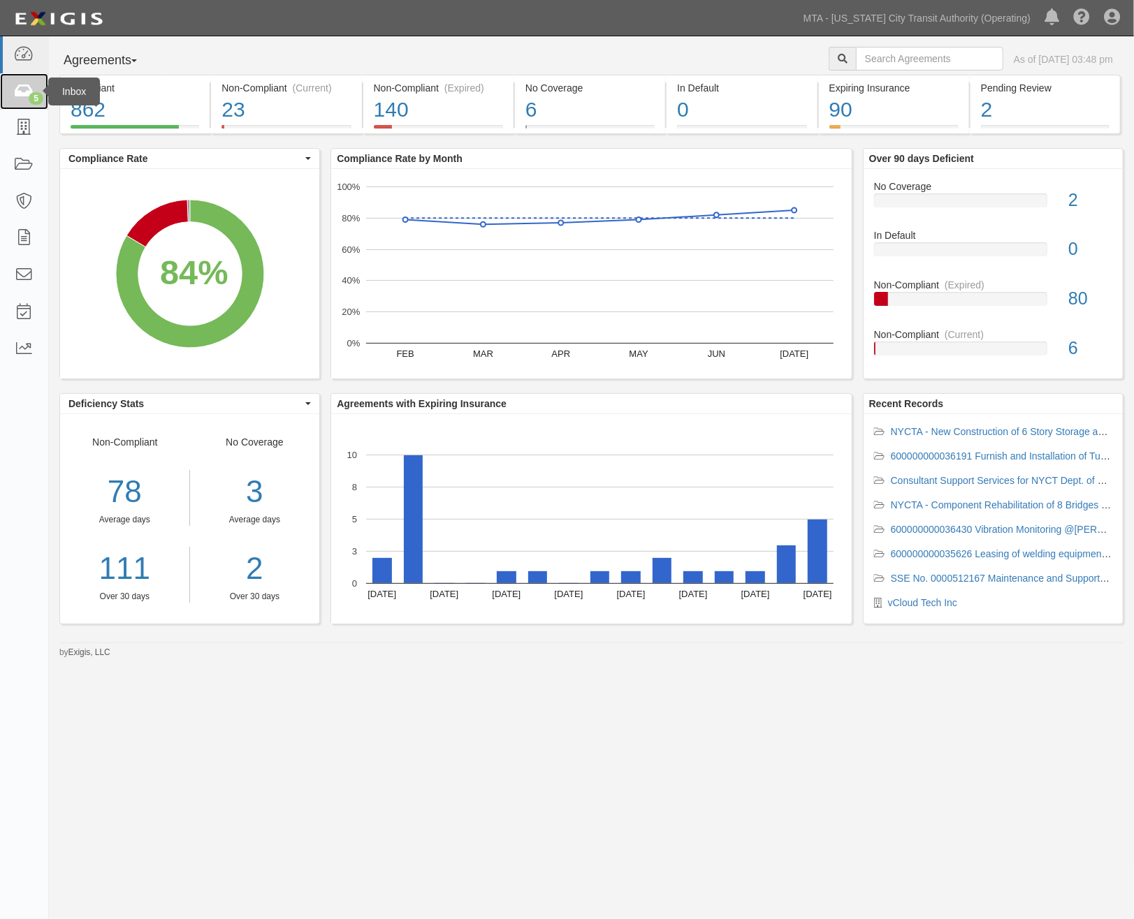
click at [15, 89] on icon at bounding box center [24, 92] width 20 height 16
